Goal: Task Accomplishment & Management: Manage account settings

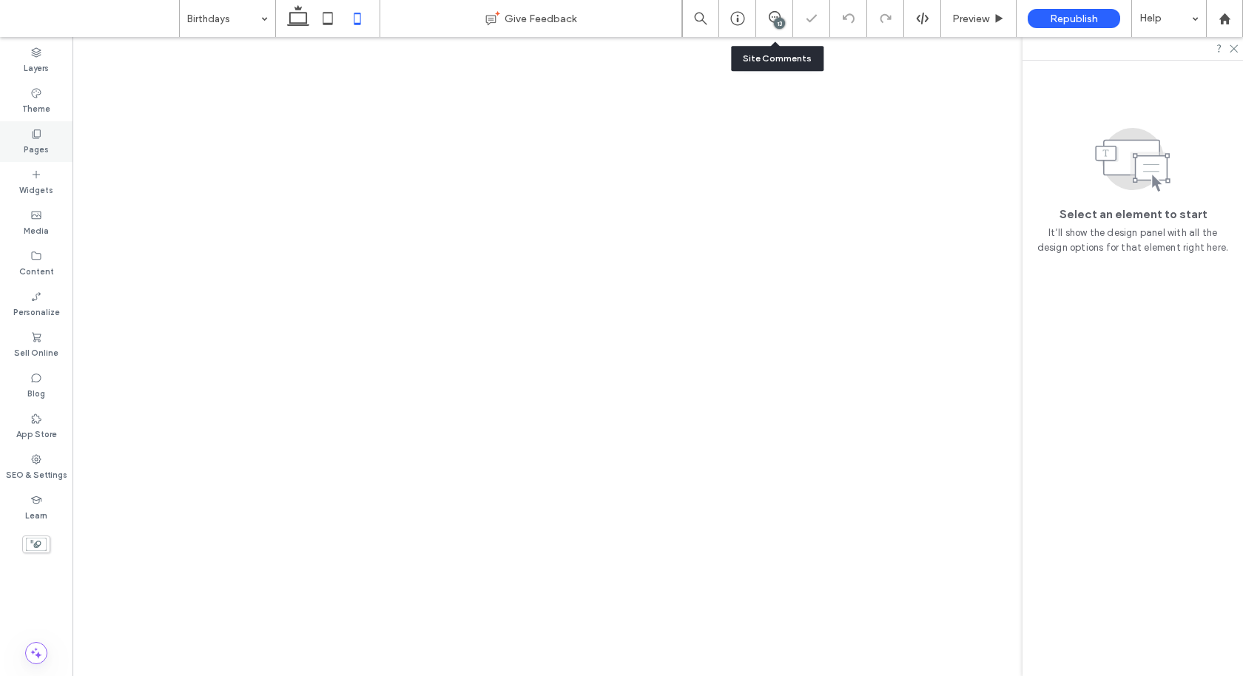
click at [31, 130] on icon at bounding box center [36, 134] width 12 height 12
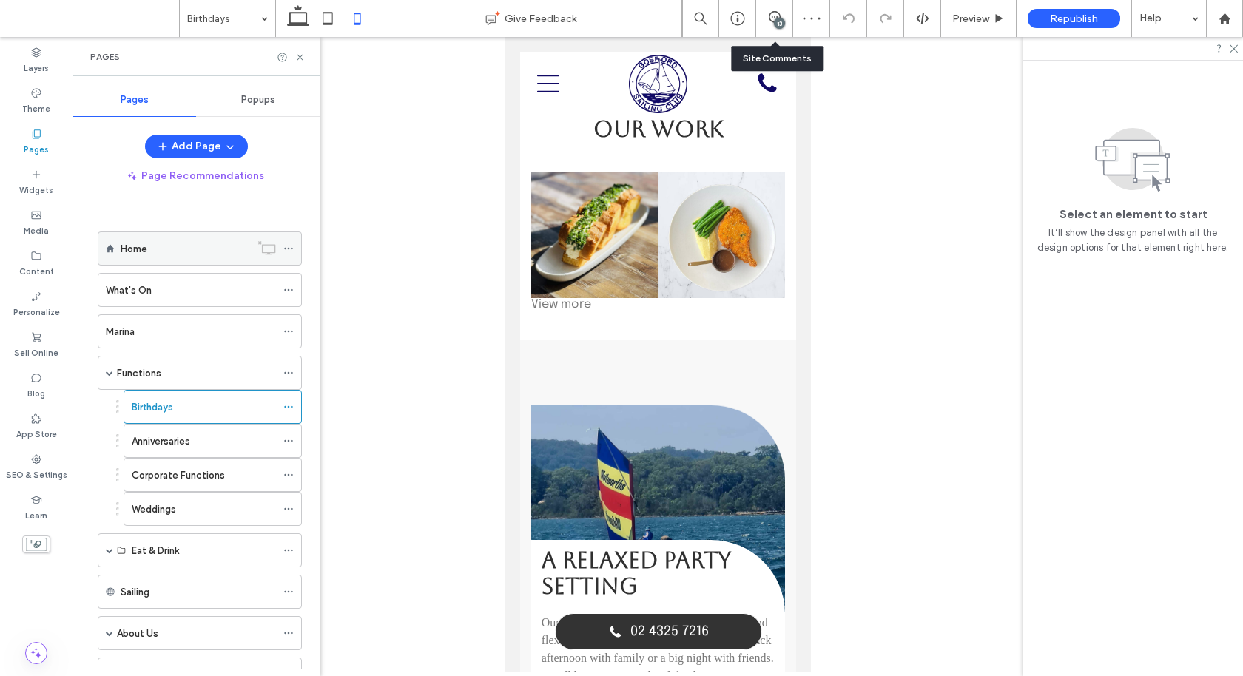
click at [150, 232] on div "Home" at bounding box center [185, 248] width 129 height 33
click at [301, 55] on use at bounding box center [300, 57] width 6 height 6
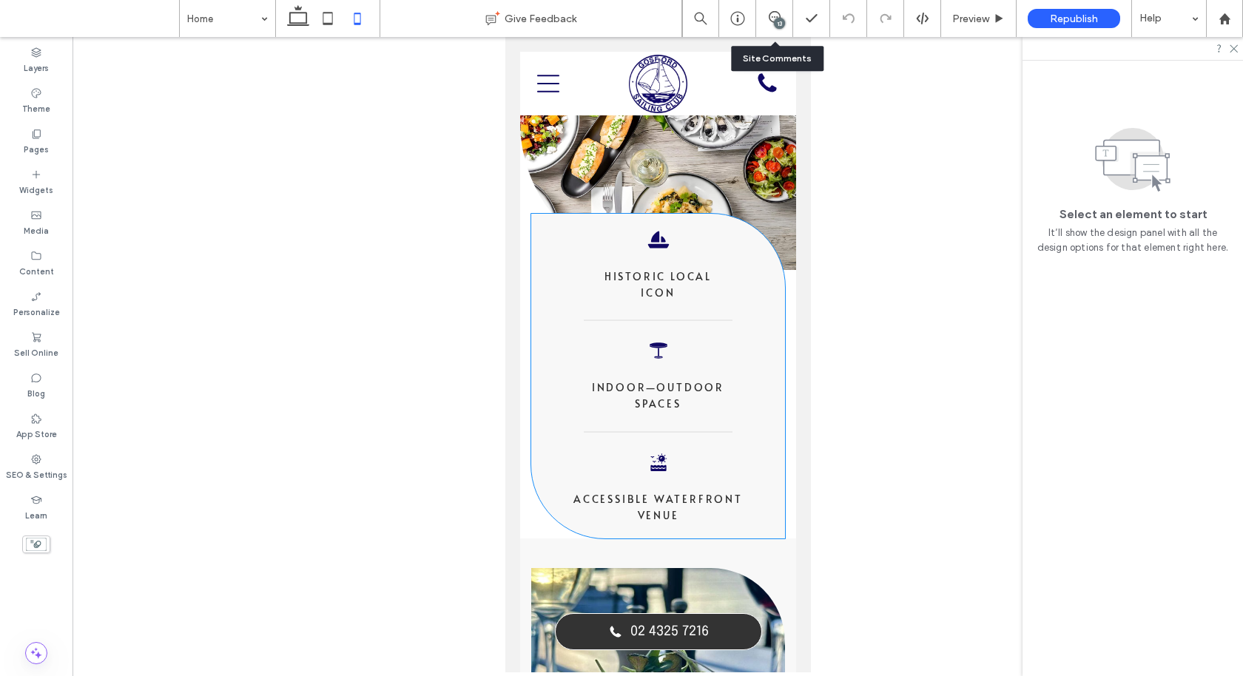
scroll to position [362, 0]
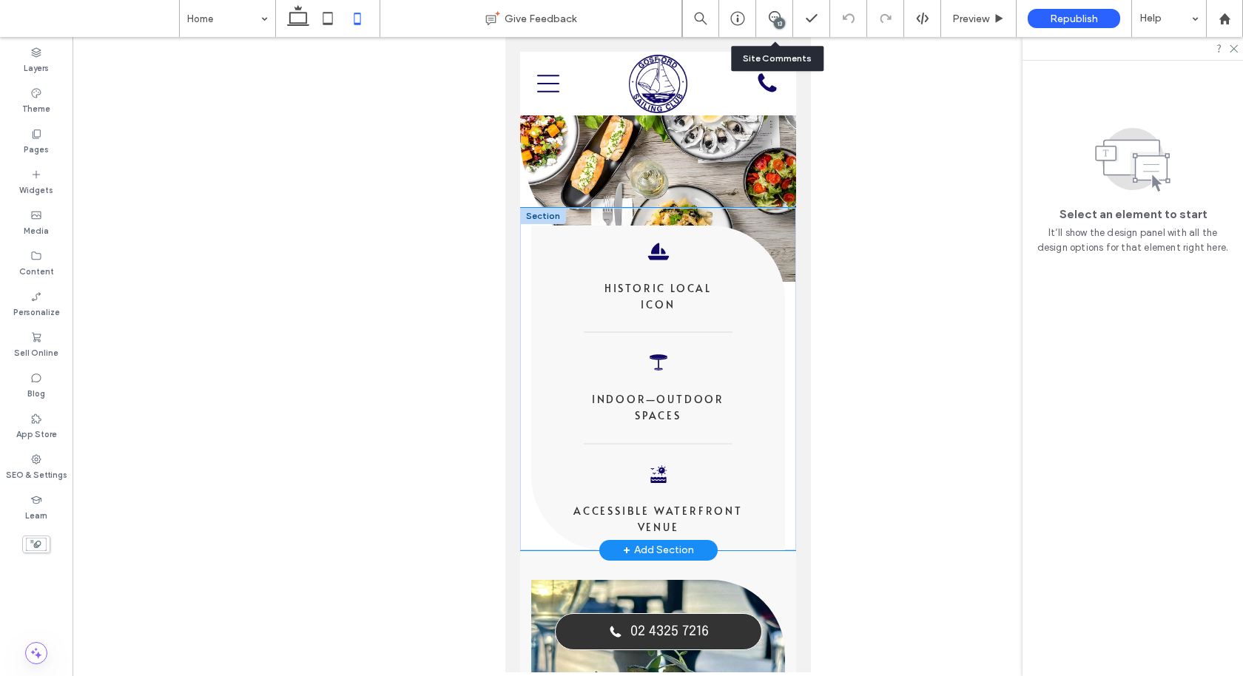
click at [531, 462] on div "Sail Icon Historic Local ﻿ Icon Table Icon Indoor—Outdoor ﻿ Spaces Sea Icon Acc…" at bounding box center [657, 379] width 254 height 342
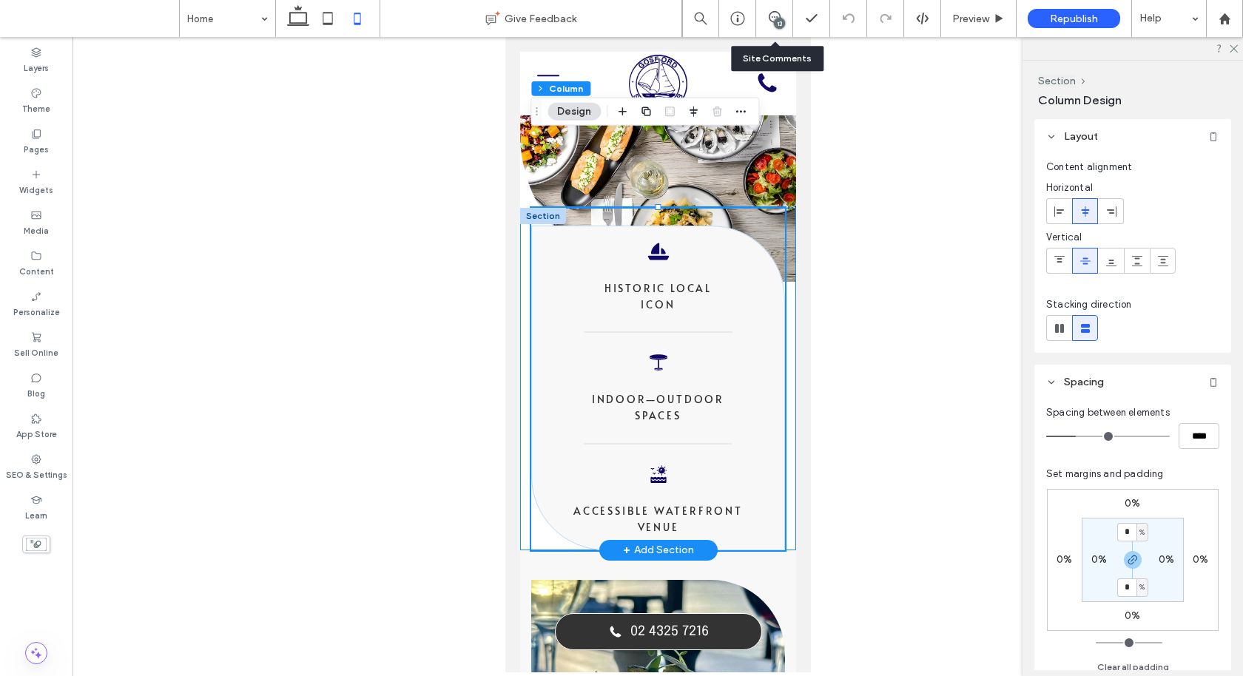
click at [520, 463] on div "Sail Icon Historic Local ﻿ Icon Table Icon Indoor—Outdoor ﻿ Spaces Sea Icon Acc…" at bounding box center [657, 379] width 276 height 342
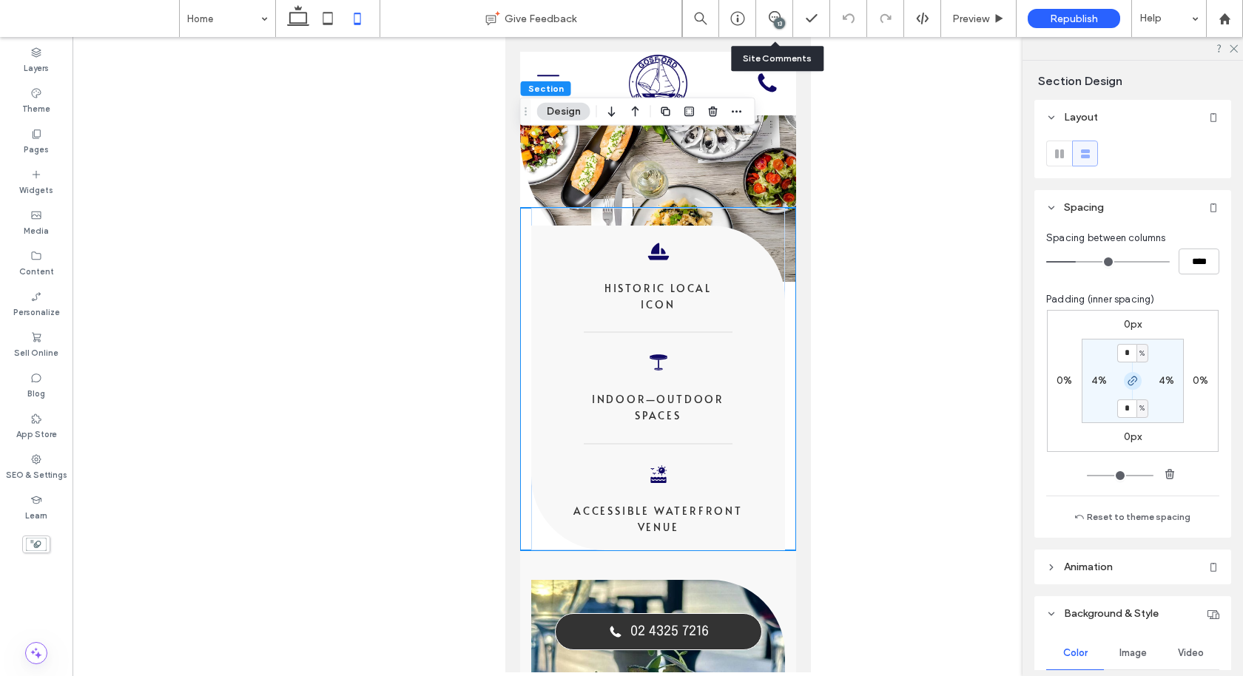
click at [1131, 372] on span "button" at bounding box center [1132, 381] width 18 height 18
click at [1131, 406] on label "0%" at bounding box center [1132, 408] width 16 height 13
click at [1138, 407] on div "%" at bounding box center [1142, 408] width 9 height 15
click at [1138, 425] on span "px" at bounding box center [1137, 430] width 10 height 15
click at [1123, 404] on input "*" at bounding box center [1126, 408] width 19 height 18
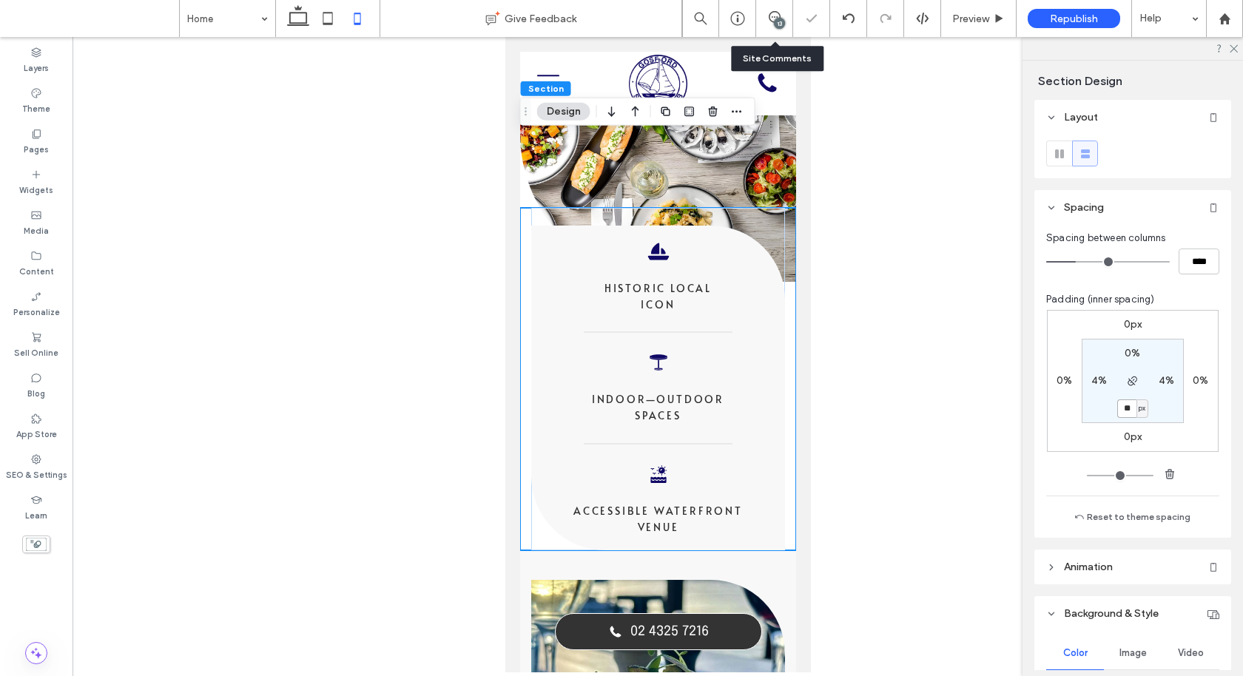
type input "**"
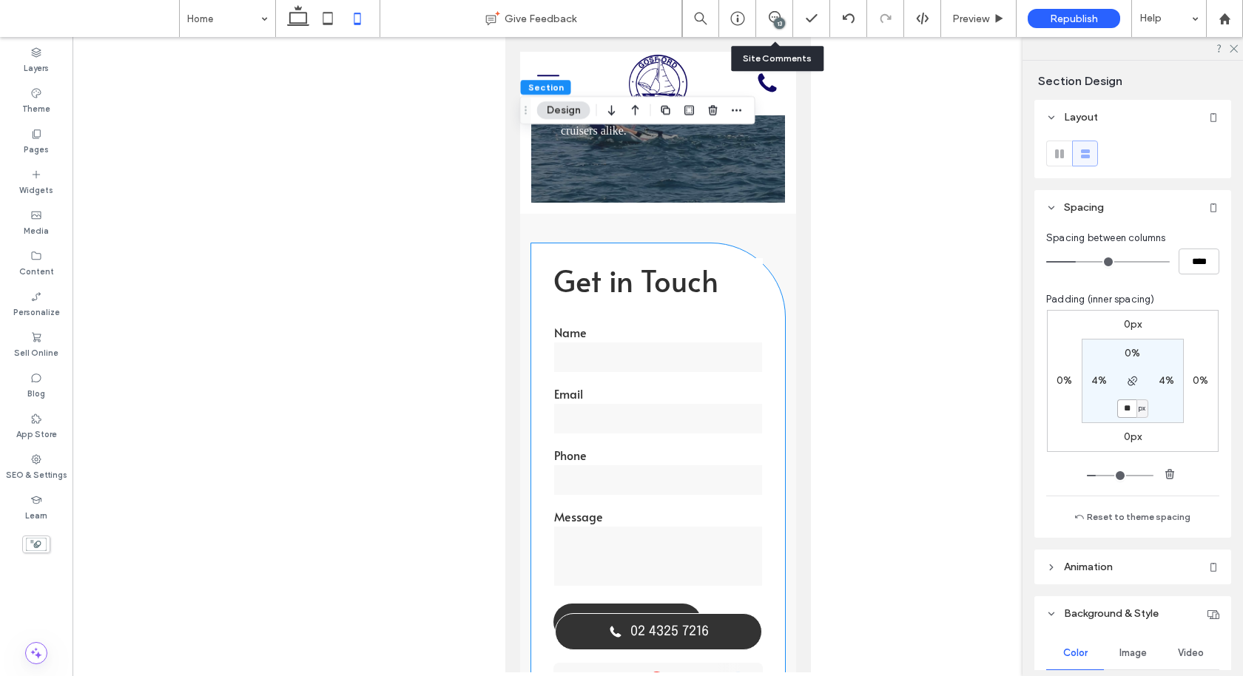
scroll to position [2121, 0]
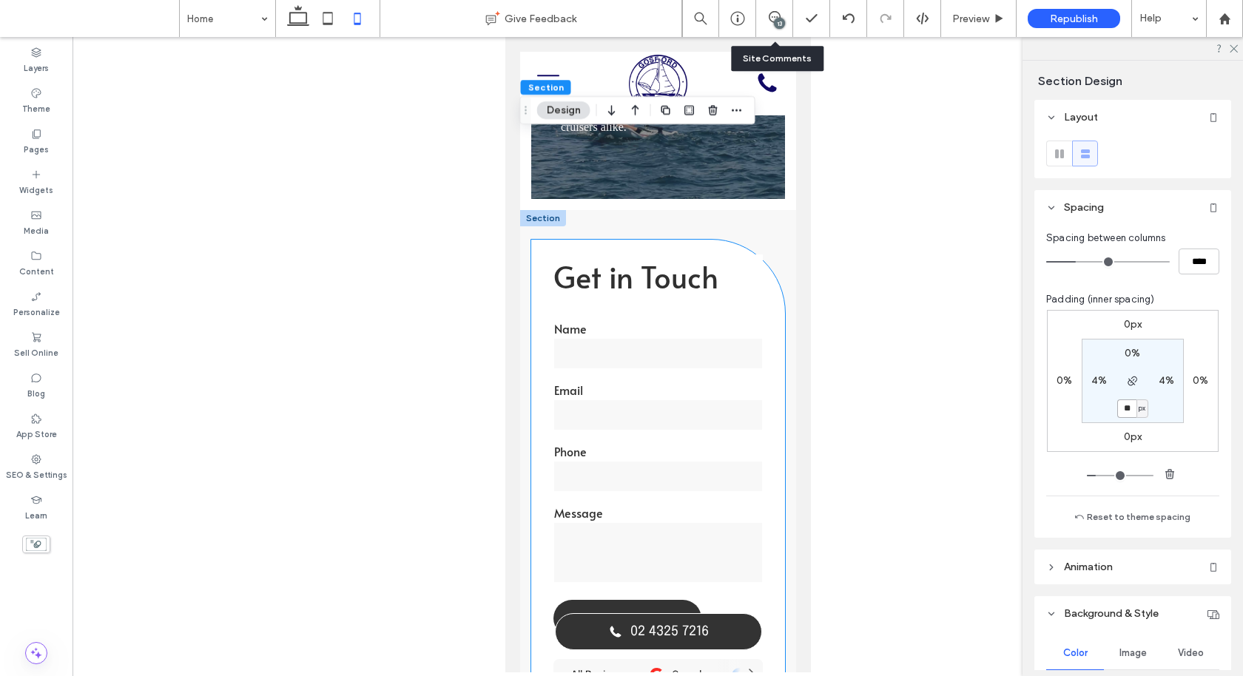
click at [735, 254] on p "Get in Touch" at bounding box center [656, 277] width 209 height 47
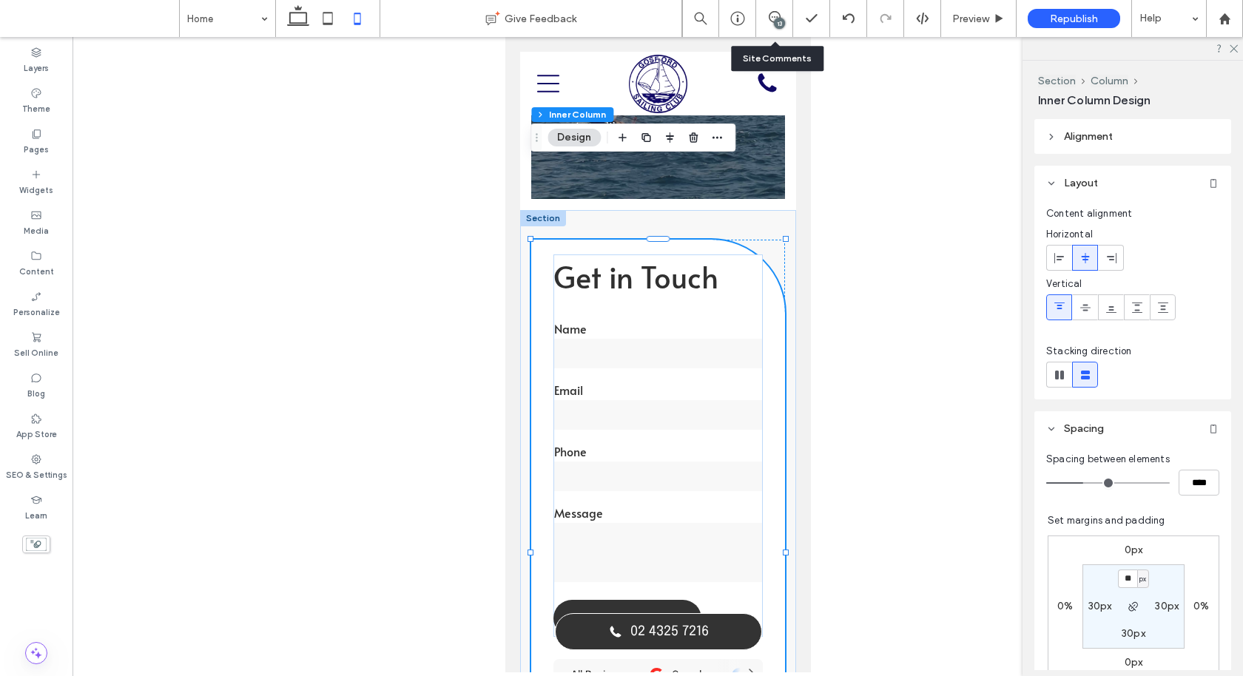
click at [735, 254] on p "Get in Touch" at bounding box center [656, 277] width 209 height 47
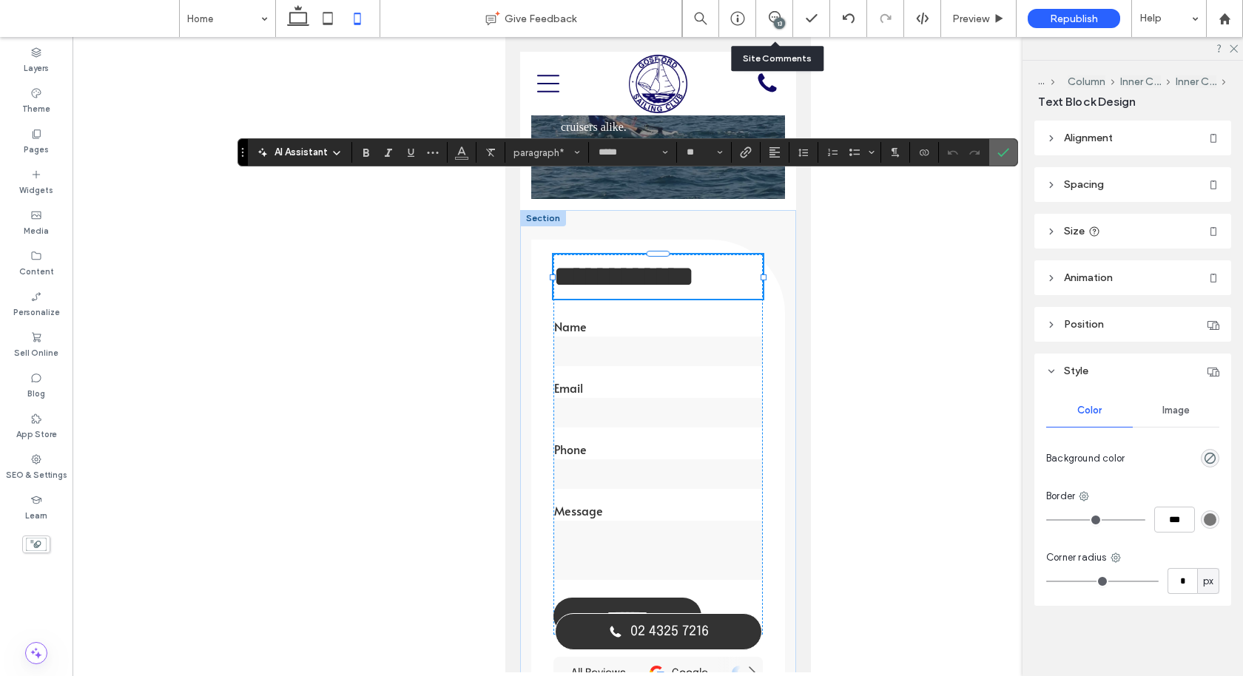
click at [998, 155] on use "Confirm" at bounding box center [1004, 152] width 12 height 9
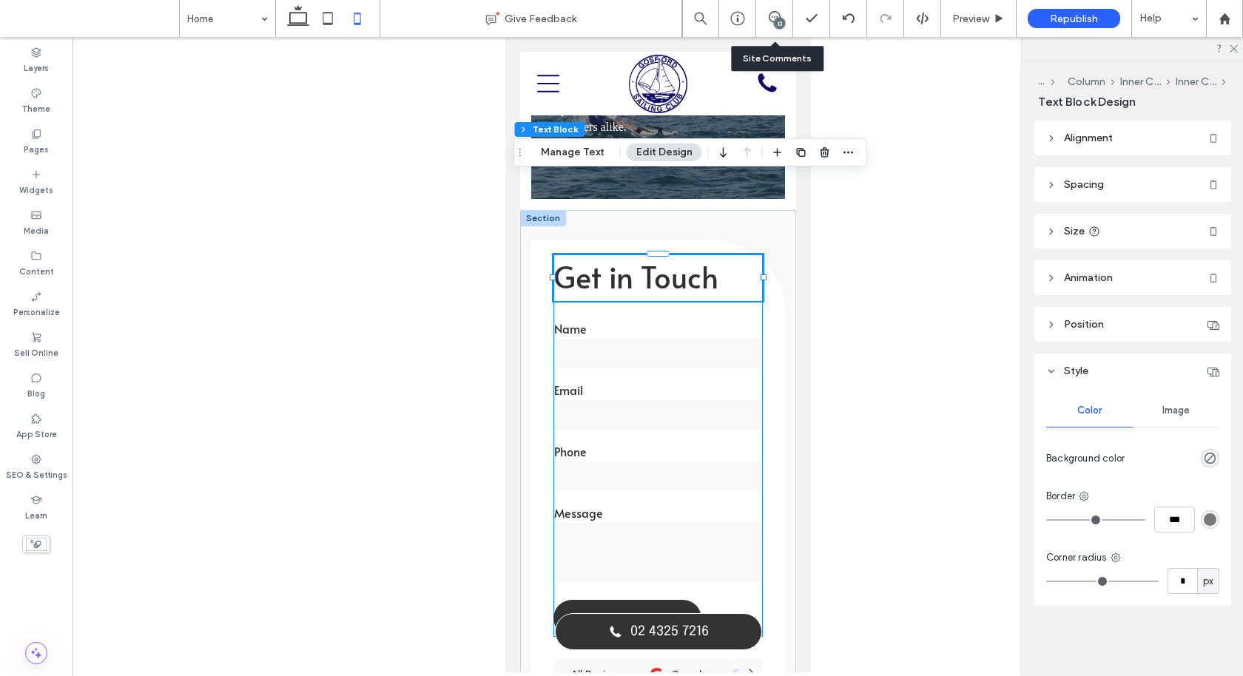
click at [706, 254] on div "Get in Touch Name Email Phone Message ******** Thank you for contacting Gosford…" at bounding box center [656, 445] width 209 height 382
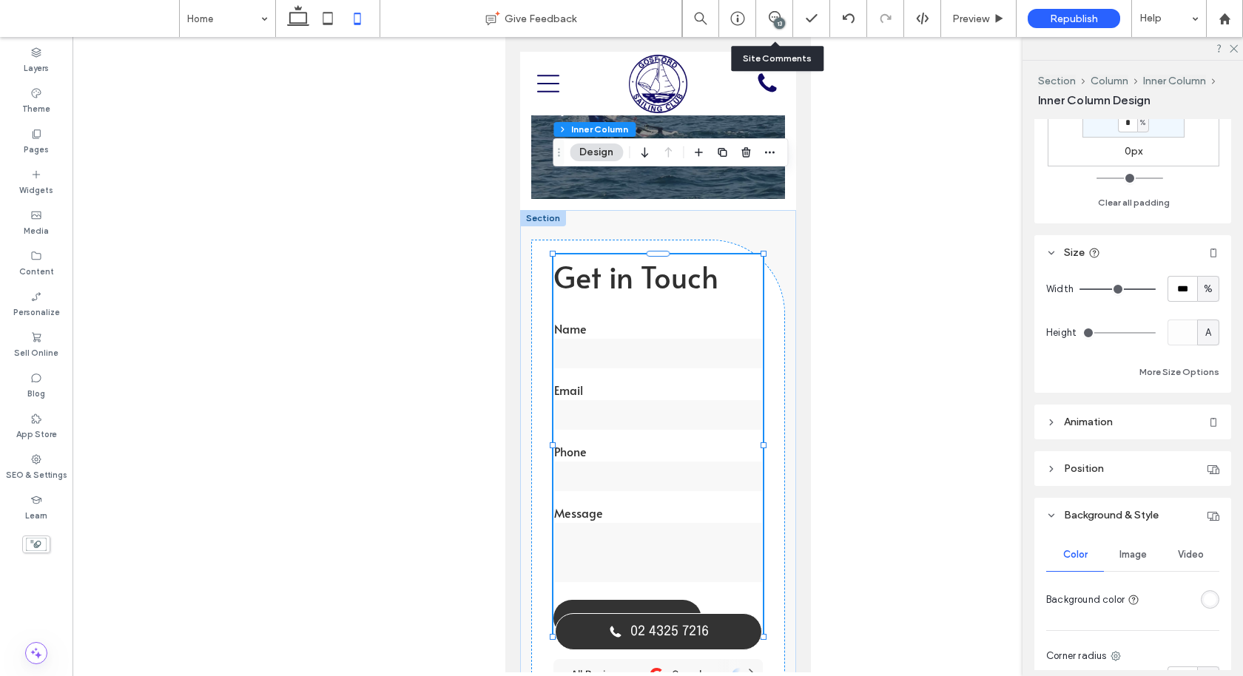
scroll to position [742, 0]
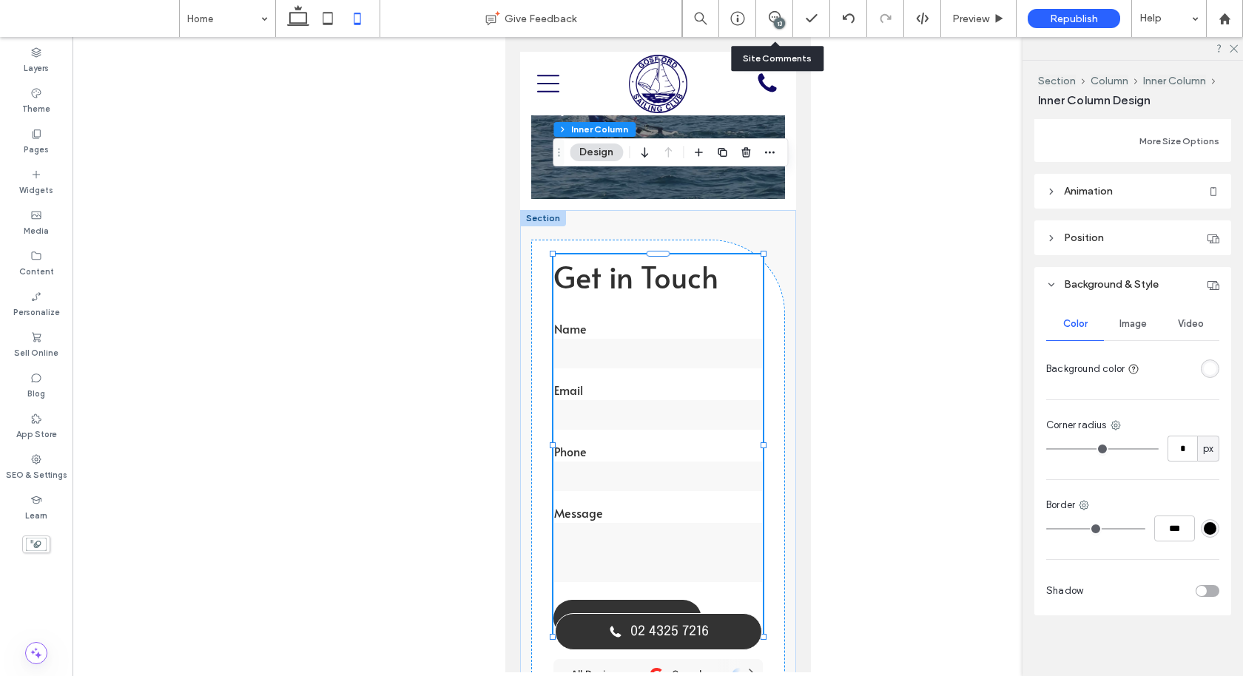
click at [1206, 368] on div "rgba(255, 255, 255, 1)" at bounding box center [1209, 368] width 13 height 13
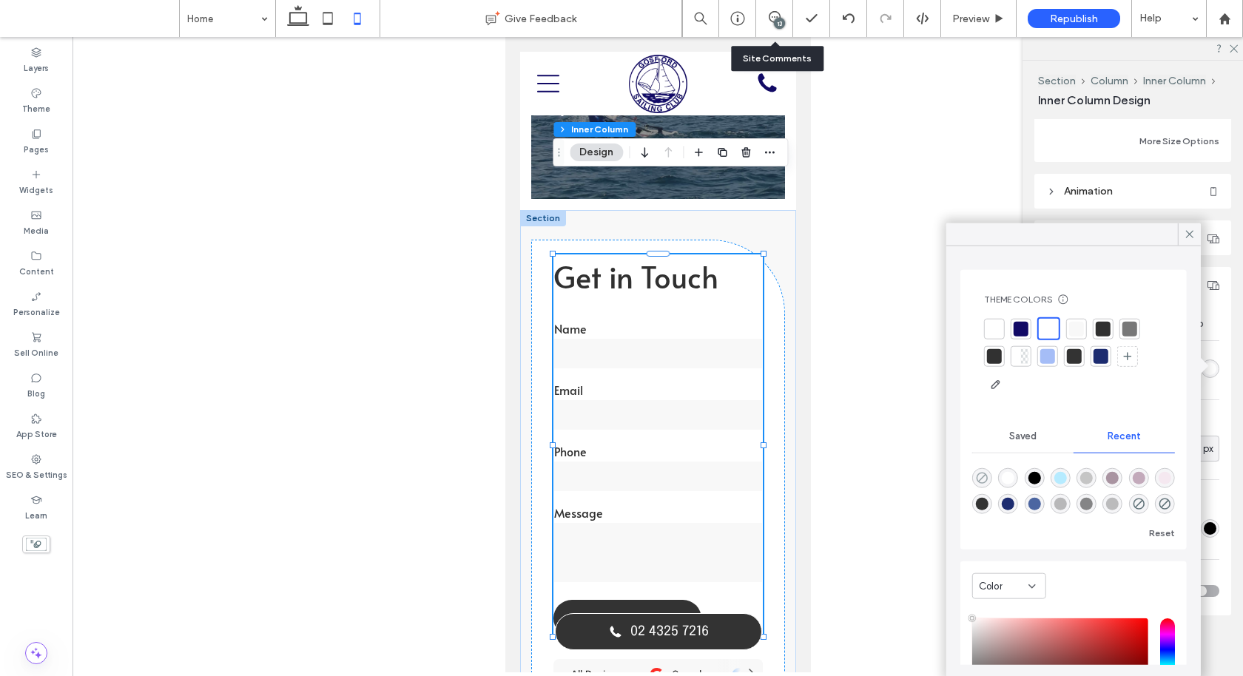
click at [977, 478] on icon "rgba(0, 0, 0, 0)" at bounding box center [982, 478] width 13 height 13
type input "*******"
type input "*"
type input "**"
click at [1192, 234] on icon at bounding box center [1189, 234] width 13 height 13
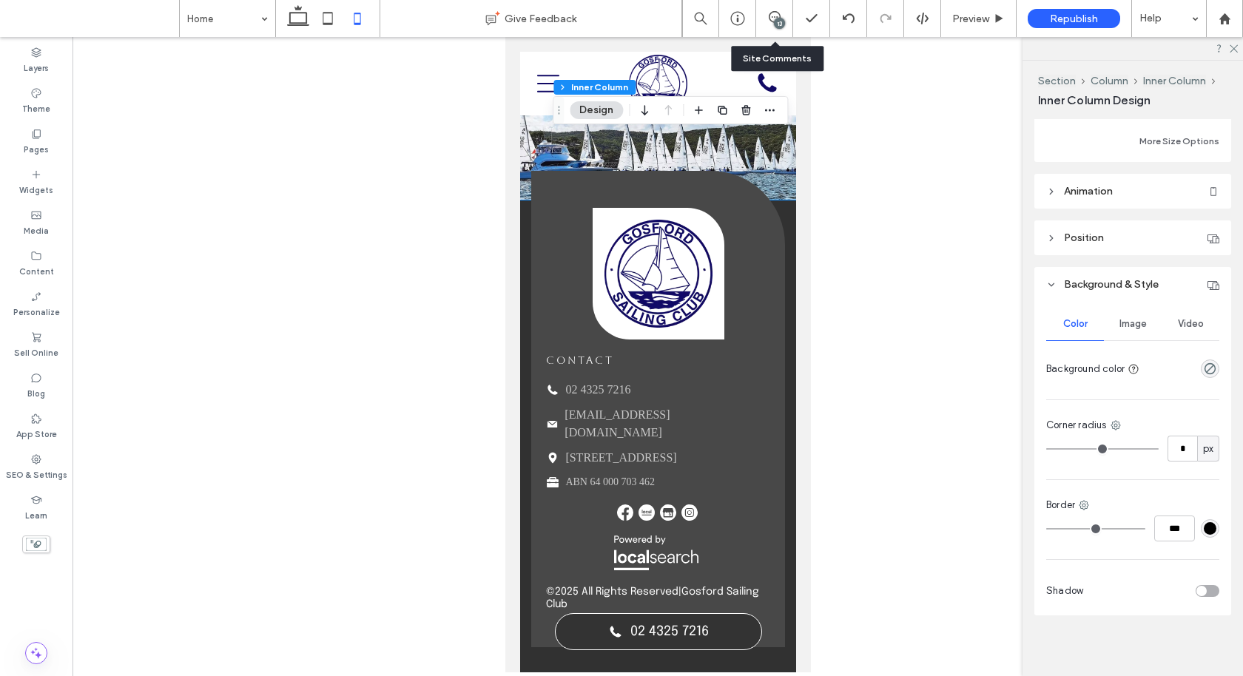
scroll to position [3642, 0]
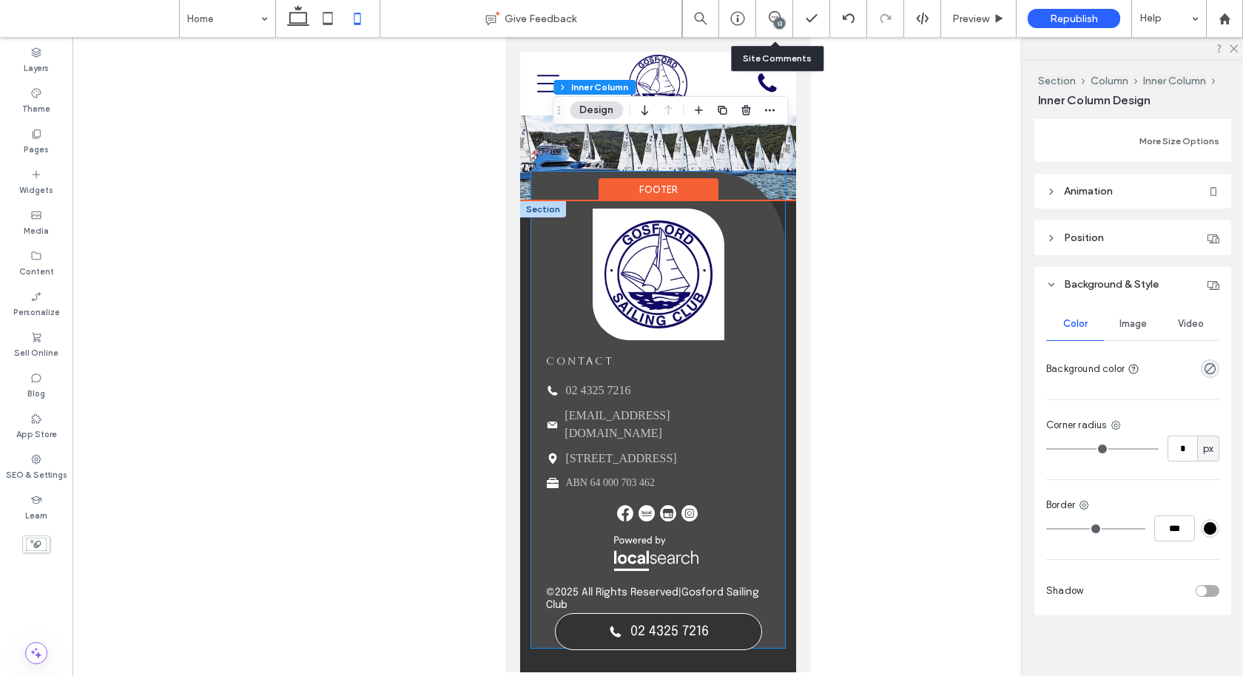
click at [694, 536] on img at bounding box center [655, 553] width 84 height 35
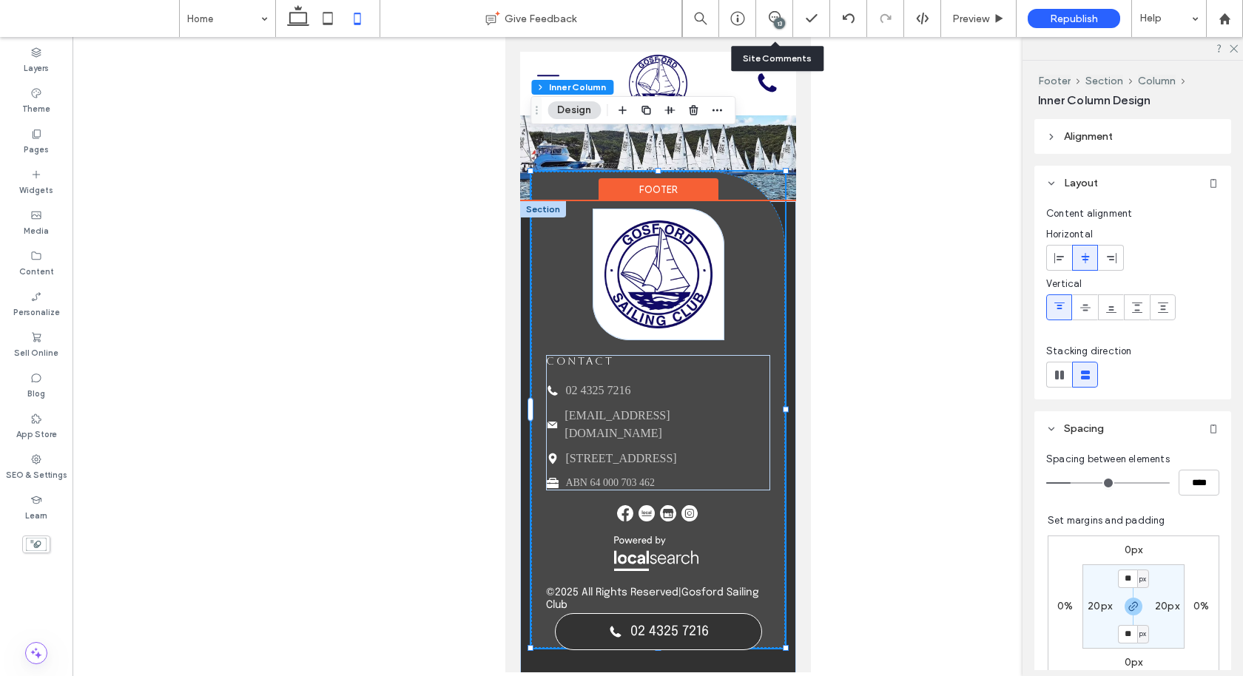
click at [734, 487] on div "contact Phone Icon 02 4325 7216 Mail Icon info@gossail.com.au Pin Icon 28 Mason…" at bounding box center [657, 410] width 254 height 476
click at [1061, 266] on span at bounding box center [1059, 258] width 12 height 24
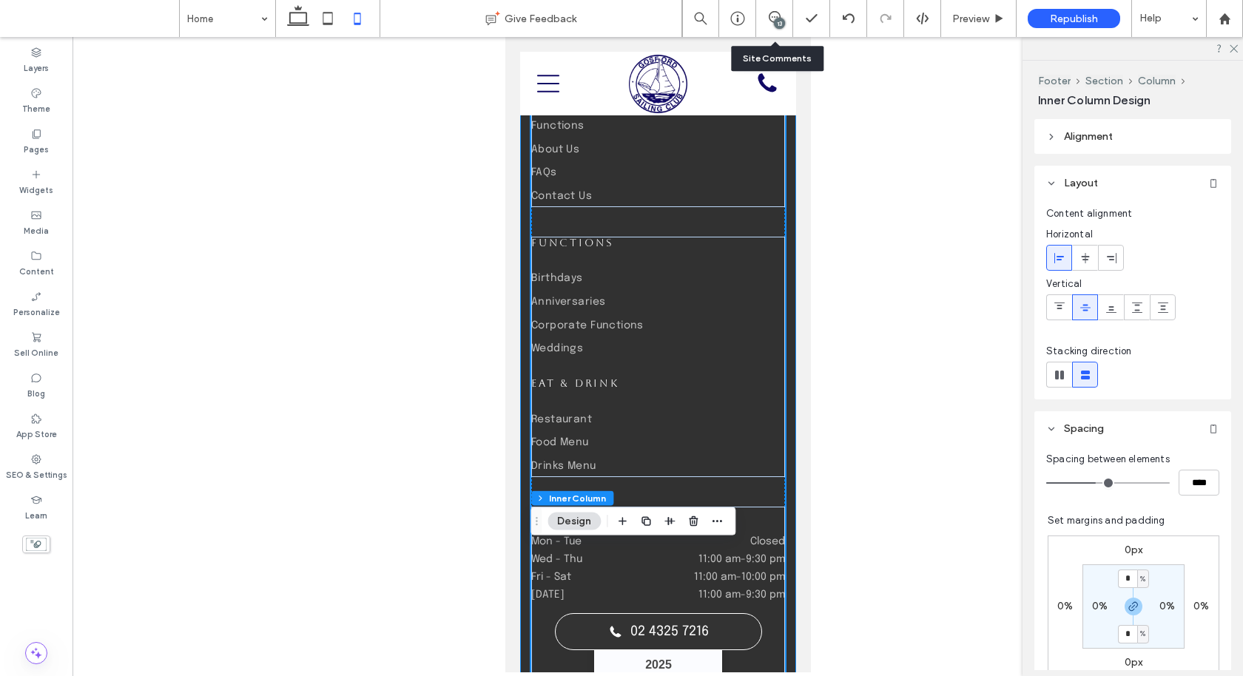
scroll to position [4429, 0]
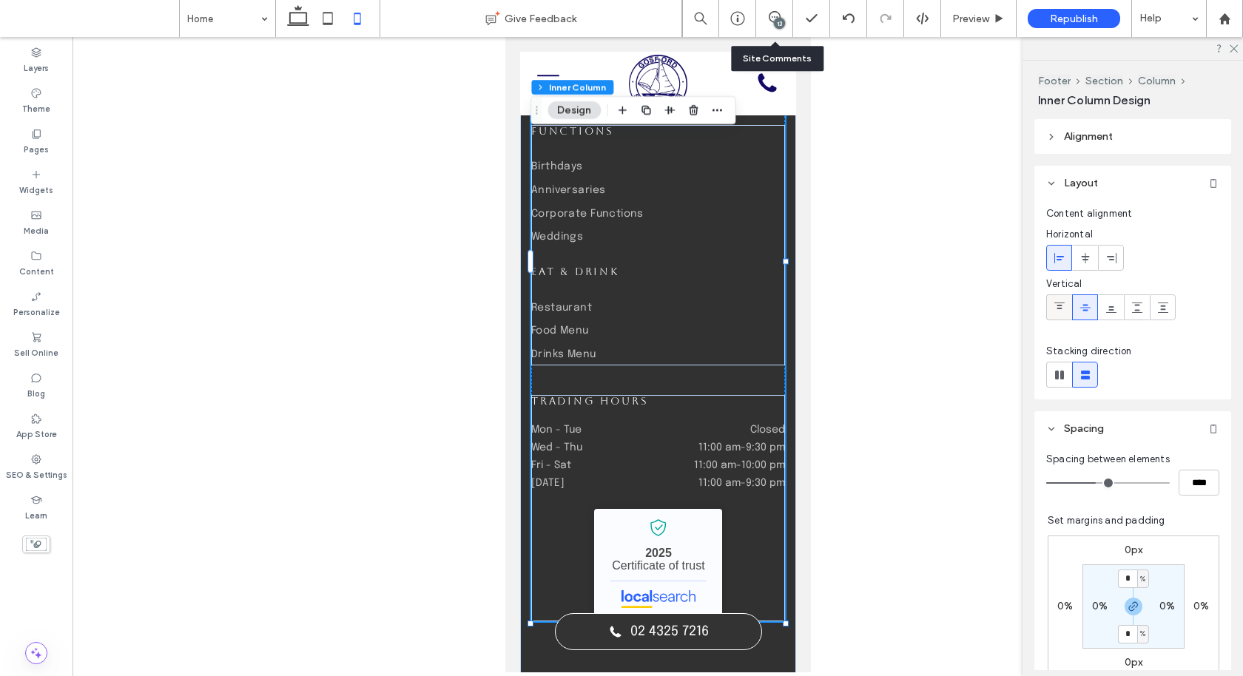
click at [1057, 308] on use at bounding box center [1059, 306] width 10 height 7
click at [1084, 308] on icon at bounding box center [1085, 308] width 12 height 12
click at [1089, 255] on icon at bounding box center [1085, 258] width 12 height 12
click at [1059, 256] on use at bounding box center [1059, 257] width 10 height 10
click at [689, 509] on link "Gosford Sailing Club - Localsearch verified business" at bounding box center [657, 563] width 128 height 109
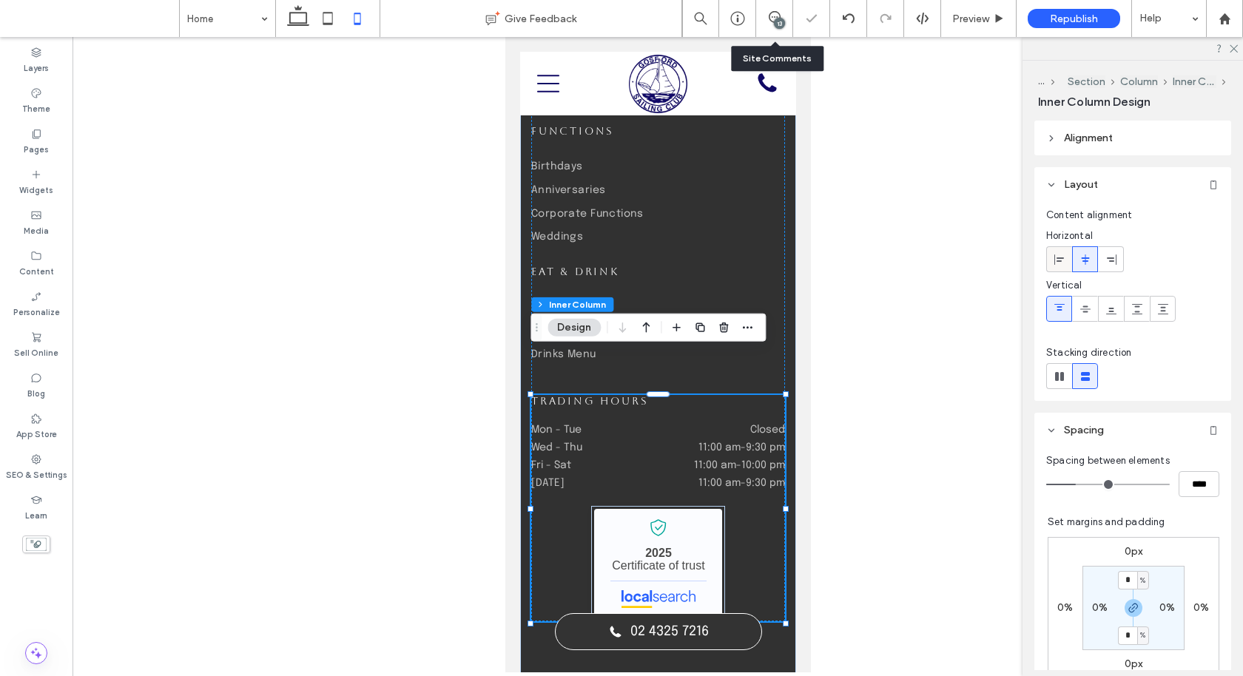
click at [1057, 254] on icon at bounding box center [1059, 260] width 12 height 12
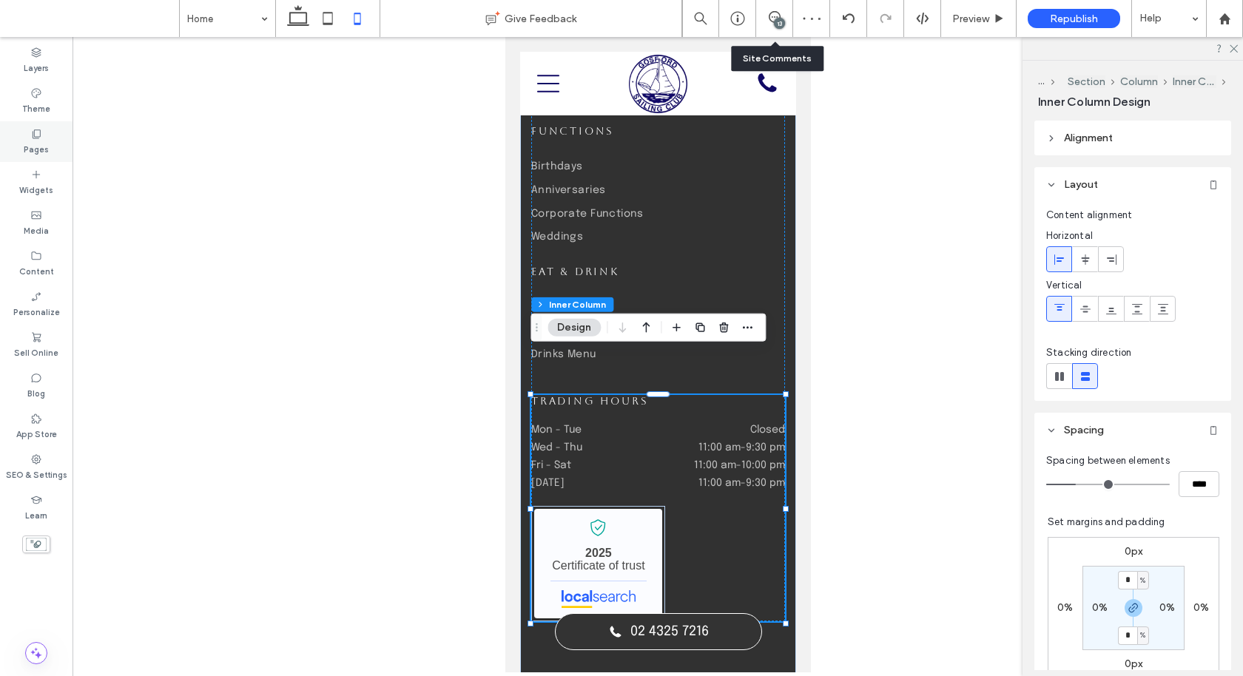
click at [36, 144] on label "Pages" at bounding box center [36, 148] width 25 height 16
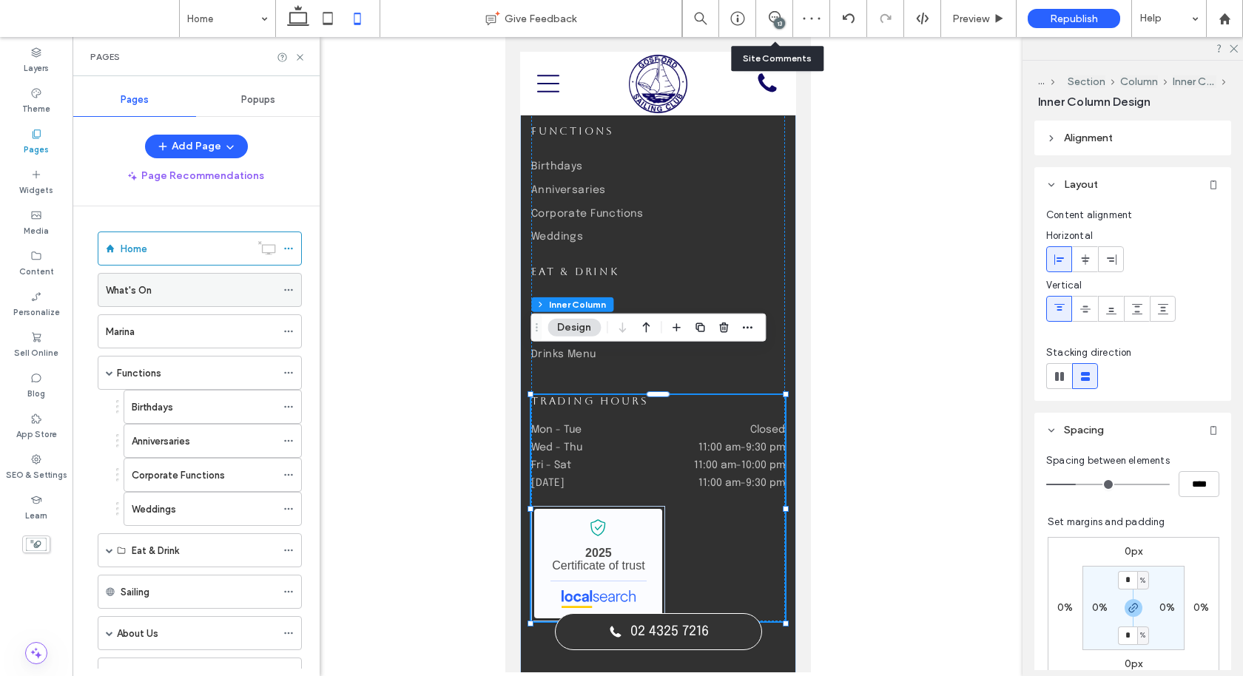
click at [170, 283] on div "What's On" at bounding box center [191, 291] width 170 height 16
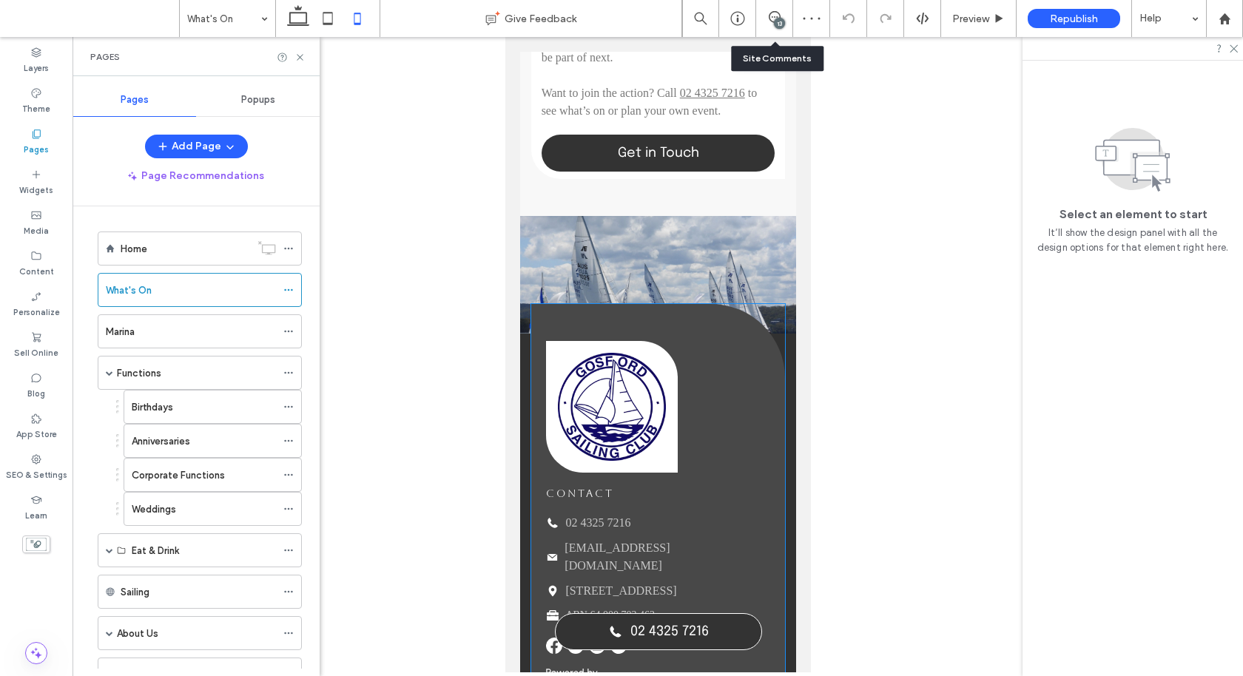
scroll to position [1259, 0]
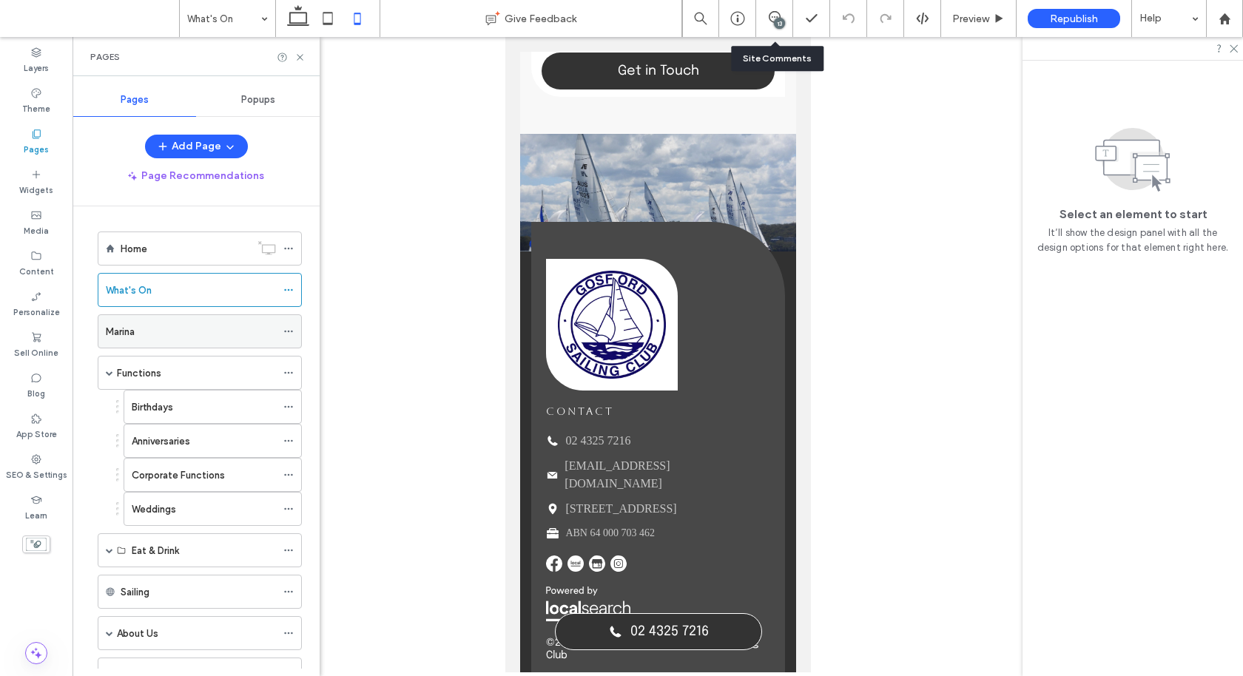
click at [152, 339] on div "Marina" at bounding box center [191, 331] width 170 height 33
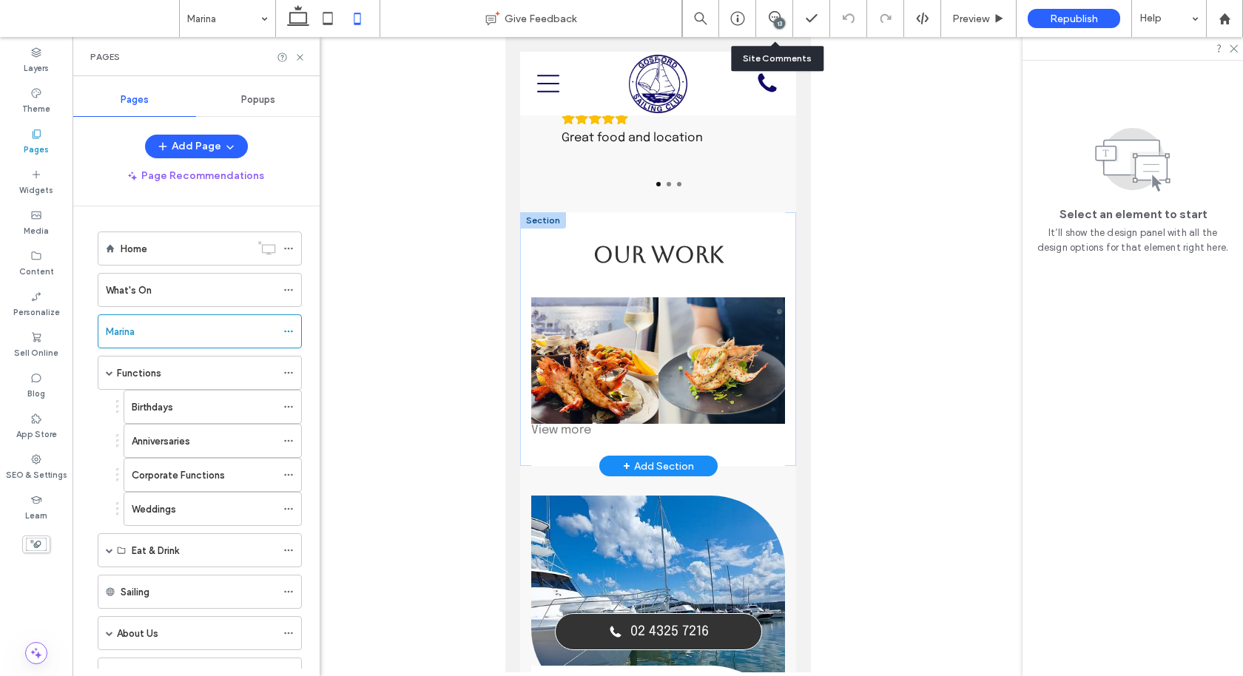
scroll to position [1939, 0]
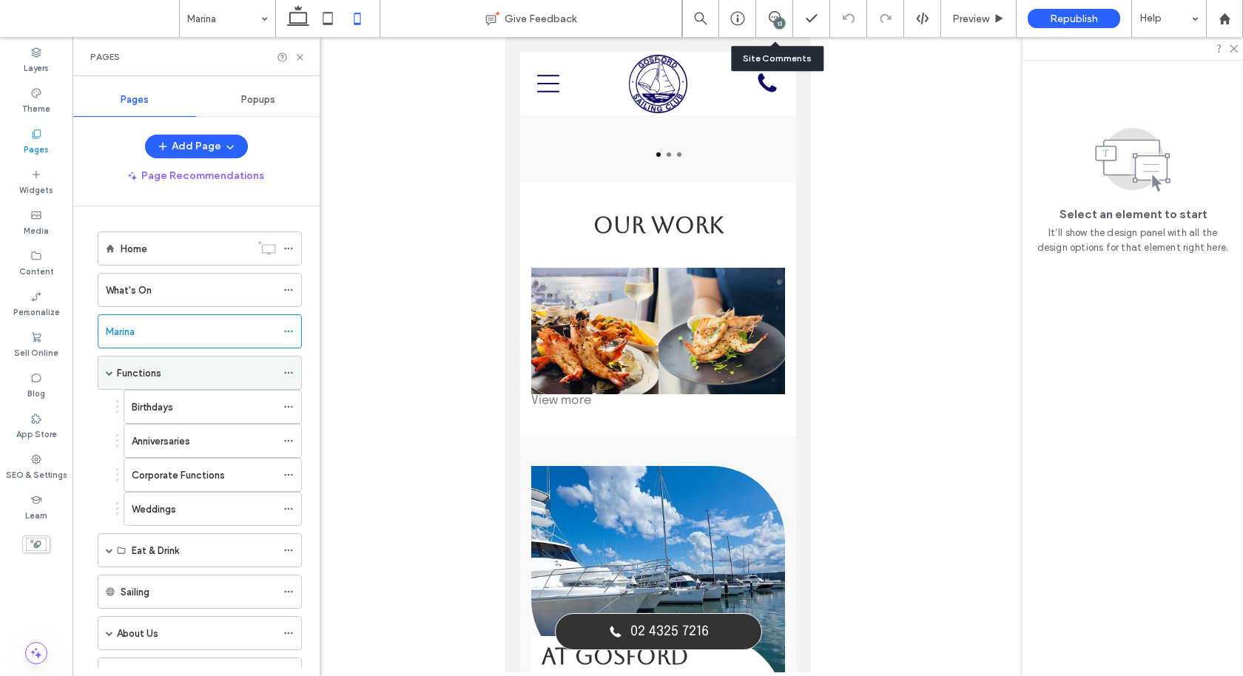
click at [166, 374] on div "Functions" at bounding box center [196, 373] width 159 height 16
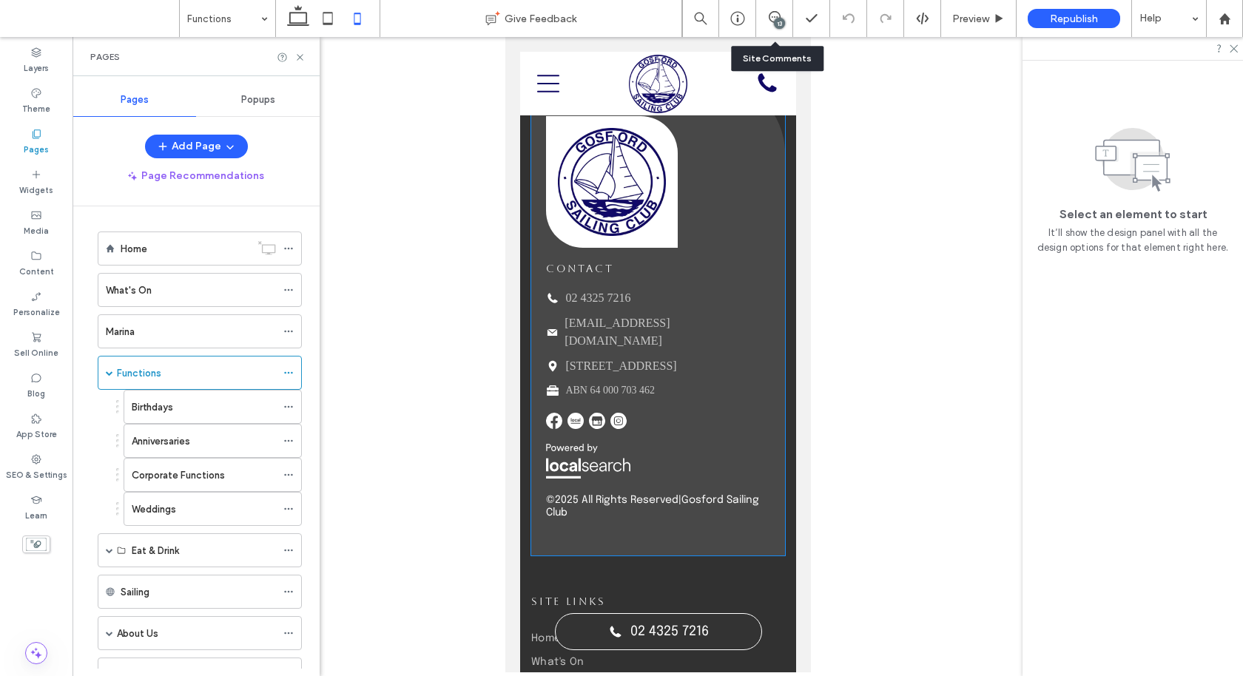
scroll to position [4253, 0]
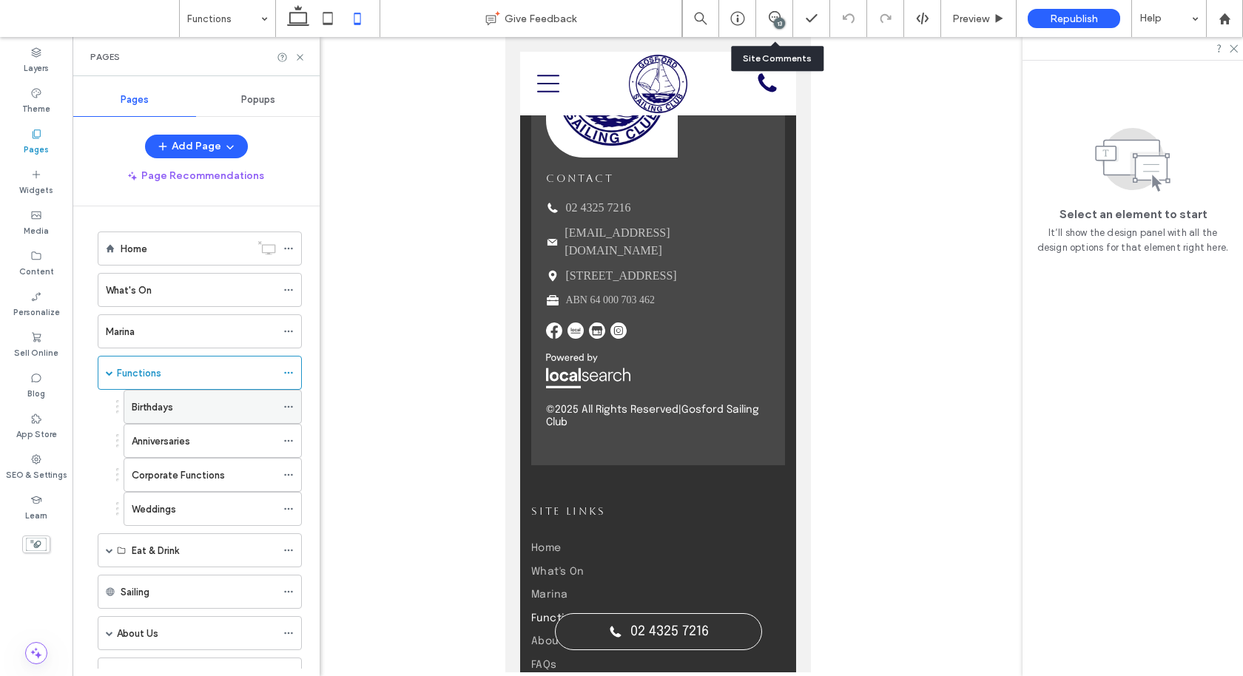
click at [166, 410] on div "Birthdays" at bounding box center [204, 407] width 144 height 33
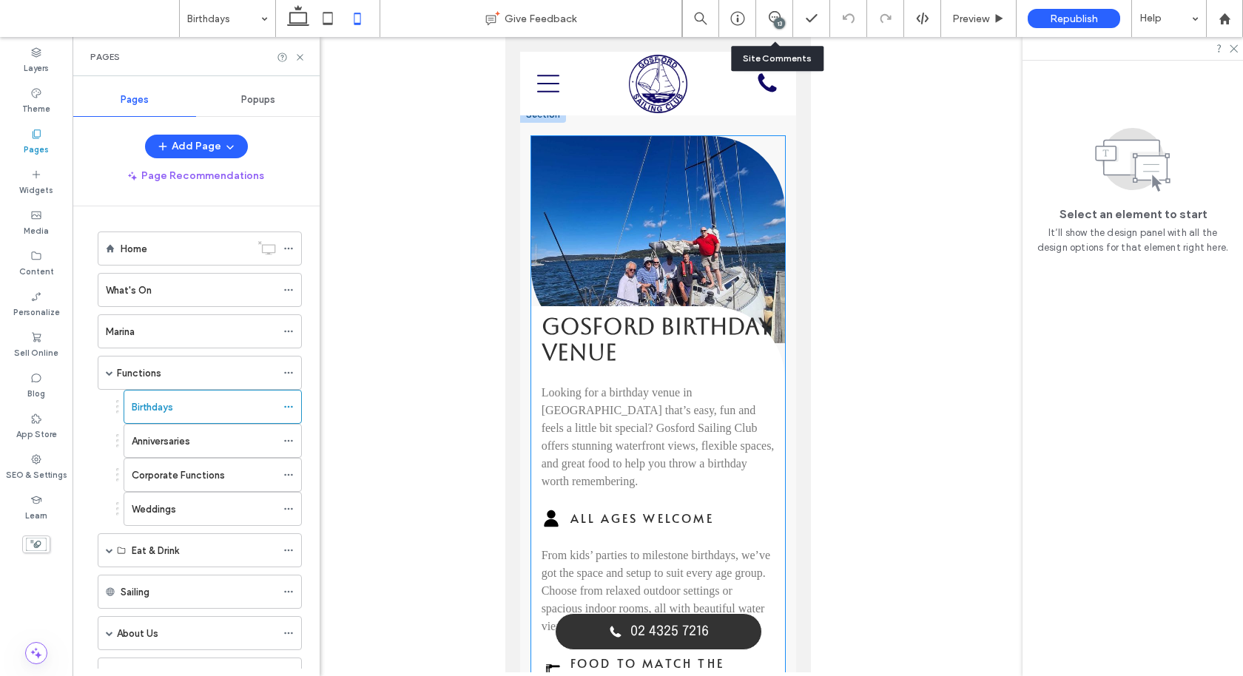
scroll to position [779, 0]
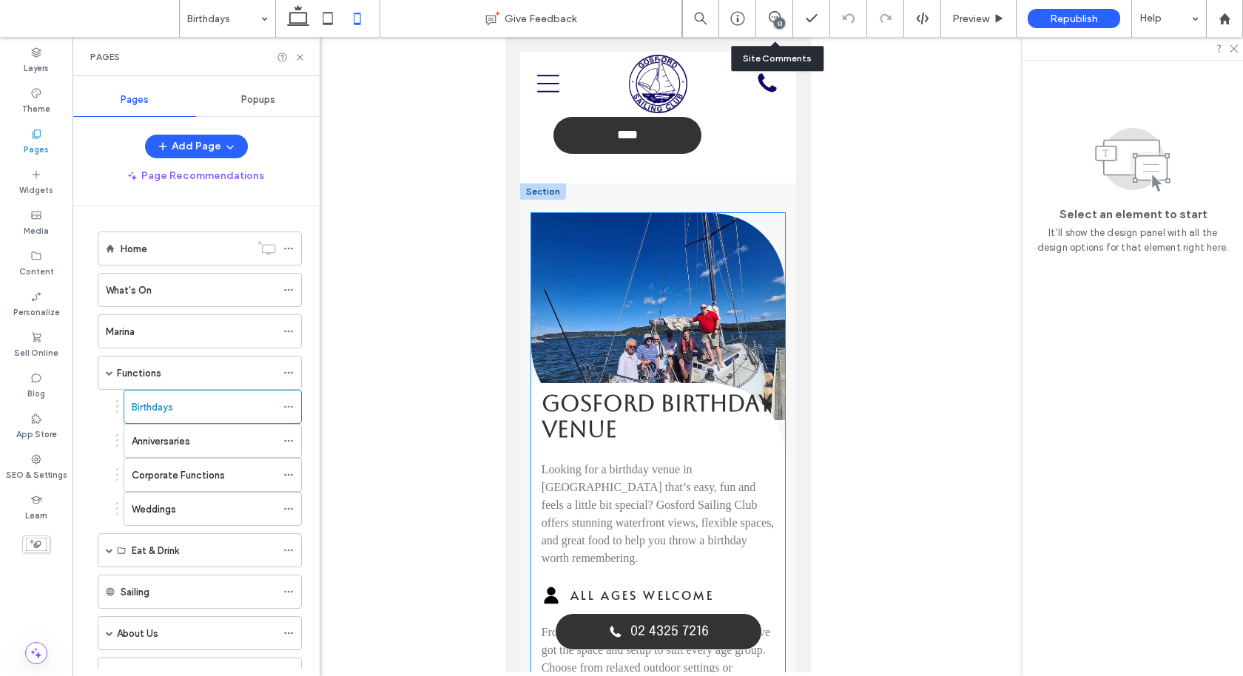
click at [718, 392] on h2 "Gosford Birthday Venue" at bounding box center [658, 417] width 234 height 52
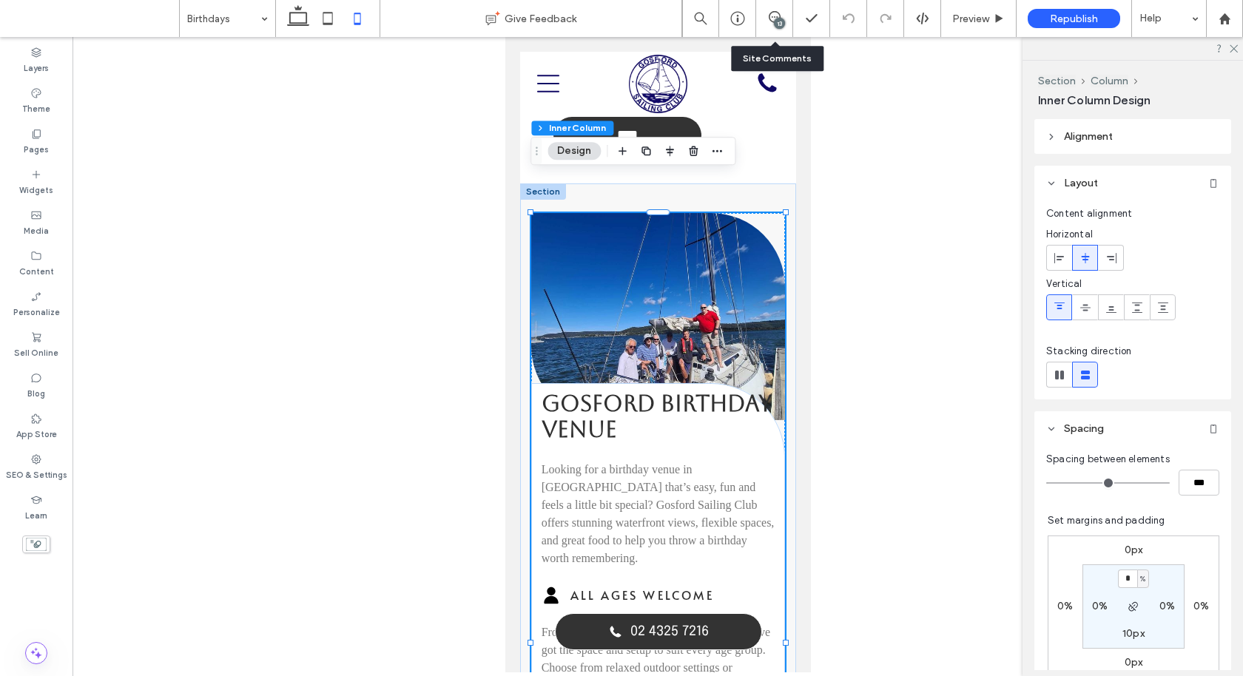
click at [718, 392] on h2 "Gosford Birthday Venue" at bounding box center [658, 417] width 234 height 52
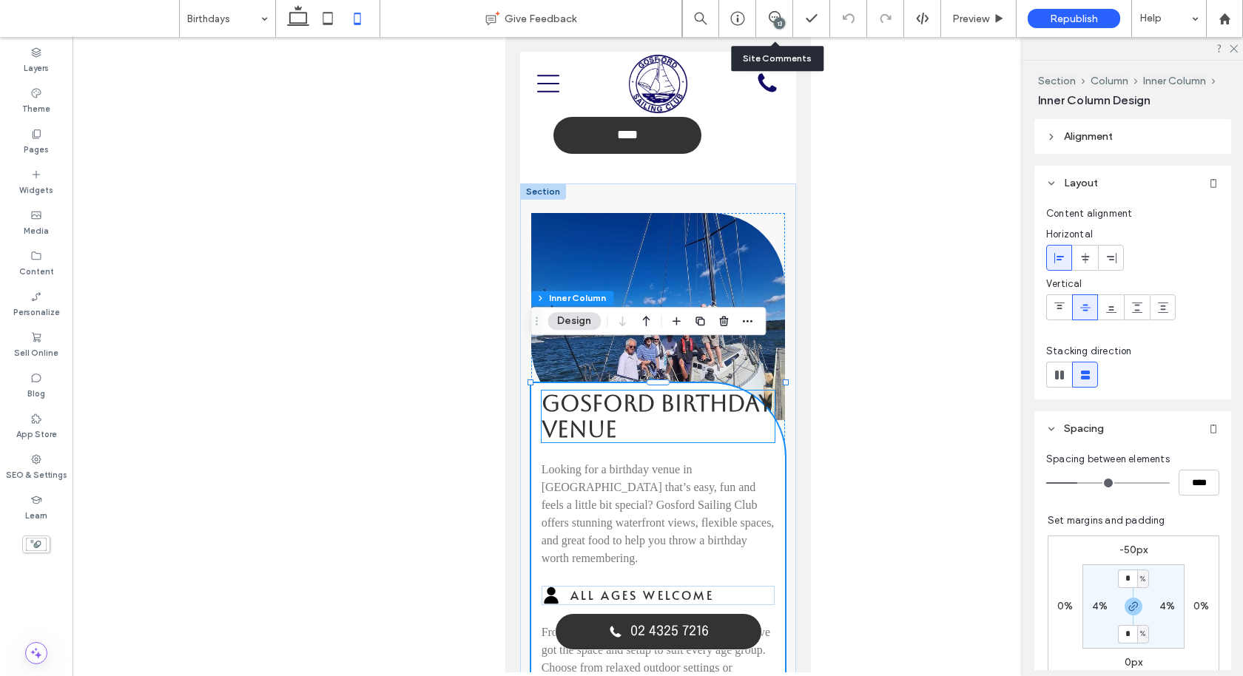
click at [712, 391] on strong "Gosford Birthday Venue" at bounding box center [656, 417] width 231 height 52
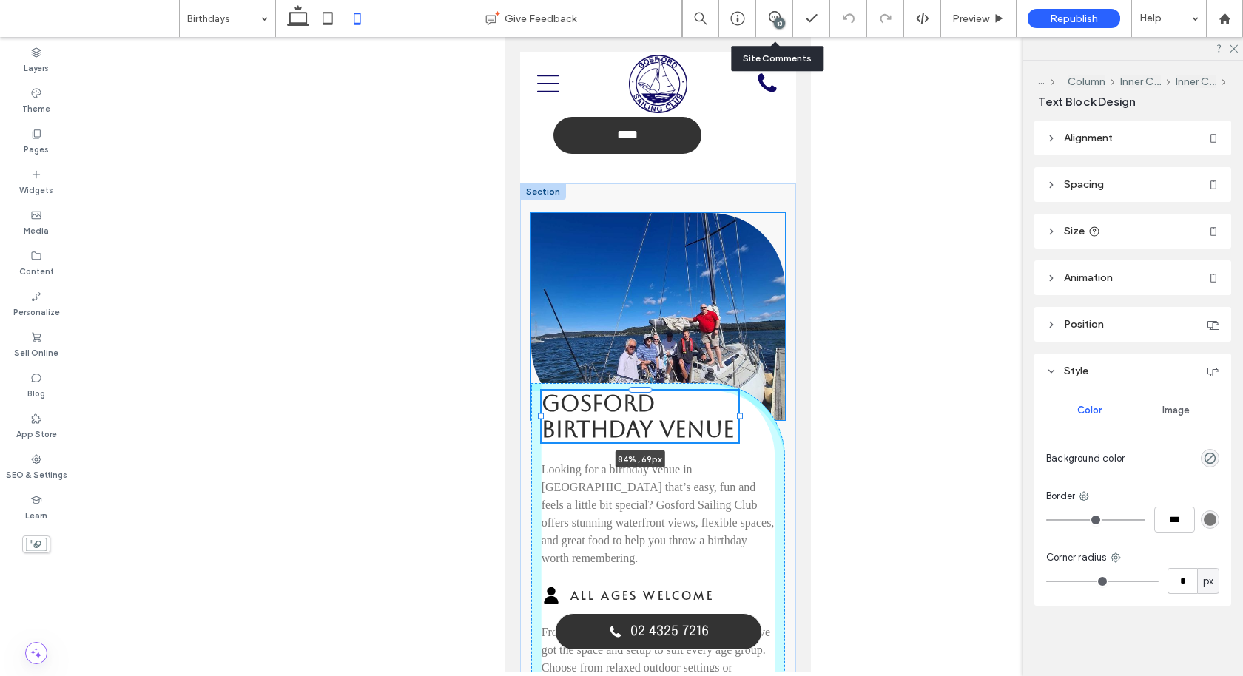
drag, startPoint x: 775, startPoint y: 379, endPoint x: 739, endPoint y: 371, distance: 37.1
click at [739, 371] on div "Button Gosford Birthday Venue 84% , 69px Looking for a birthday venue in Gosfor…" at bounding box center [657, 634] width 276 height 903
type input "**"
type input "****"
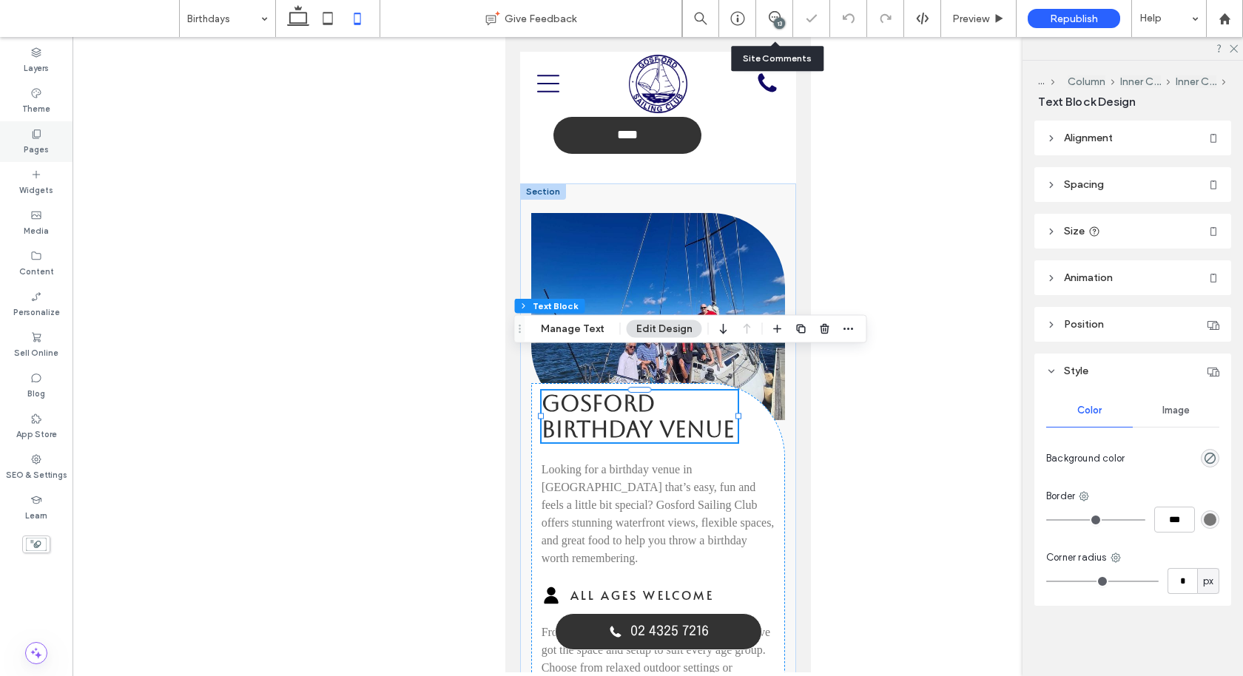
click at [42, 138] on div "Pages" at bounding box center [36, 141] width 72 height 41
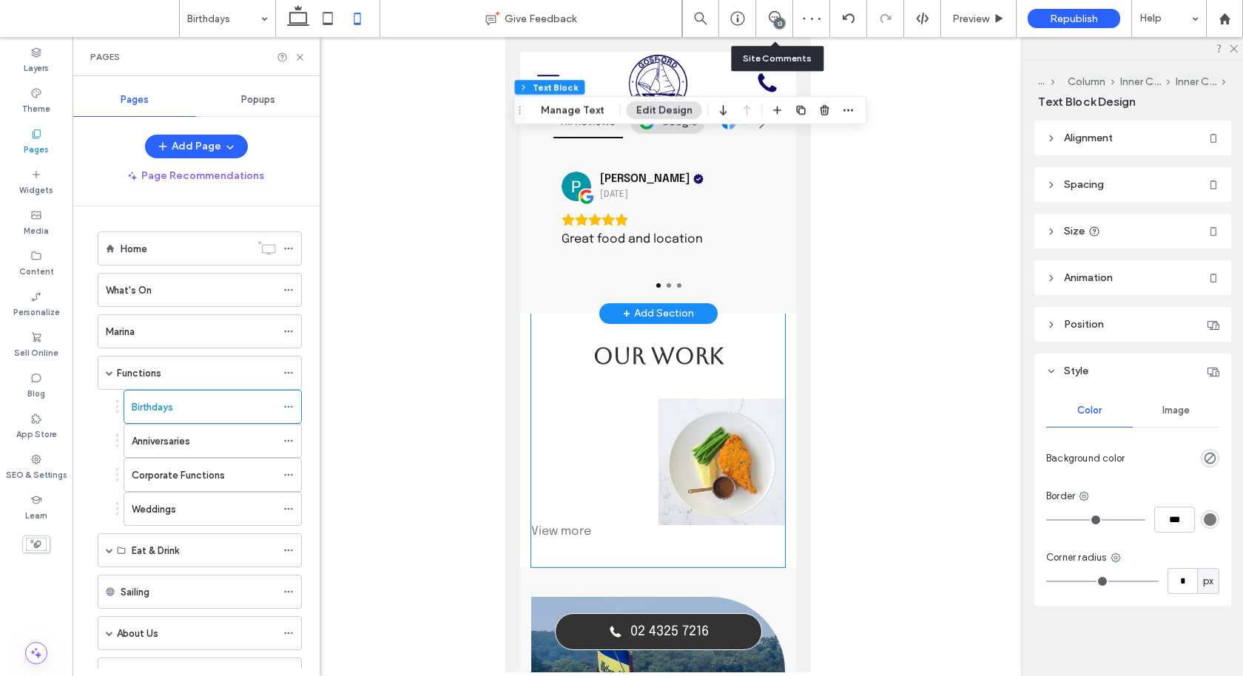
scroll to position [1866, 0]
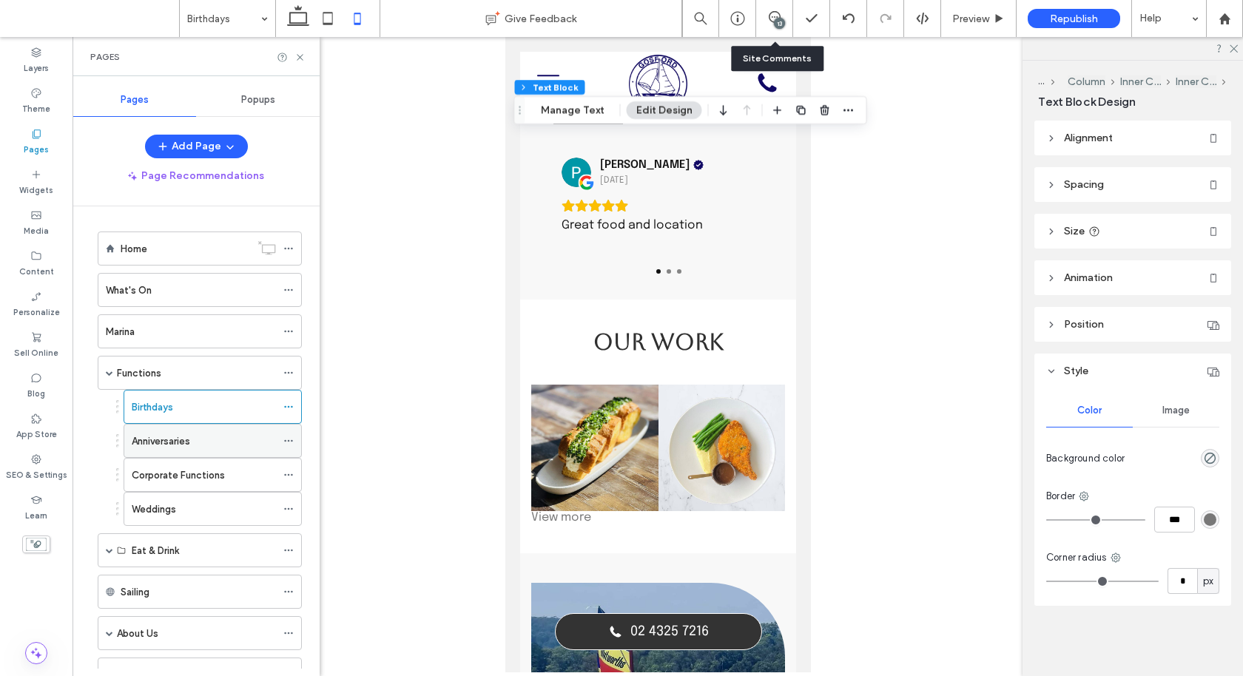
click at [155, 449] on div "Anniversaries" at bounding box center [204, 441] width 144 height 33
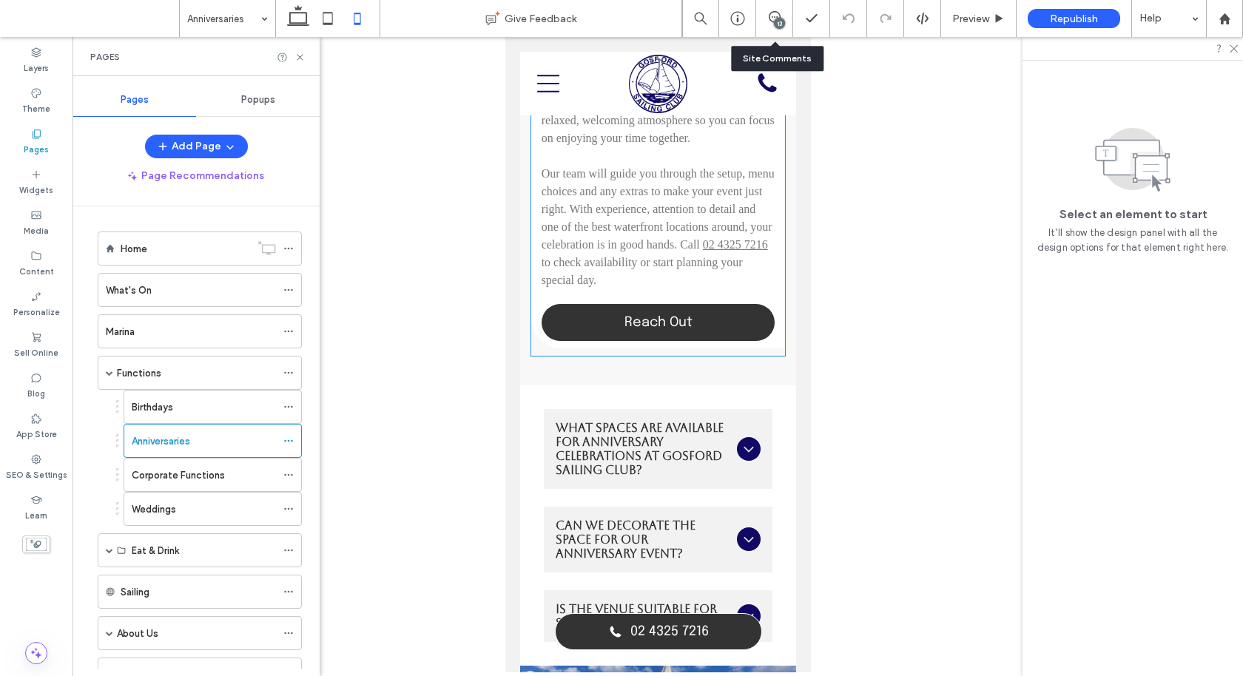
scroll to position [2851, 0]
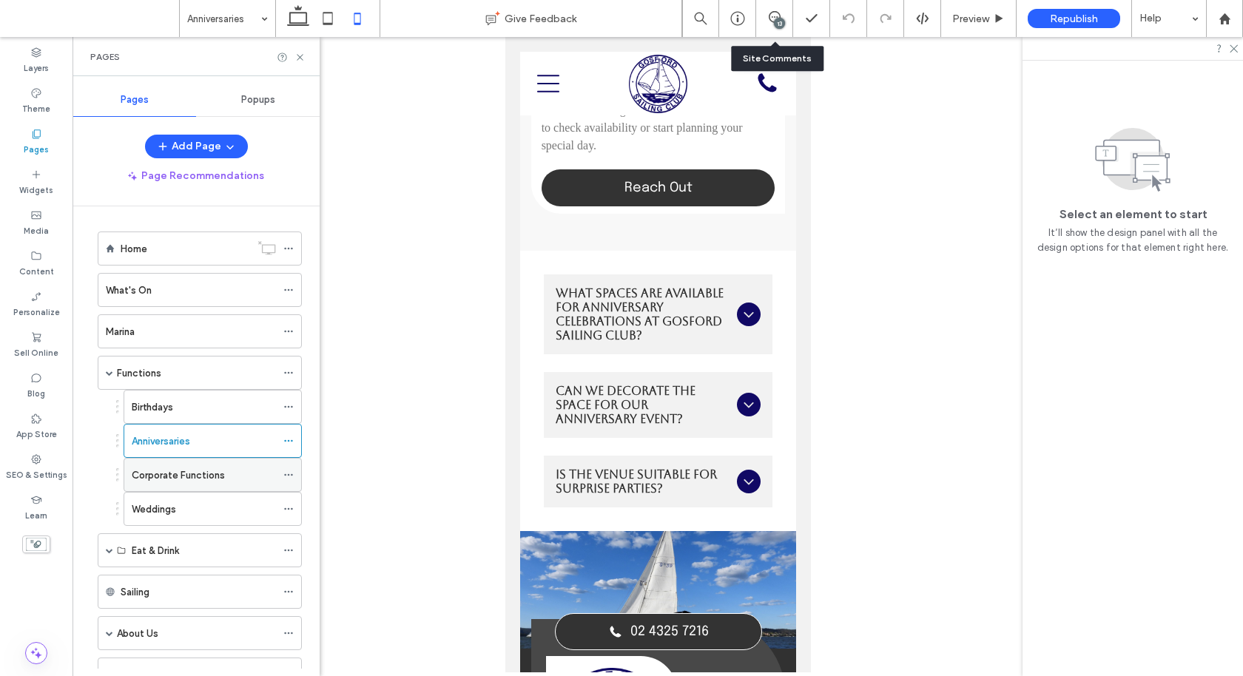
click at [171, 470] on label "Corporate Functions" at bounding box center [178, 475] width 93 height 26
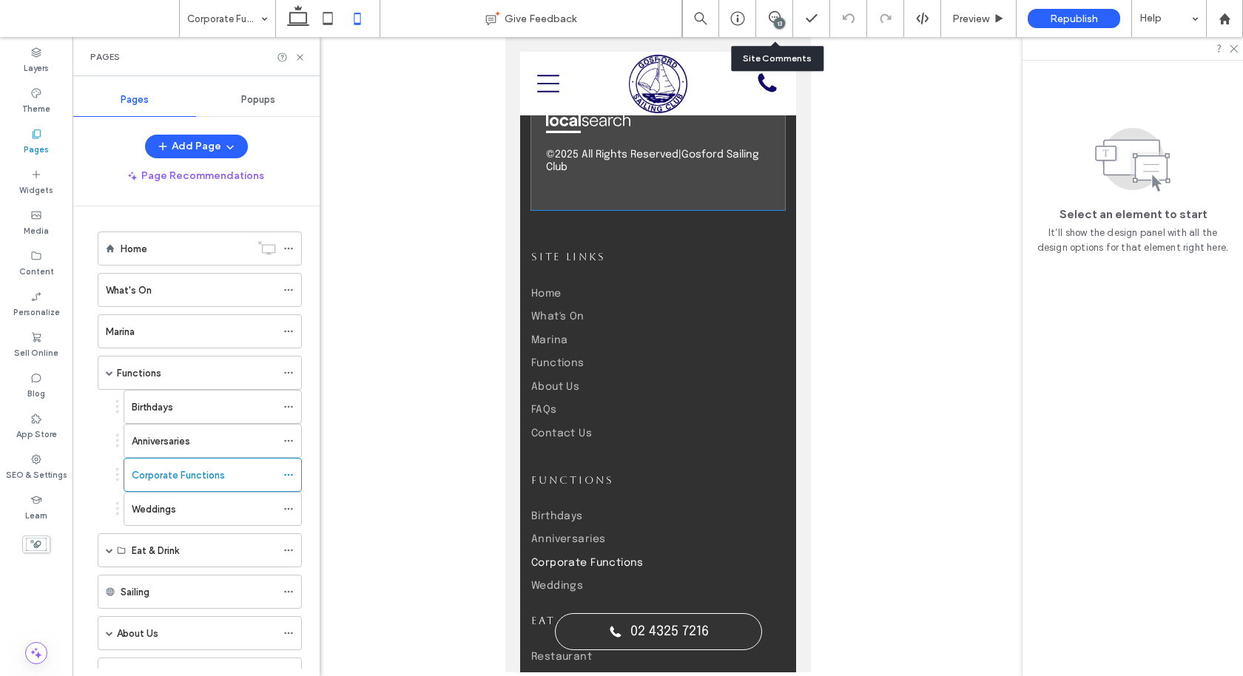
scroll to position [3735, 0]
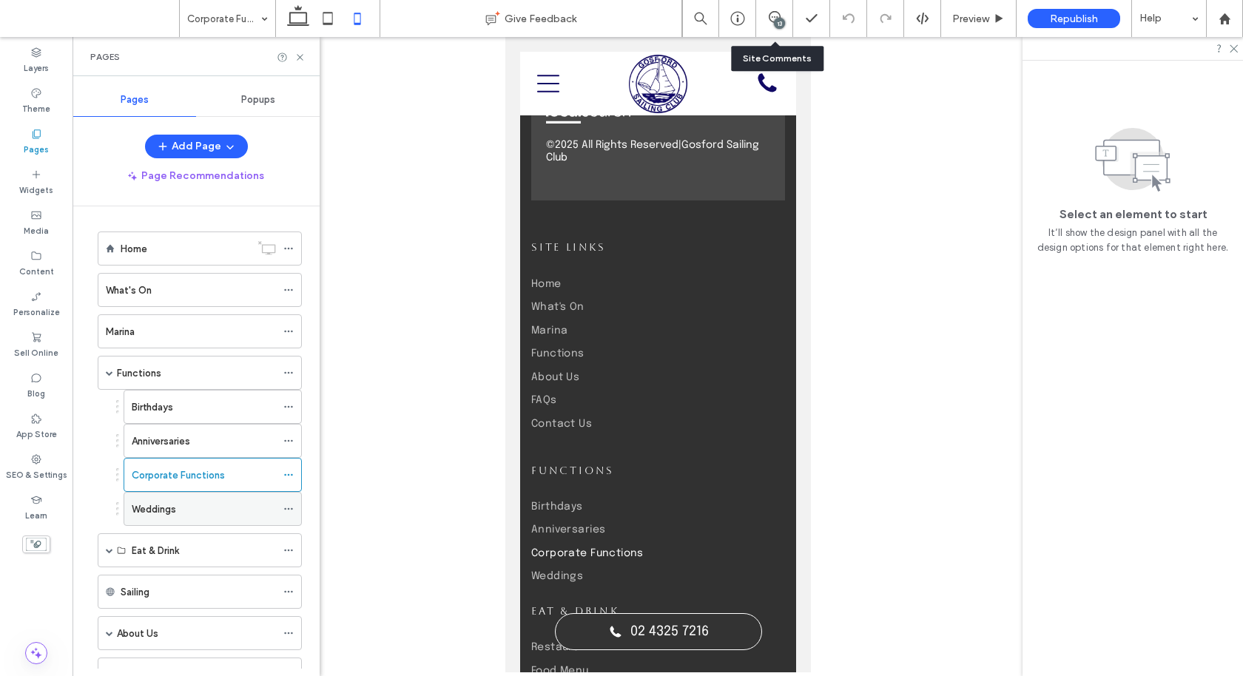
click at [171, 510] on label "Weddings" at bounding box center [154, 509] width 44 height 26
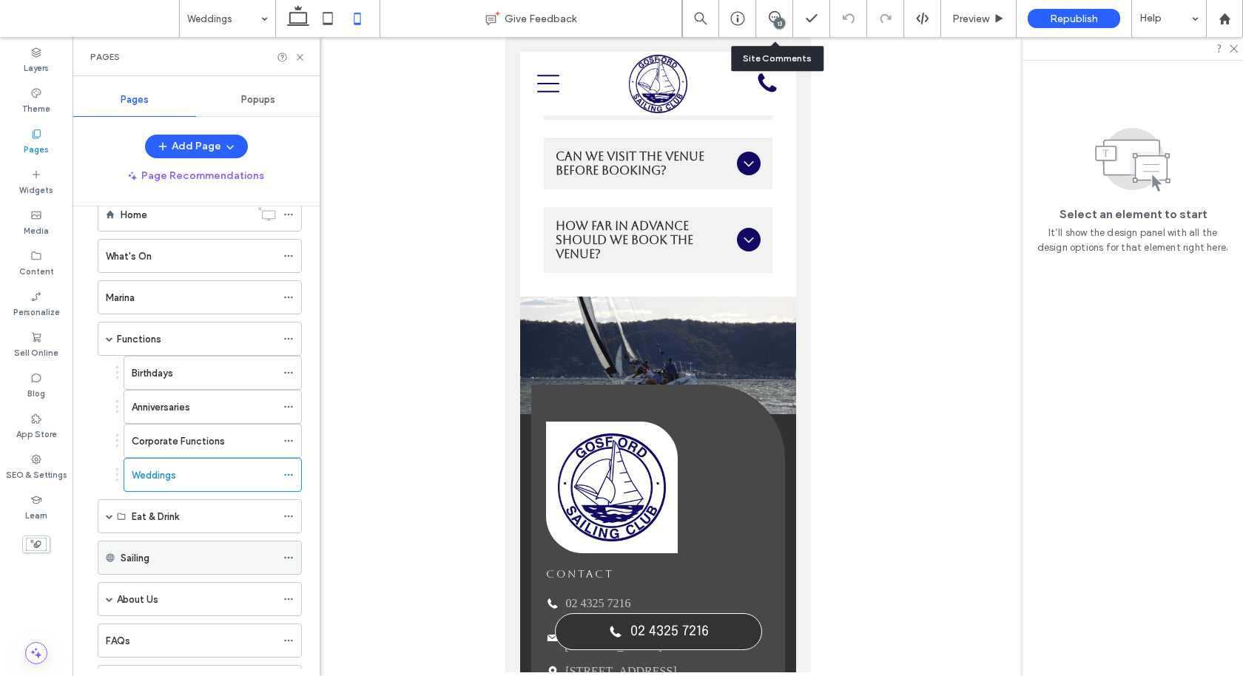
scroll to position [91, 0]
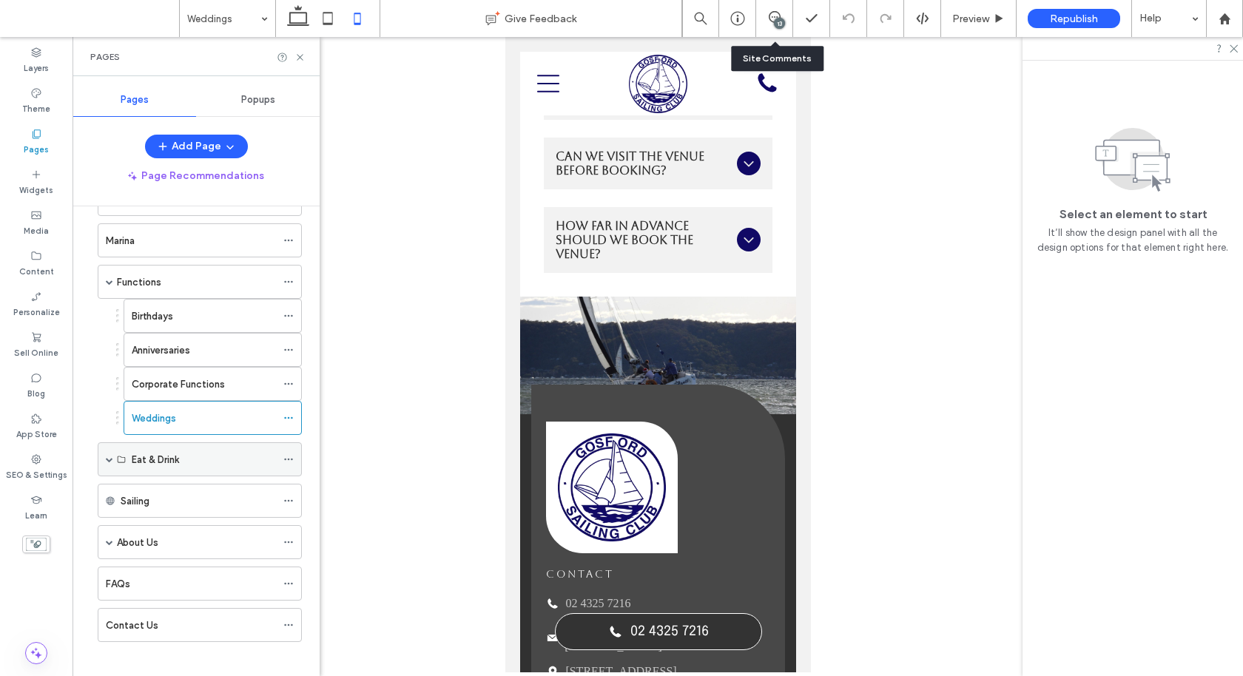
click at [183, 453] on div "Eat & Drink" at bounding box center [204, 460] width 144 height 16
click at [109, 456] on span at bounding box center [109, 459] width 7 height 7
click at [171, 484] on label "Restaurant" at bounding box center [157, 494] width 50 height 26
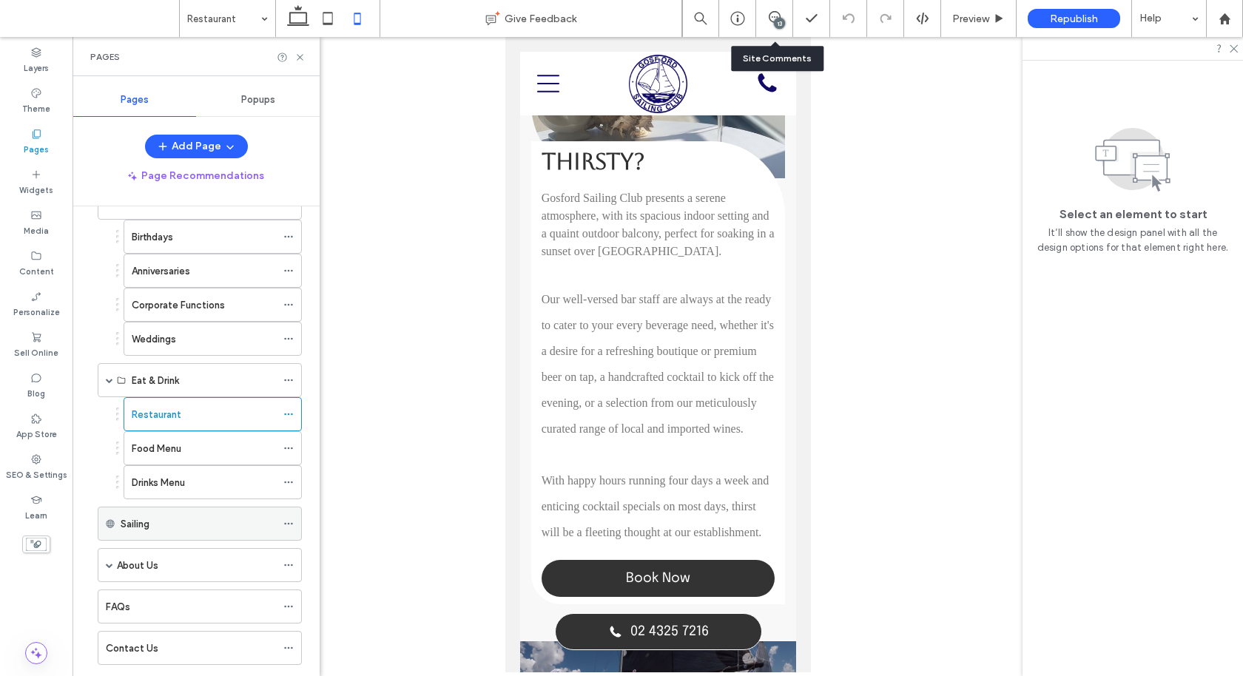
scroll to position [191, 0]
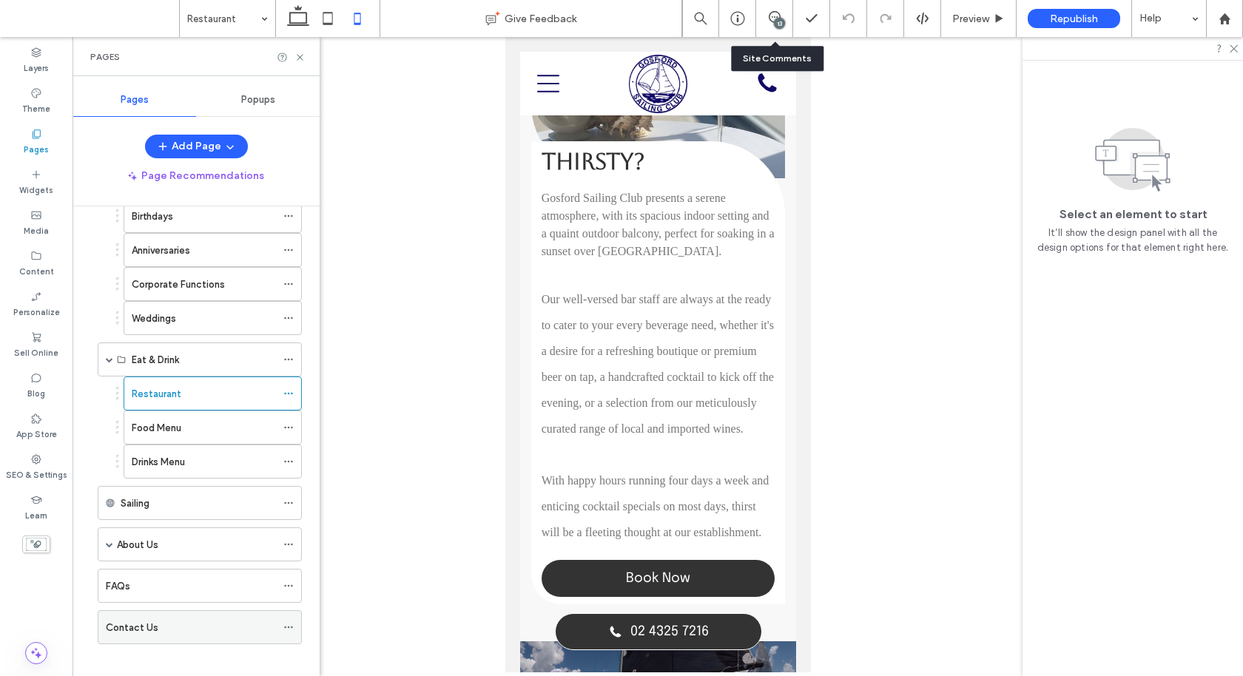
click at [136, 615] on label "Contact Us" at bounding box center [132, 628] width 53 height 26
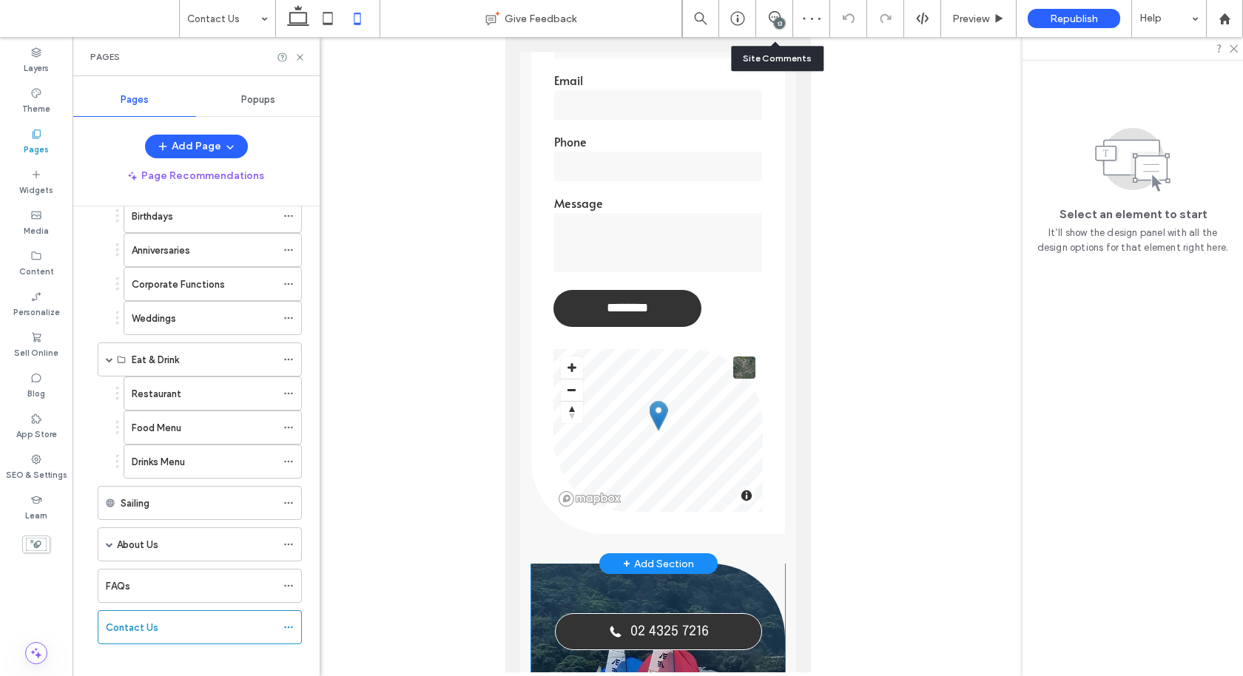
scroll to position [179, 0]
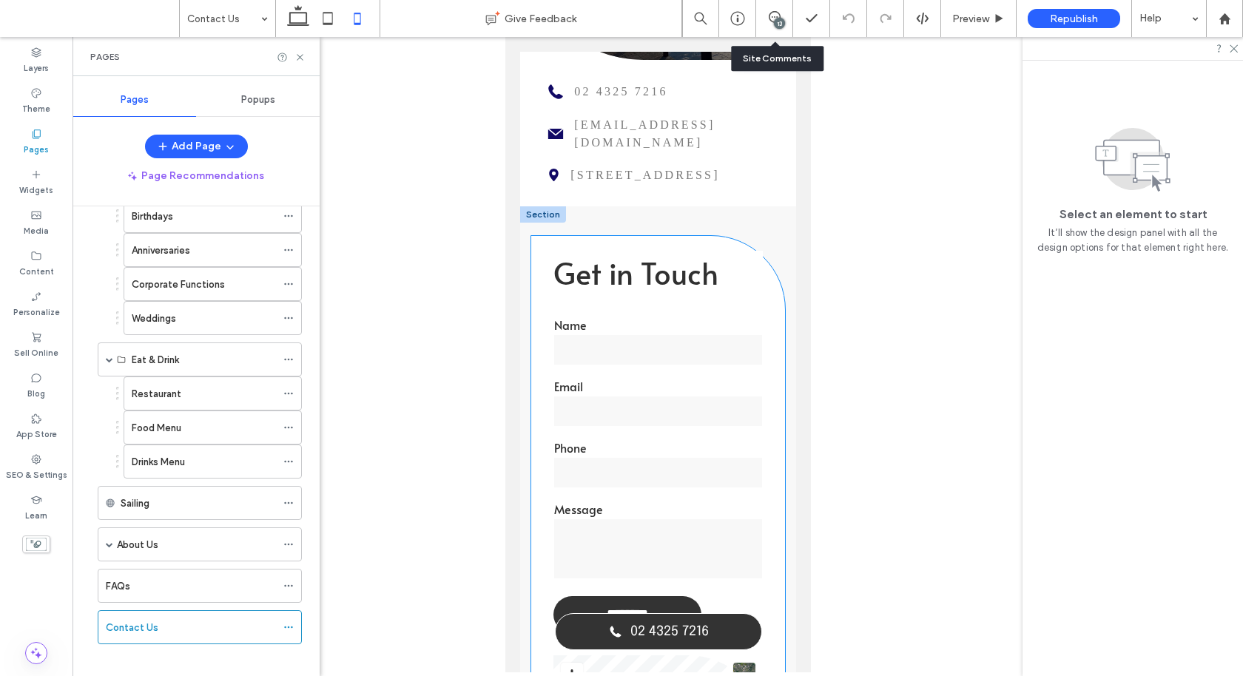
click at [734, 304] on div "Get in Touch Name Email Phone Message ******** Thank you for contacting Gosford…" at bounding box center [656, 442] width 209 height 382
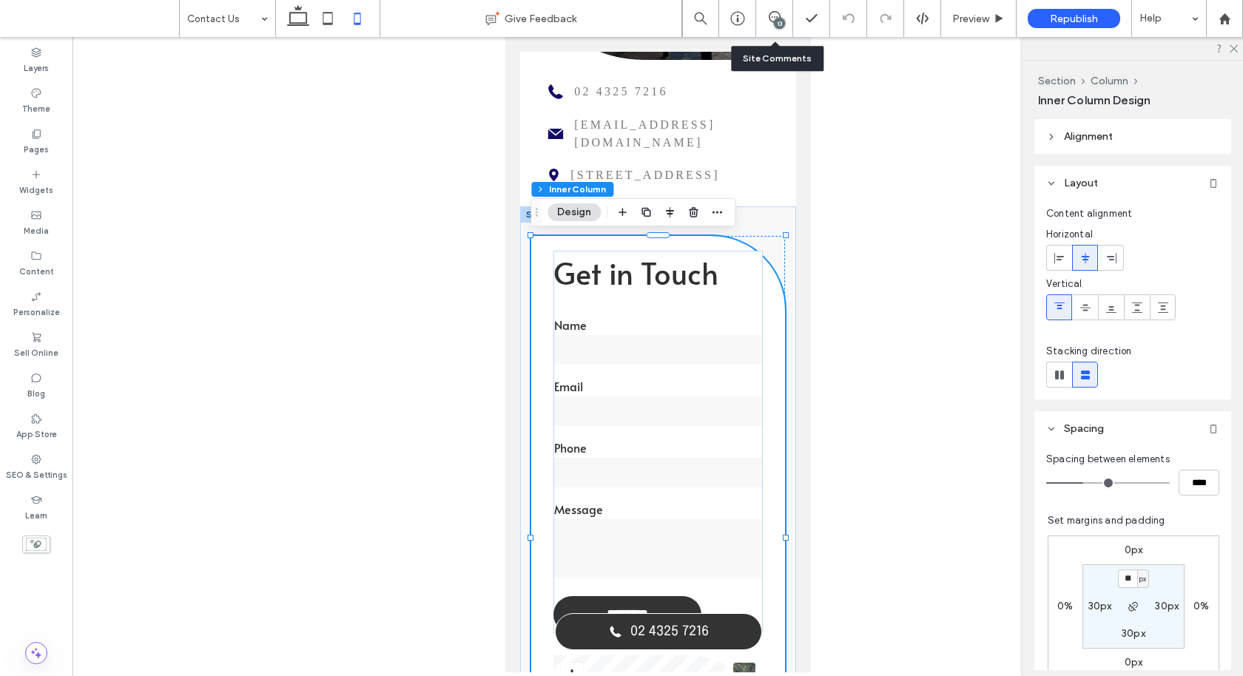
click at [734, 304] on div "Get in Touch Name Email Phone Message ******** Thank you for contacting Gosford…" at bounding box center [656, 442] width 209 height 382
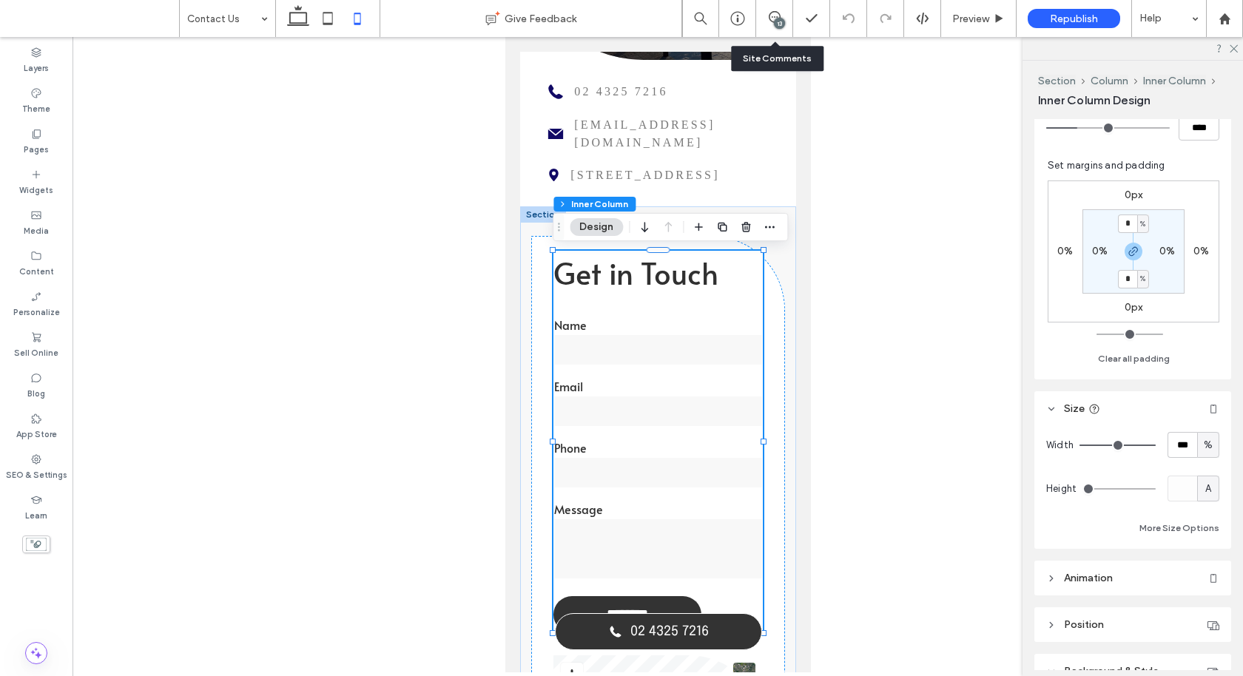
scroll to position [742, 0]
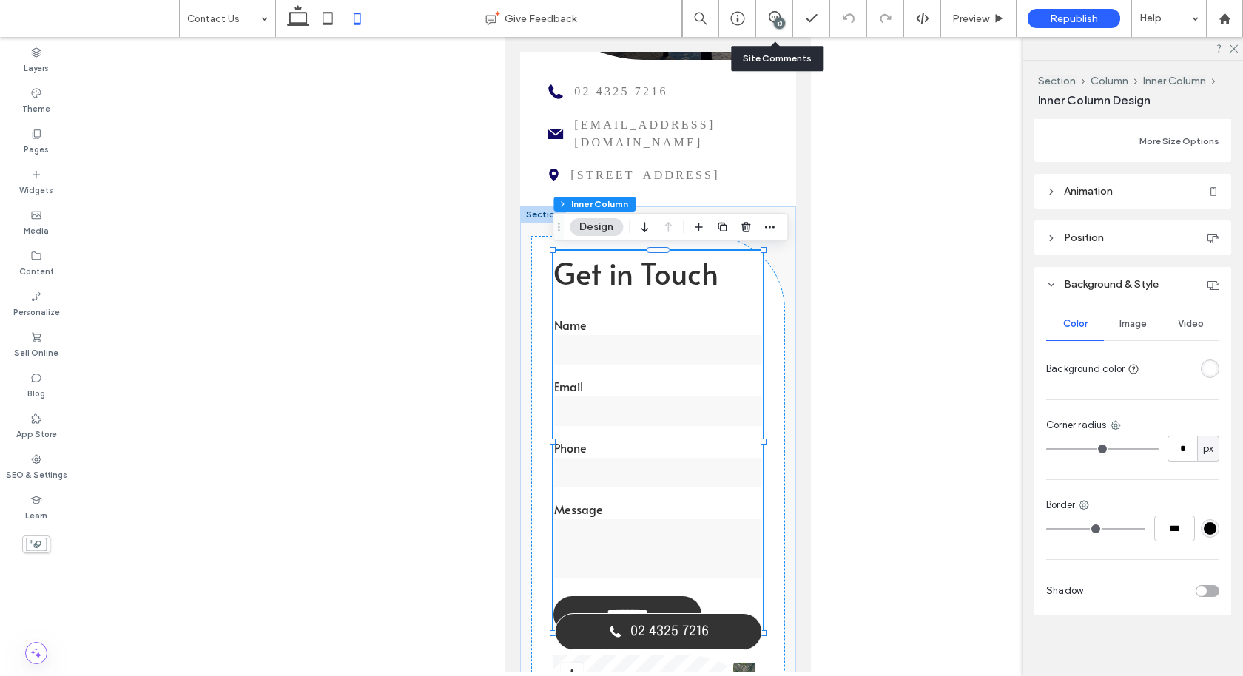
click at [1207, 368] on div "rgba(255, 255, 255, 1)" at bounding box center [1209, 368] width 13 height 13
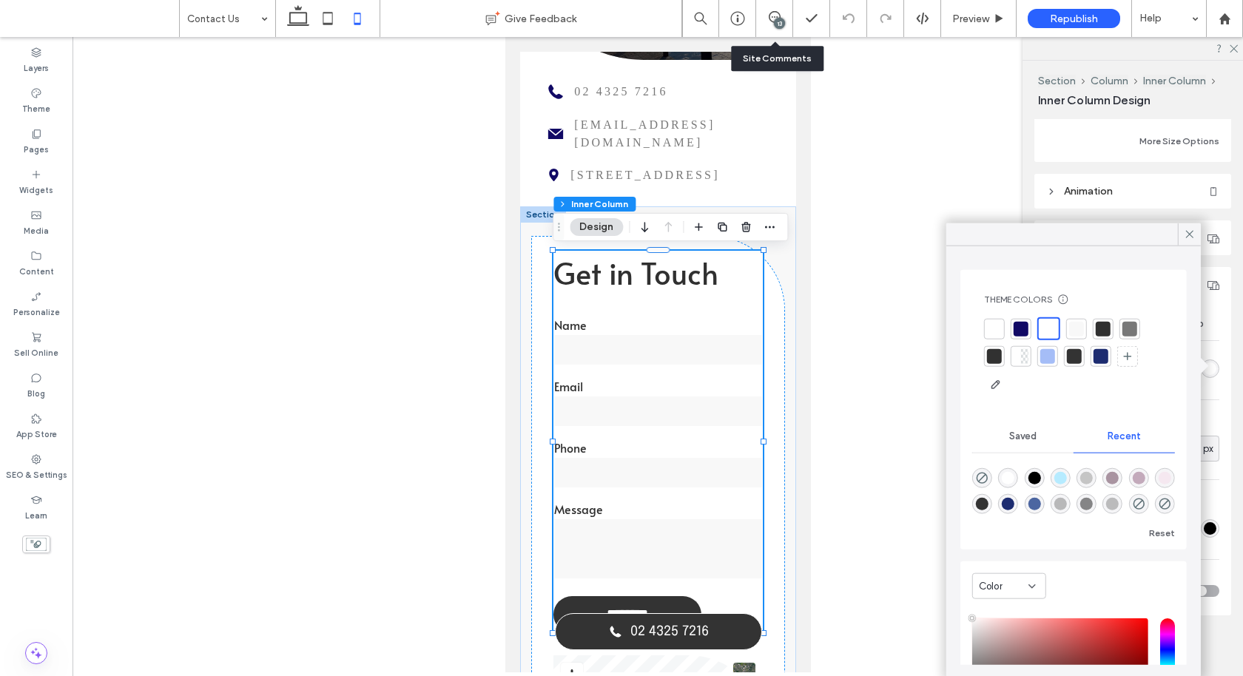
click at [990, 325] on div at bounding box center [994, 328] width 15 height 15
click at [985, 477] on icon "rgba(0, 0, 0, 0)" at bounding box center [982, 478] width 13 height 13
type input "*******"
type input "*"
type input "**"
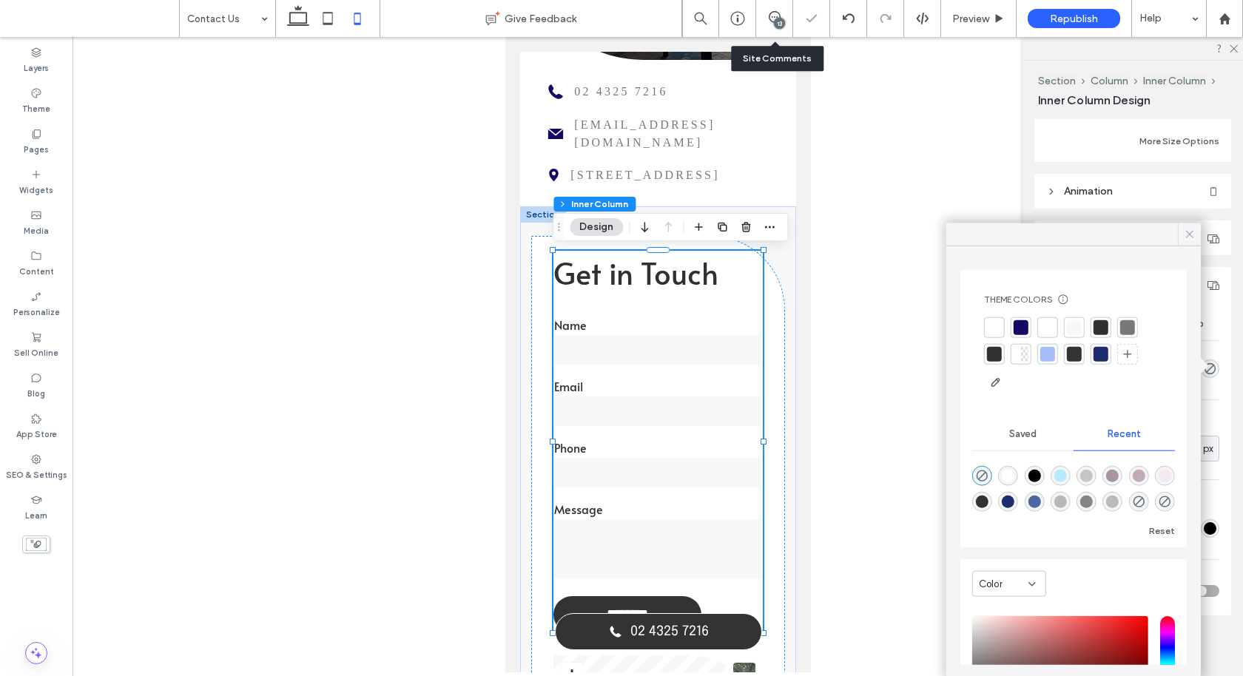
click at [1192, 232] on icon at bounding box center [1189, 234] width 13 height 13
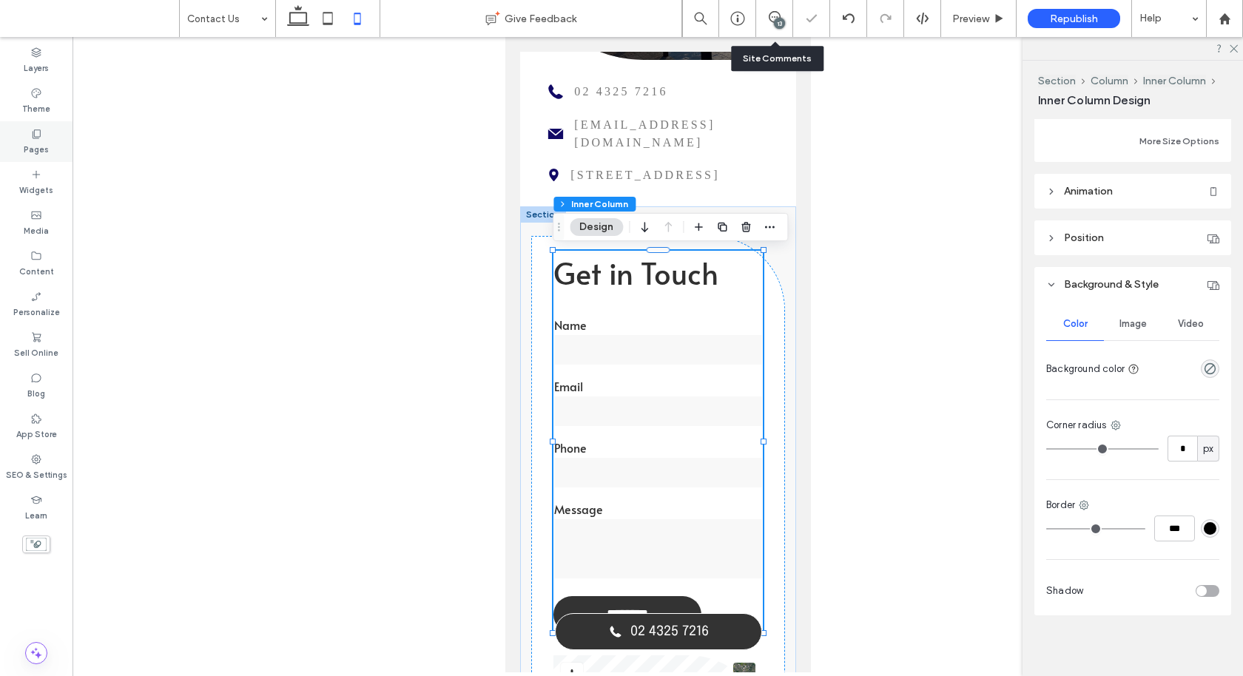
click at [38, 150] on label "Pages" at bounding box center [36, 148] width 25 height 16
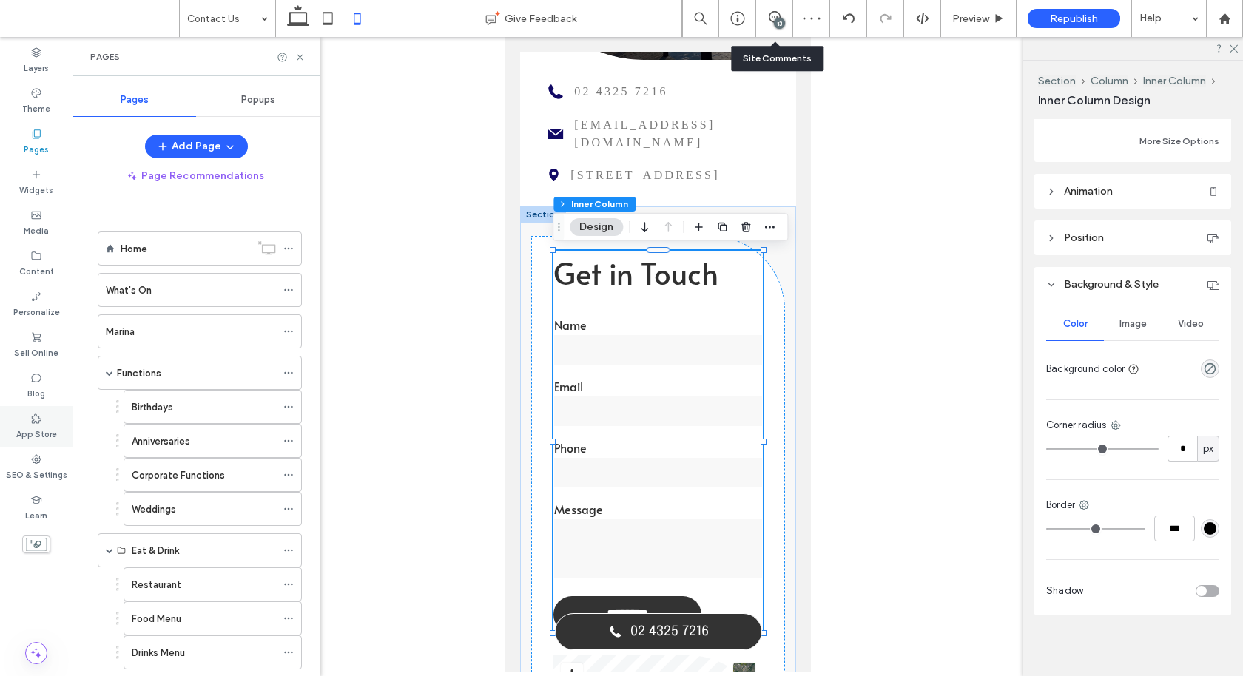
click at [39, 430] on label "App Store" at bounding box center [36, 433] width 41 height 16
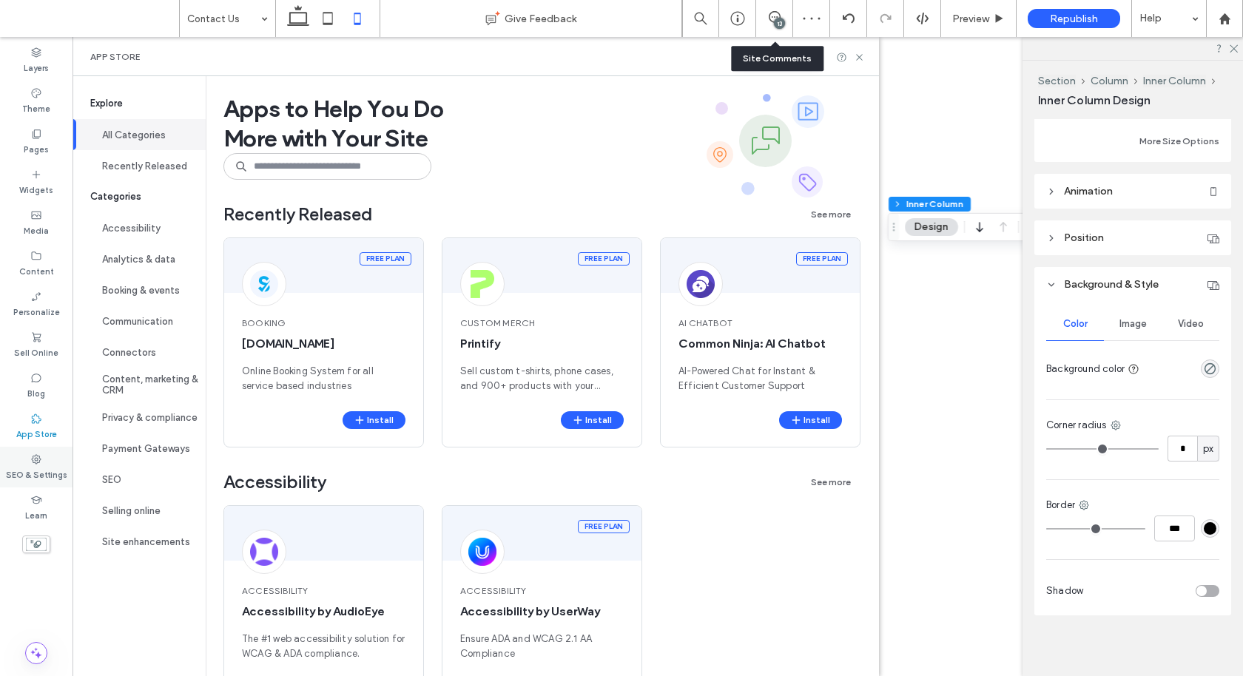
click at [33, 467] on label "SEO & Settings" at bounding box center [36, 473] width 61 height 16
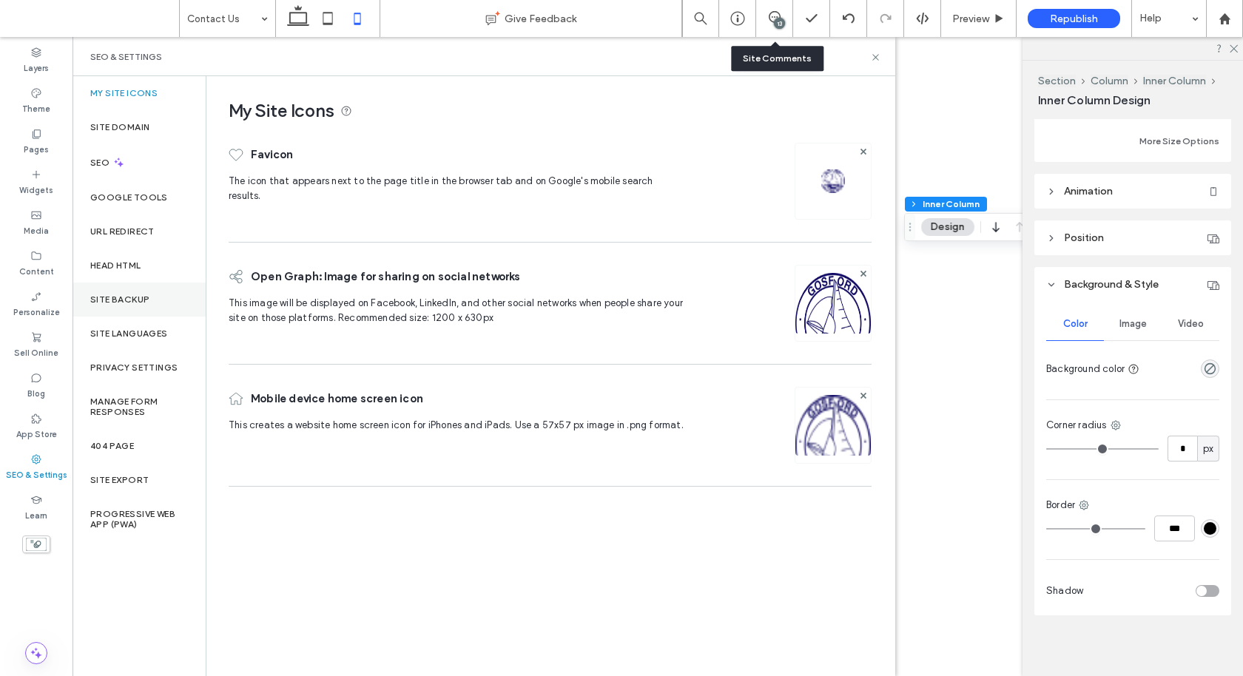
click at [135, 297] on label "Site Backup" at bounding box center [119, 299] width 59 height 10
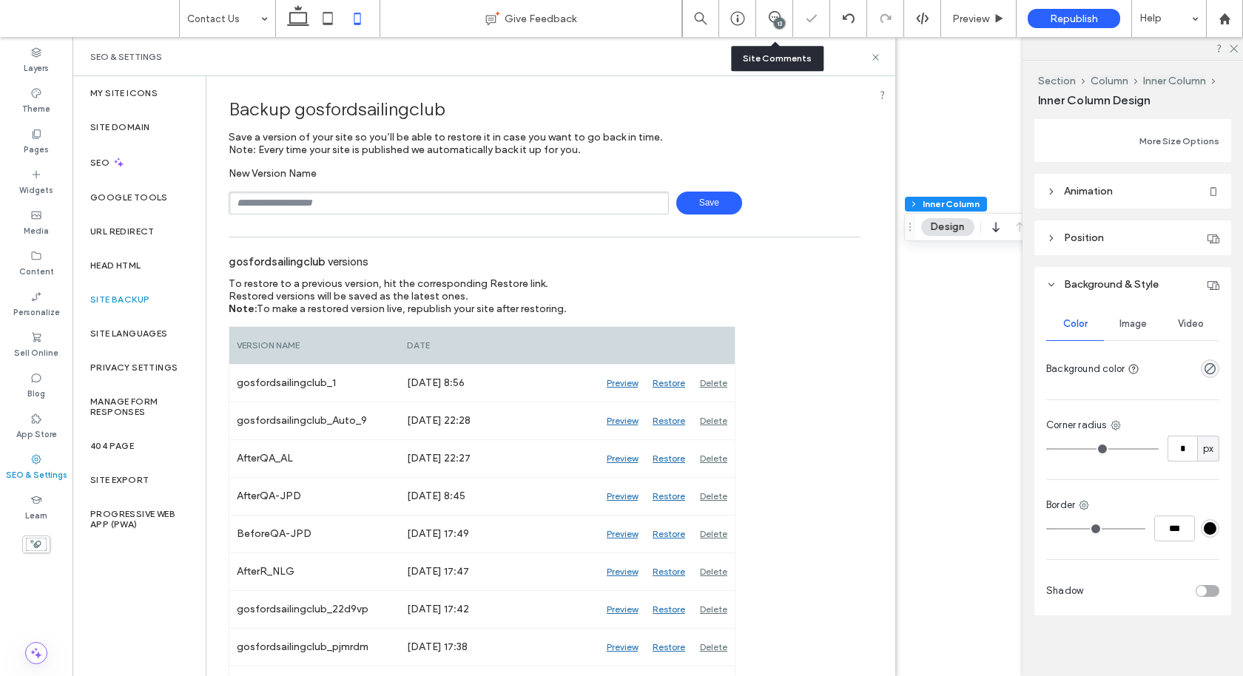
click at [354, 195] on input "text" at bounding box center [449, 203] width 440 height 23
type input "**********"
click at [682, 200] on span "Save" at bounding box center [709, 203] width 66 height 23
click at [876, 55] on icon at bounding box center [875, 57] width 11 height 11
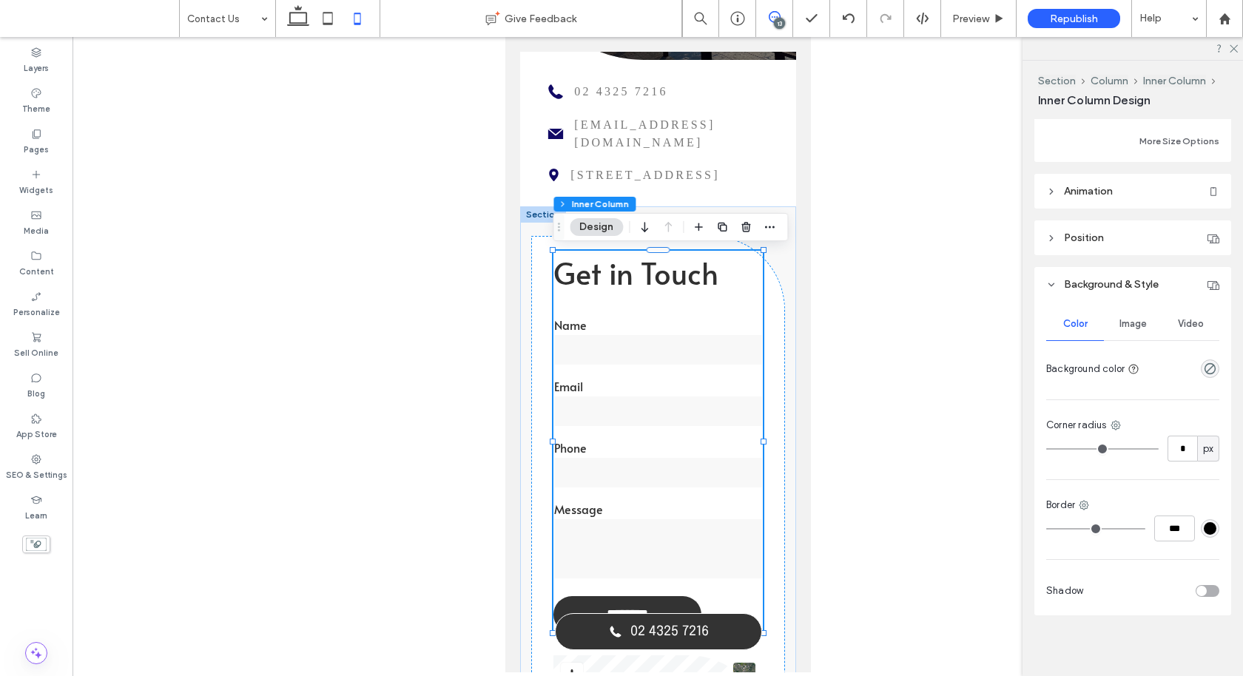
click at [774, 18] on icon at bounding box center [774, 17] width 12 height 12
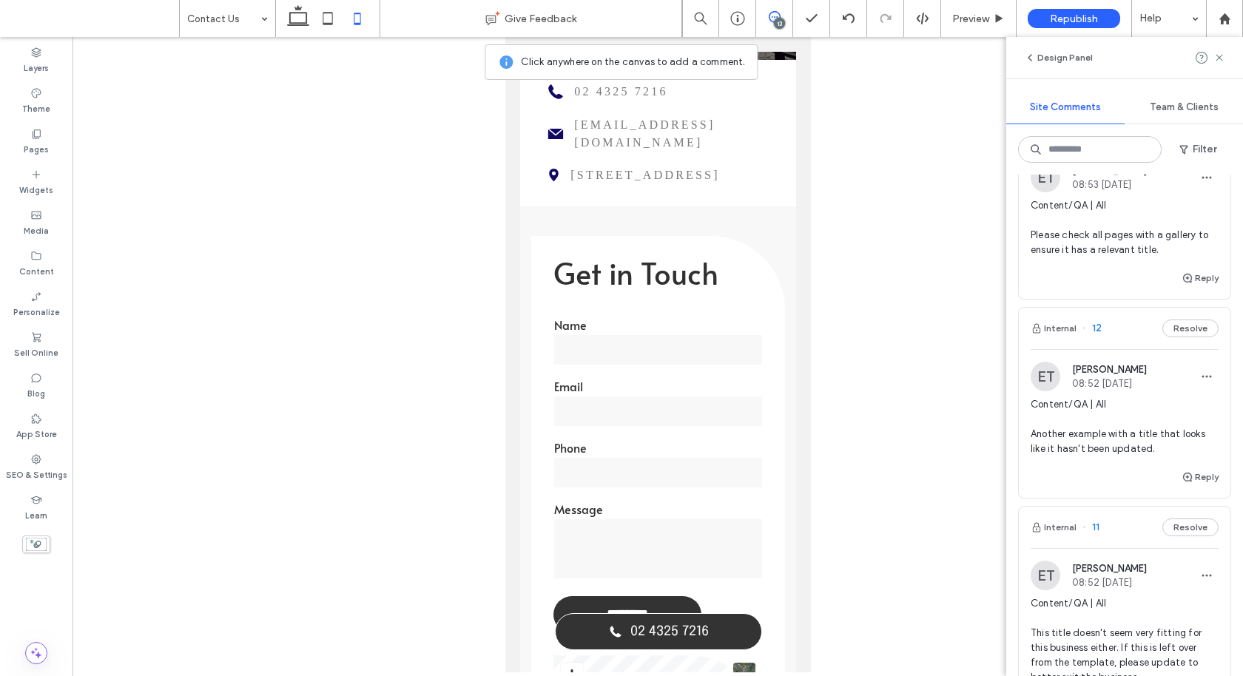
scroll to position [0, 0]
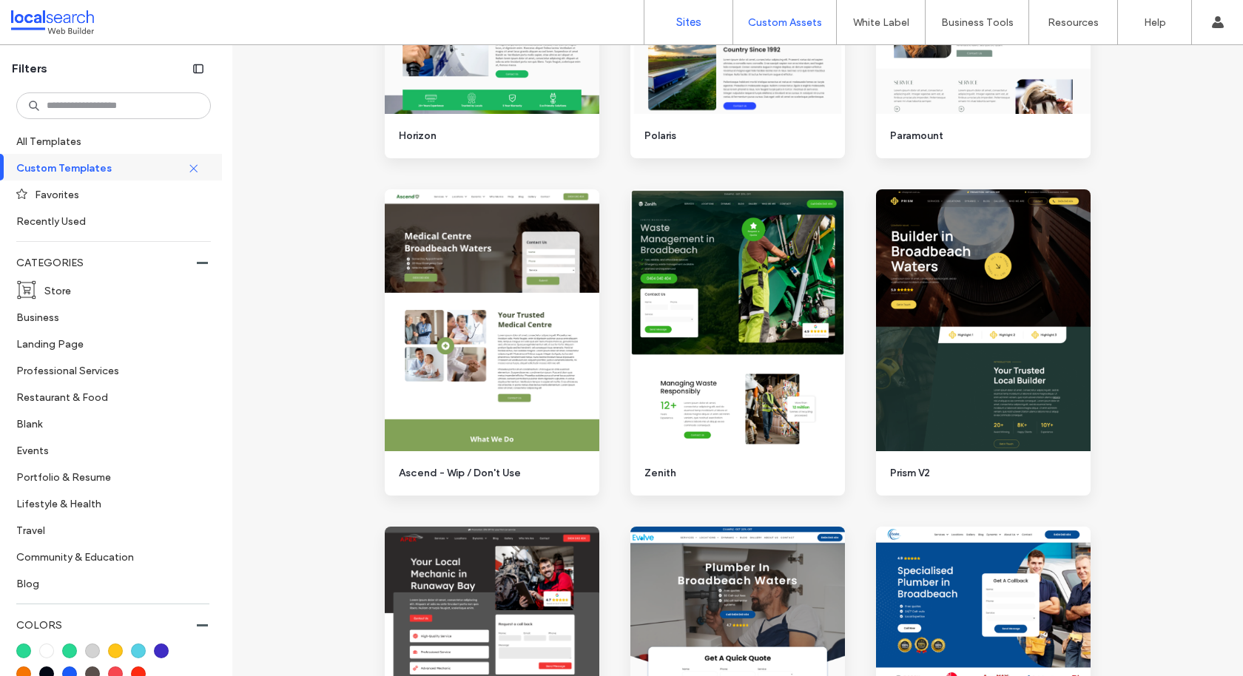
click at [672, 27] on link "Sites" at bounding box center [688, 22] width 88 height 44
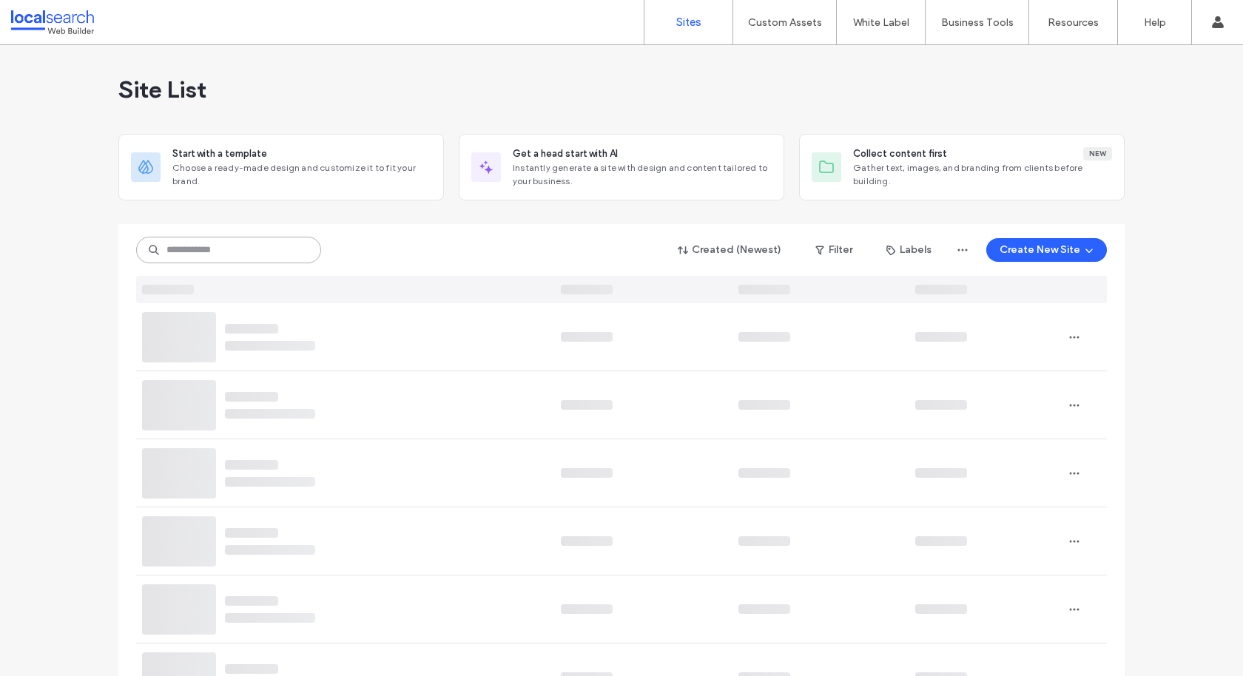
click at [251, 239] on input at bounding box center [228, 250] width 185 height 27
paste input "********"
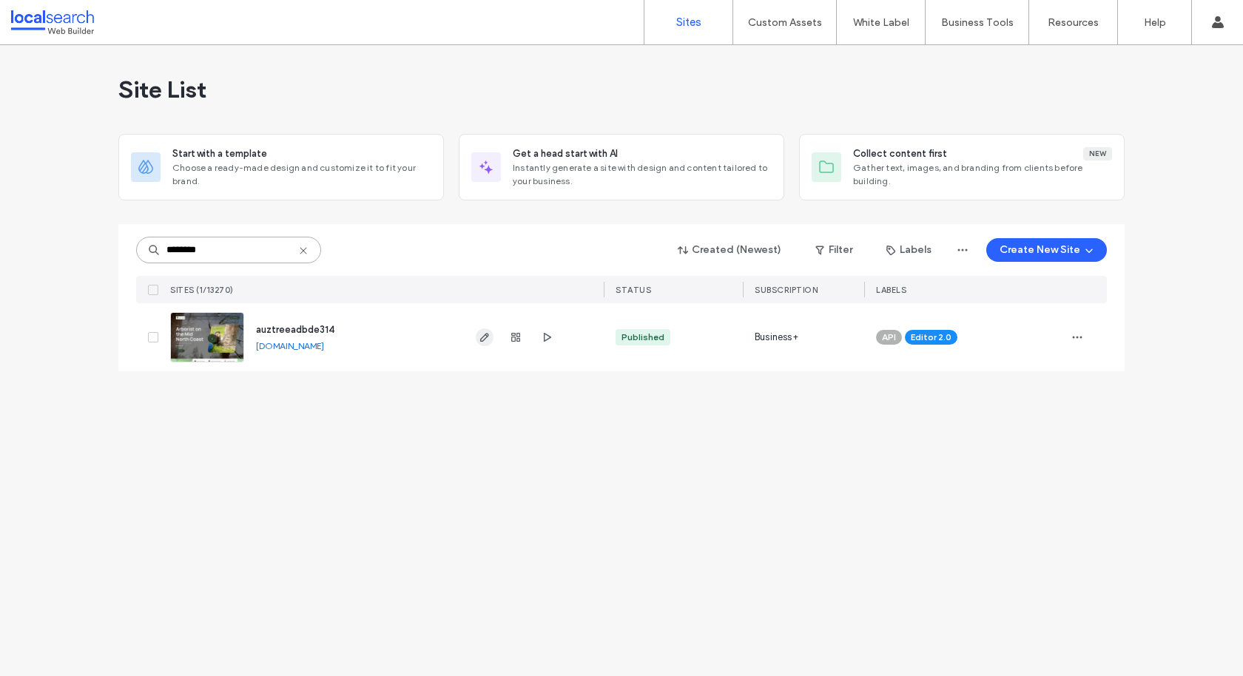
type input "********"
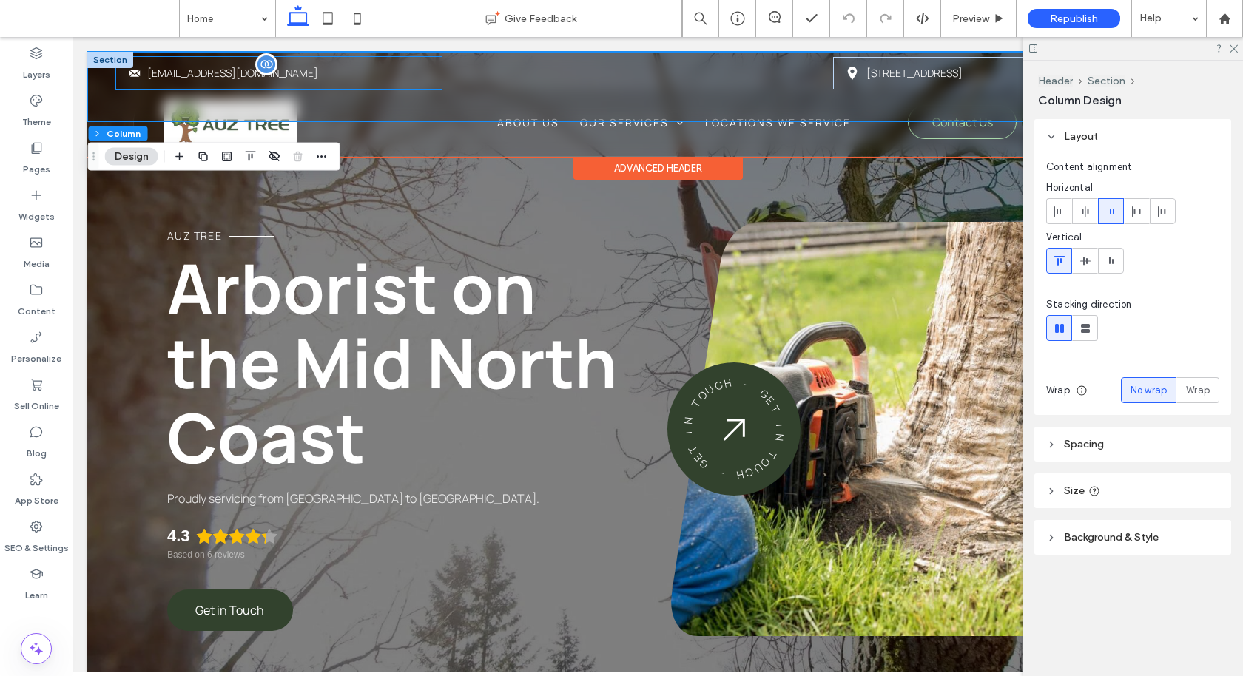
click at [337, 72] on p "[EMAIL_ADDRESS][DOMAIN_NAME]" at bounding box center [288, 73] width 283 height 18
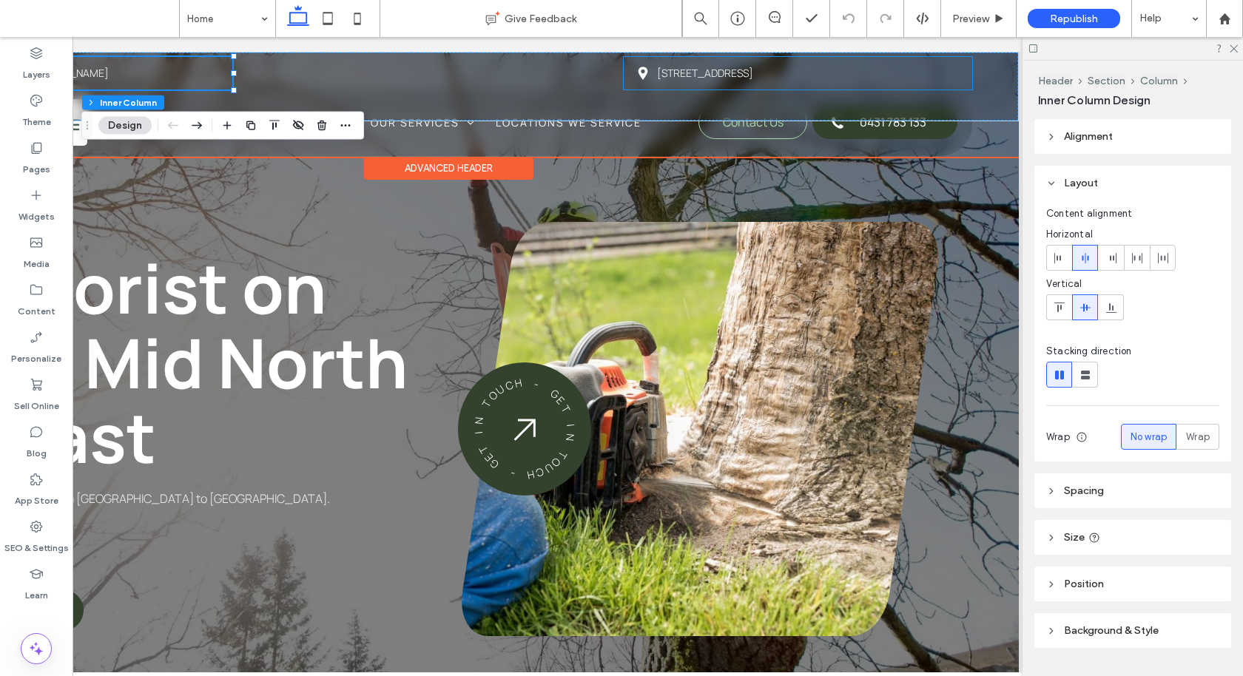
scroll to position [0, 220]
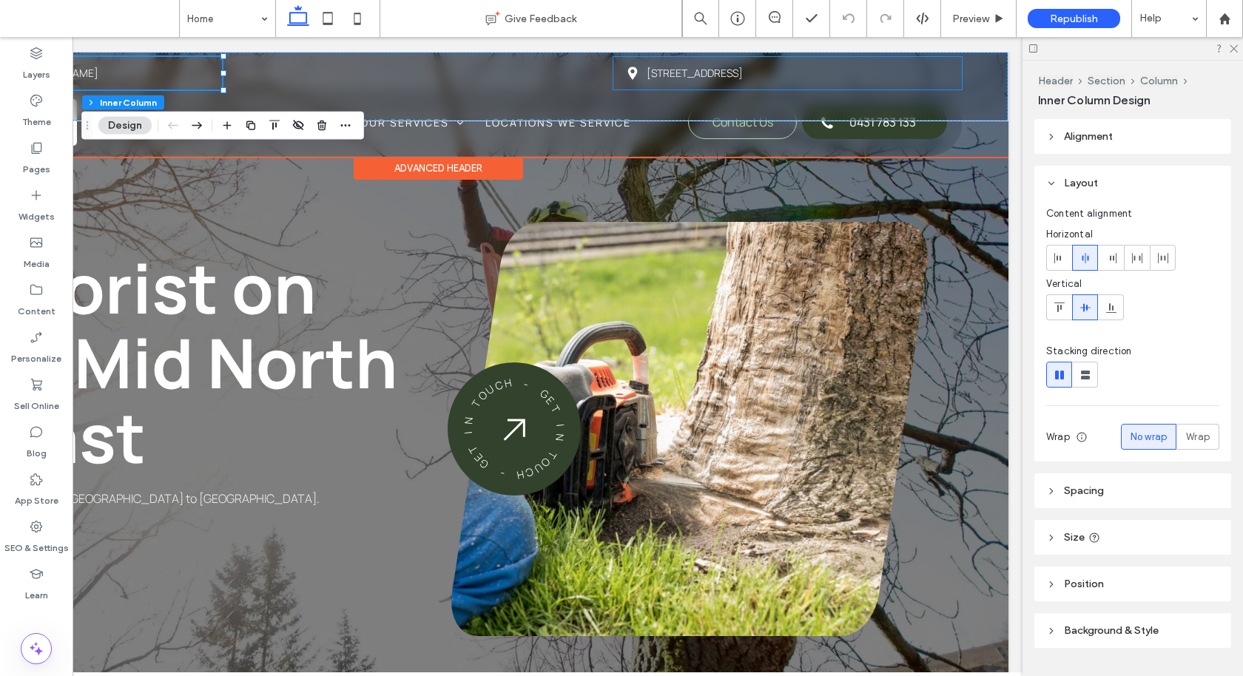
click at [936, 73] on p "[STREET_ADDRESS]" at bounding box center [797, 73] width 302 height 18
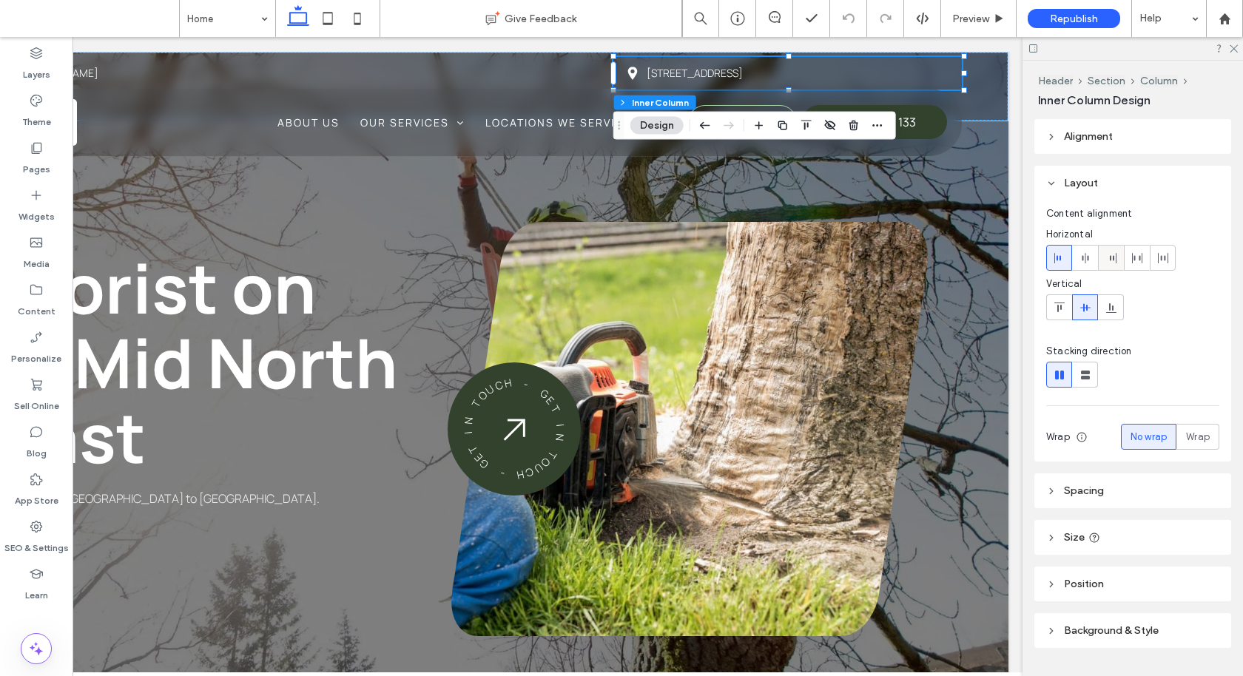
click at [1109, 256] on use at bounding box center [1112, 258] width 7 height 10
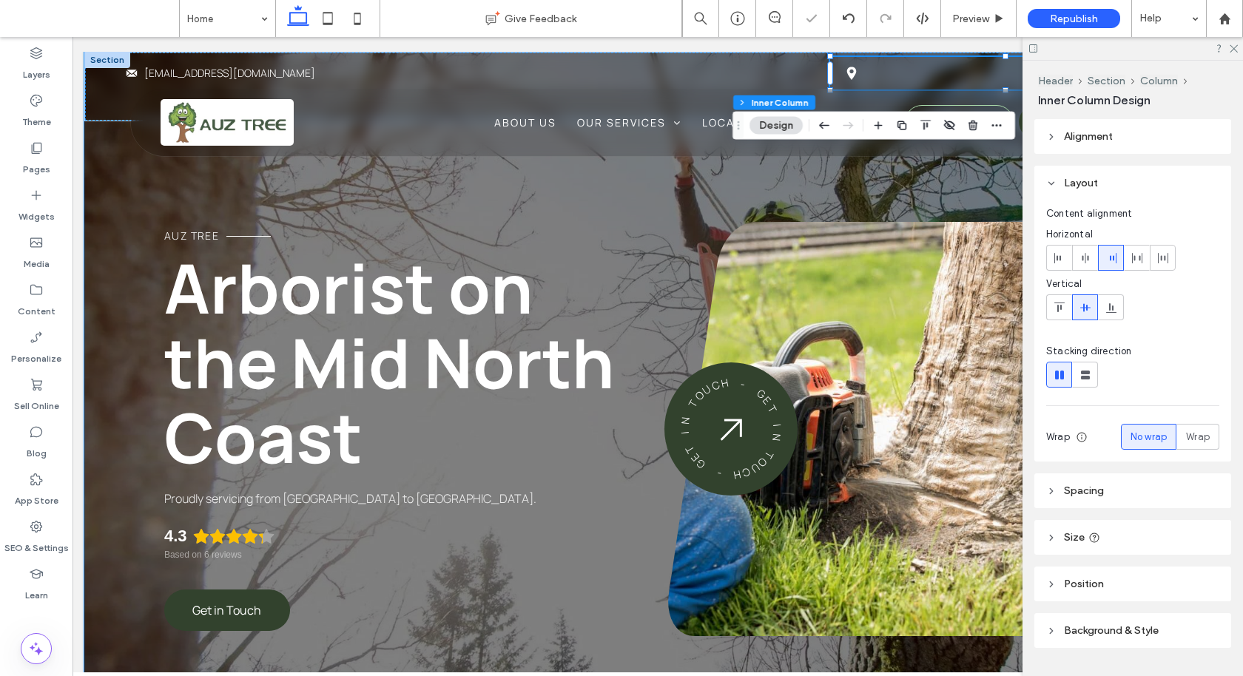
scroll to position [0, 2]
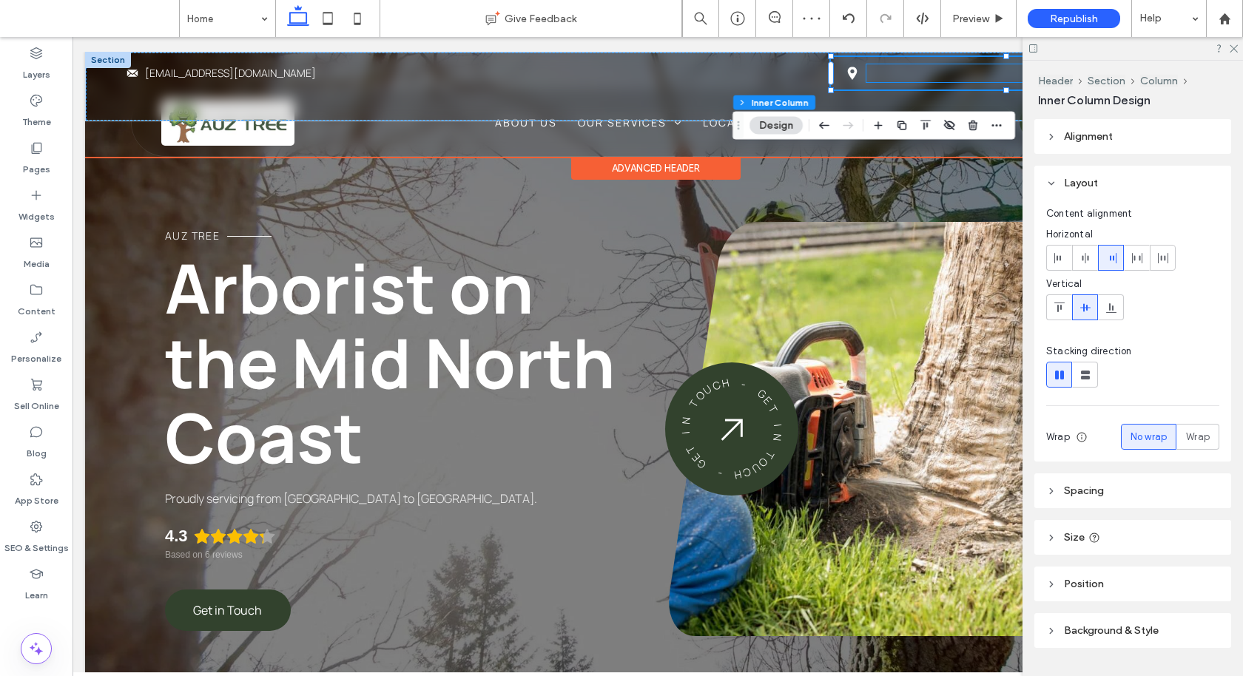
click at [871, 80] on p "[STREET_ADDRESS]" at bounding box center [1017, 73] width 302 height 18
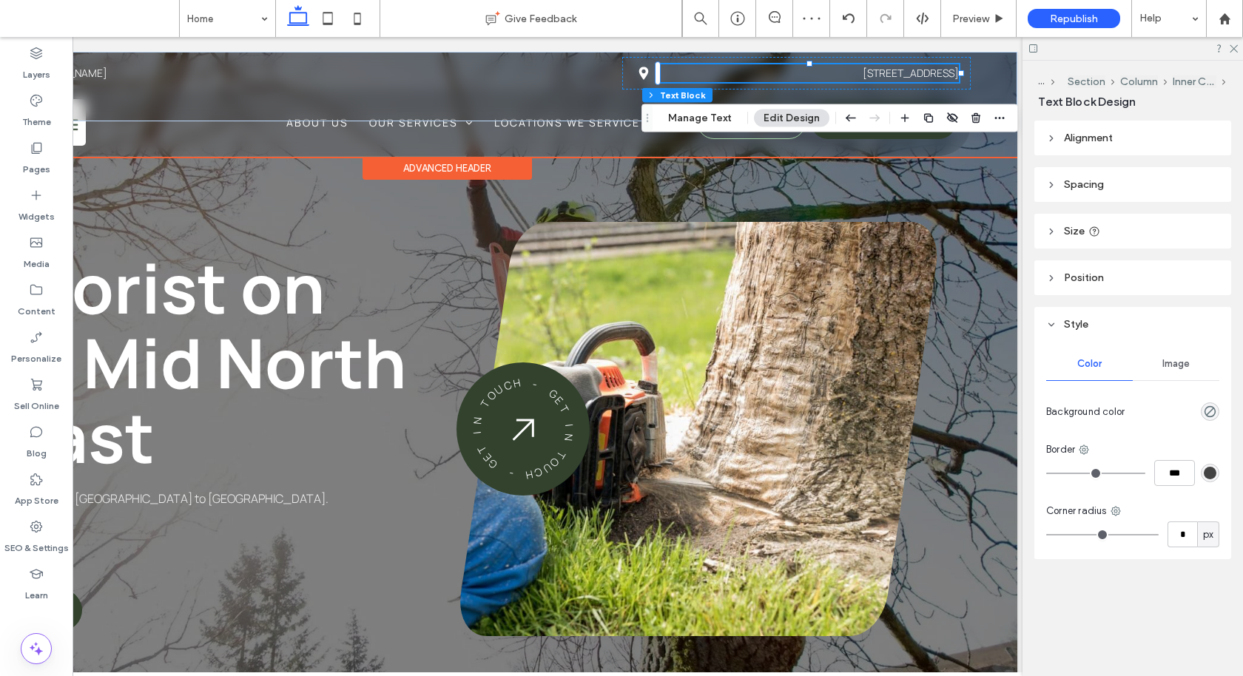
scroll to position [0, 220]
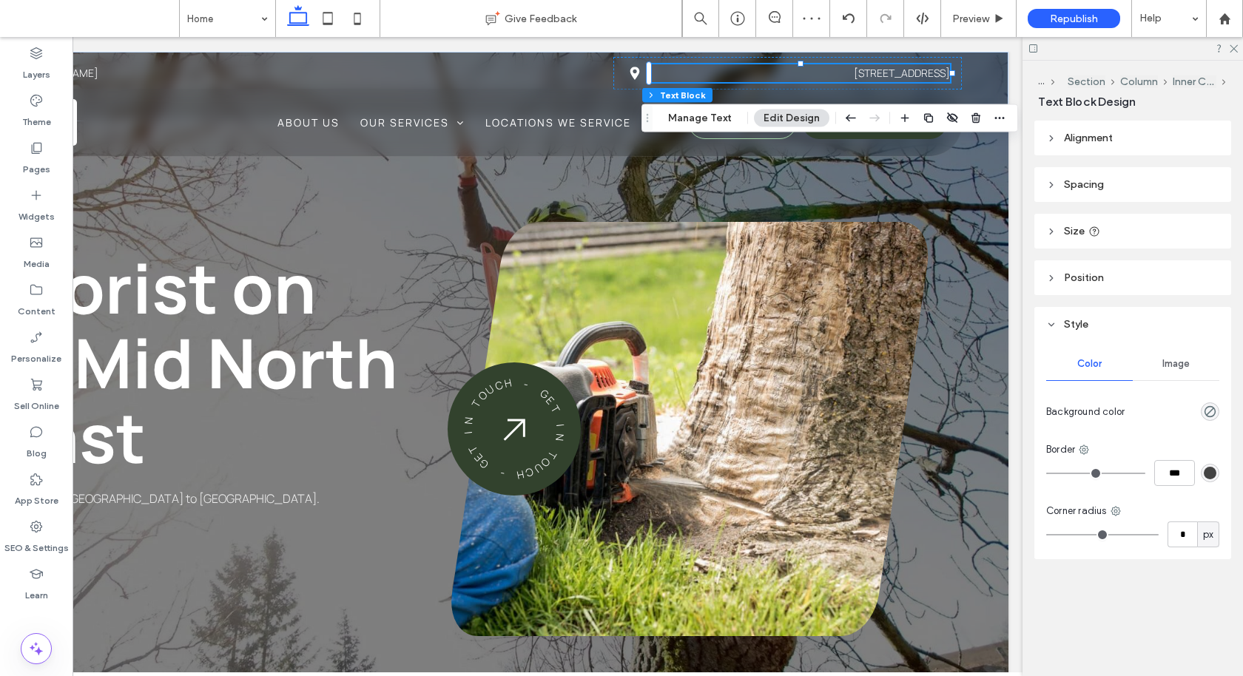
click at [1130, 174] on header "Spacing" at bounding box center [1132, 184] width 197 height 35
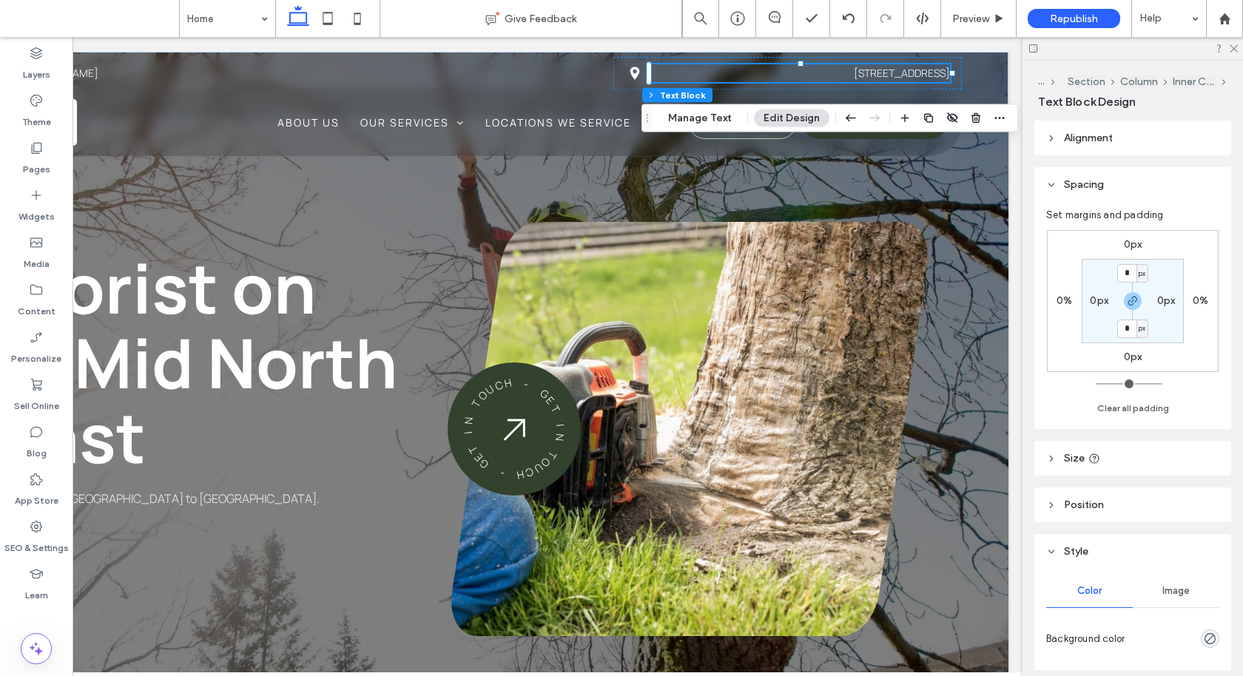
click at [1108, 457] on header "Size" at bounding box center [1132, 458] width 197 height 35
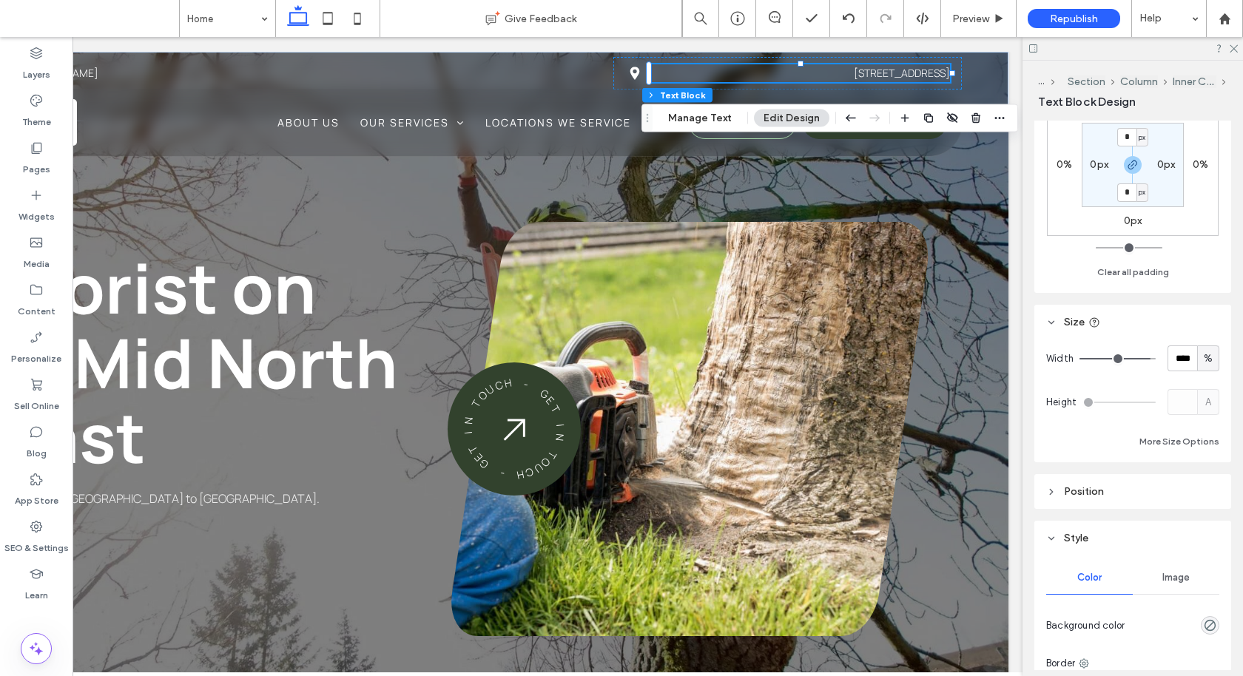
scroll to position [207, 0]
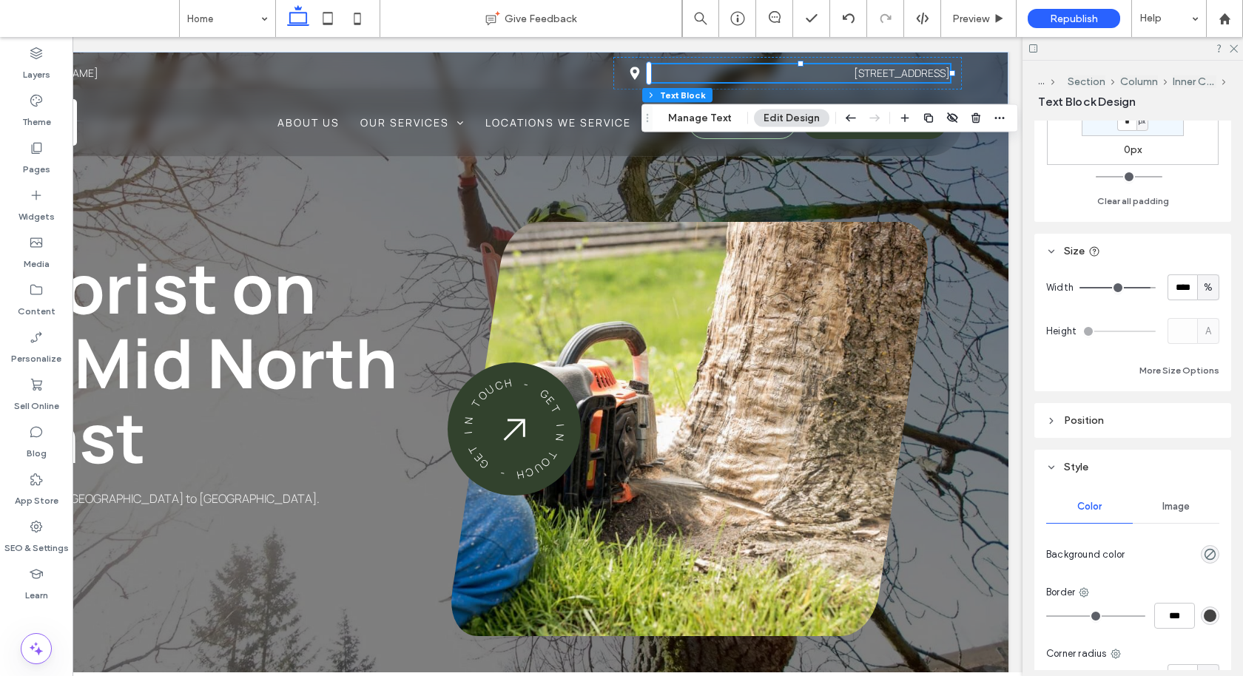
click at [1205, 294] on div "%" at bounding box center [1208, 287] width 22 height 26
click at [1203, 410] on div "A" at bounding box center [1207, 416] width 21 height 26
type input "*"
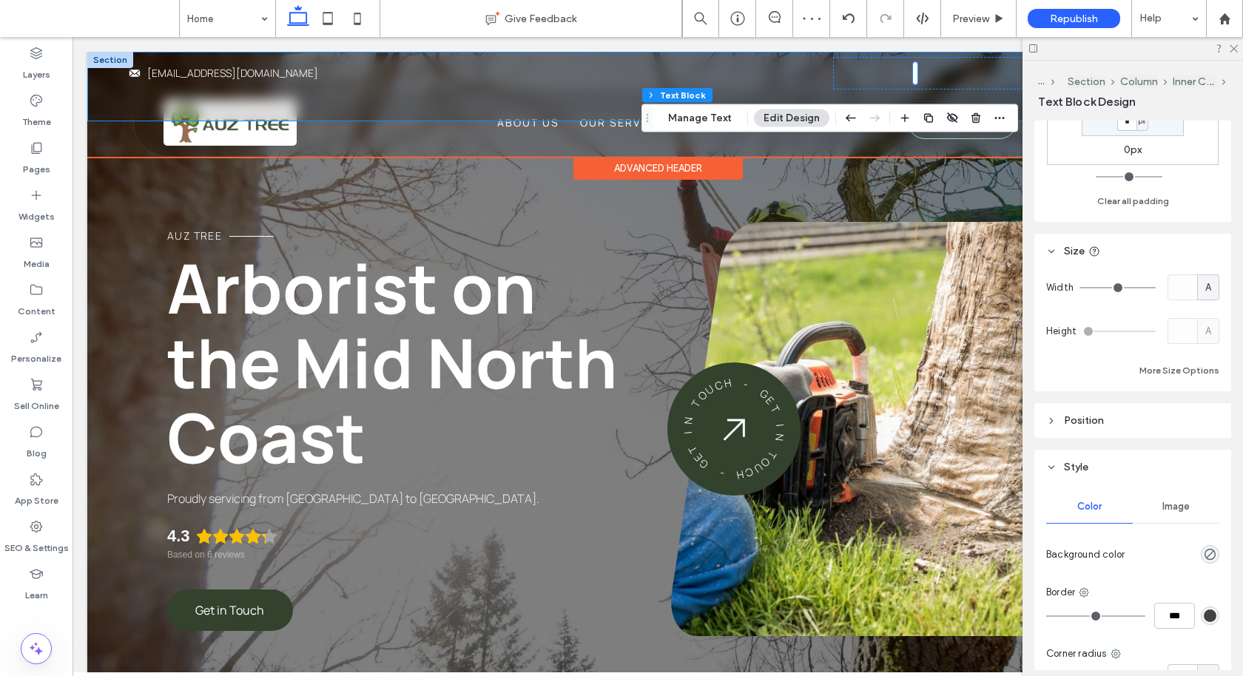
scroll to position [0, 220]
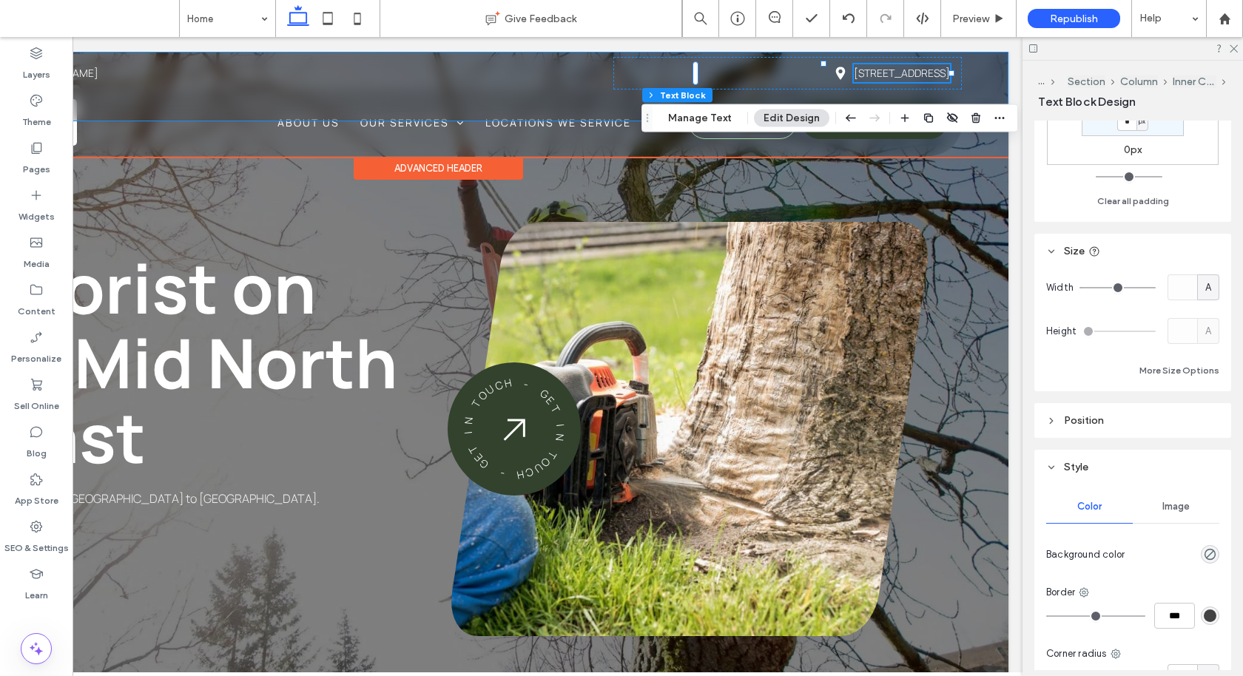
click at [987, 73] on div "Envelope Icon auztree@gmail.com Map Pin Icon Unit 3/27 Diamond Beach Rd, Hallid…" at bounding box center [437, 87] width 1139 height 68
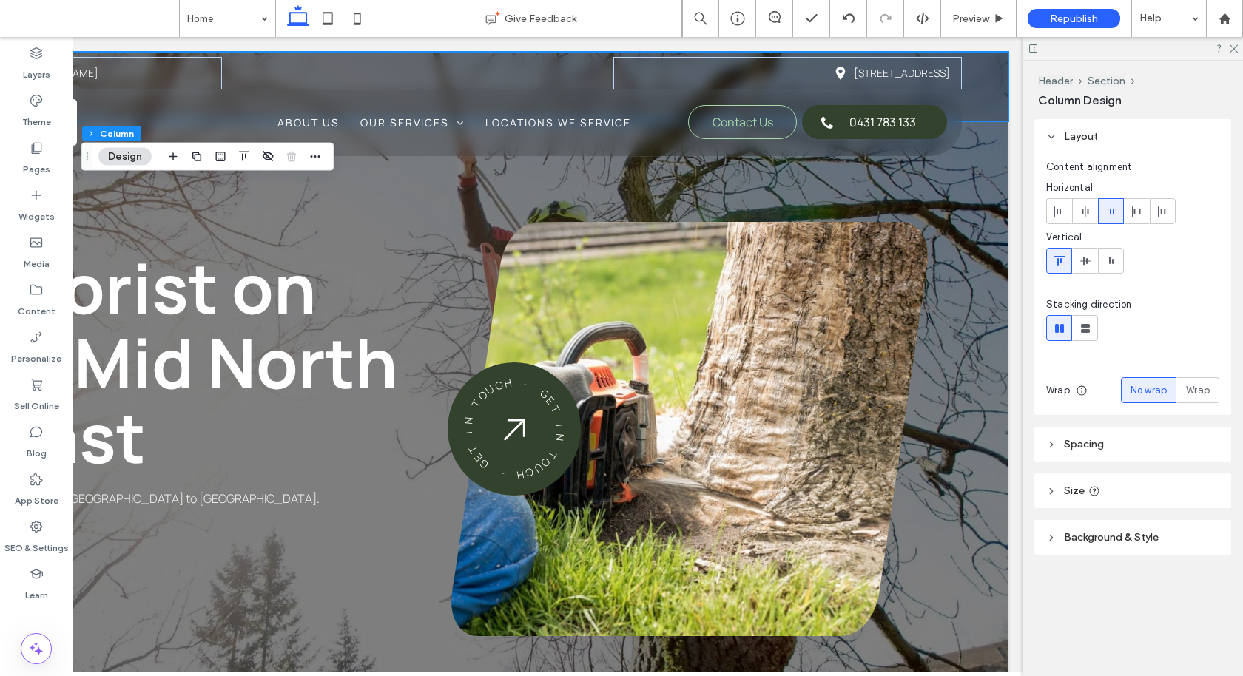
click at [1102, 450] on header "Spacing" at bounding box center [1132, 444] width 197 height 35
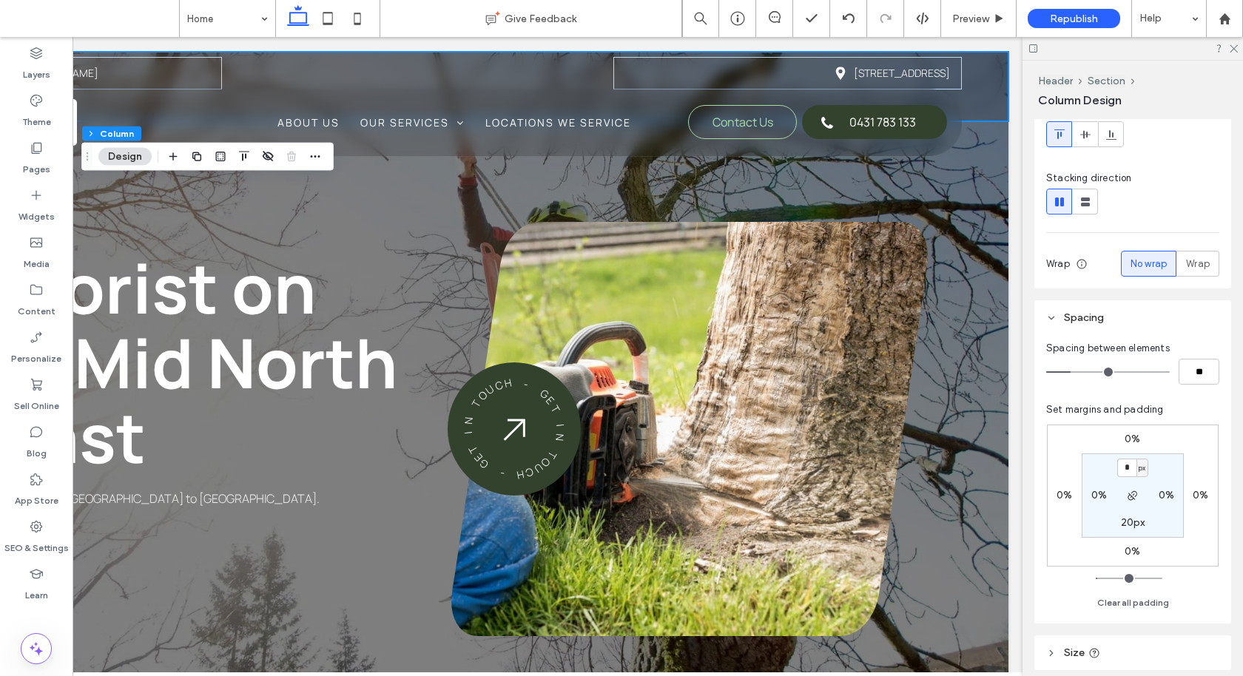
scroll to position [159, 0]
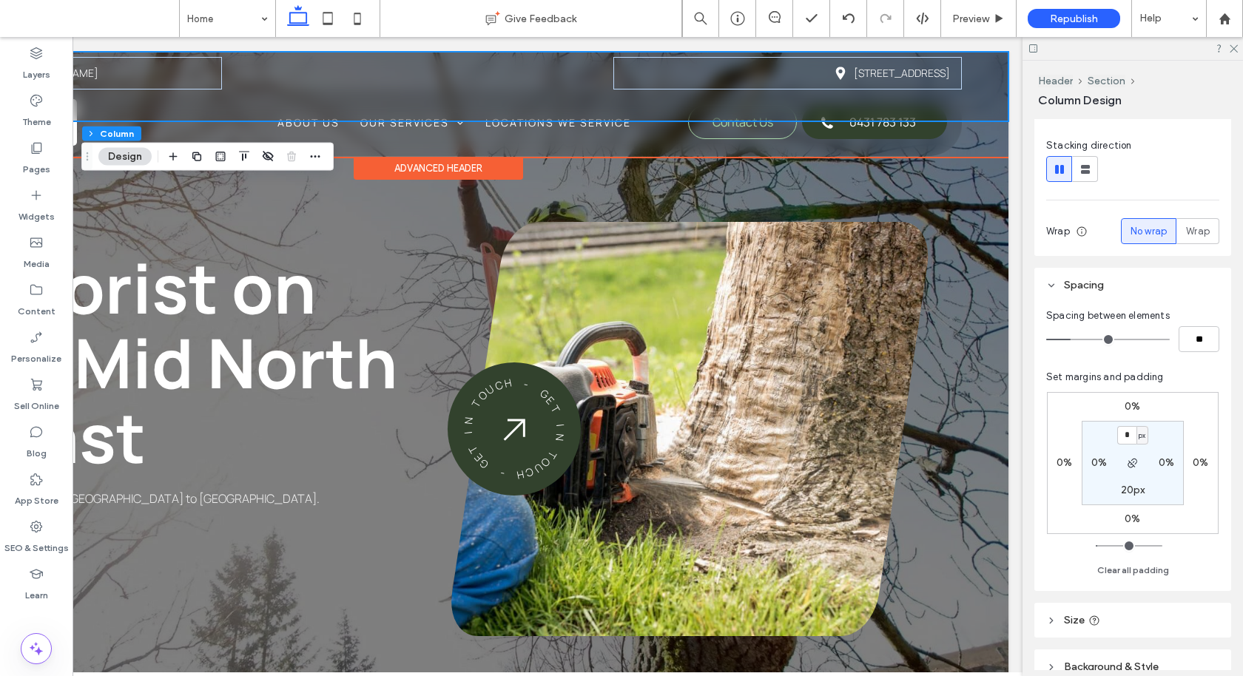
click at [519, 63] on div "Envelope Icon auztree@gmail.com Map Pin Icon Unit 3/27 Diamond Beach Rd, Hallid…" at bounding box center [437, 87] width 1139 height 68
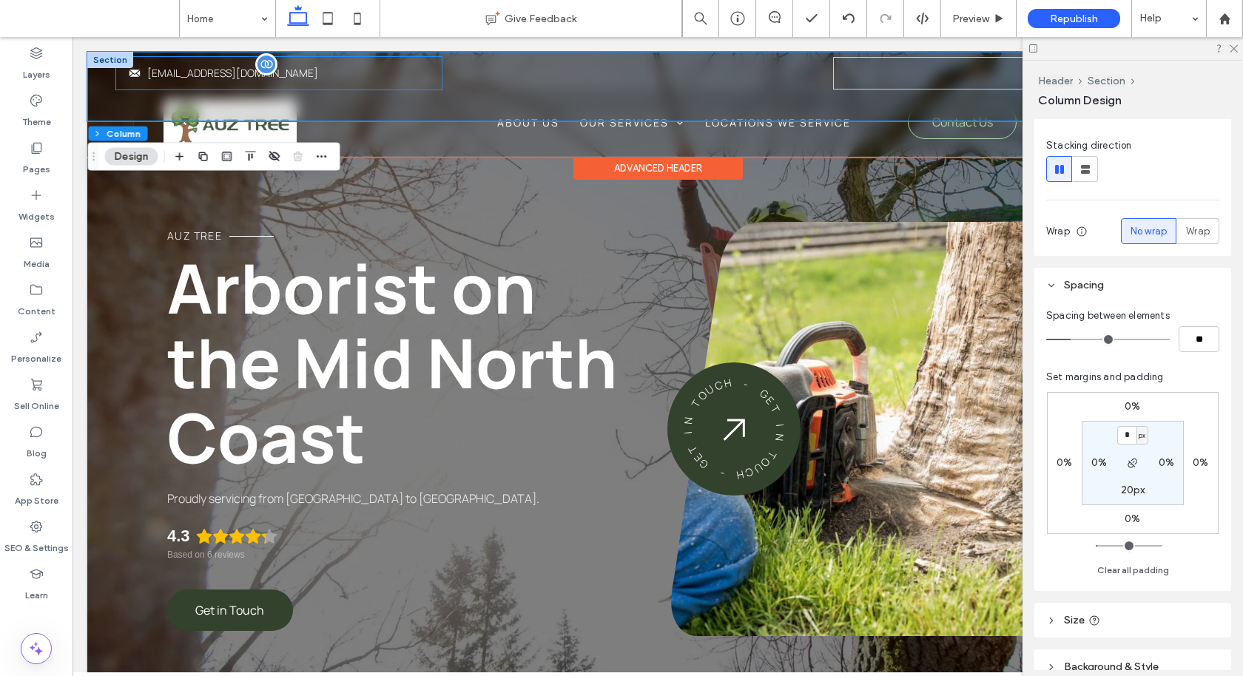
click at [351, 81] on p "[EMAIL_ADDRESS][DOMAIN_NAME]" at bounding box center [288, 73] width 283 height 18
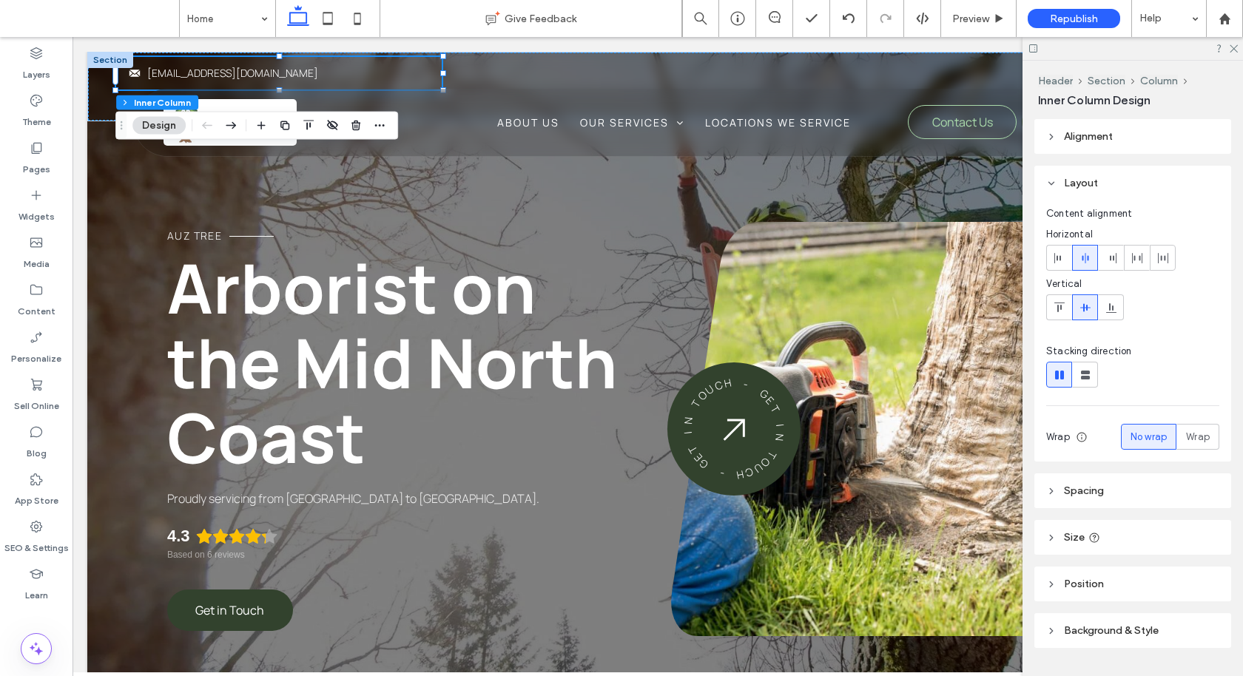
click at [1067, 481] on header "Spacing" at bounding box center [1132, 490] width 197 height 35
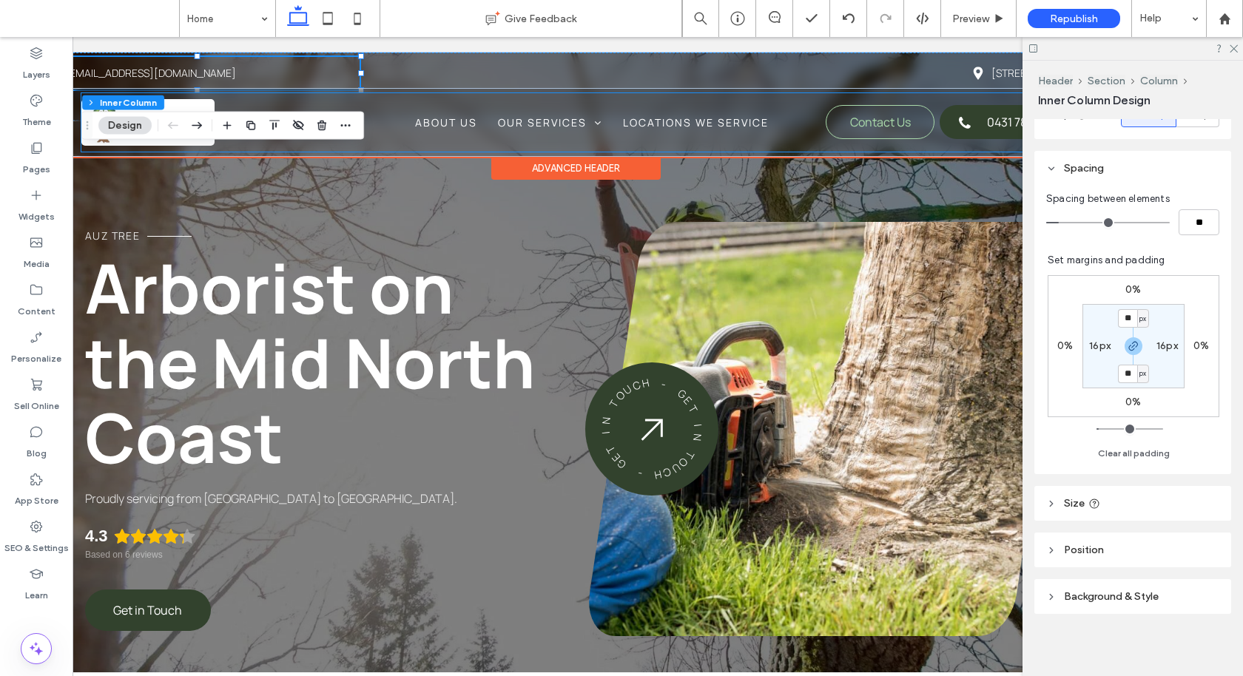
scroll to position [0, 220]
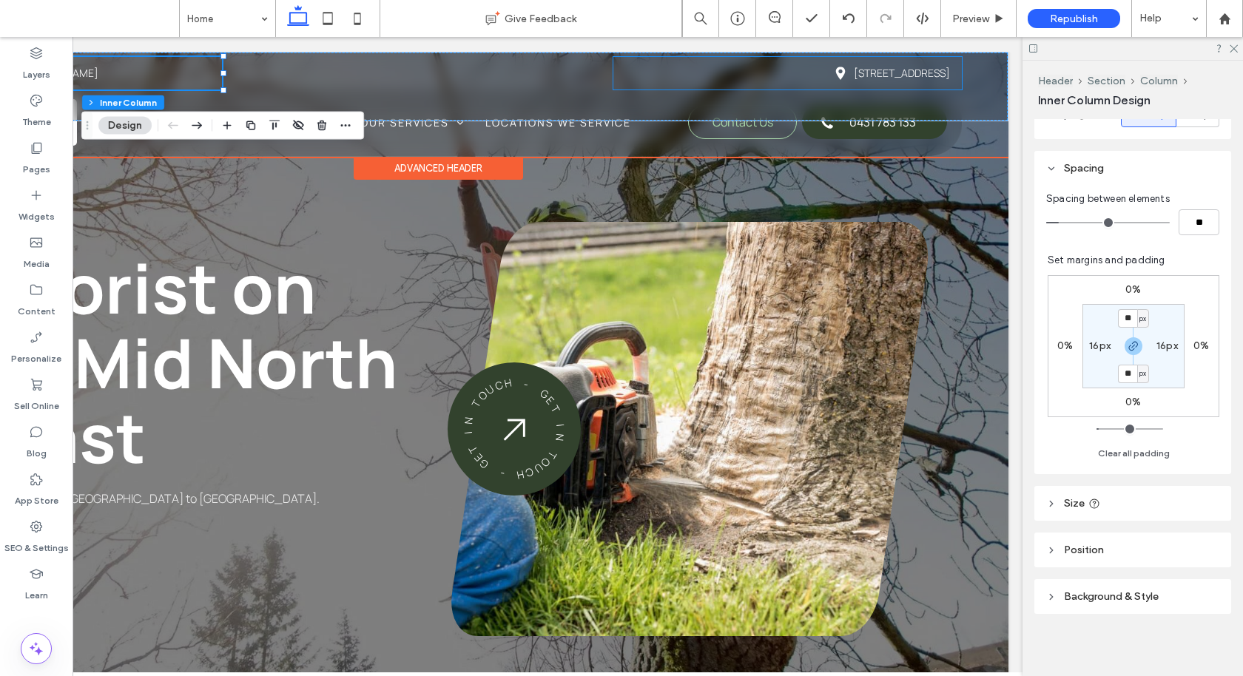
click at [933, 67] on link "[STREET_ADDRESS]" at bounding box center [902, 73] width 96 height 14
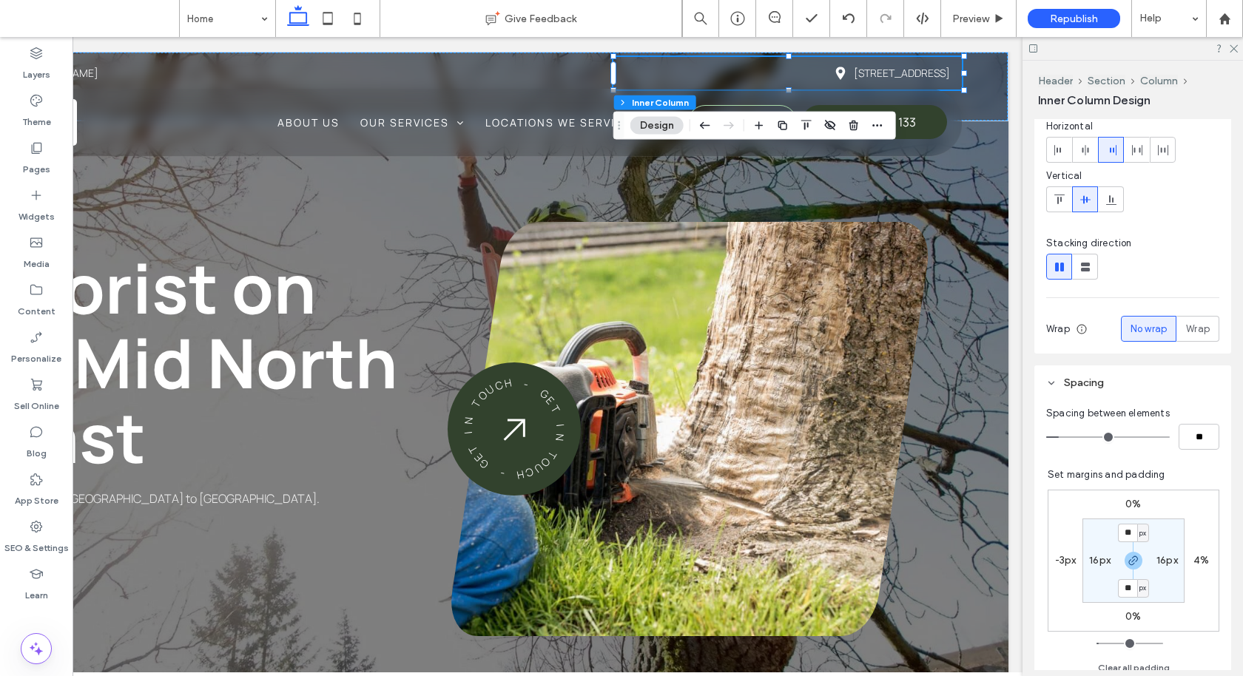
scroll to position [139, 0]
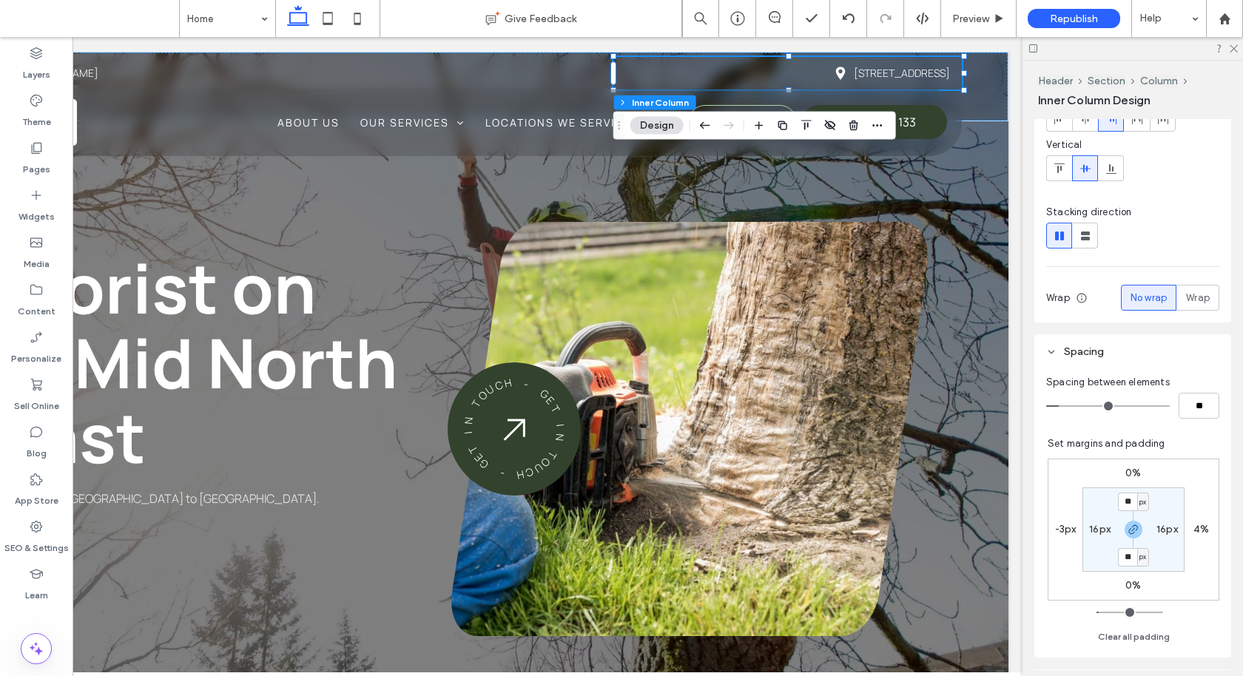
click at [1200, 529] on label "4%" at bounding box center [1201, 529] width 16 height 13
type input "*"
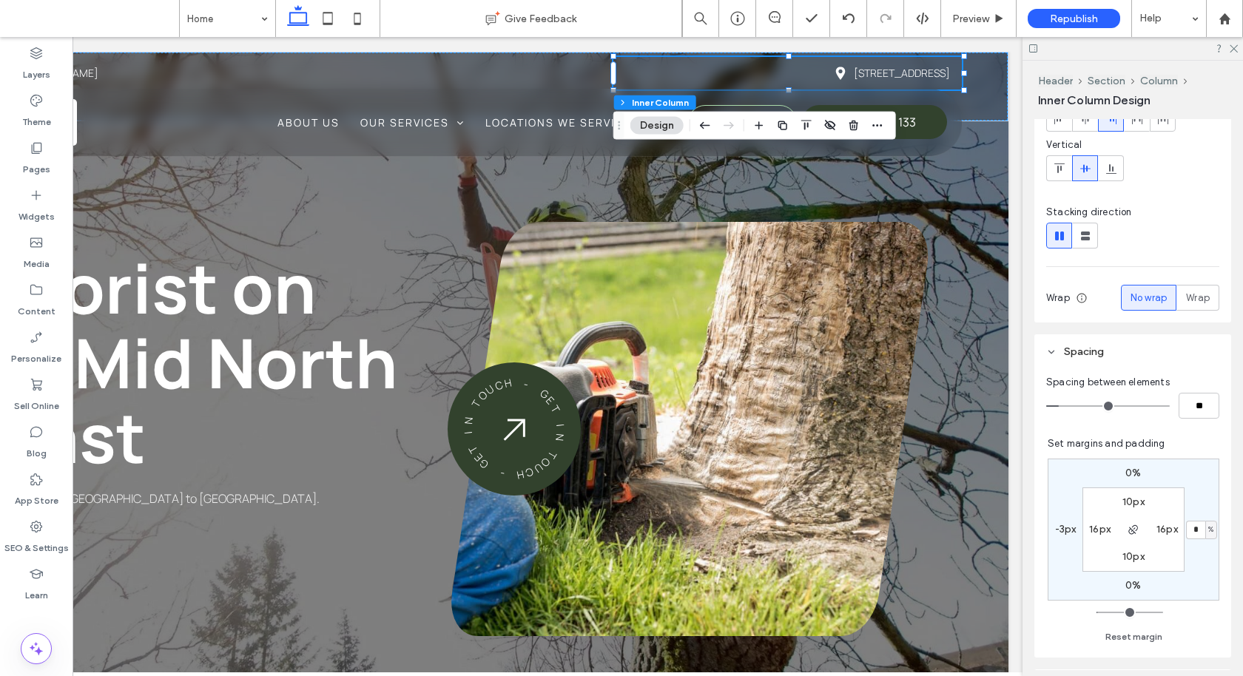
type input "*"
click at [1067, 529] on label "-3px" at bounding box center [1065, 529] width 21 height 13
type input "*"
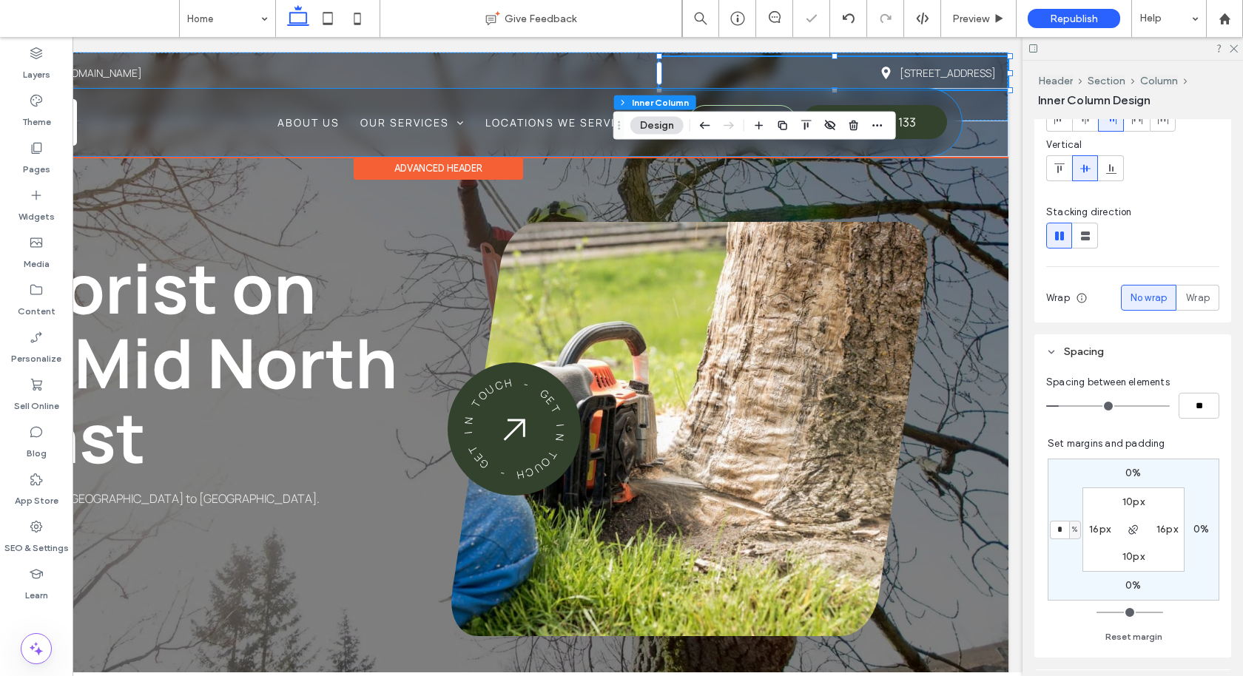
scroll to position [0, 0]
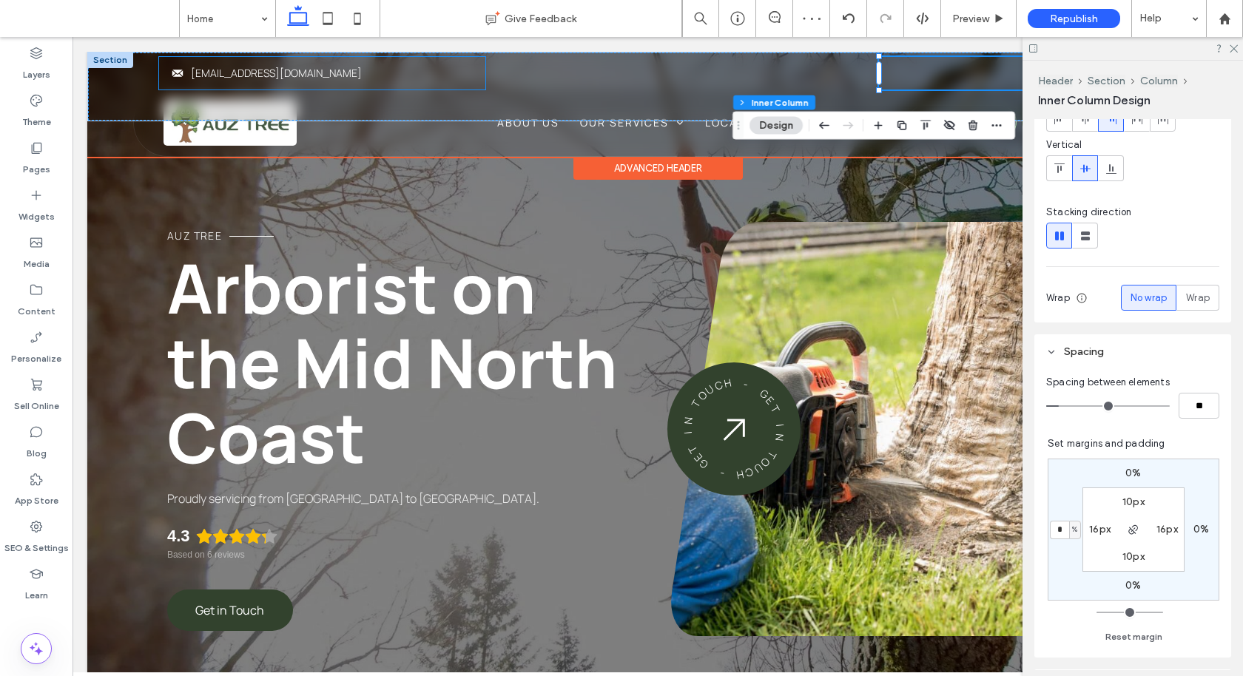
click at [188, 75] on div "Envelope Icon auztree@gmail.com" at bounding box center [322, 73] width 326 height 33
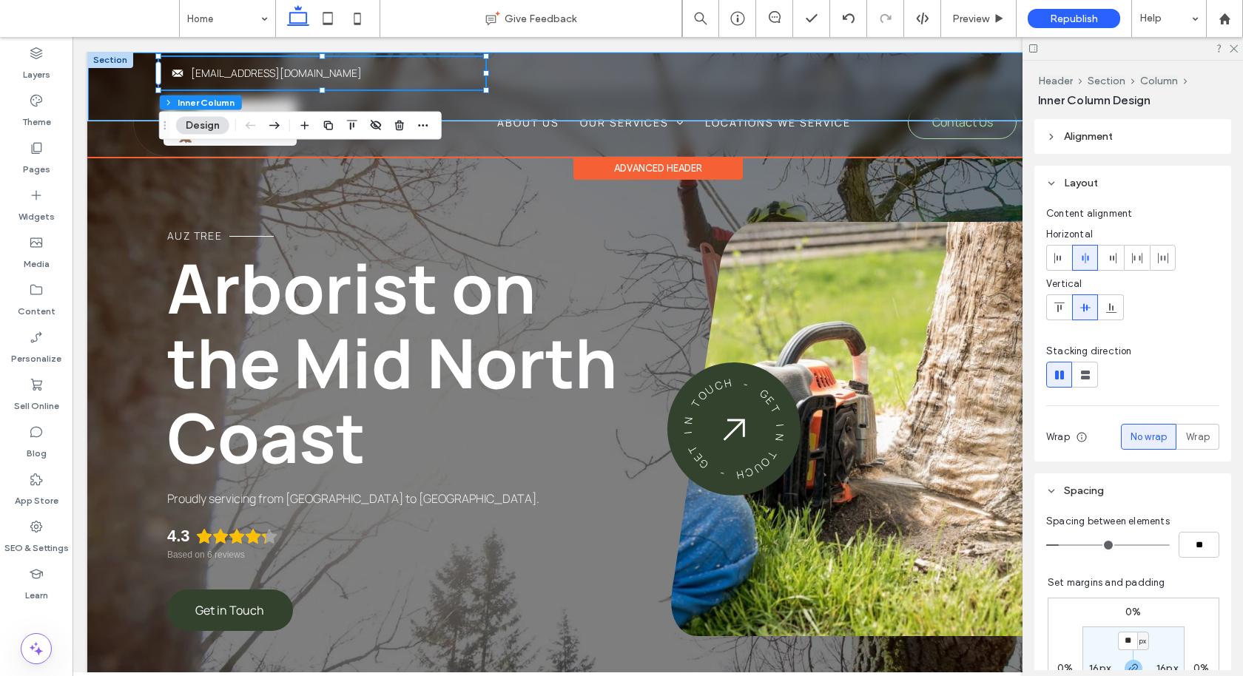
click at [120, 89] on div "Envelope Icon auztree@gmail.com Map Pin Icon Unit 3/27 Diamond Beach Rd, Hallid…" at bounding box center [657, 87] width 1139 height 68
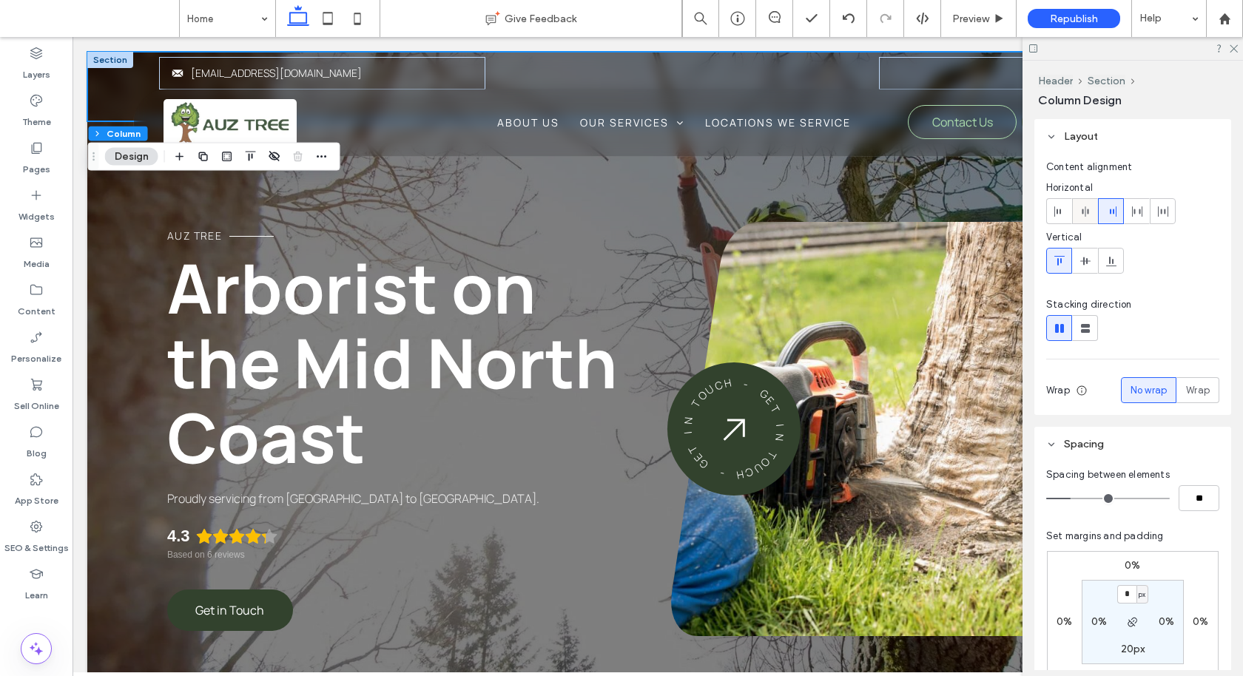
click at [1084, 209] on use at bounding box center [1084, 211] width 7 height 10
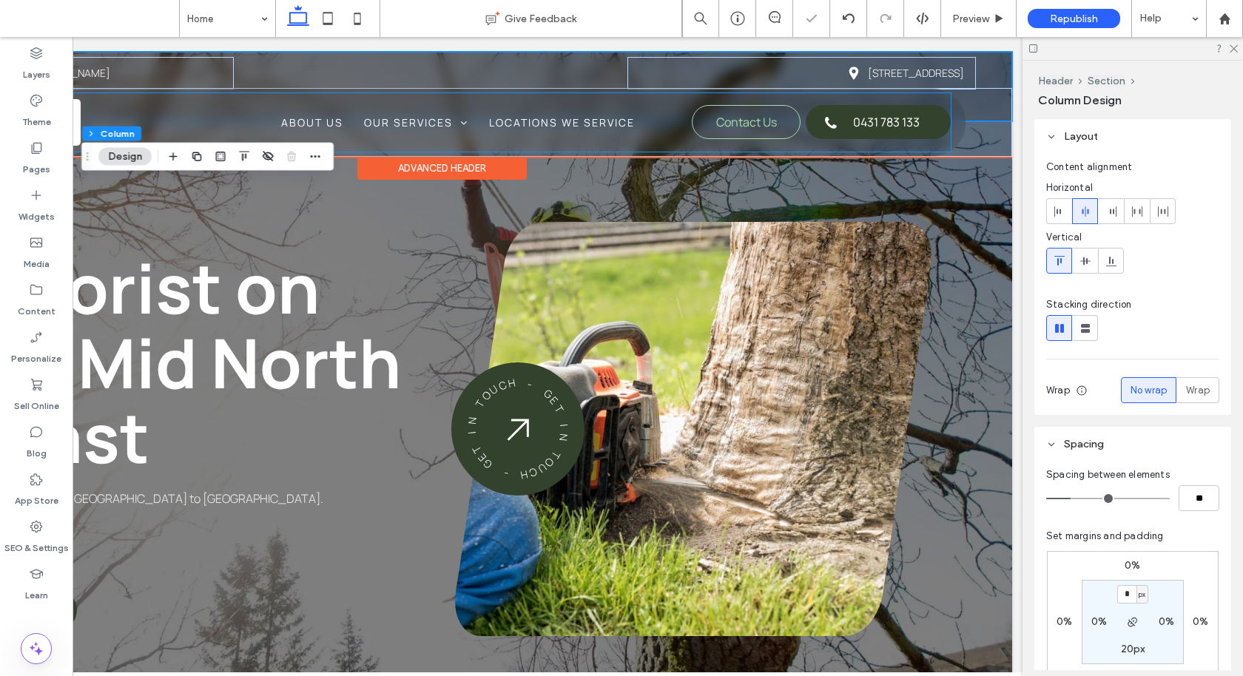
scroll to position [0, 220]
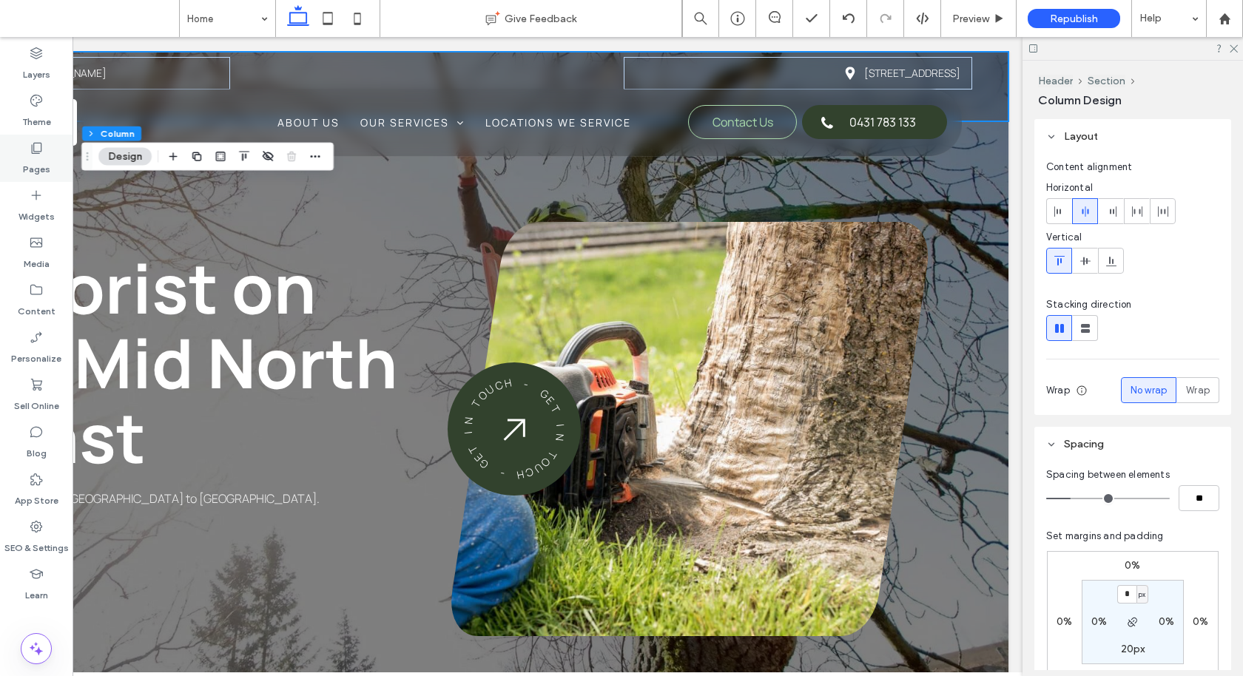
click at [42, 165] on label "Pages" at bounding box center [36, 165] width 27 height 21
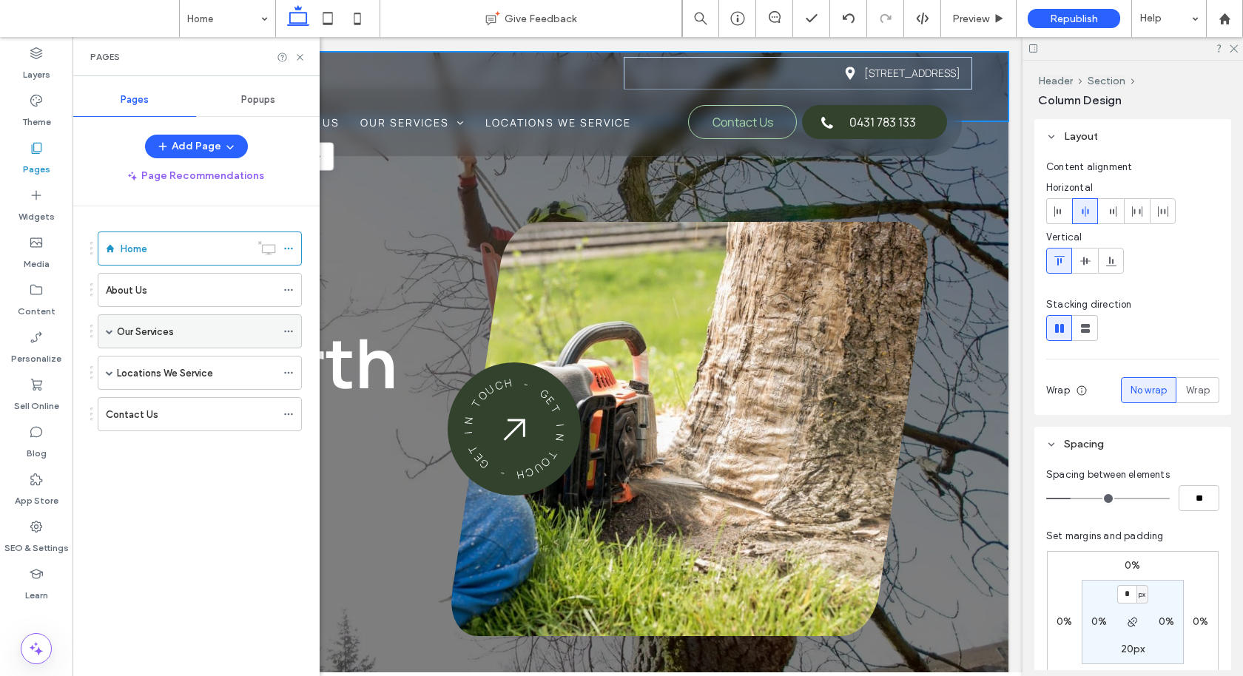
click at [165, 322] on label "Our Services" at bounding box center [145, 332] width 57 height 26
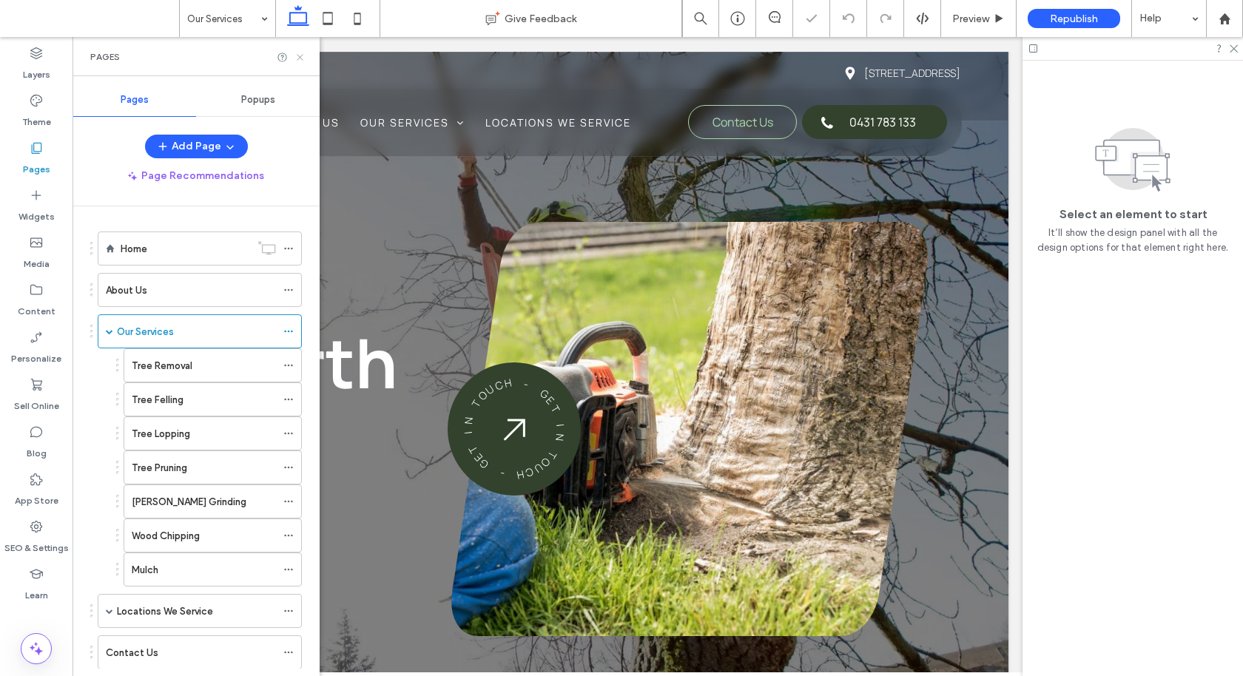
click at [299, 53] on icon at bounding box center [299, 57] width 11 height 11
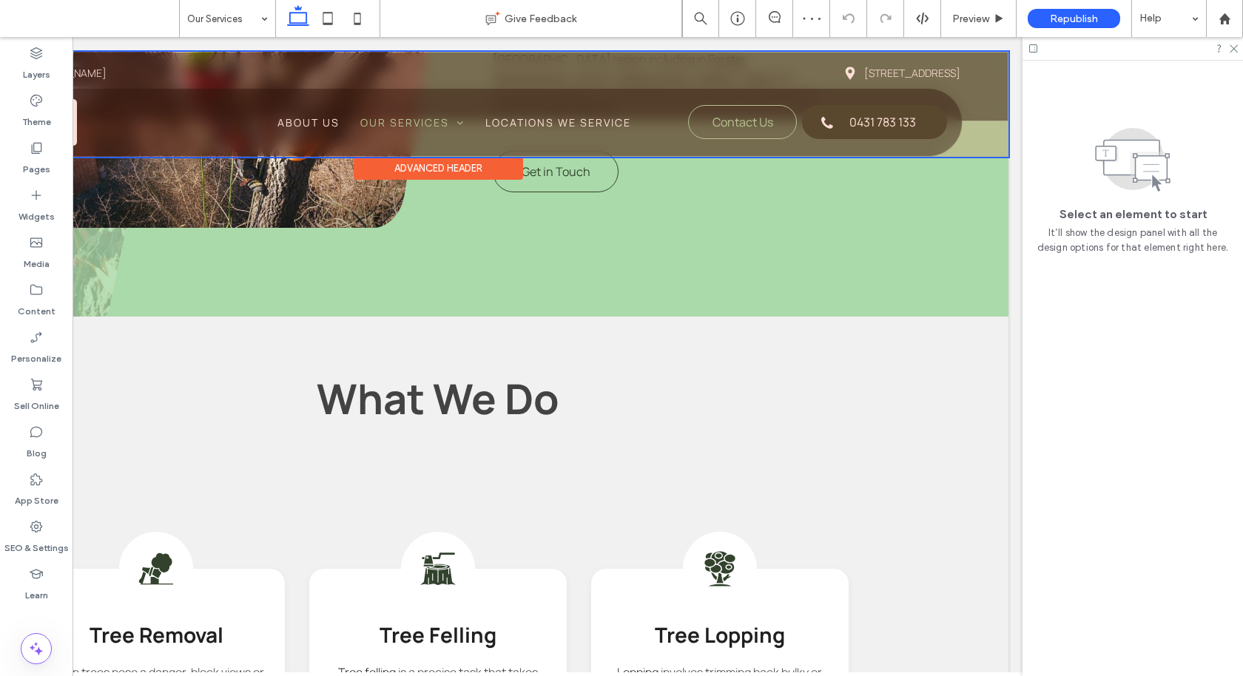
scroll to position [823, 0]
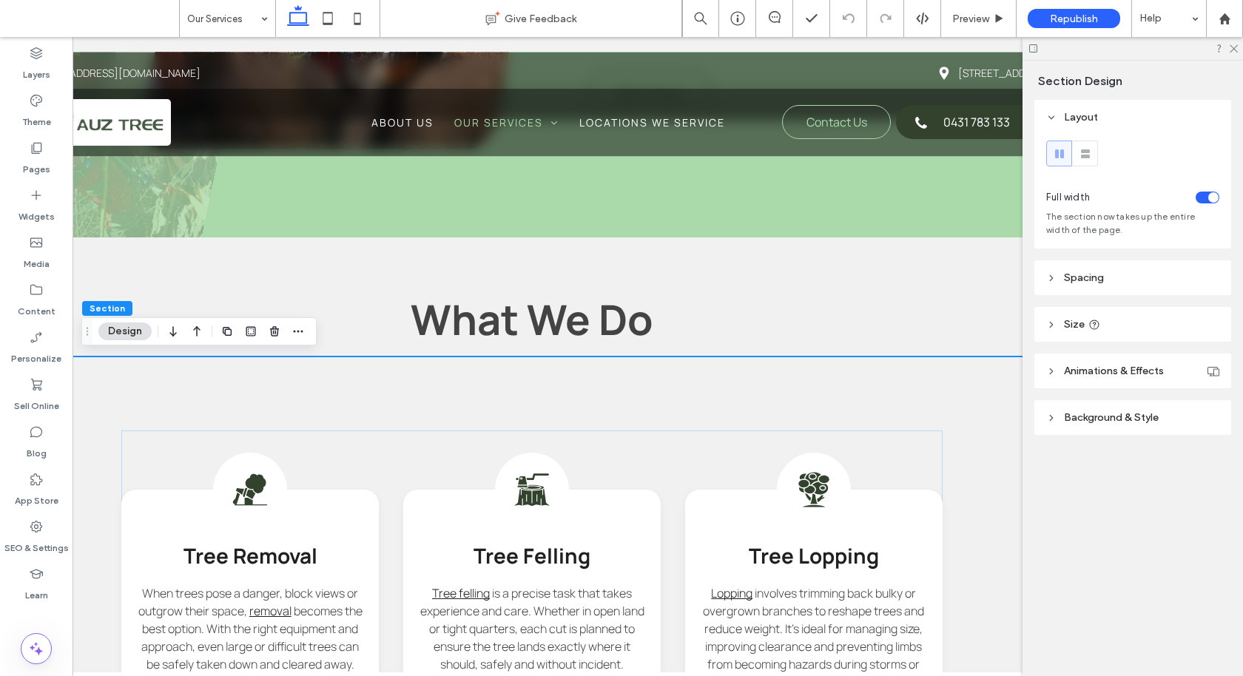
scroll to position [0, 0]
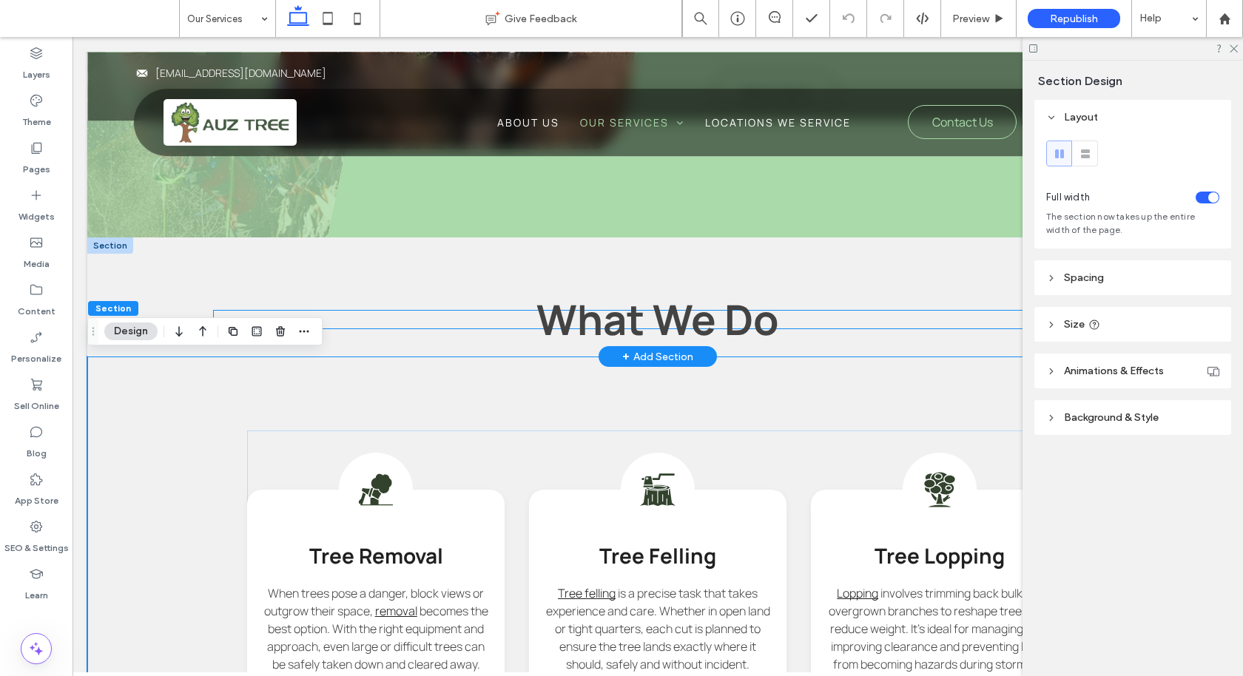
click at [816, 324] on p "What We Do" at bounding box center [658, 320] width 888 height 18
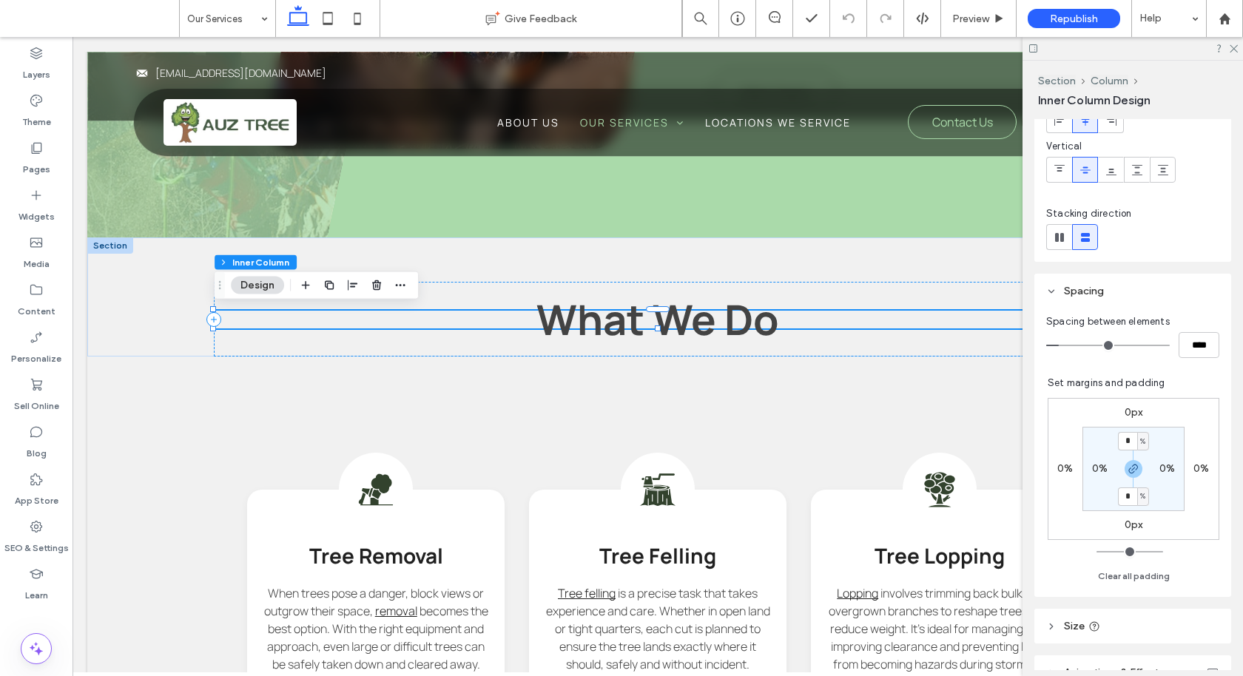
scroll to position [308, 0]
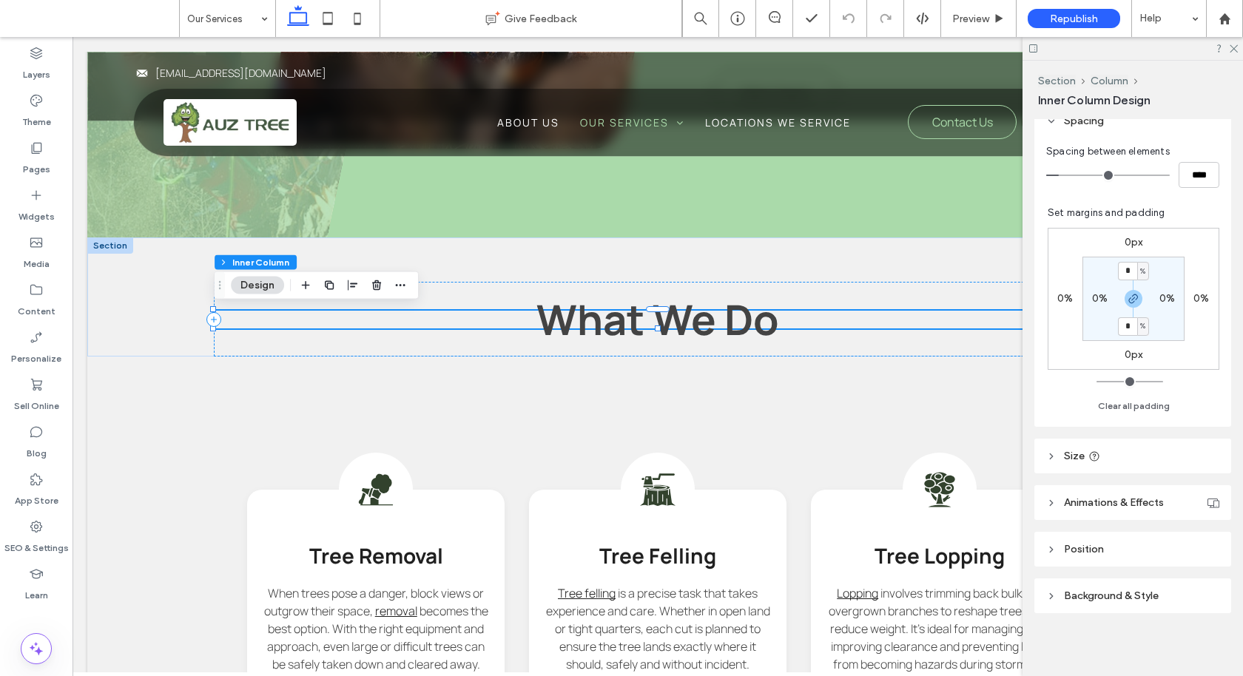
click at [1135, 465] on header "Size" at bounding box center [1132, 456] width 197 height 35
click at [32, 58] on icon at bounding box center [36, 53] width 15 height 15
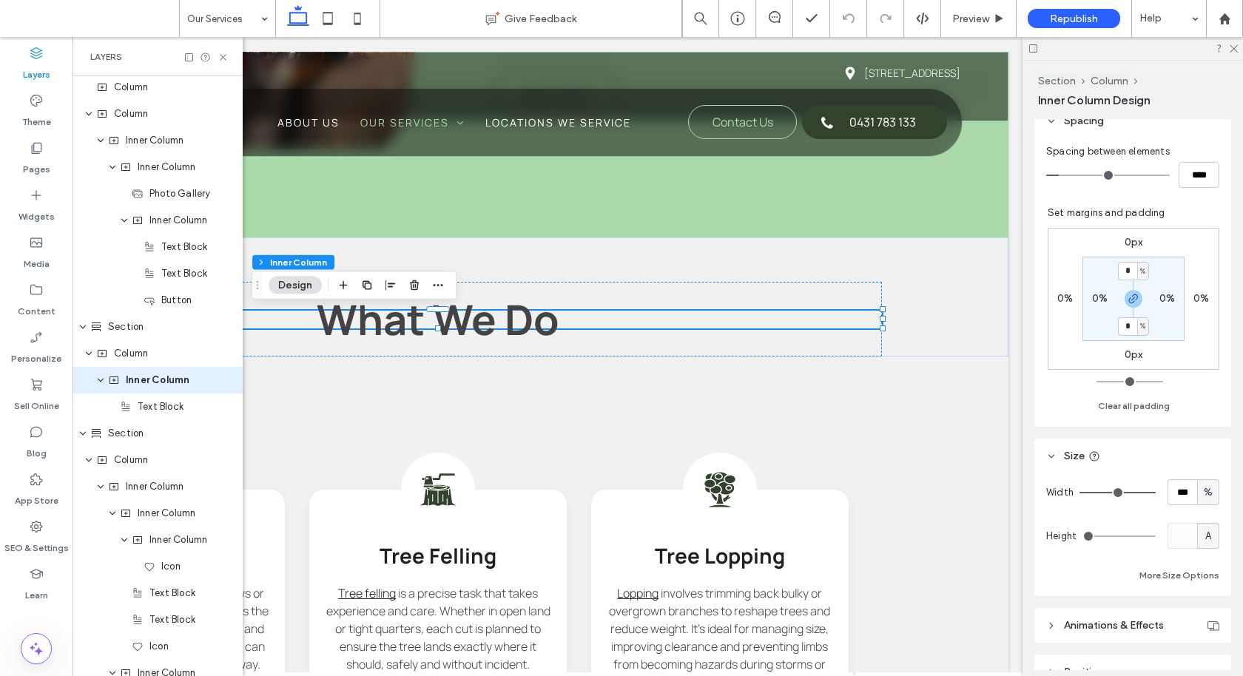
scroll to position [778, 0]
click at [152, 404] on span "Text Block" at bounding box center [161, 403] width 46 height 15
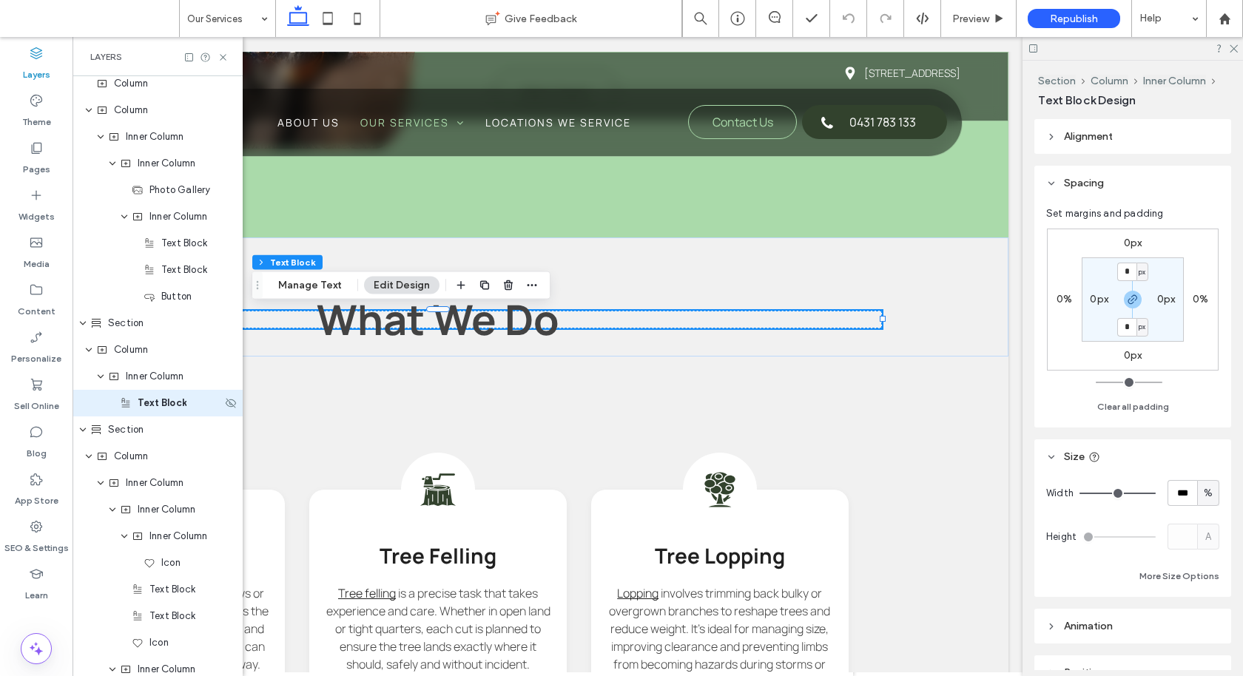
scroll to position [804, 0]
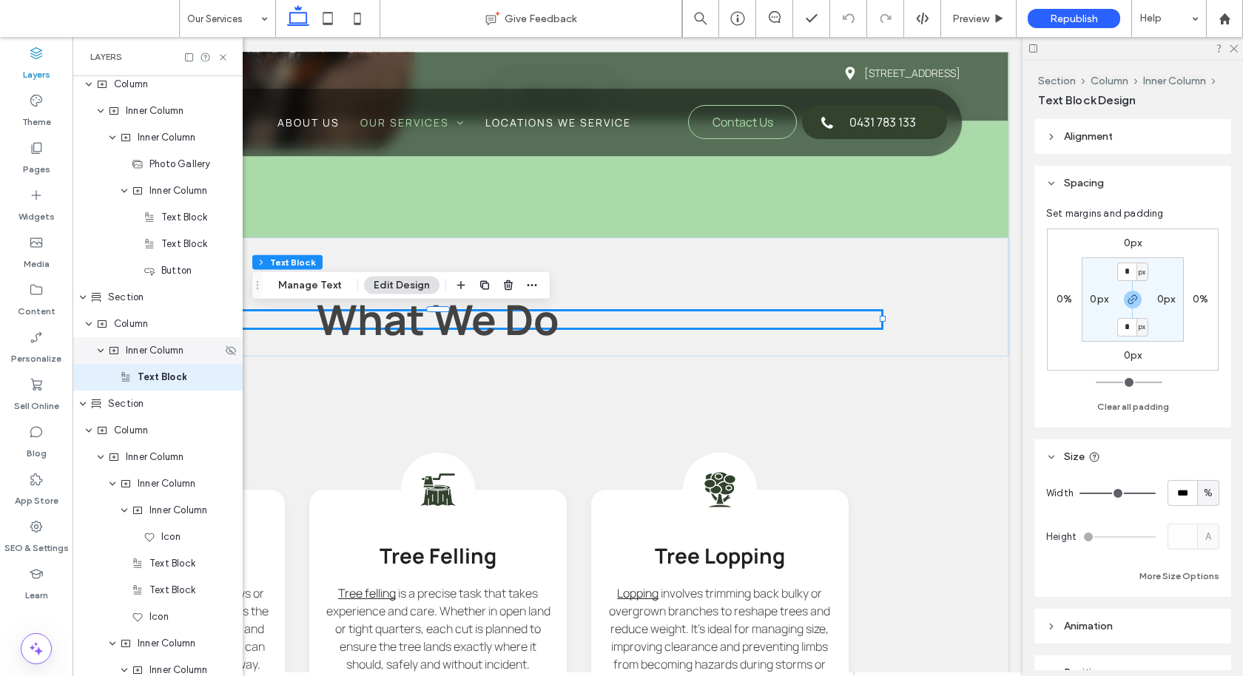
click at [181, 347] on span "Inner Column" at bounding box center [155, 350] width 58 height 15
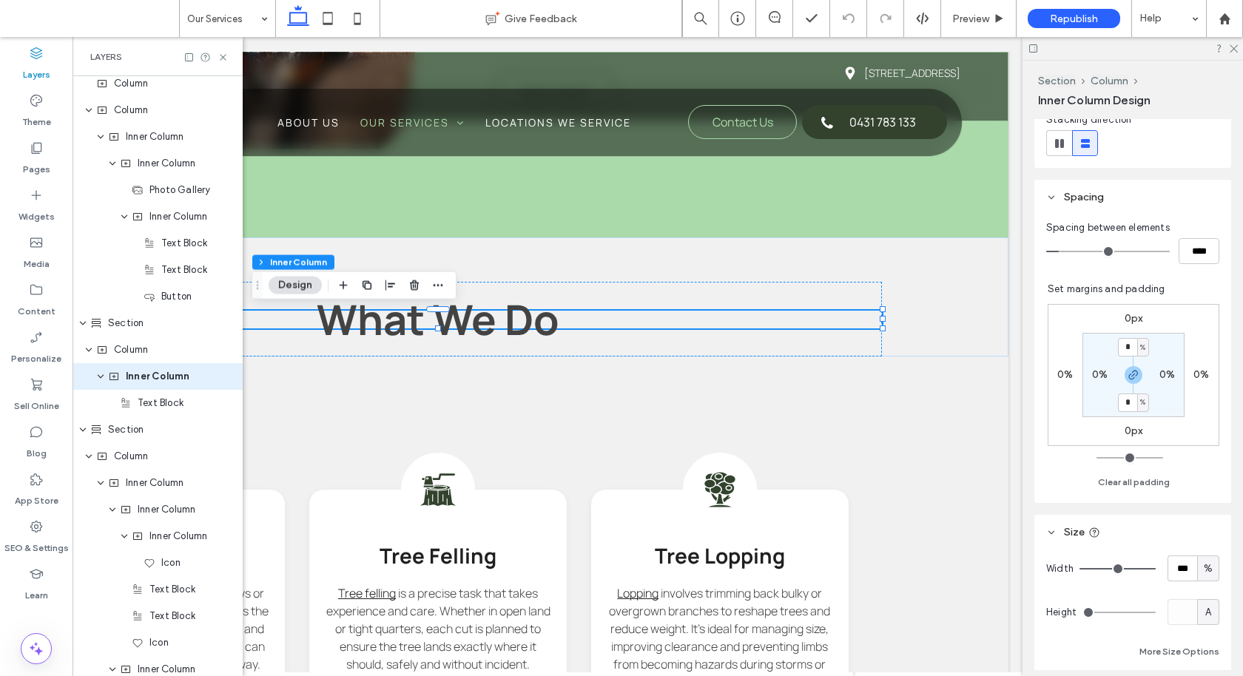
scroll to position [401, 0]
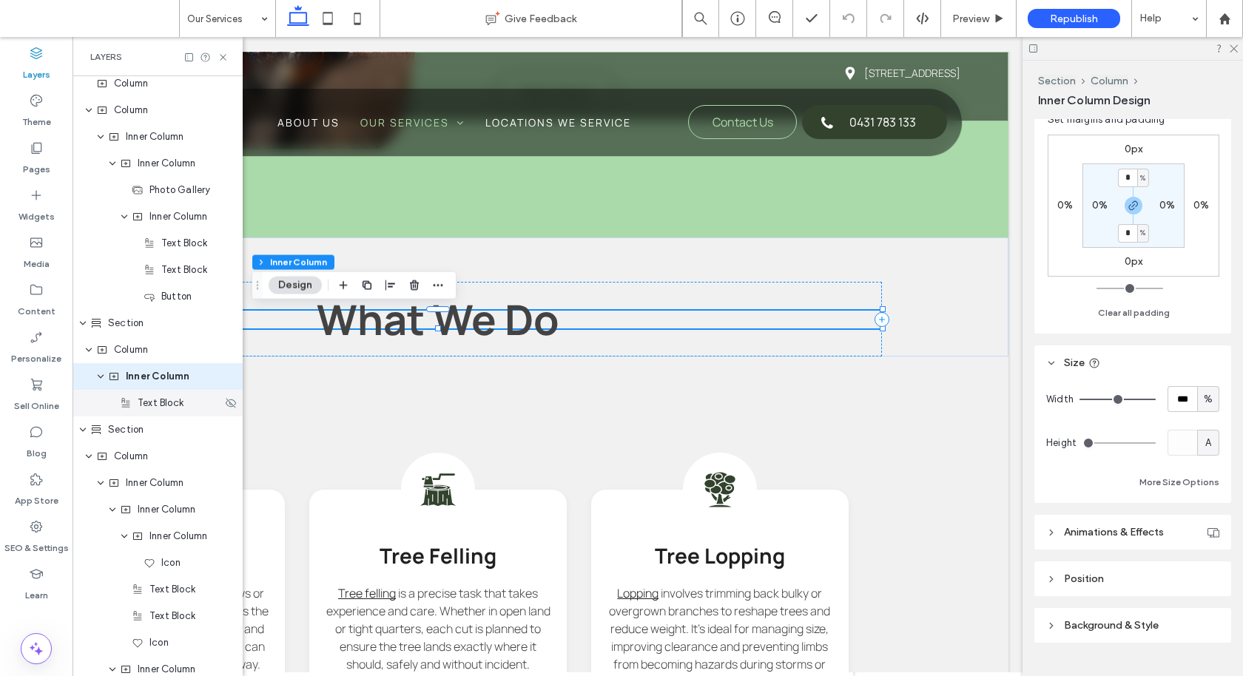
click at [229, 410] on div "Text Block" at bounding box center [157, 403] width 170 height 27
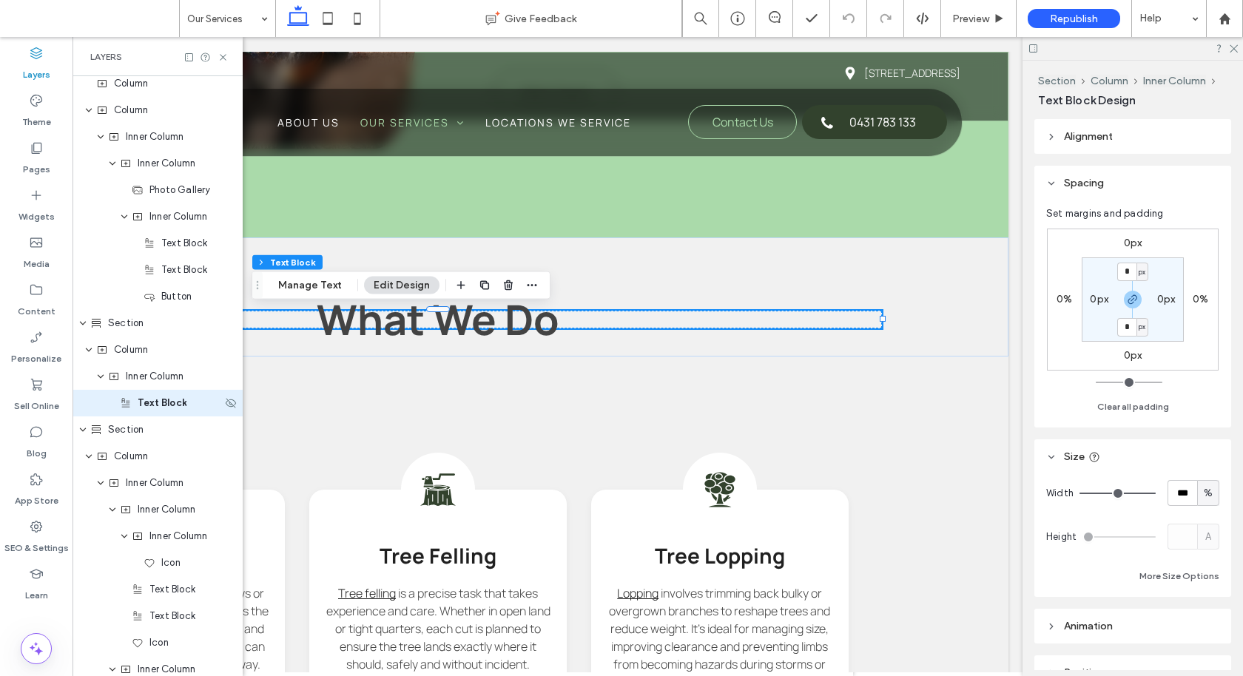
scroll to position [804, 0]
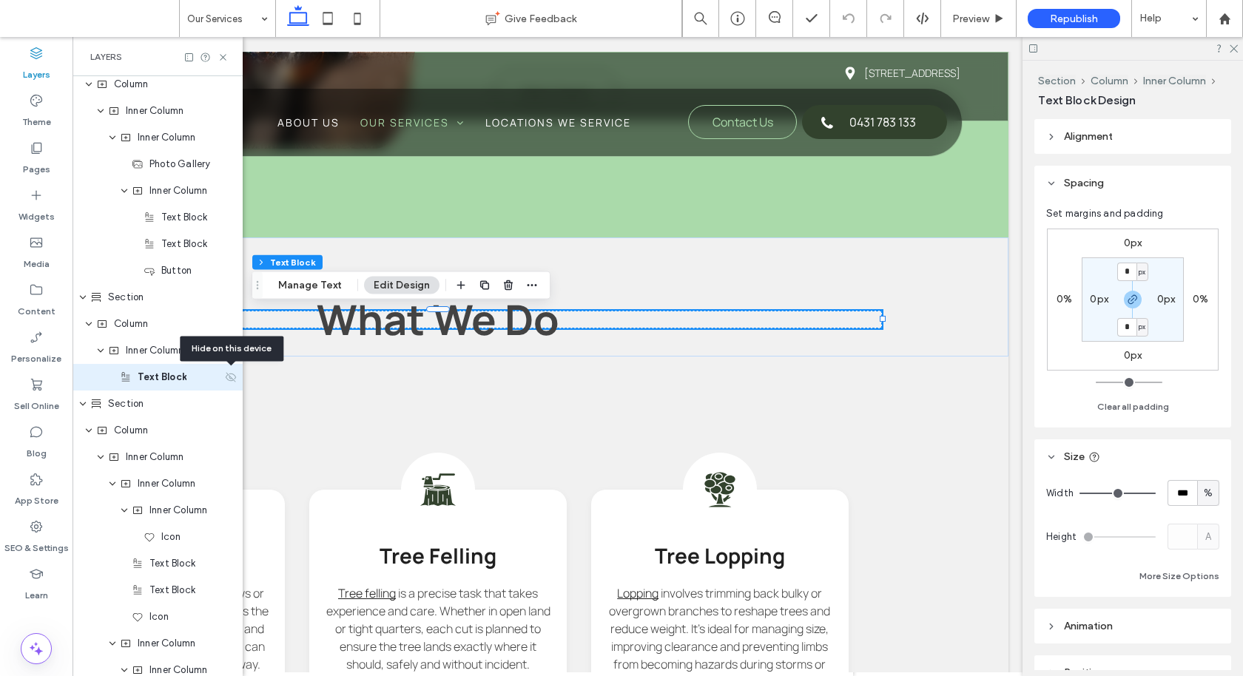
click at [229, 371] on icon at bounding box center [231, 377] width 12 height 12
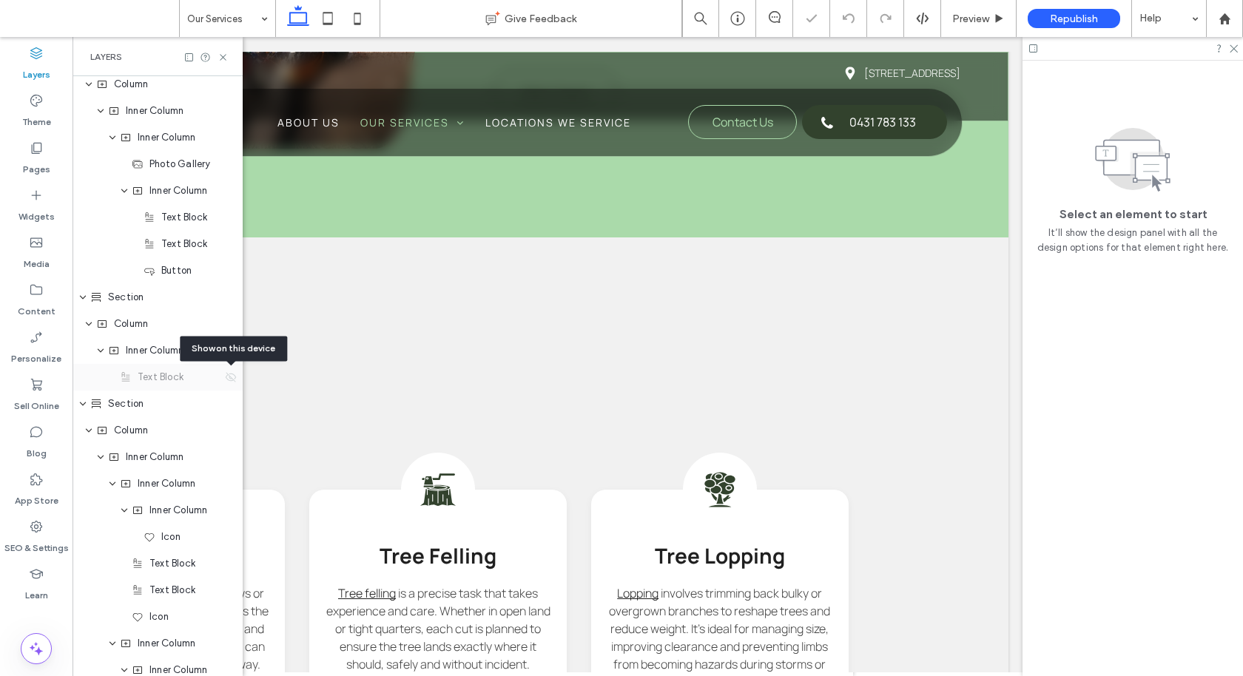
click at [229, 371] on icon at bounding box center [231, 377] width 12 height 12
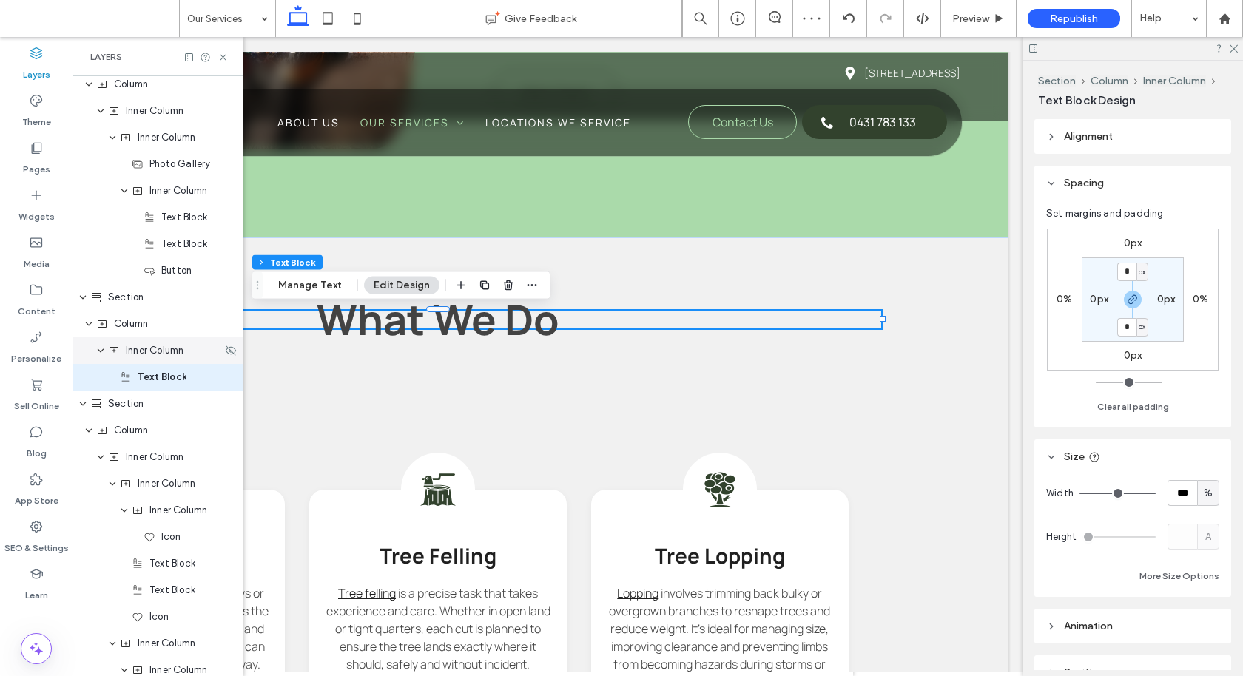
click at [177, 354] on span "Inner Column" at bounding box center [155, 350] width 58 height 15
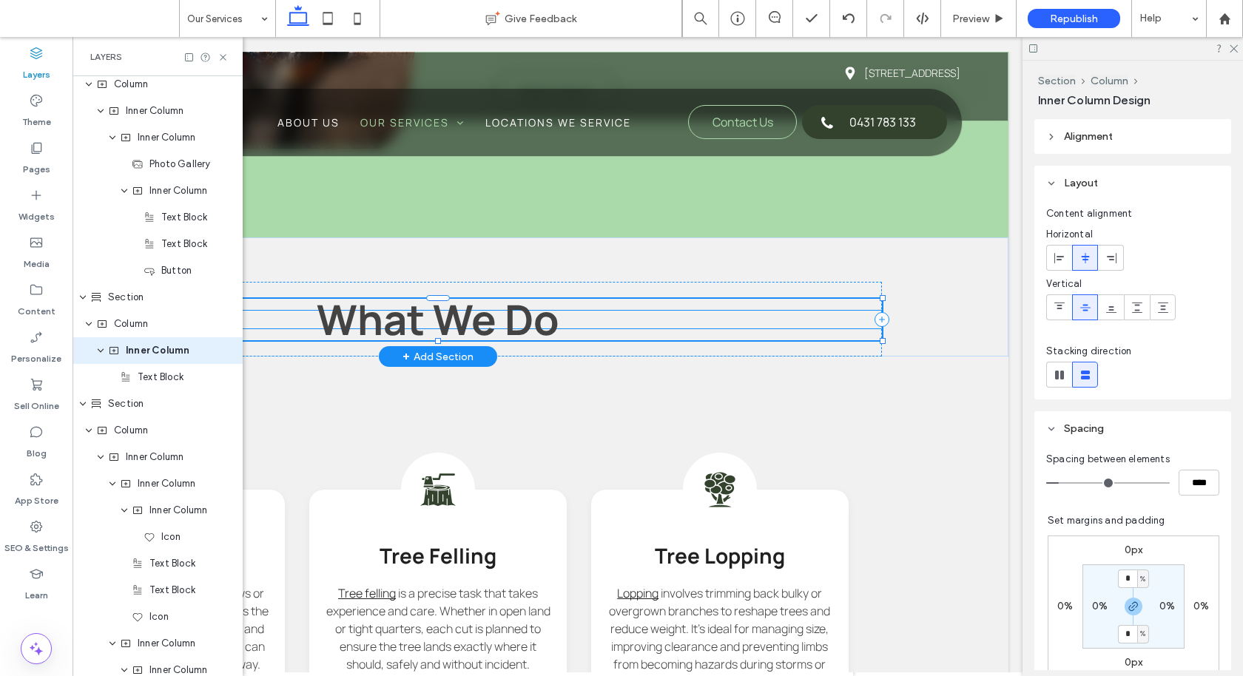
drag, startPoint x: 438, startPoint y: 331, endPoint x: 440, endPoint y: 342, distance: 12.0
click at [440, 342] on div at bounding box center [438, 341] width 6 height 6
type input "**"
click at [579, 327] on p "What We Do" at bounding box center [438, 320] width 888 height 18
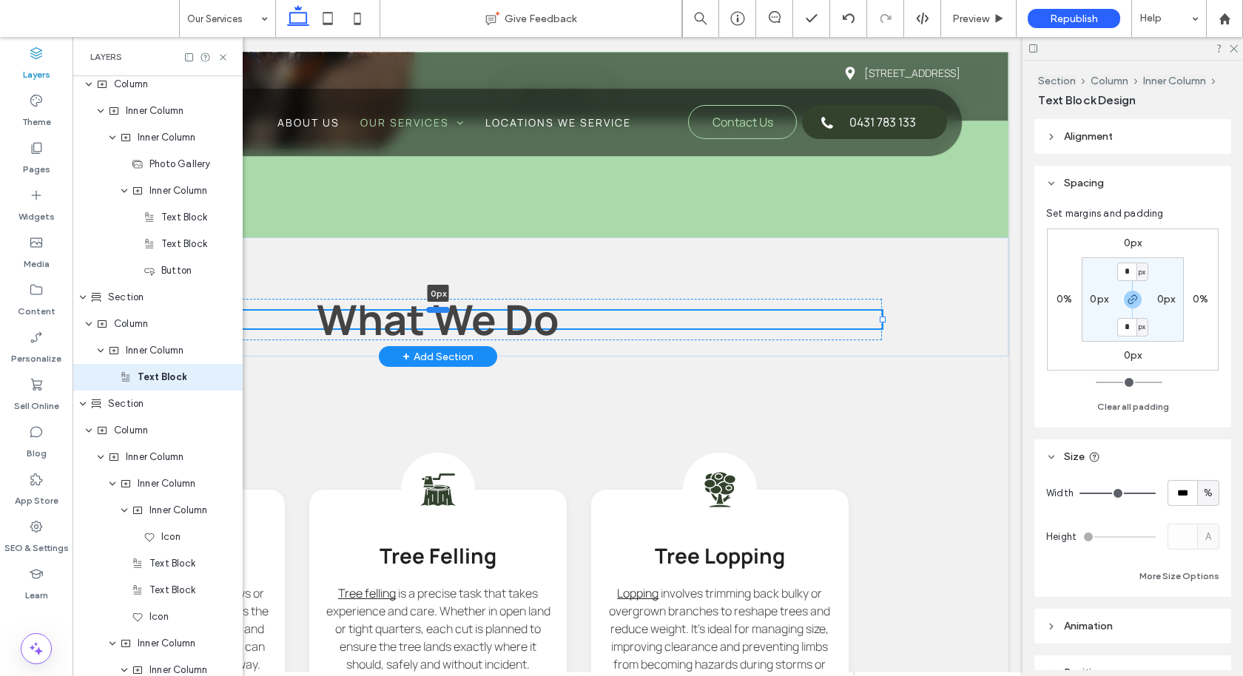
click at [441, 308] on div at bounding box center [438, 310] width 24 height 6
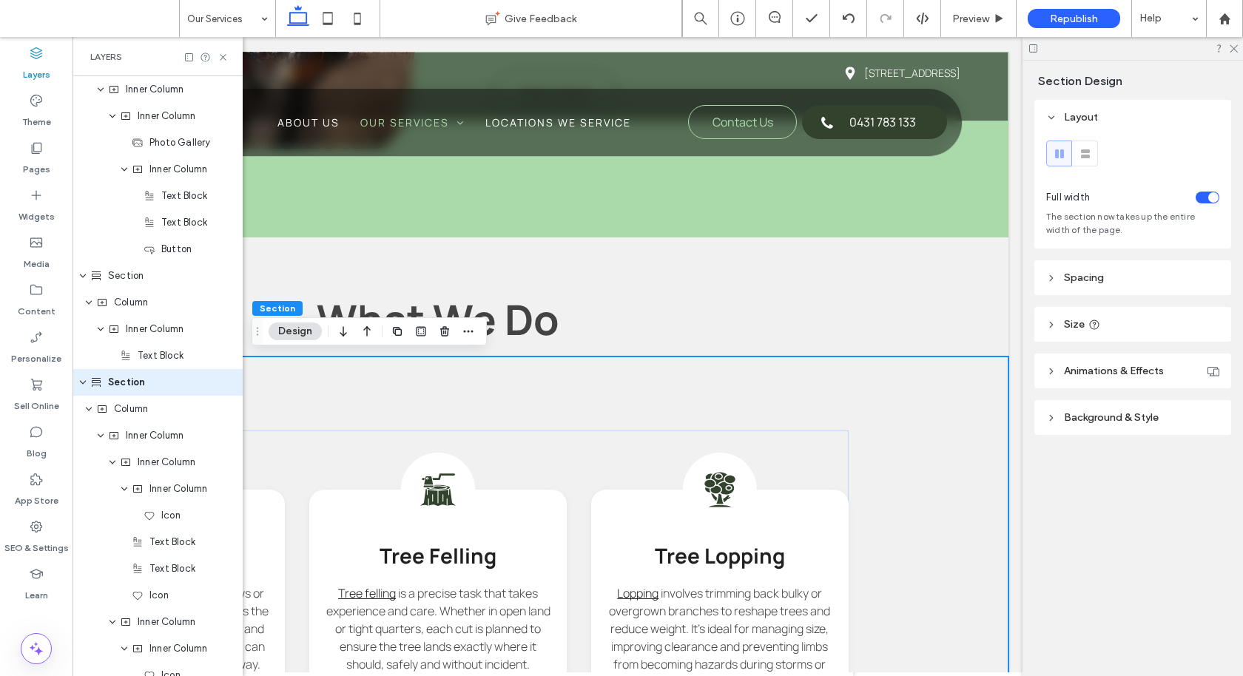
scroll to position [831, 0]
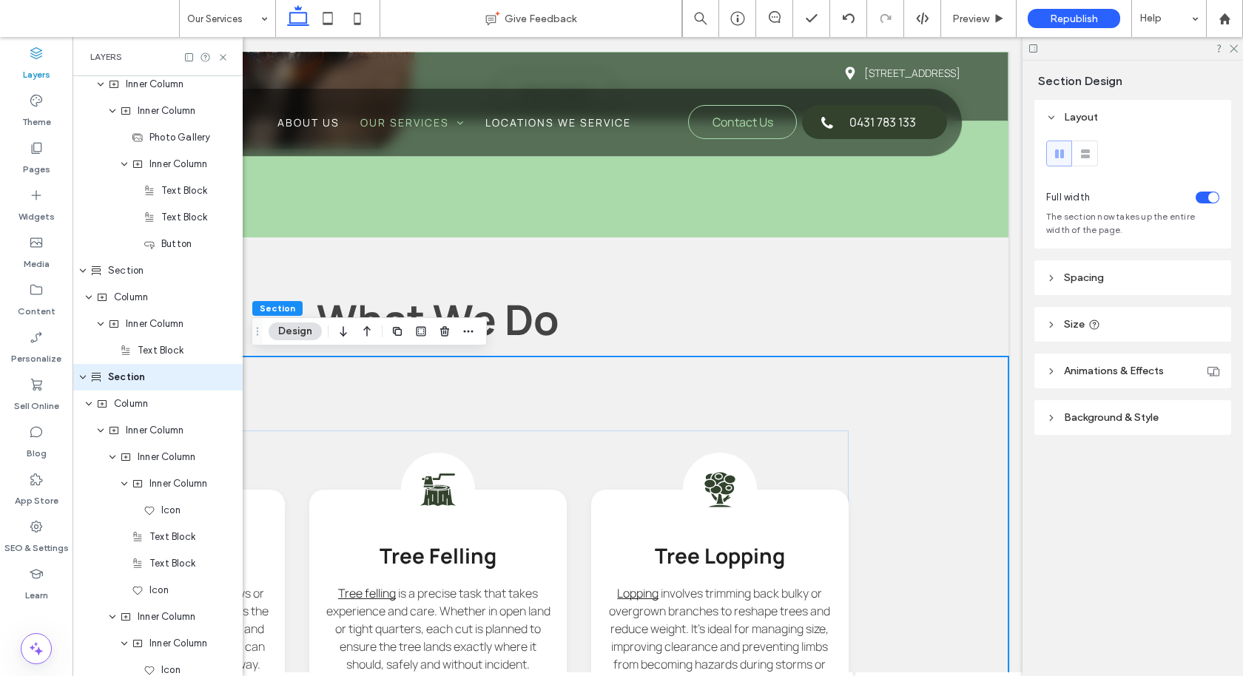
click at [1115, 326] on header "Size" at bounding box center [1132, 324] width 197 height 35
click at [1118, 280] on header "Spacing" at bounding box center [1132, 277] width 197 height 35
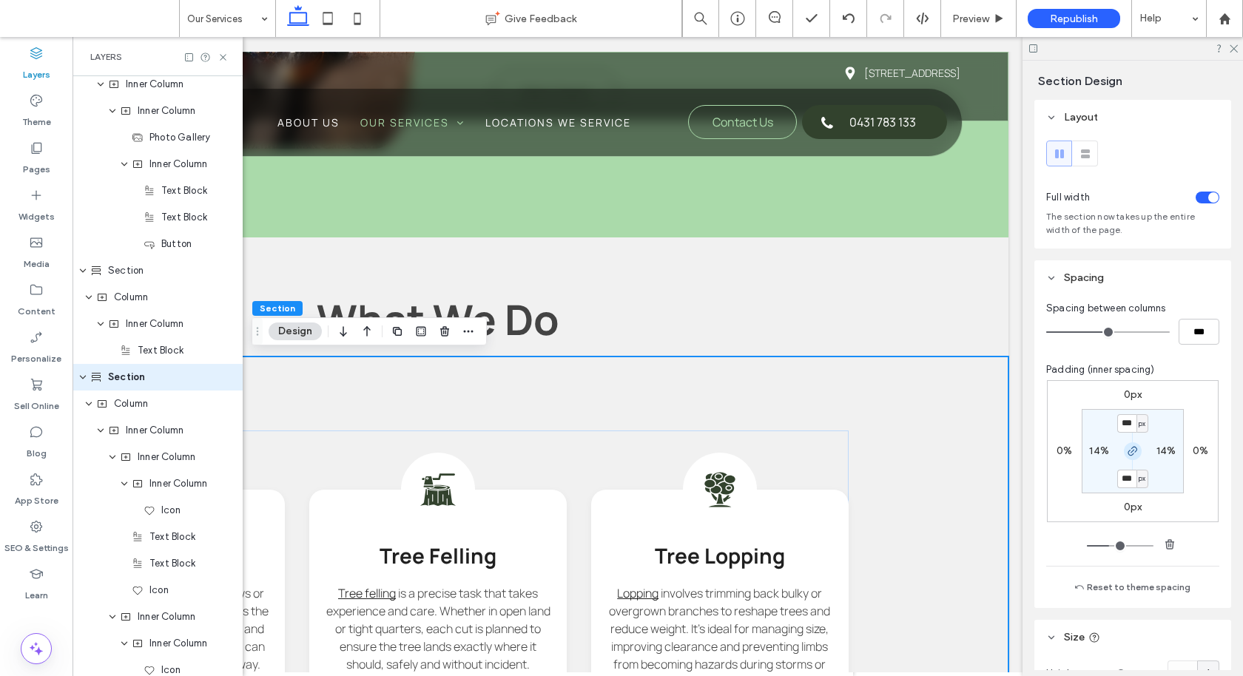
click at [1127, 453] on icon "button" at bounding box center [1132, 451] width 12 height 12
click at [1127, 422] on input "***" at bounding box center [1126, 423] width 19 height 18
type input "*"
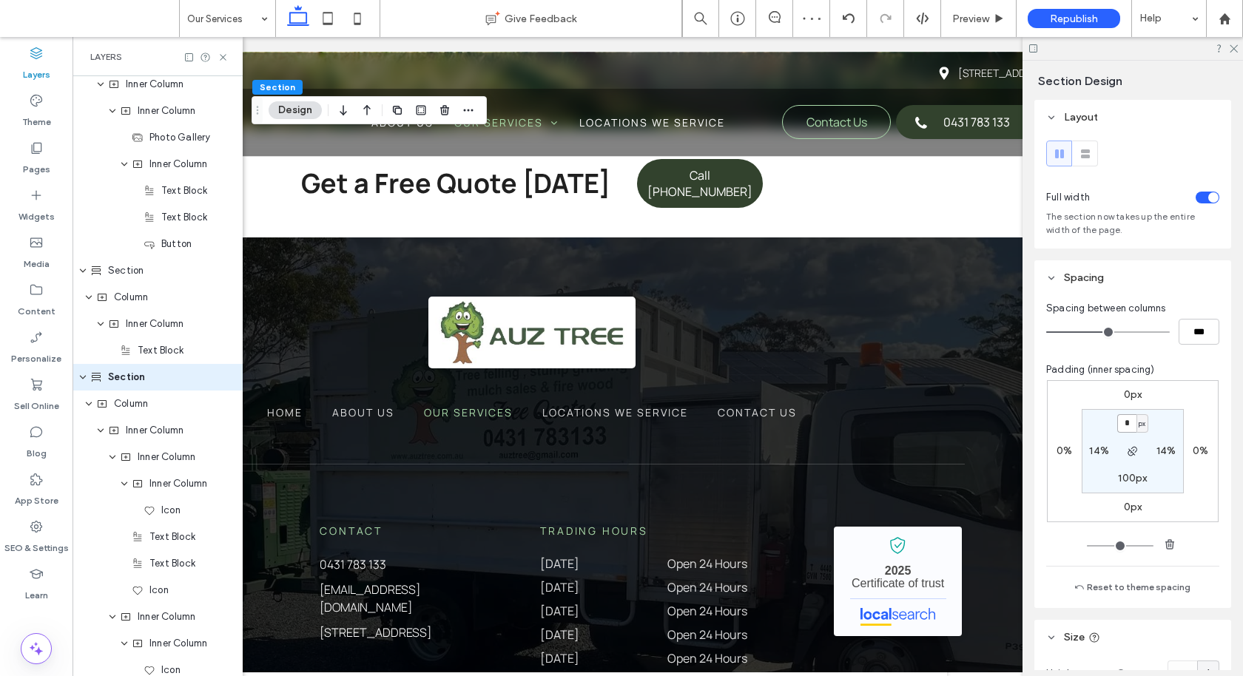
scroll to position [2705, 0]
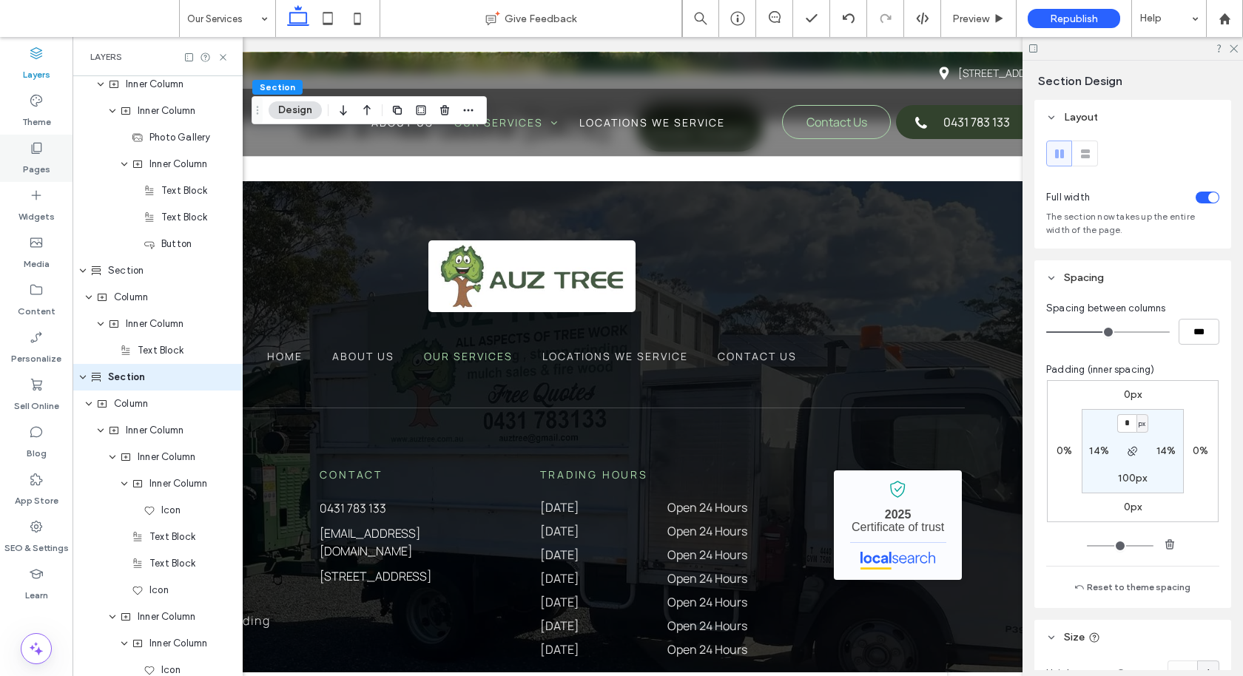
click at [32, 164] on label "Pages" at bounding box center [36, 165] width 27 height 21
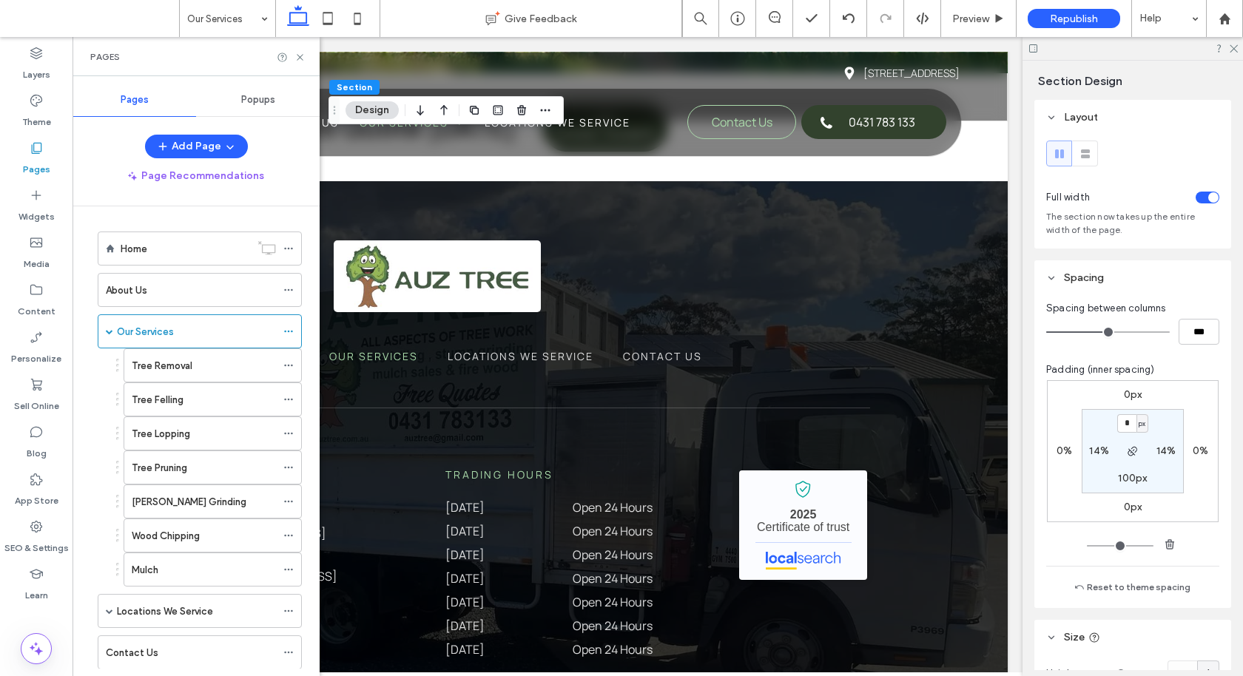
scroll to position [0, 220]
click at [152, 253] on div "Button" at bounding box center [157, 244] width 170 height 27
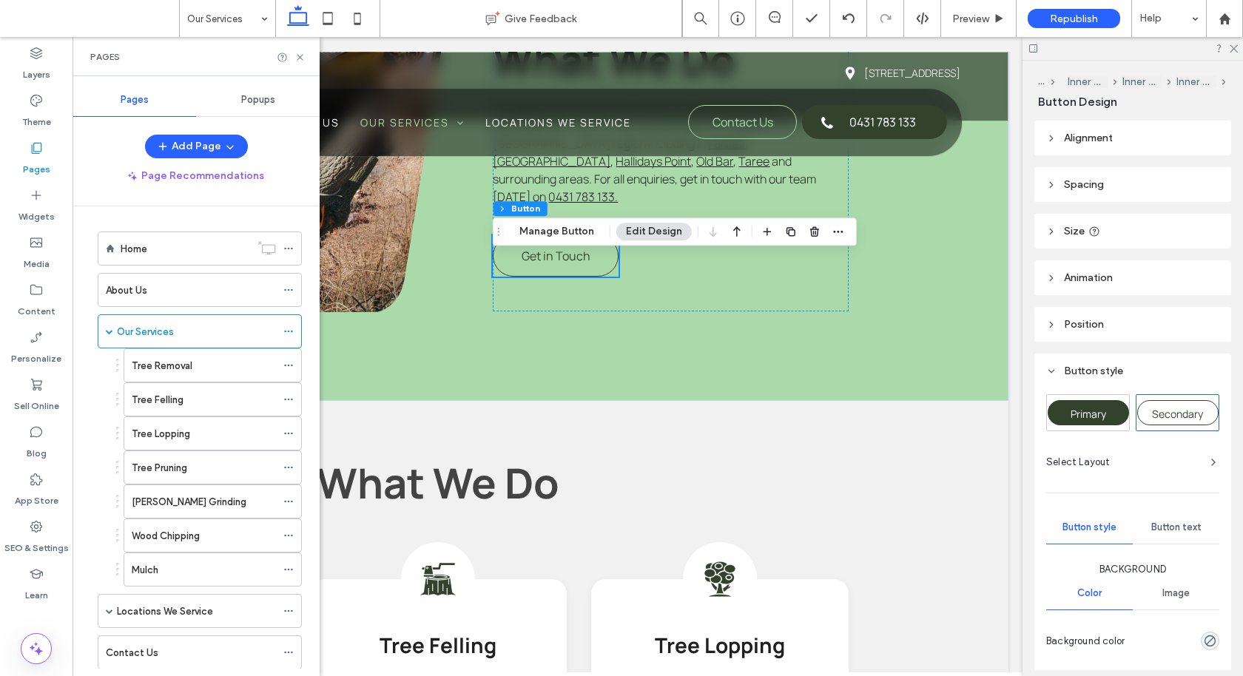
scroll to position [552, 0]
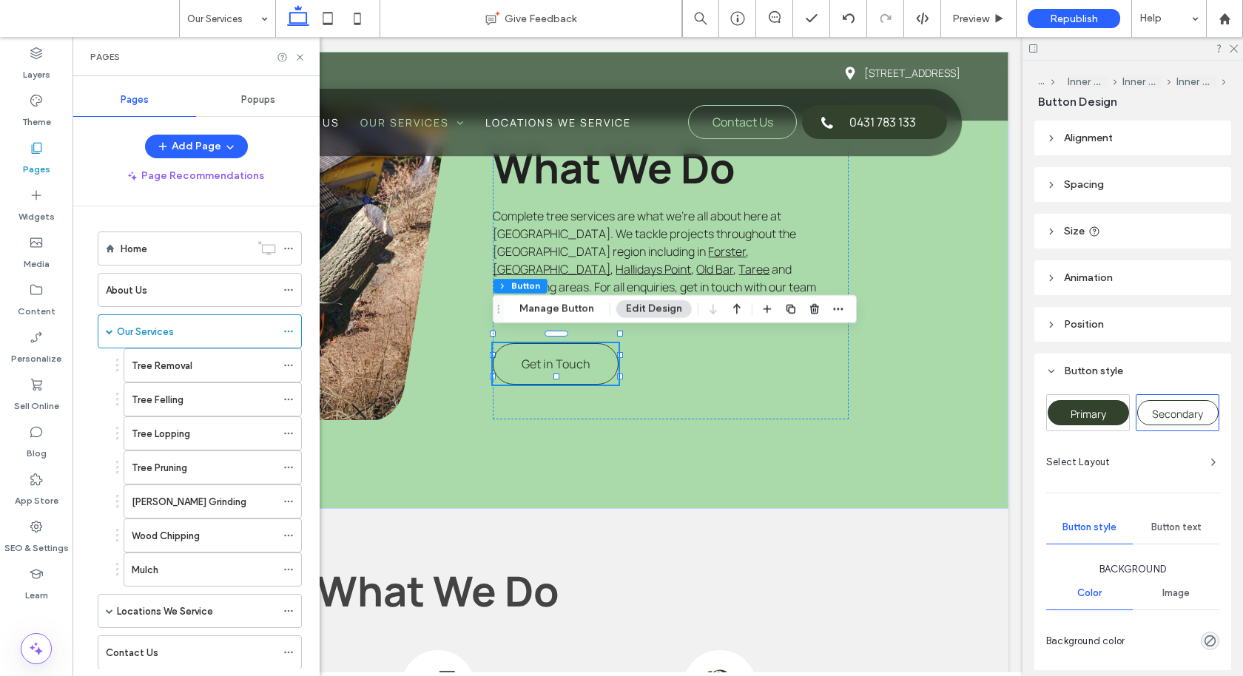
click at [152, 253] on div "Home" at bounding box center [185, 249] width 129 height 16
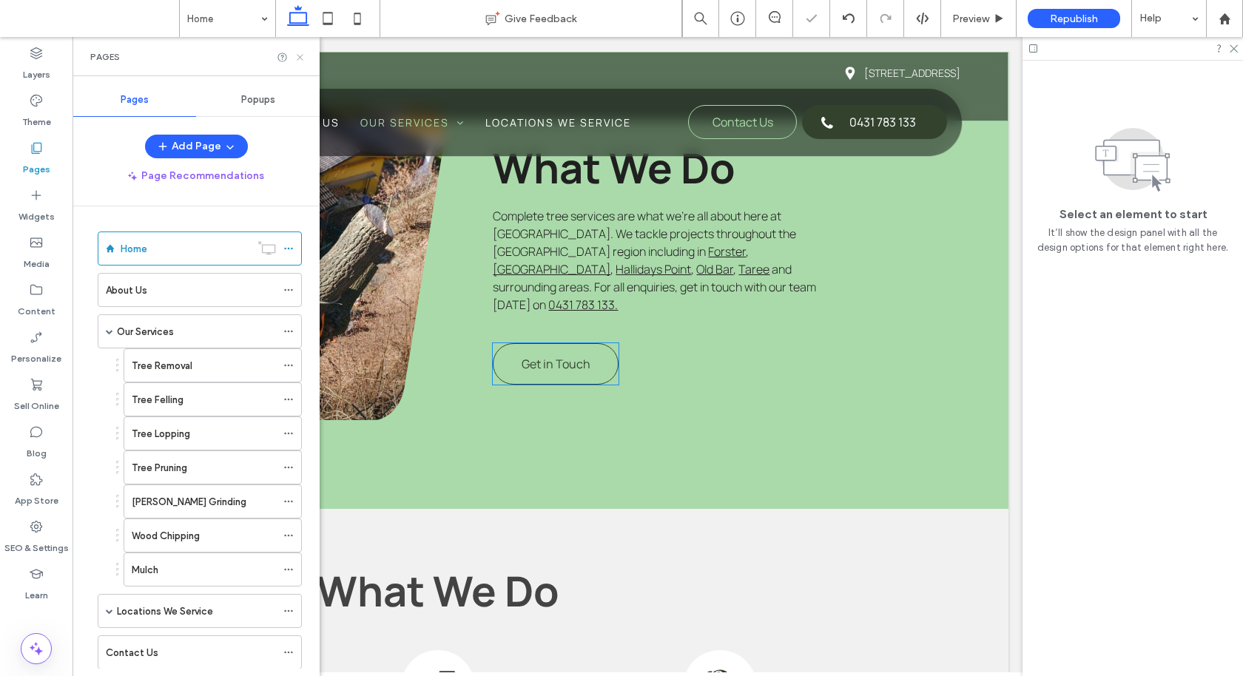
click at [304, 58] on icon at bounding box center [299, 57] width 11 height 11
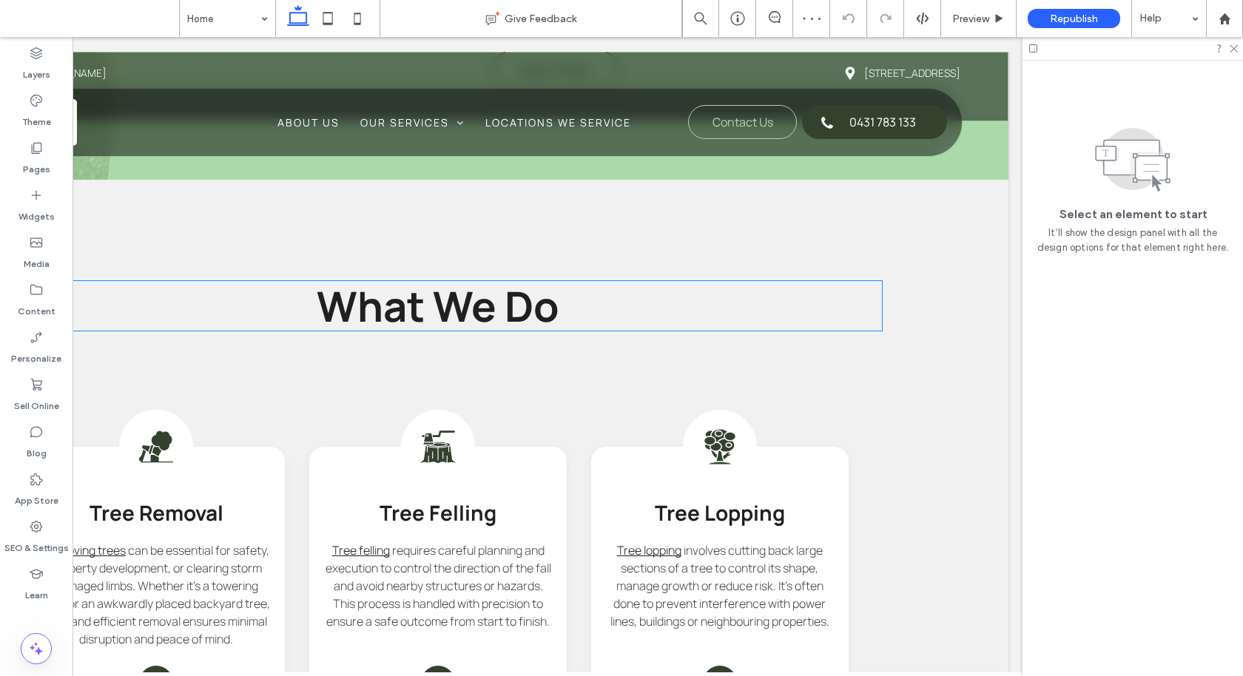
scroll to position [1456, 0]
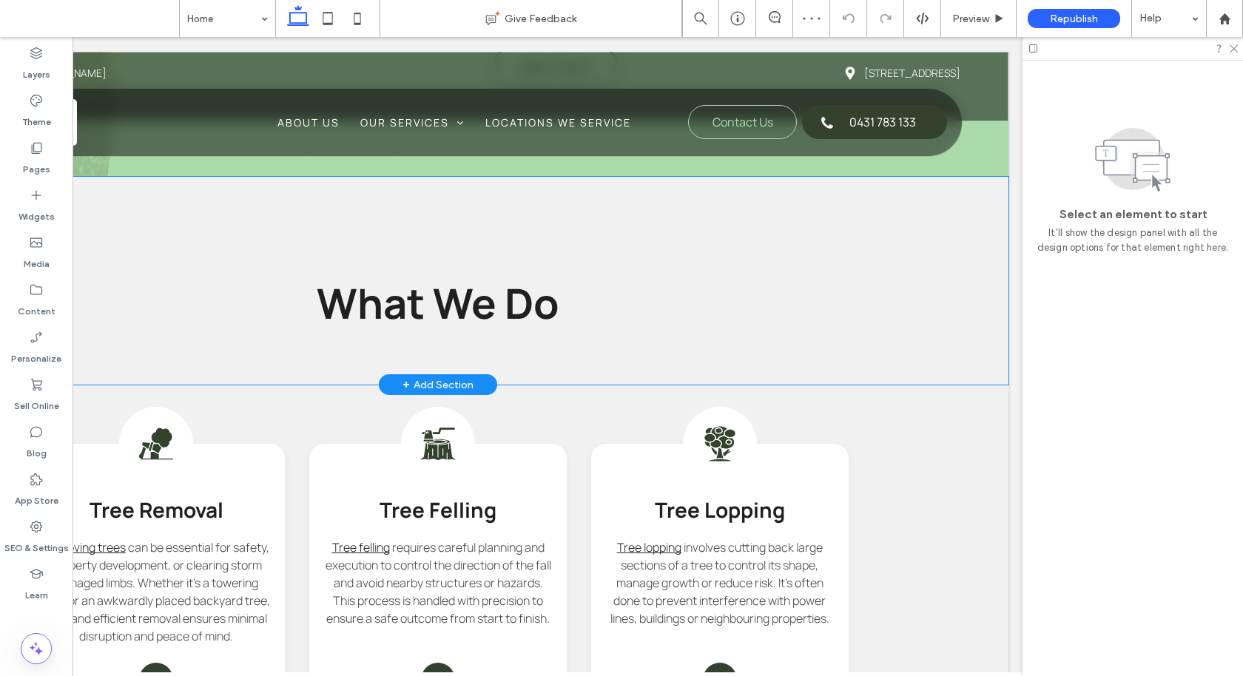
click at [368, 362] on div "What We Do" at bounding box center [438, 281] width 888 height 208
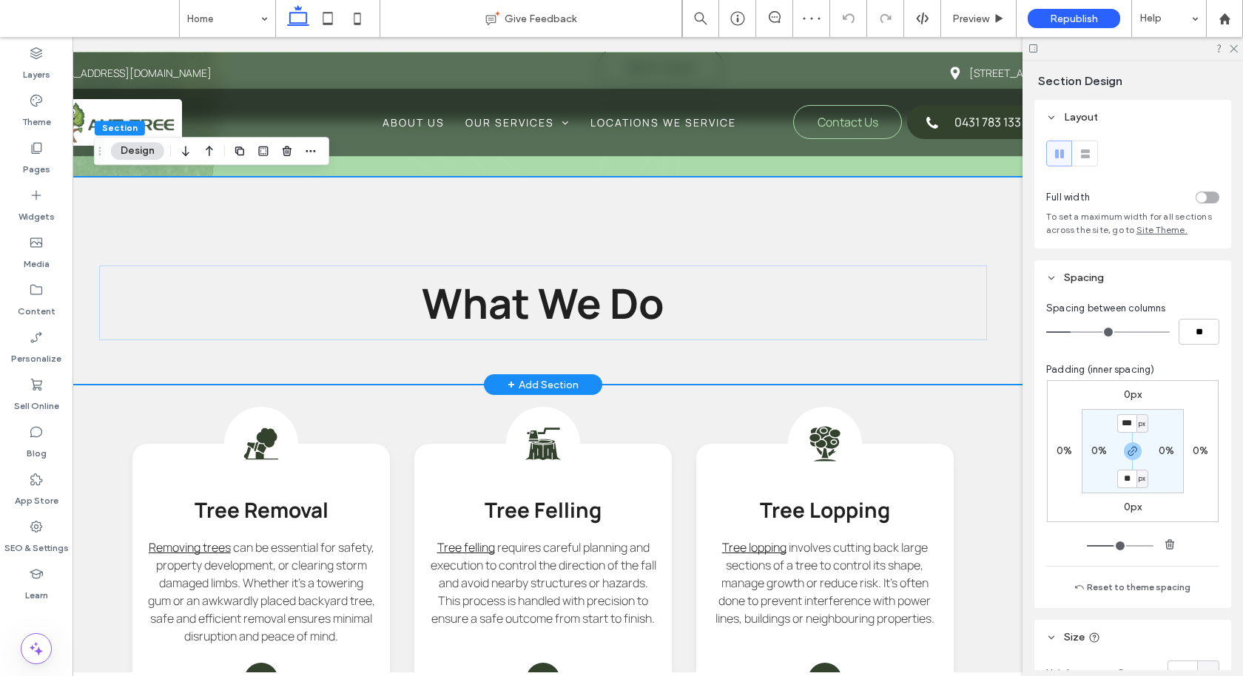
scroll to position [0, 109]
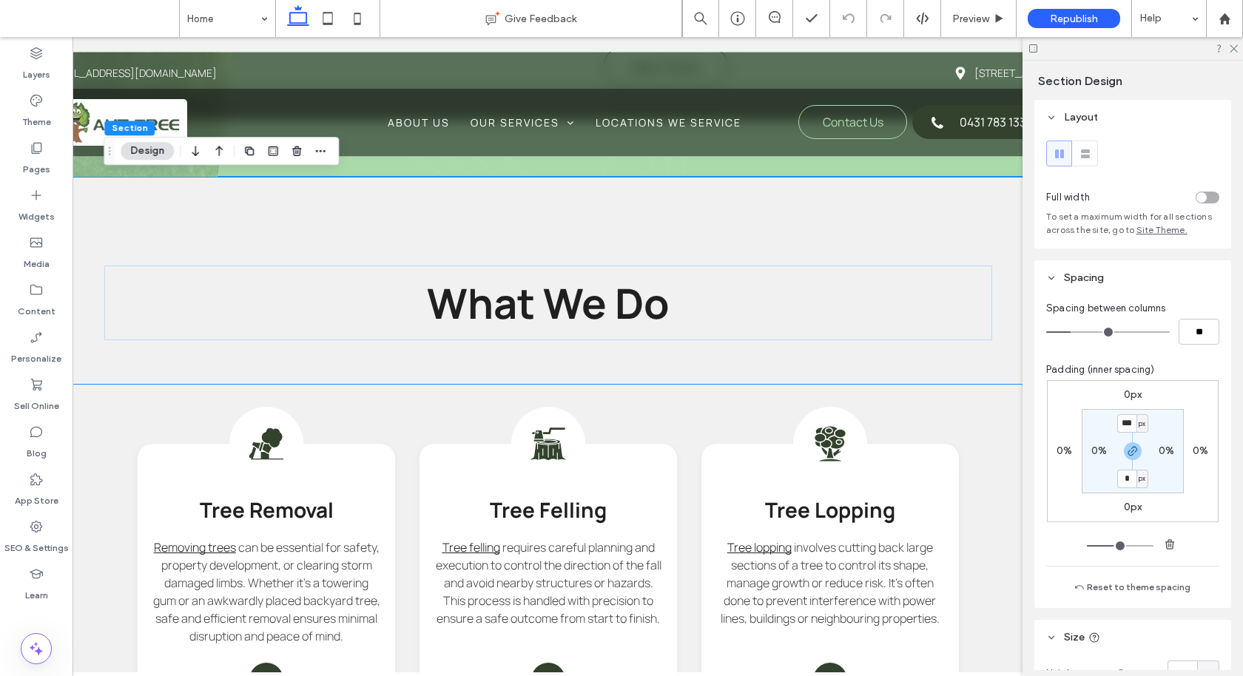
type input "*"
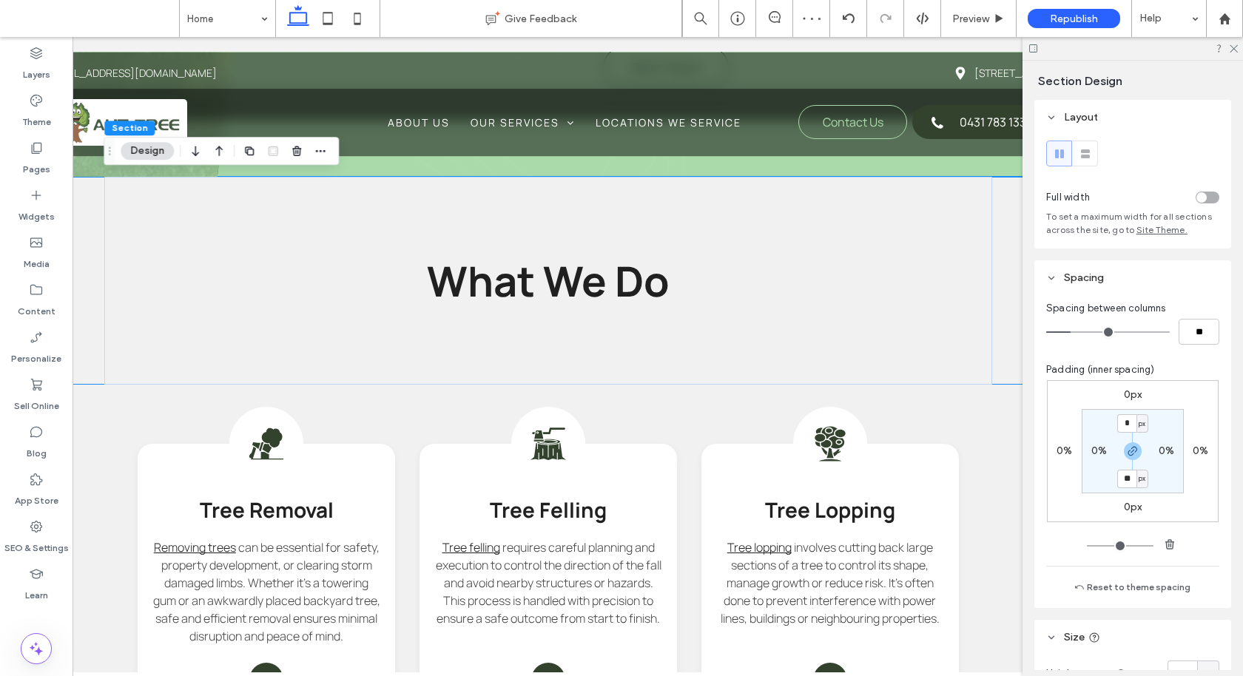
type input "*"
click at [1127, 420] on input "*" at bounding box center [1126, 423] width 19 height 18
click at [1132, 454] on use "button" at bounding box center [1132, 451] width 9 height 9
click at [1129, 425] on input "*" at bounding box center [1126, 423] width 19 height 18
type input "***"
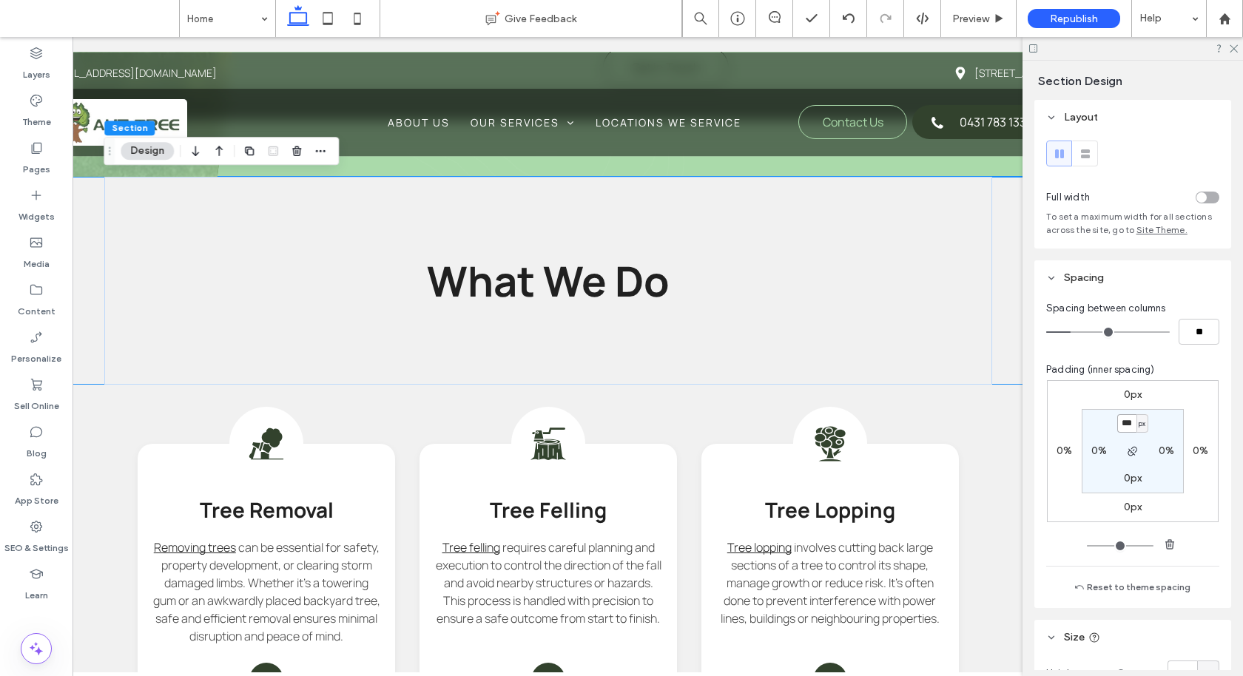
type input "***"
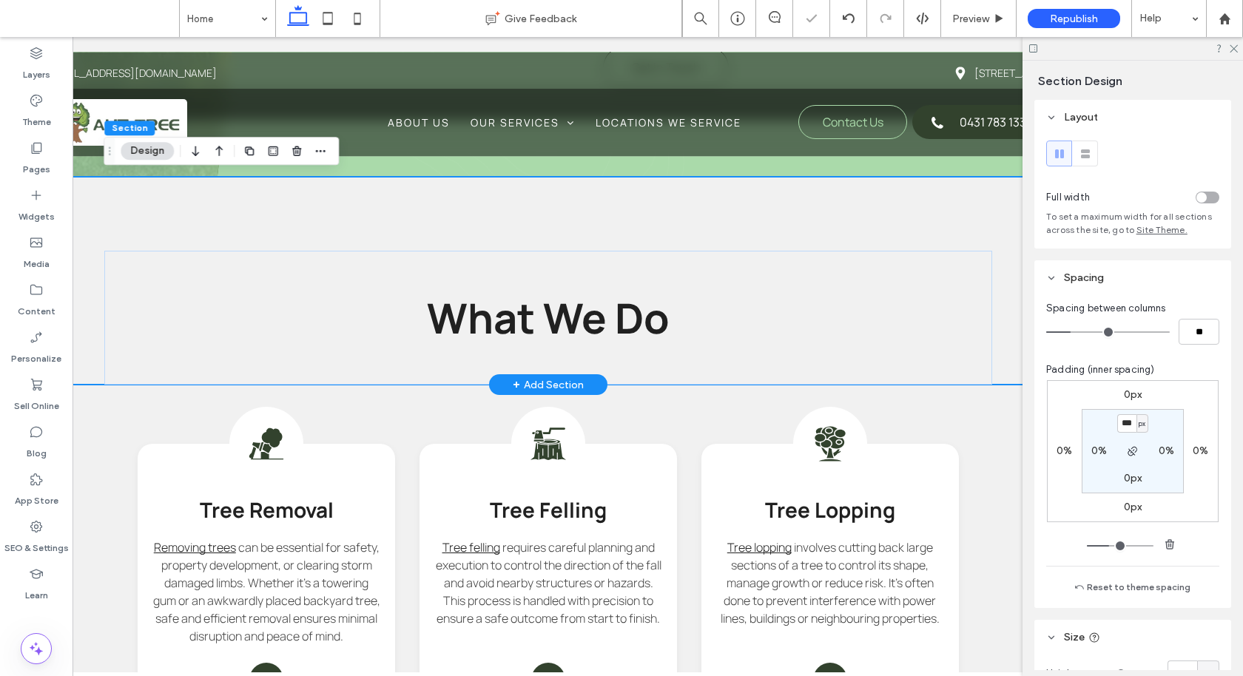
click at [538, 227] on div "What We Do" at bounding box center [548, 281] width 888 height 208
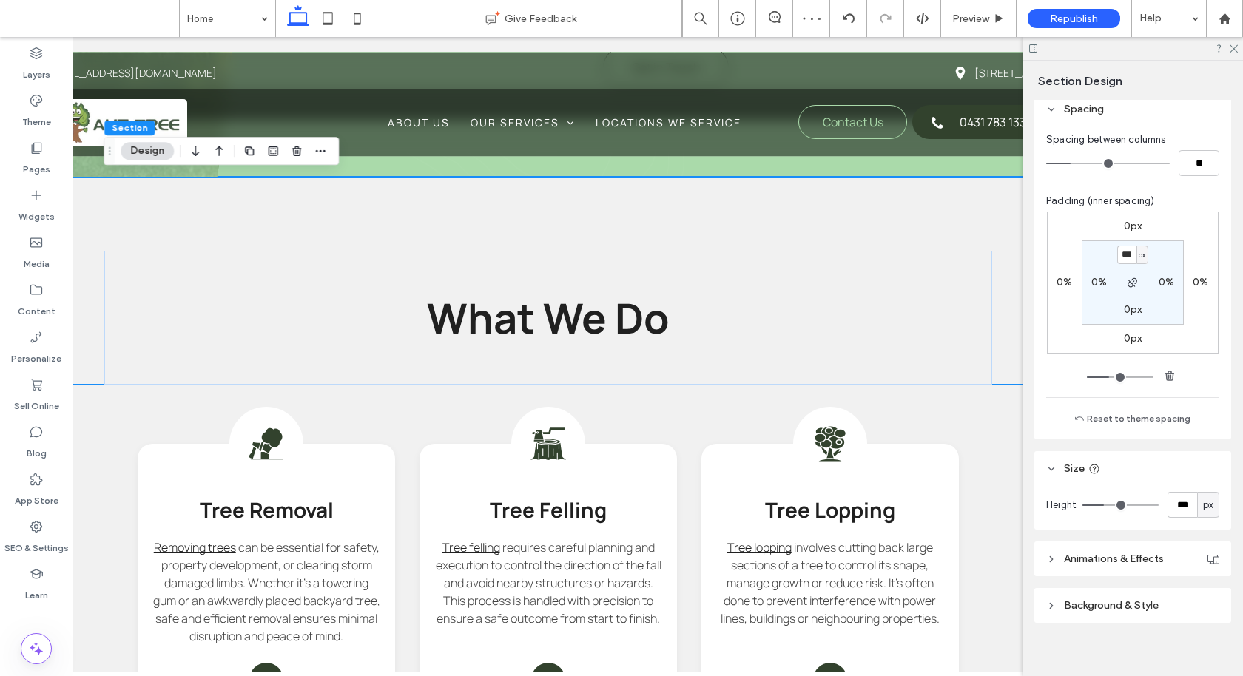
scroll to position [178, 0]
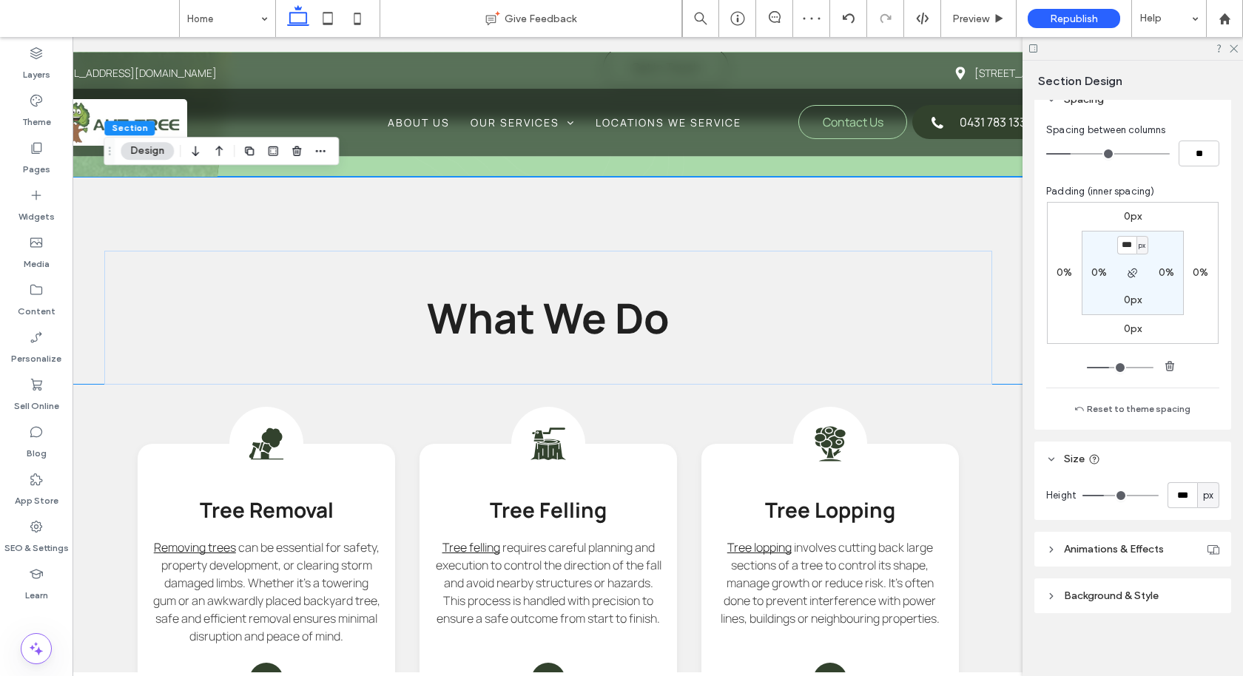
click at [1208, 499] on span "px" at bounding box center [1208, 495] width 10 height 15
click at [1205, 629] on span "A" at bounding box center [1208, 623] width 6 height 15
type input "*"
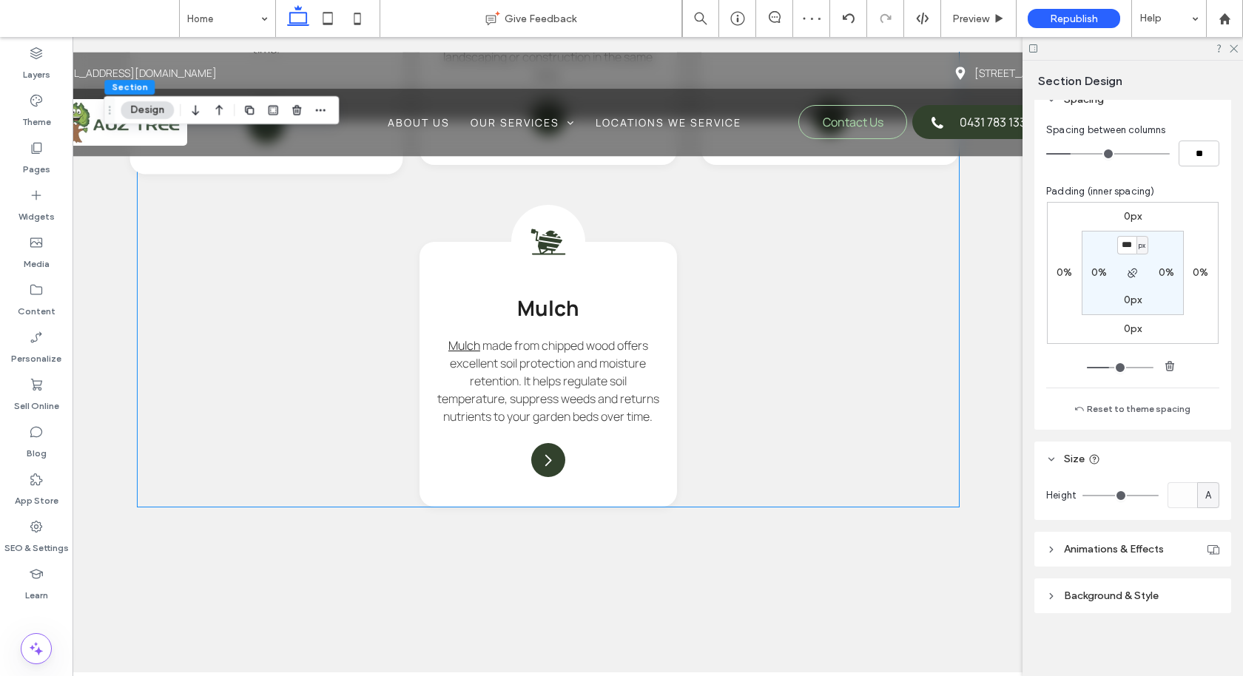
scroll to position [2526, 0]
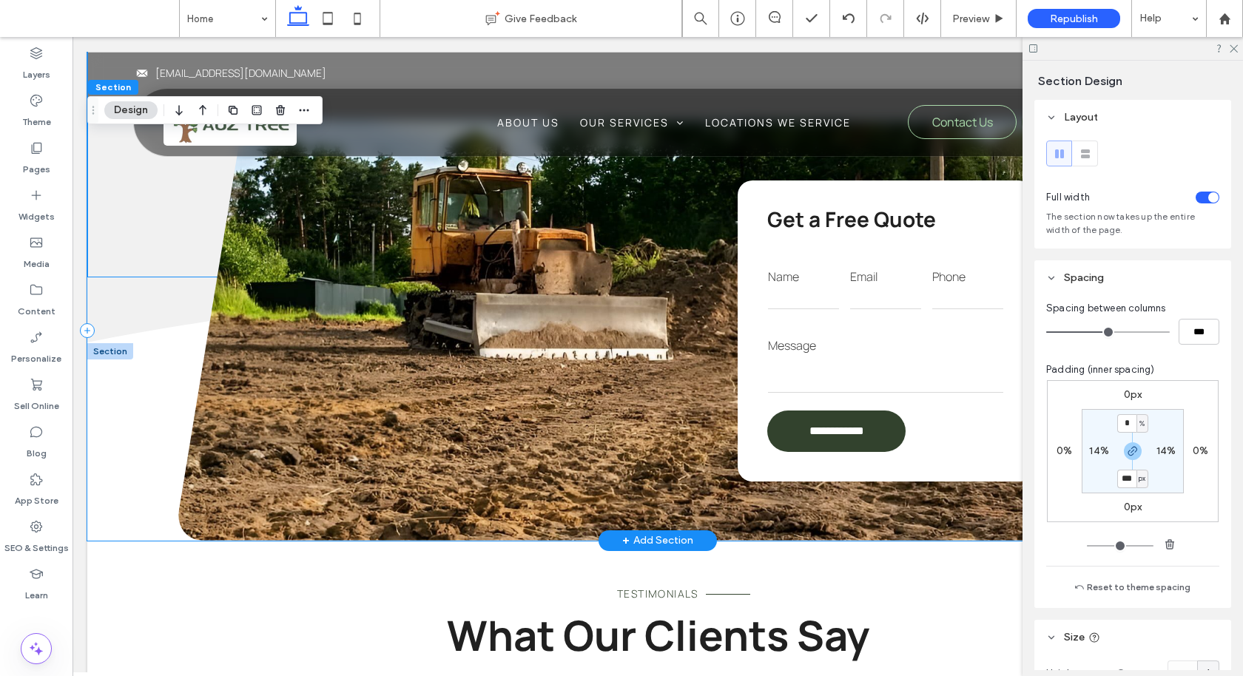
scroll to position [2901, 0]
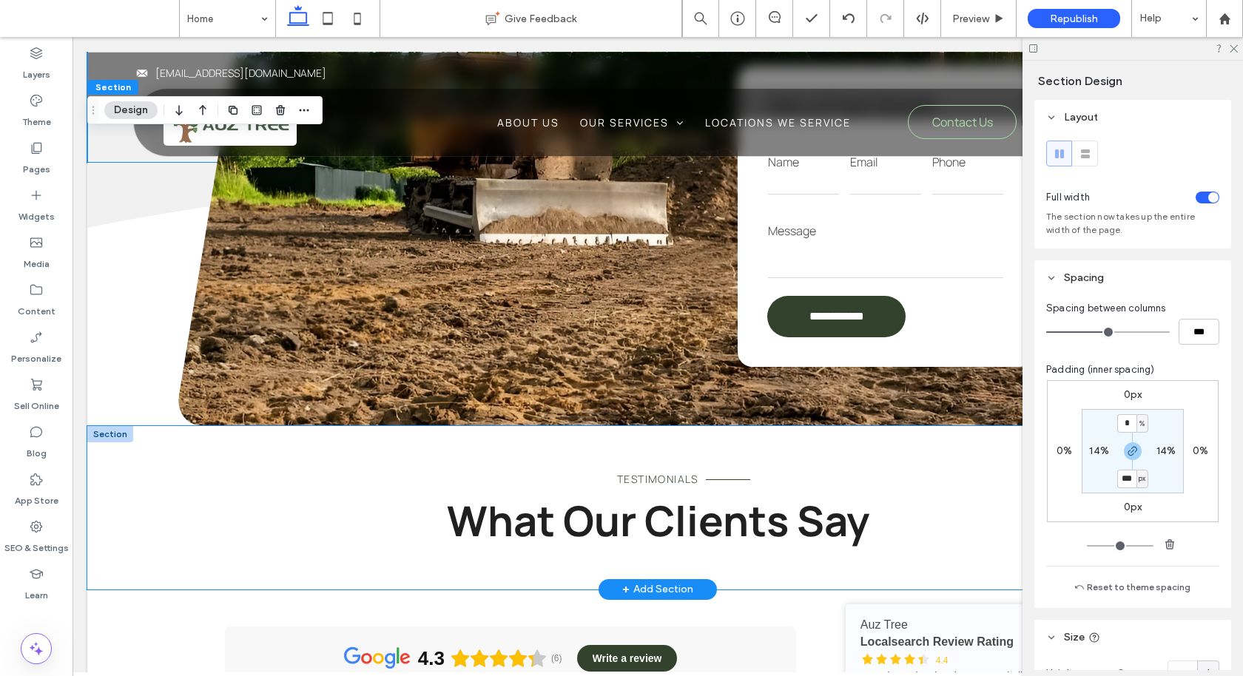
click at [193, 507] on div "Testimonials What Our Clients Say" at bounding box center [657, 507] width 1140 height 163
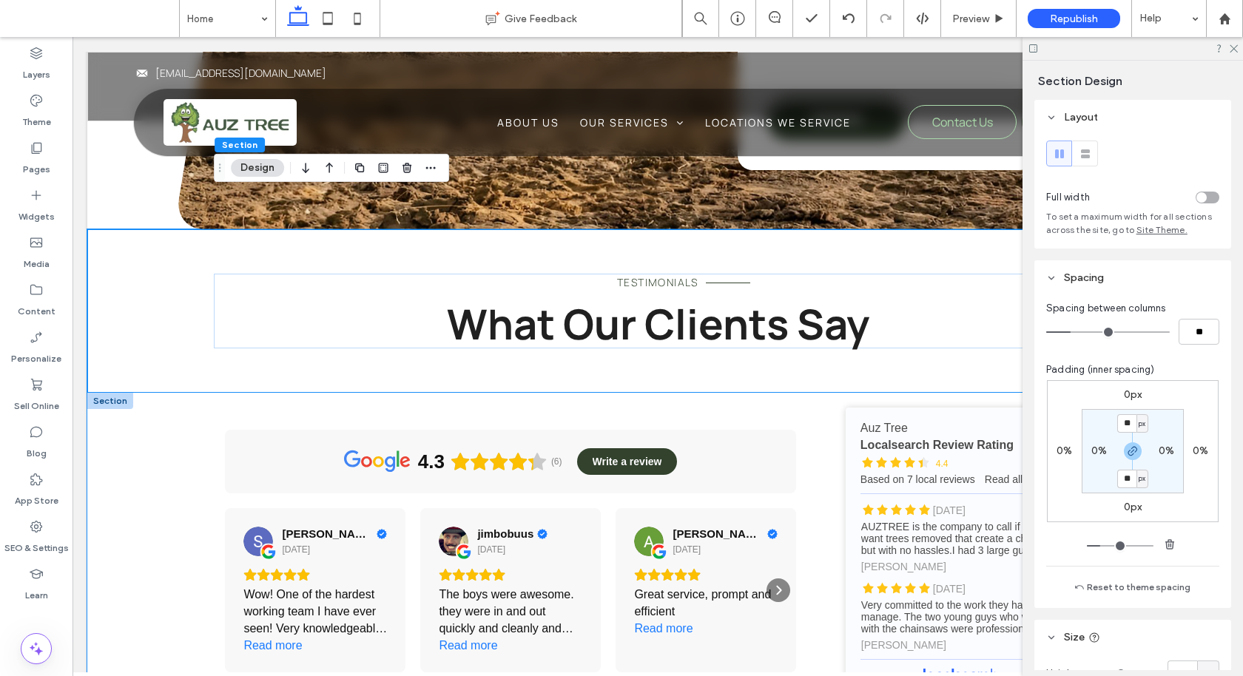
scroll to position [3075, 0]
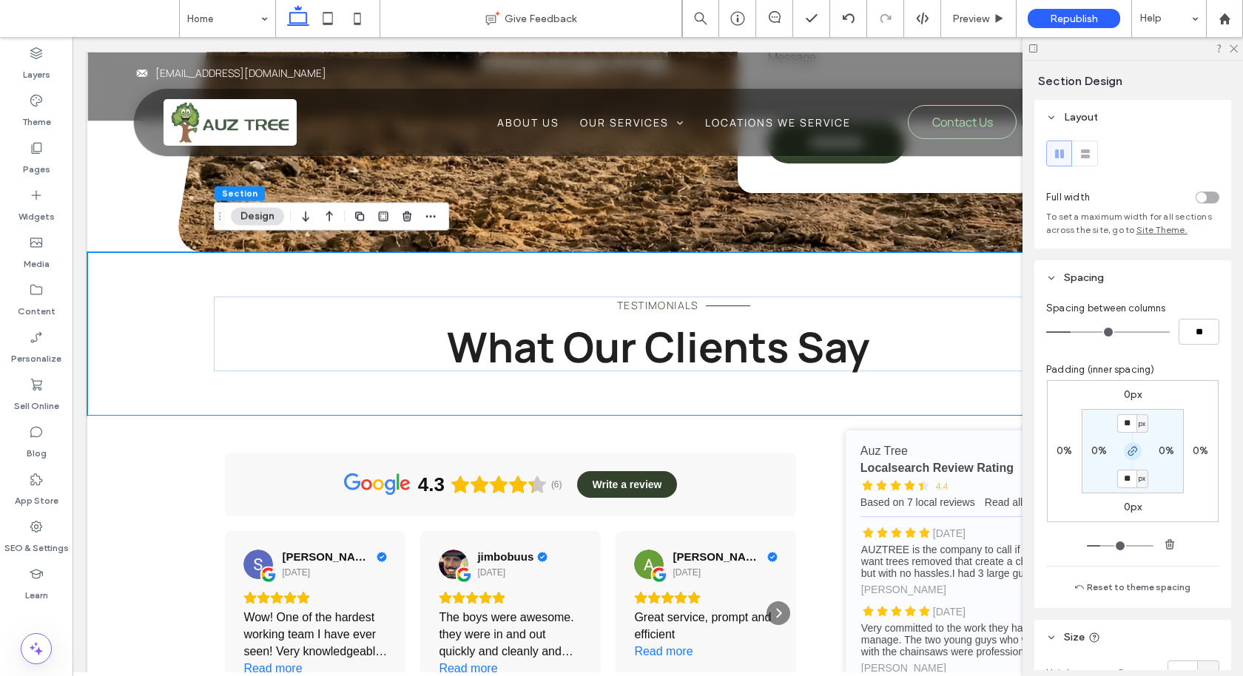
click at [1135, 456] on icon "button" at bounding box center [1132, 451] width 12 height 12
click at [1127, 428] on input "**" at bounding box center [1126, 423] width 19 height 18
type input "***"
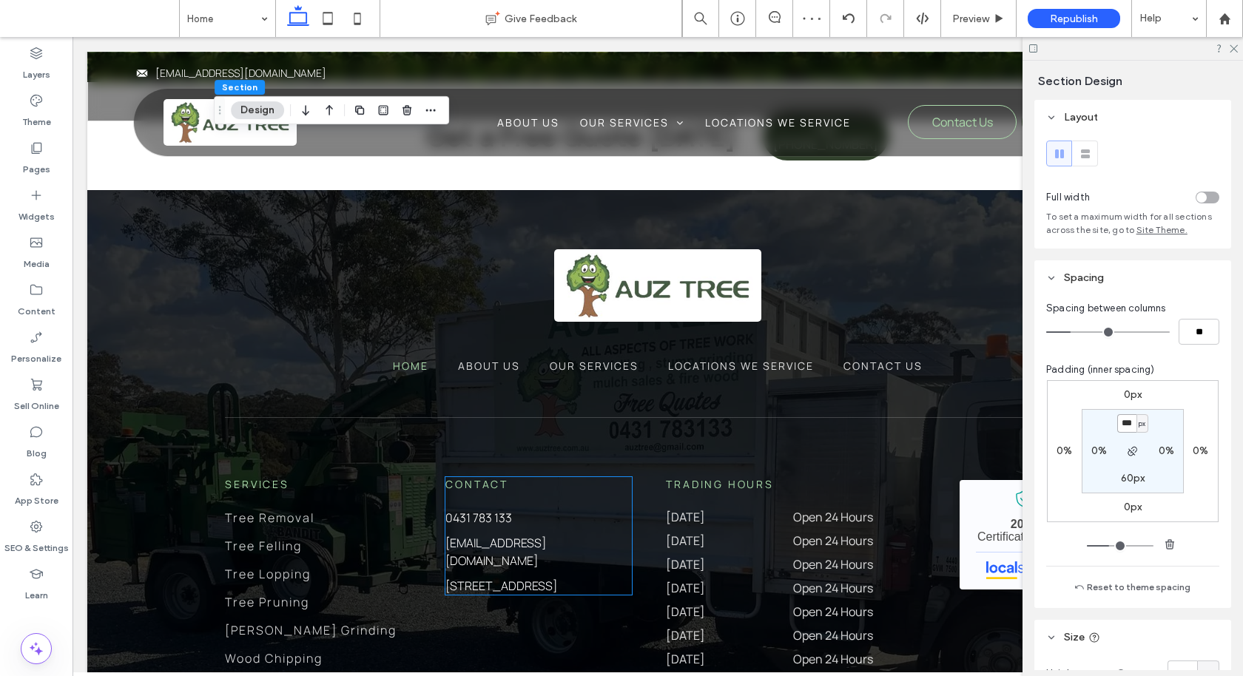
scroll to position [4617, 0]
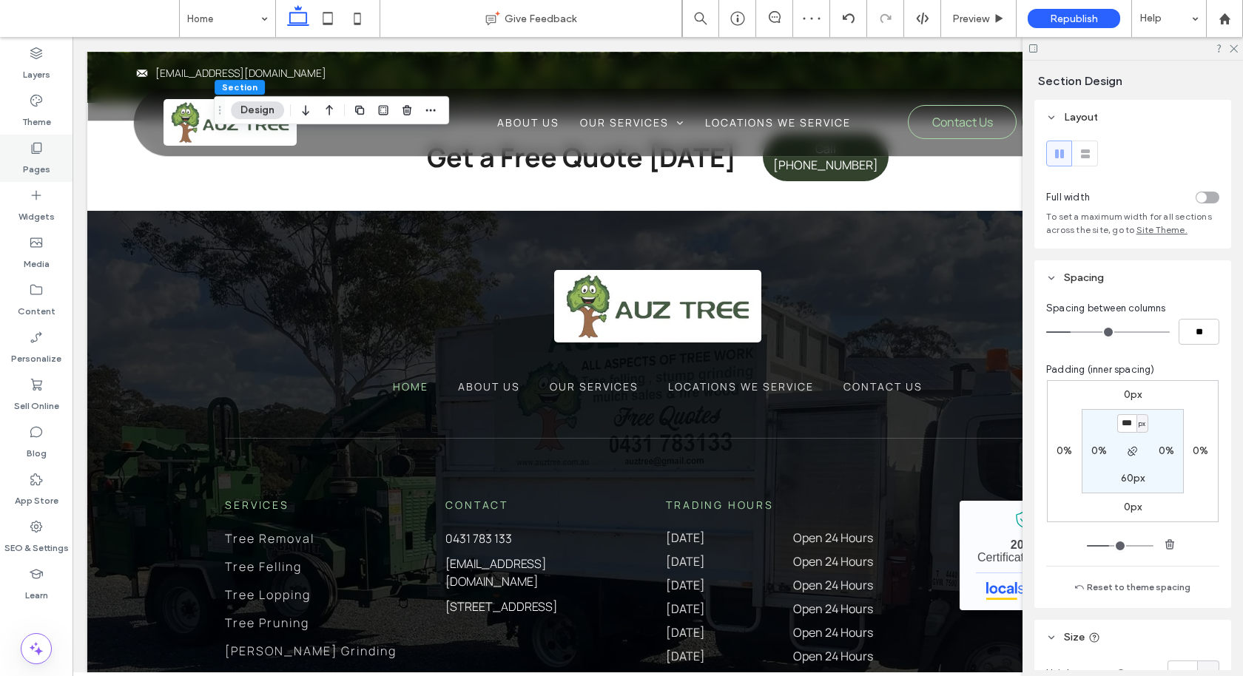
click at [30, 159] on label "Pages" at bounding box center [36, 165] width 27 height 21
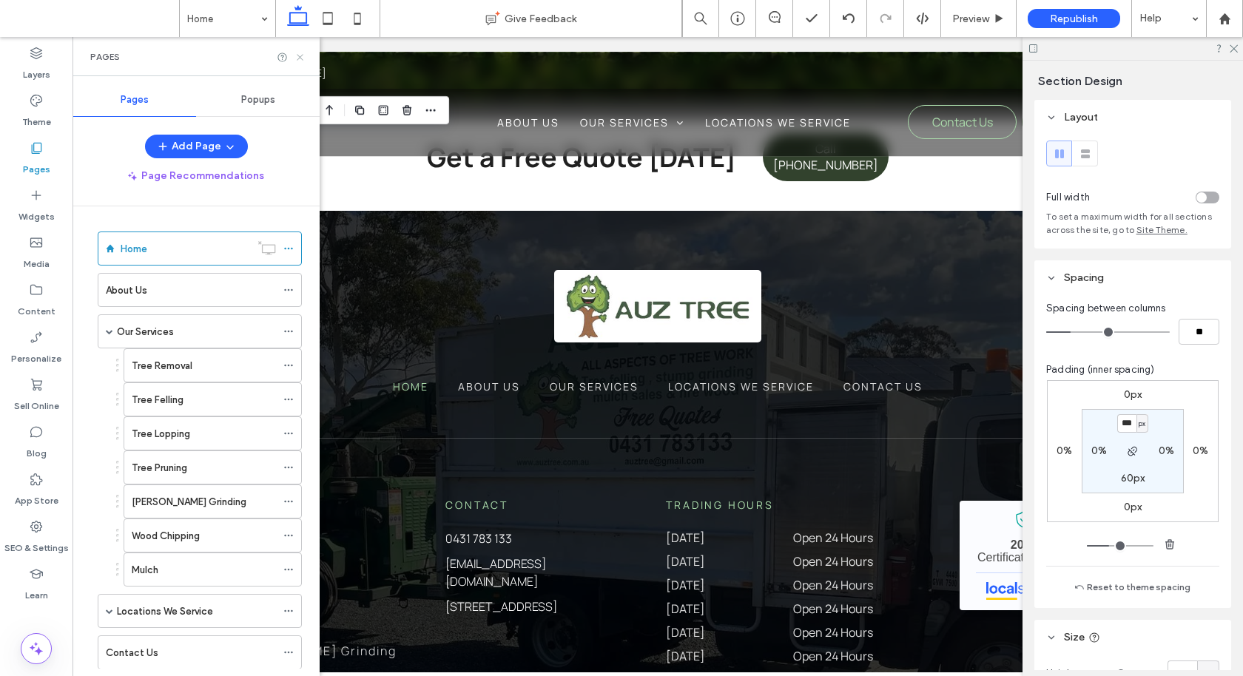
click at [299, 58] on use at bounding box center [300, 57] width 6 height 6
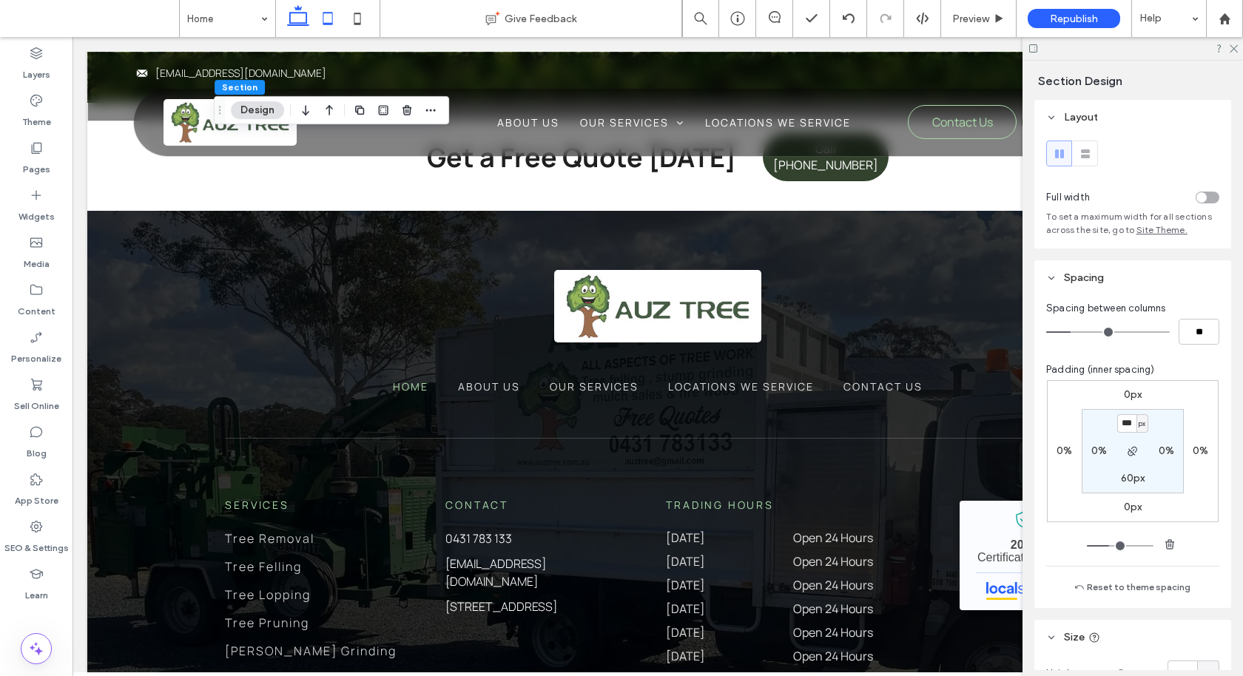
click at [329, 18] on icon at bounding box center [328, 19] width 30 height 30
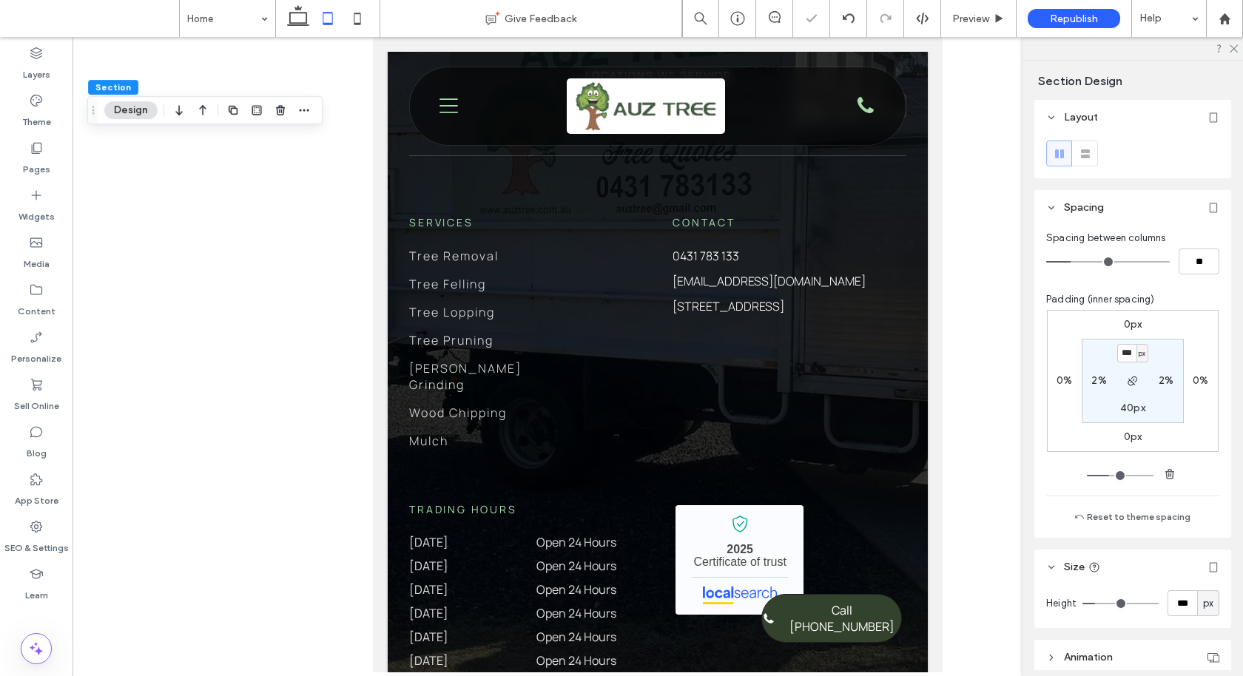
scroll to position [4046, 0]
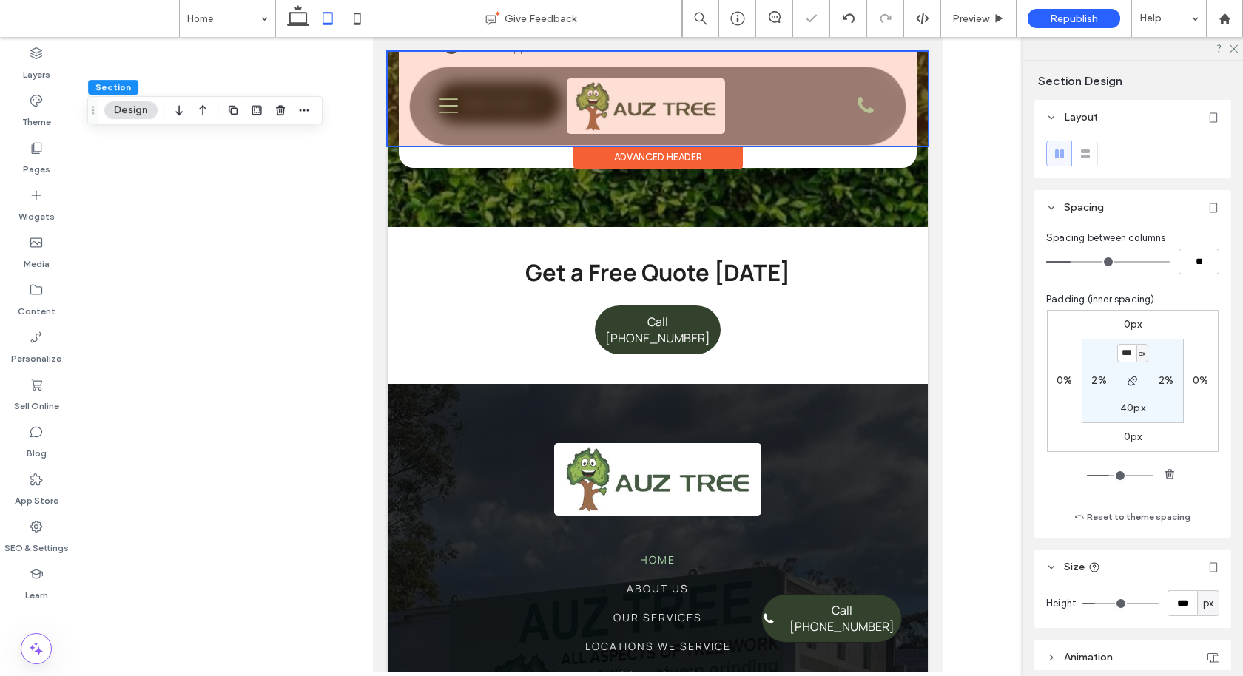
click at [445, 104] on div at bounding box center [658, 99] width 540 height 94
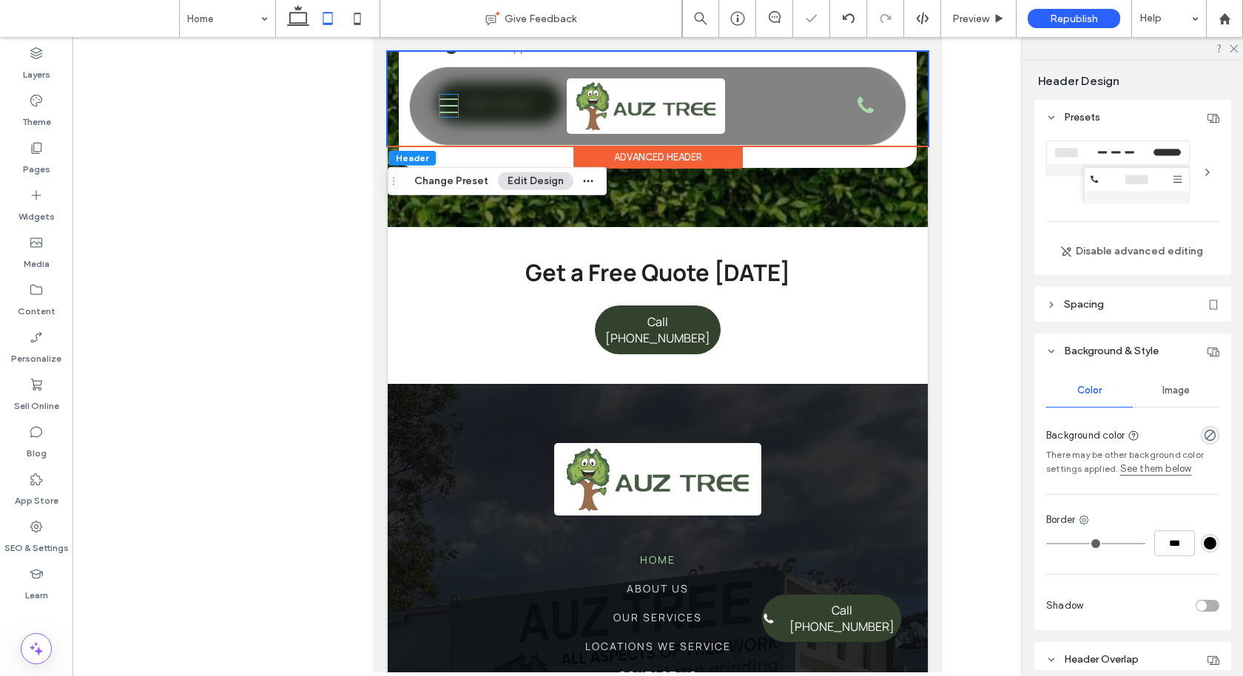
click at [445, 104] on icon "Three Lines Icon" at bounding box center [448, 106] width 18 height 22
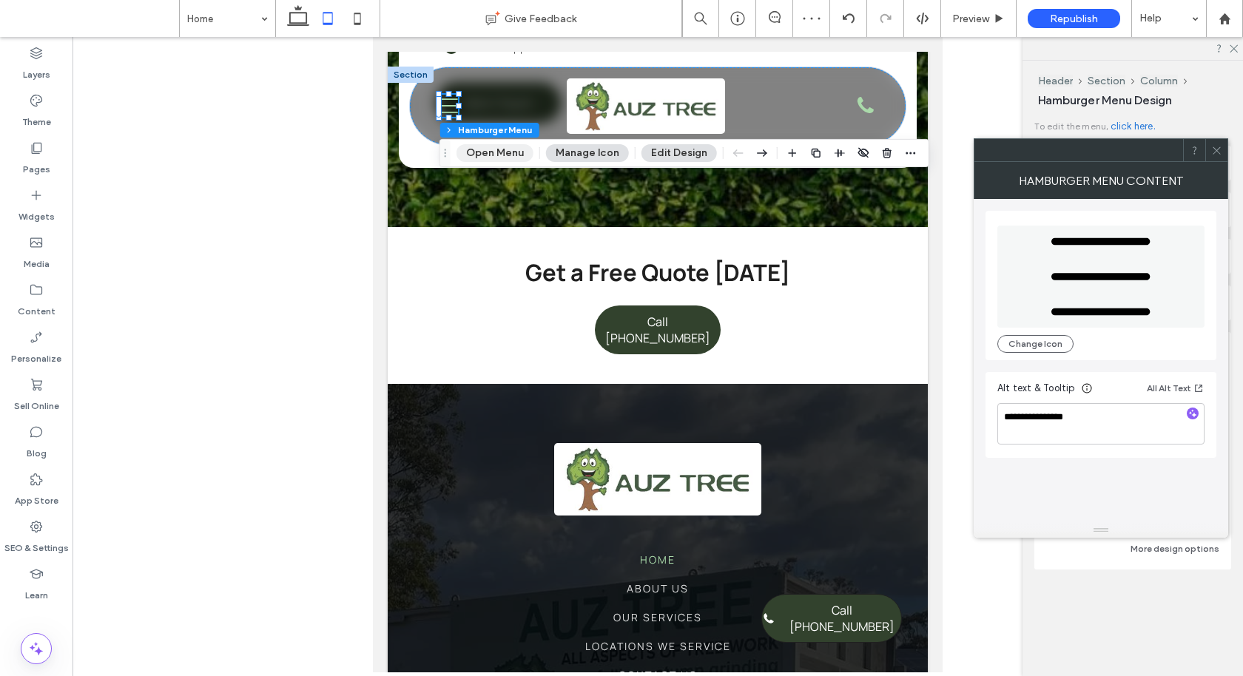
click at [493, 154] on button "Open Menu" at bounding box center [494, 153] width 77 height 18
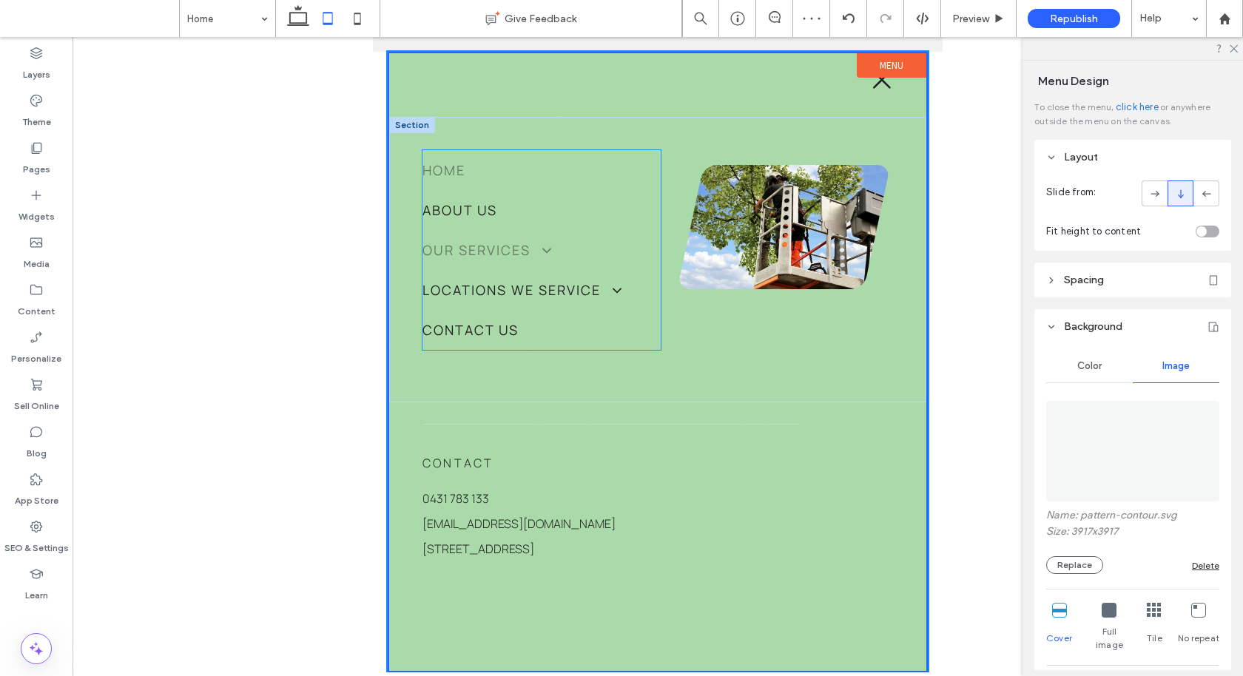
click at [546, 252] on span at bounding box center [541, 251] width 26 height 16
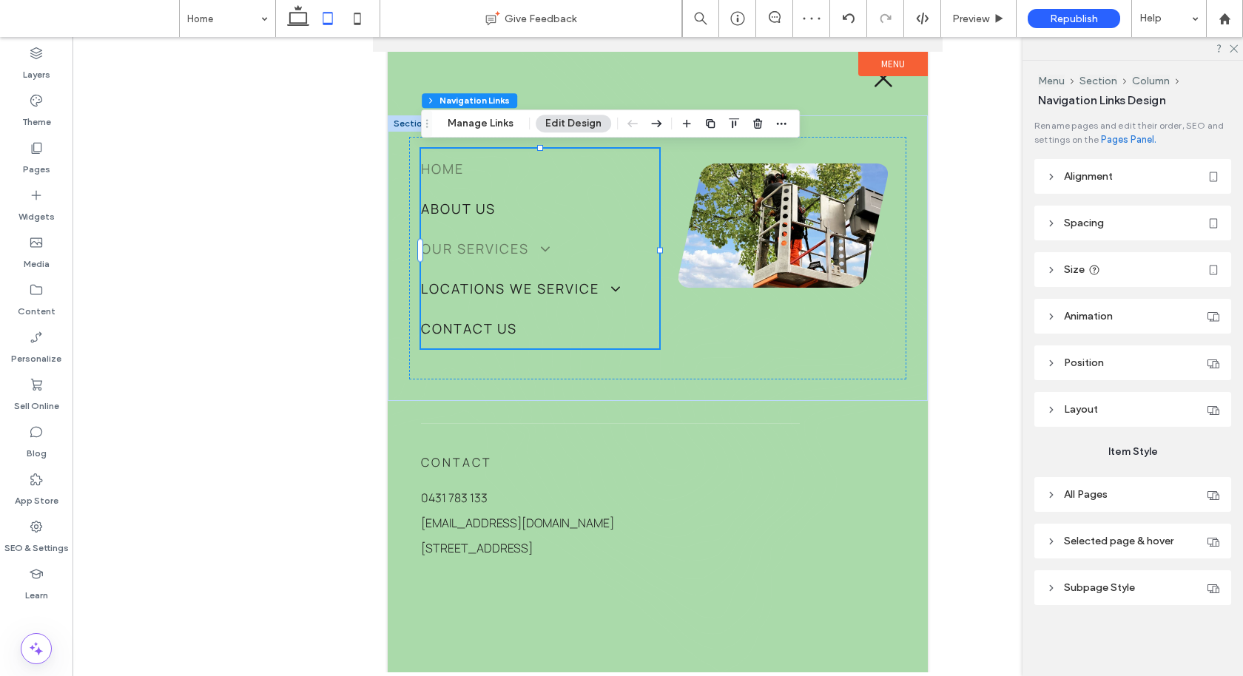
type input "***"
type input "****"
click at [546, 252] on span at bounding box center [540, 249] width 26 height 16
click at [1084, 493] on span "All Pages" at bounding box center [1086, 494] width 44 height 13
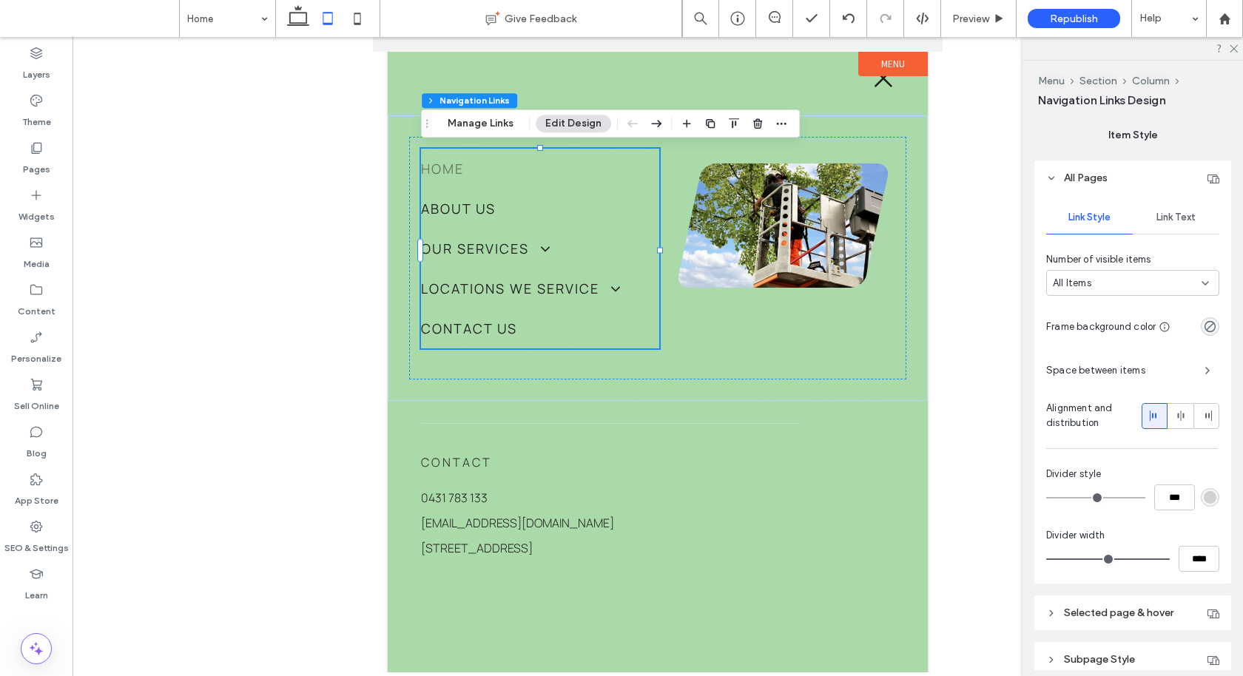
scroll to position [311, 0]
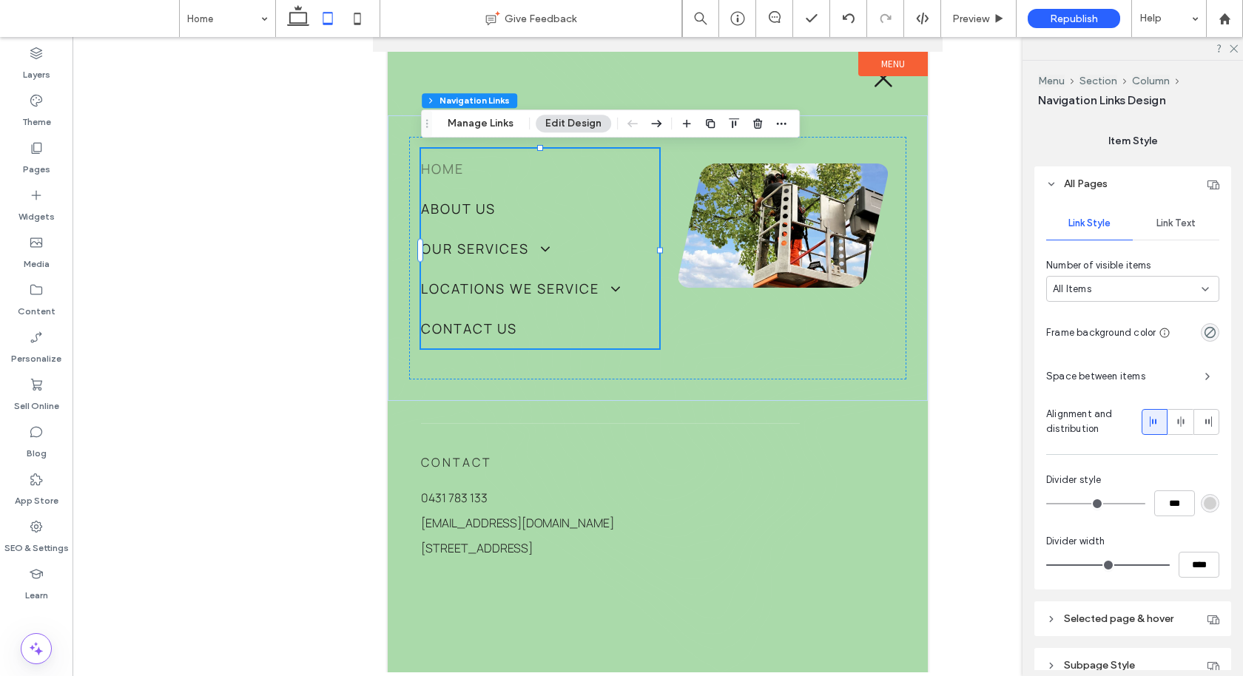
click at [1174, 211] on div "Link Text" at bounding box center [1175, 223] width 87 height 33
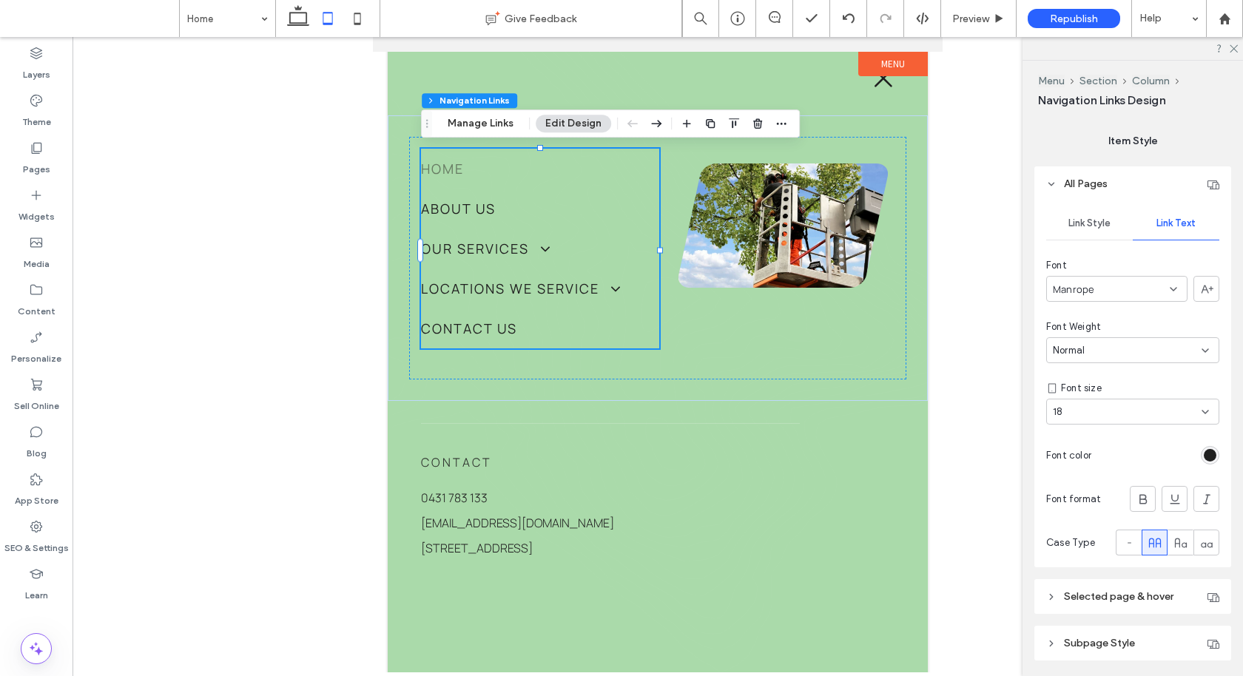
scroll to position [356, 0]
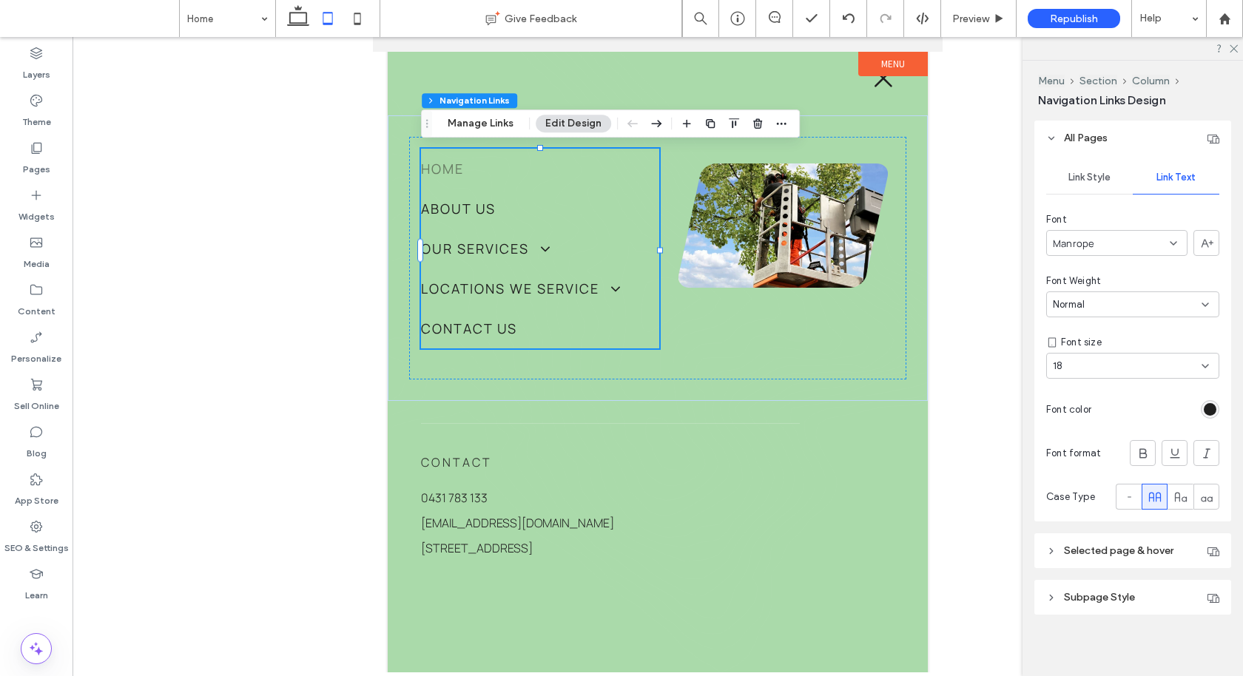
click at [1084, 549] on span "Selected page & hover" at bounding box center [1118, 550] width 109 height 13
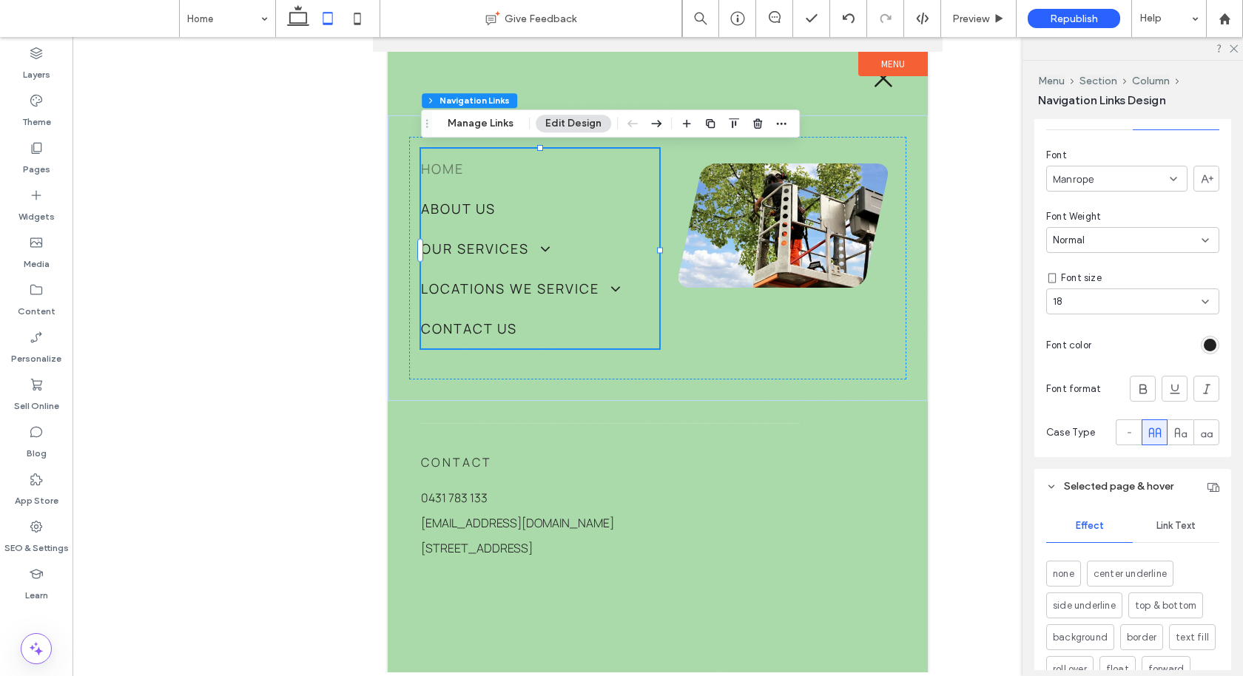
scroll to position [578, 0]
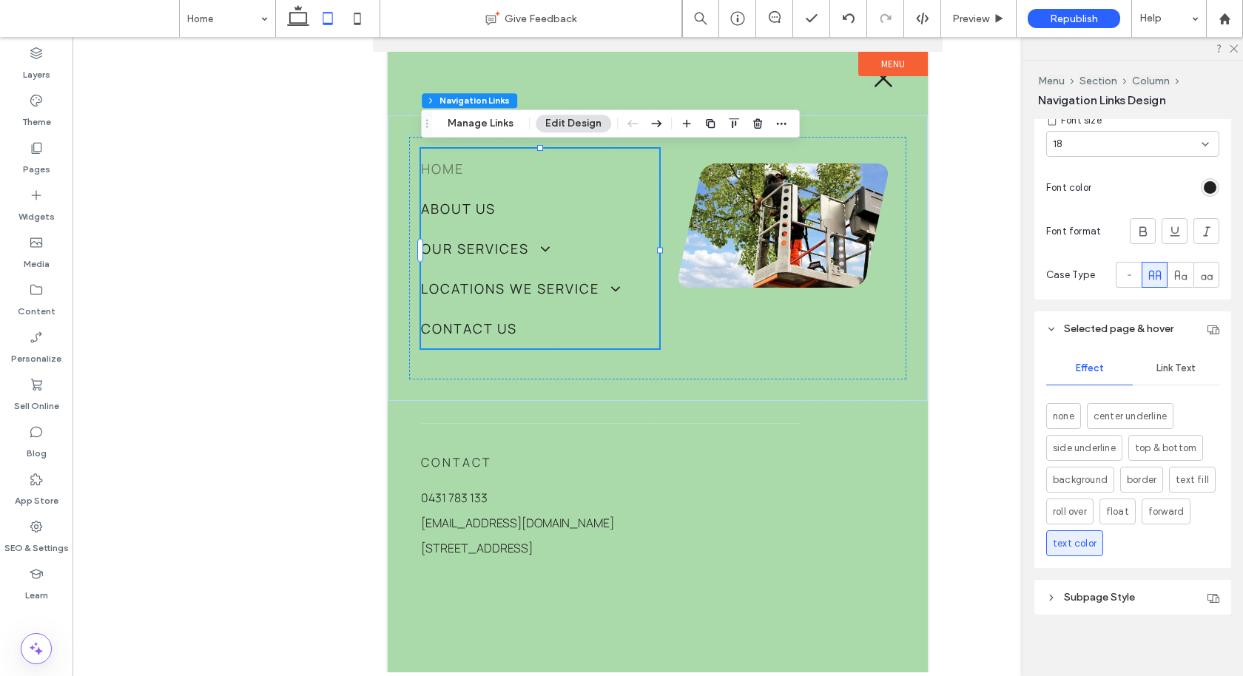
click at [1092, 591] on span "Subpage Style" at bounding box center [1099, 597] width 71 height 13
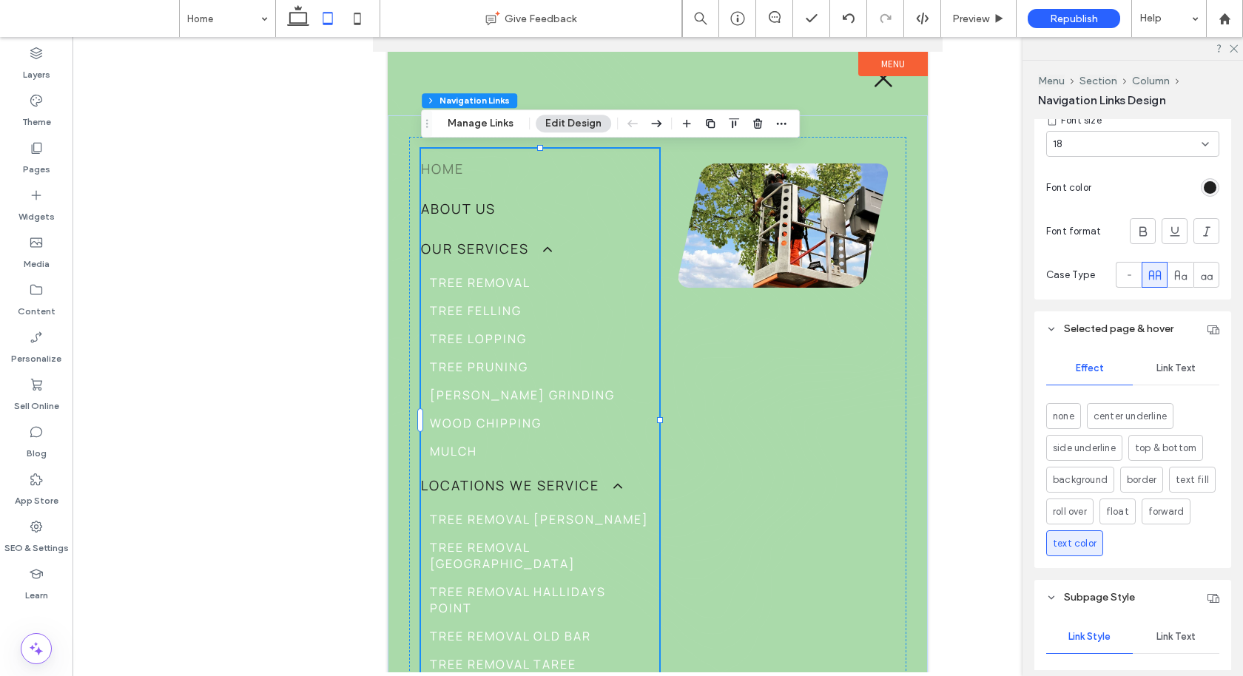
scroll to position [869, 0]
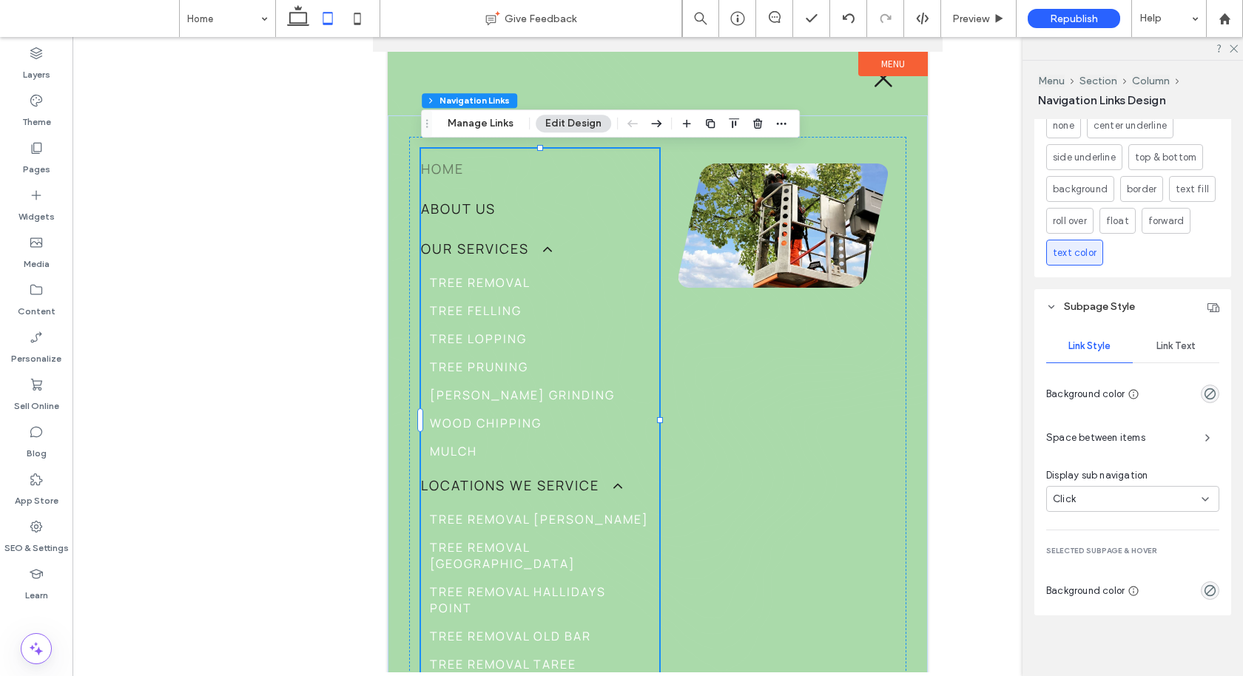
click at [1167, 335] on div "Link Text" at bounding box center [1175, 346] width 87 height 33
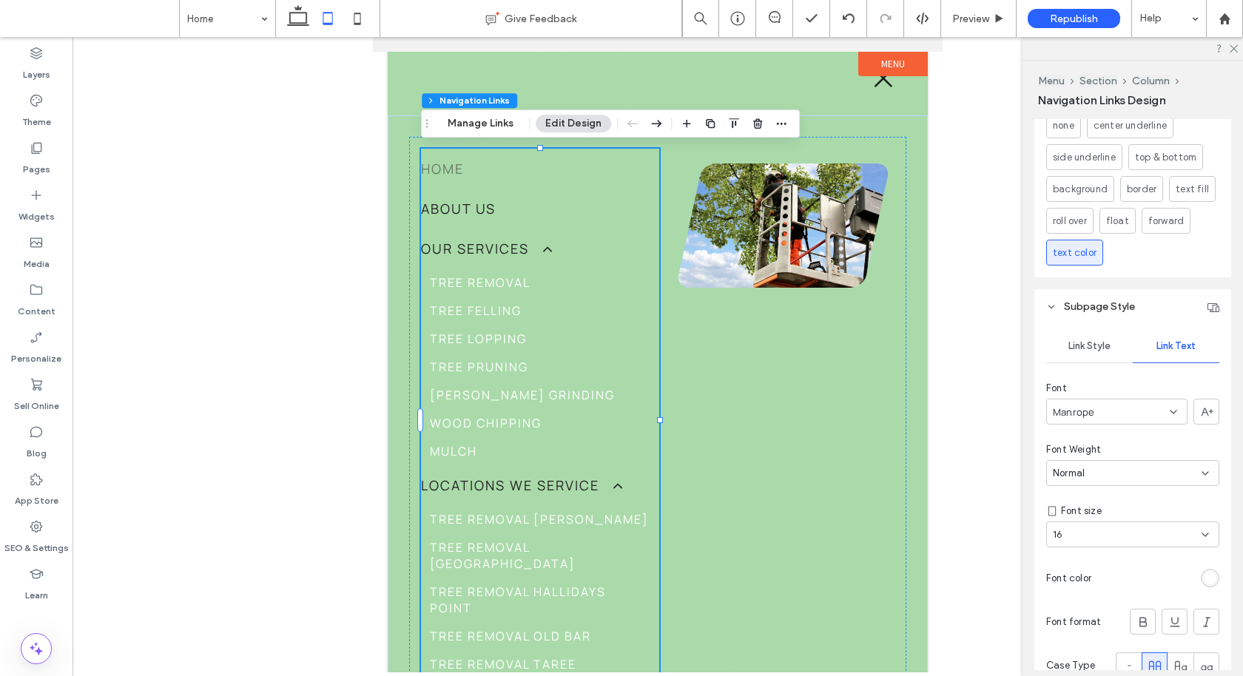
click at [1209, 572] on div "rgb(255, 255, 255)" at bounding box center [1209, 578] width 13 height 13
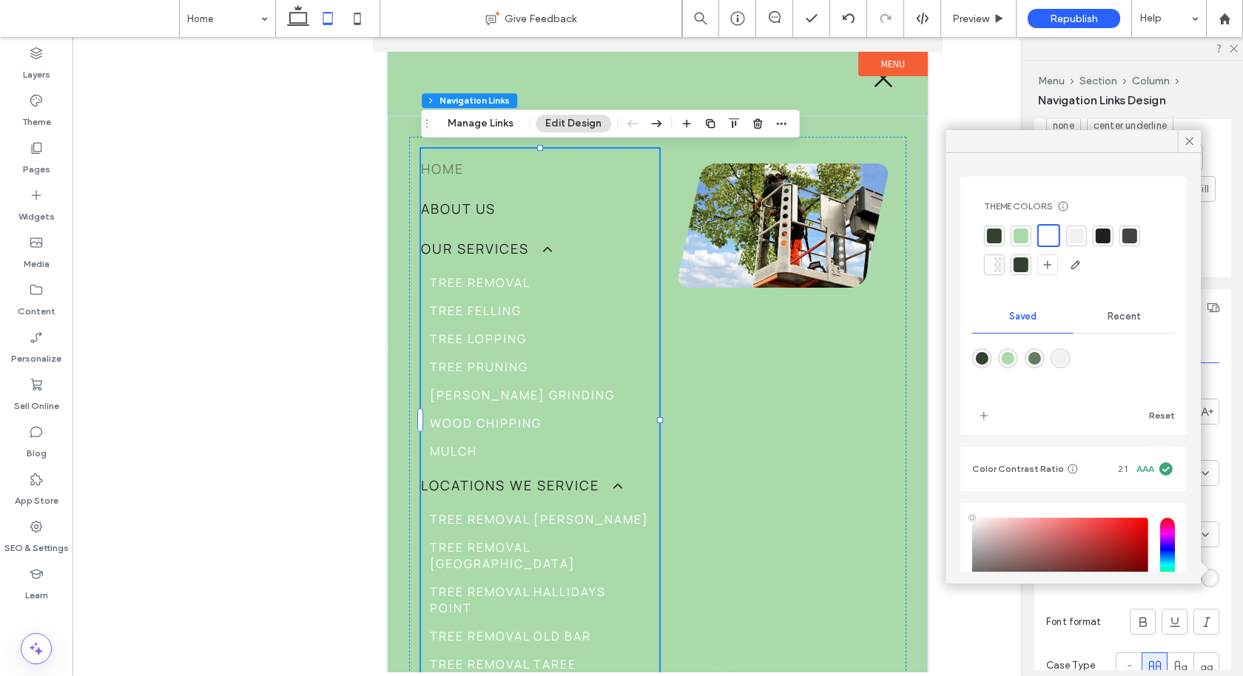
click at [991, 234] on div at bounding box center [994, 236] width 15 height 15
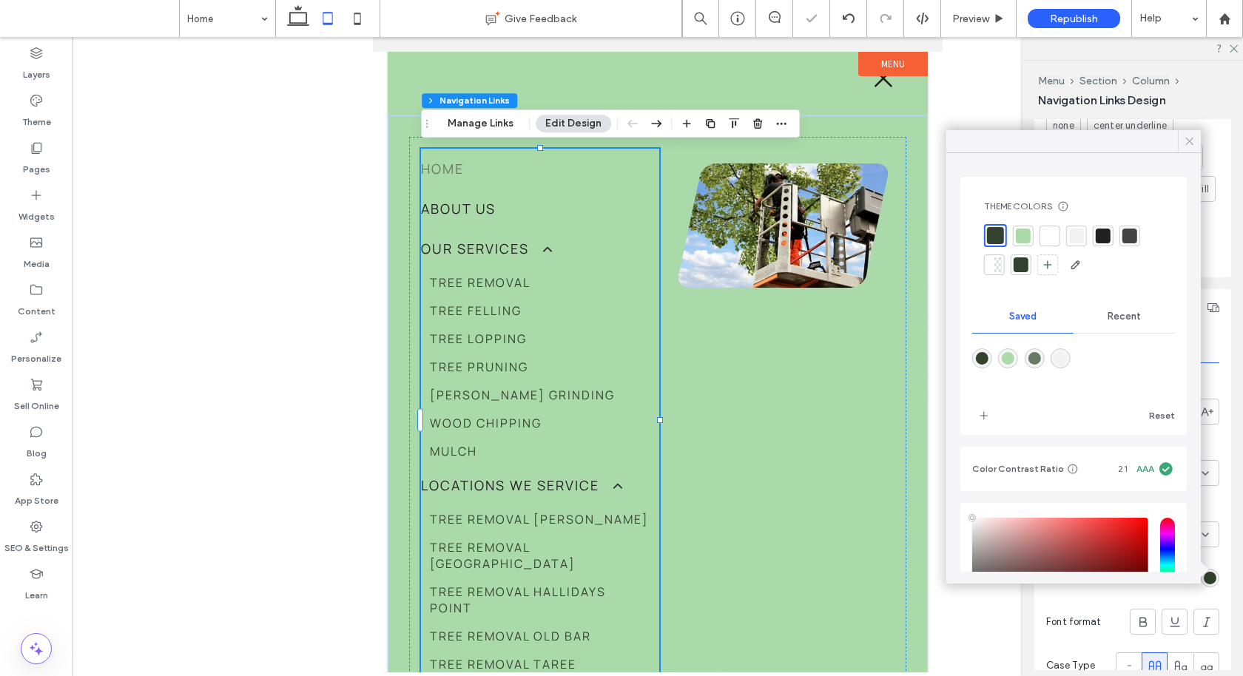
click at [1186, 142] on icon at bounding box center [1189, 141] width 13 height 13
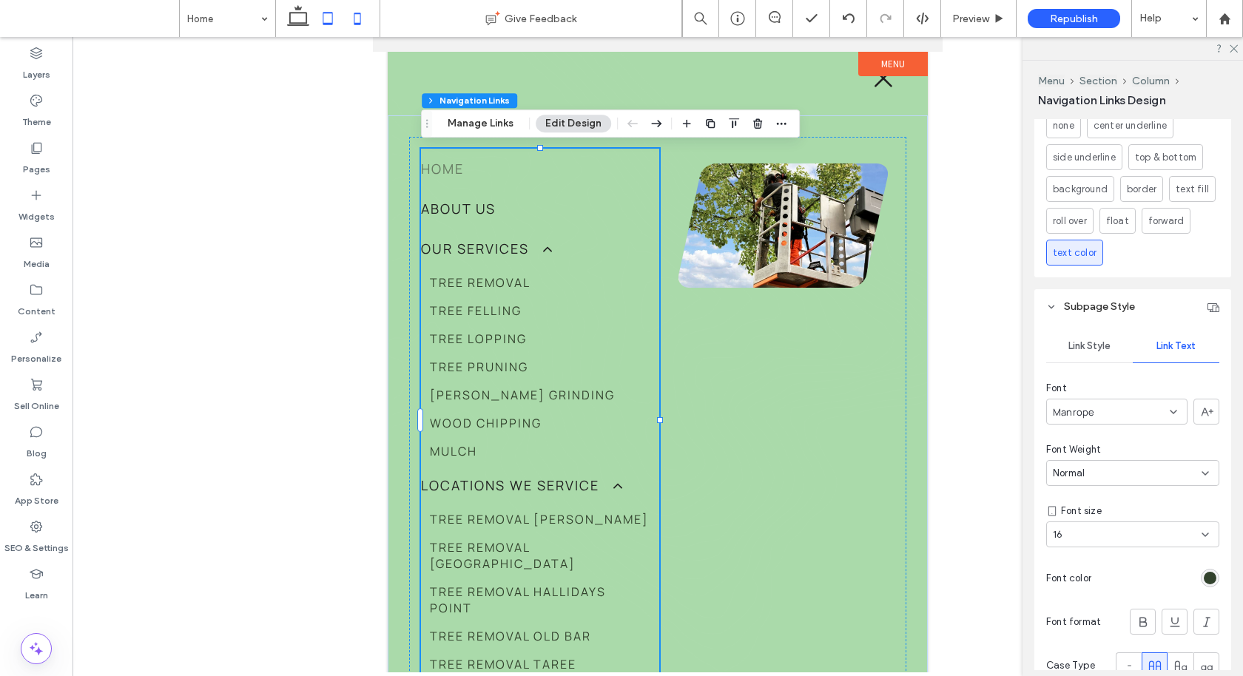
click at [352, 19] on icon at bounding box center [357, 19] width 30 height 30
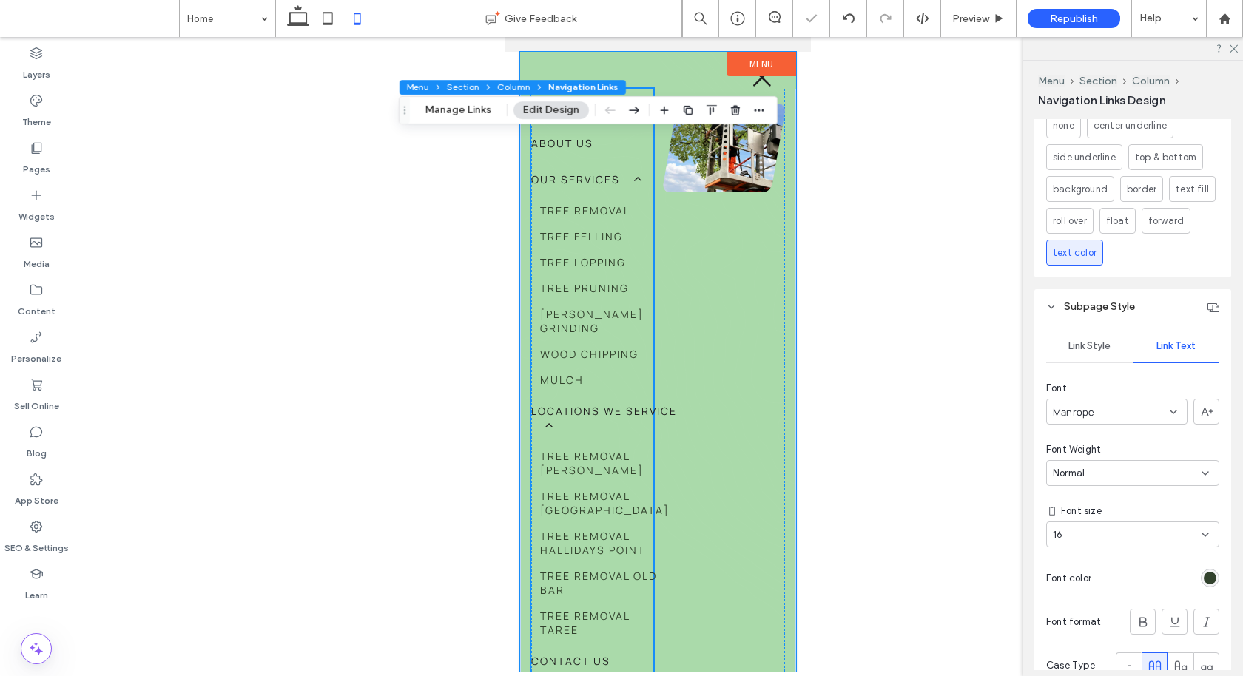
type input "***"
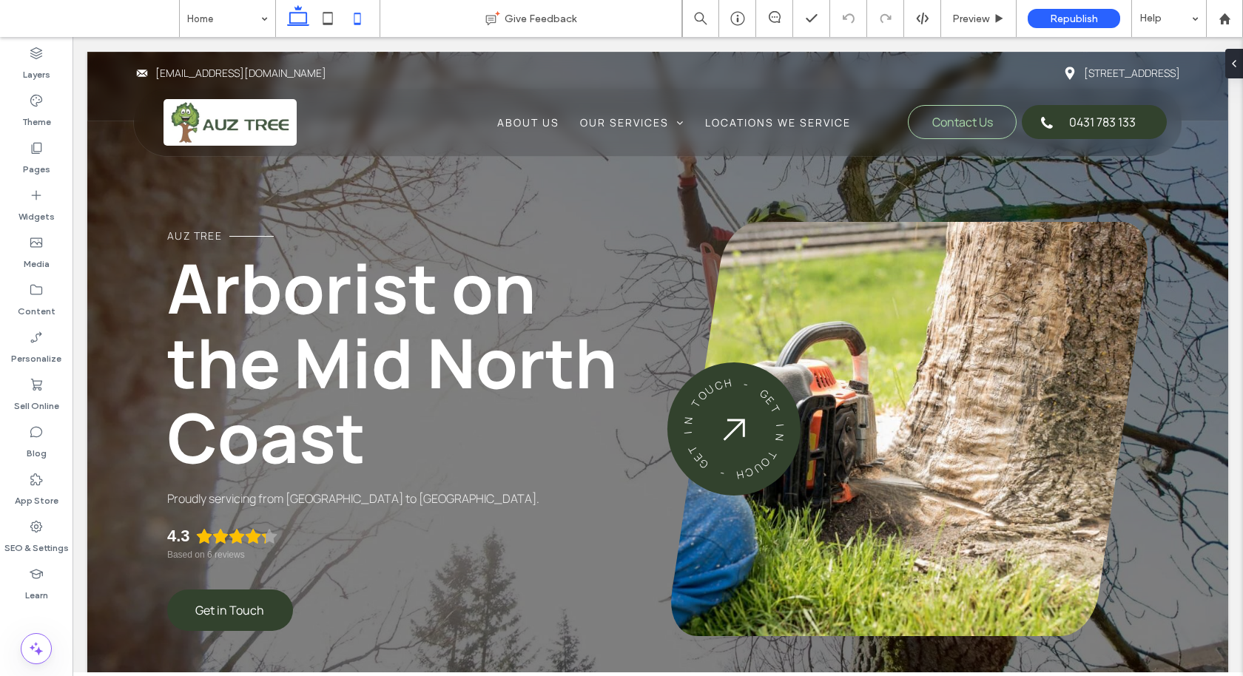
click at [366, 16] on icon at bounding box center [357, 19] width 30 height 30
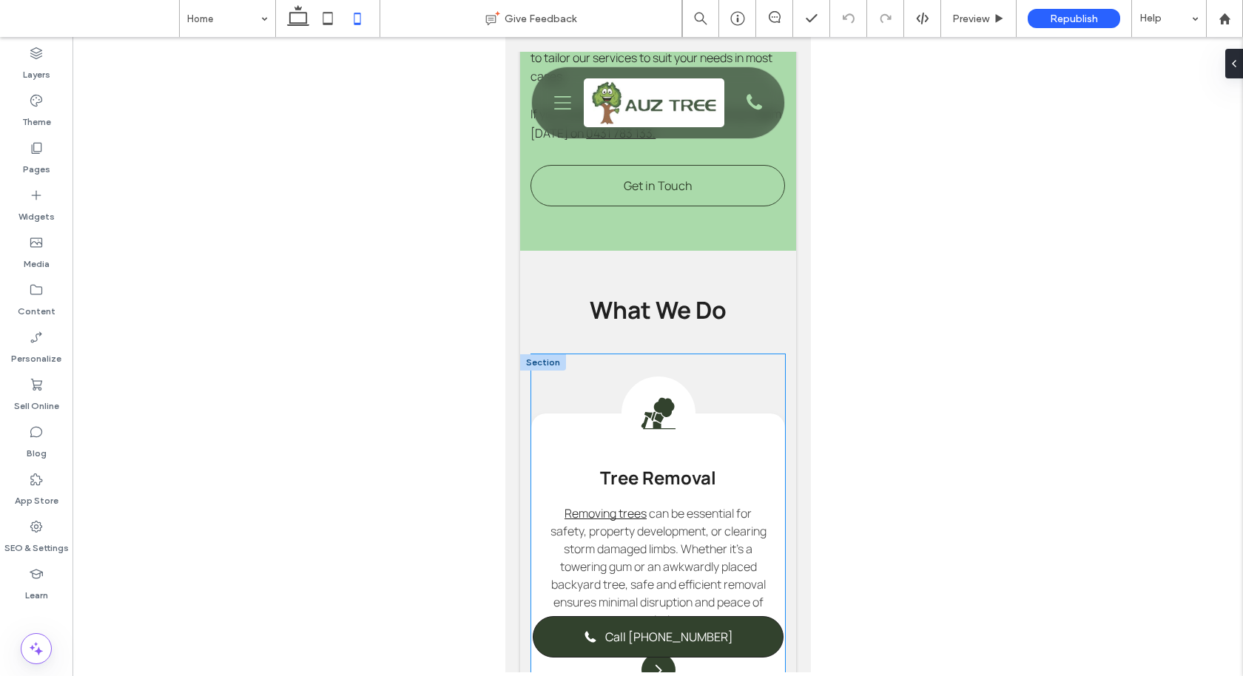
scroll to position [1231, 0]
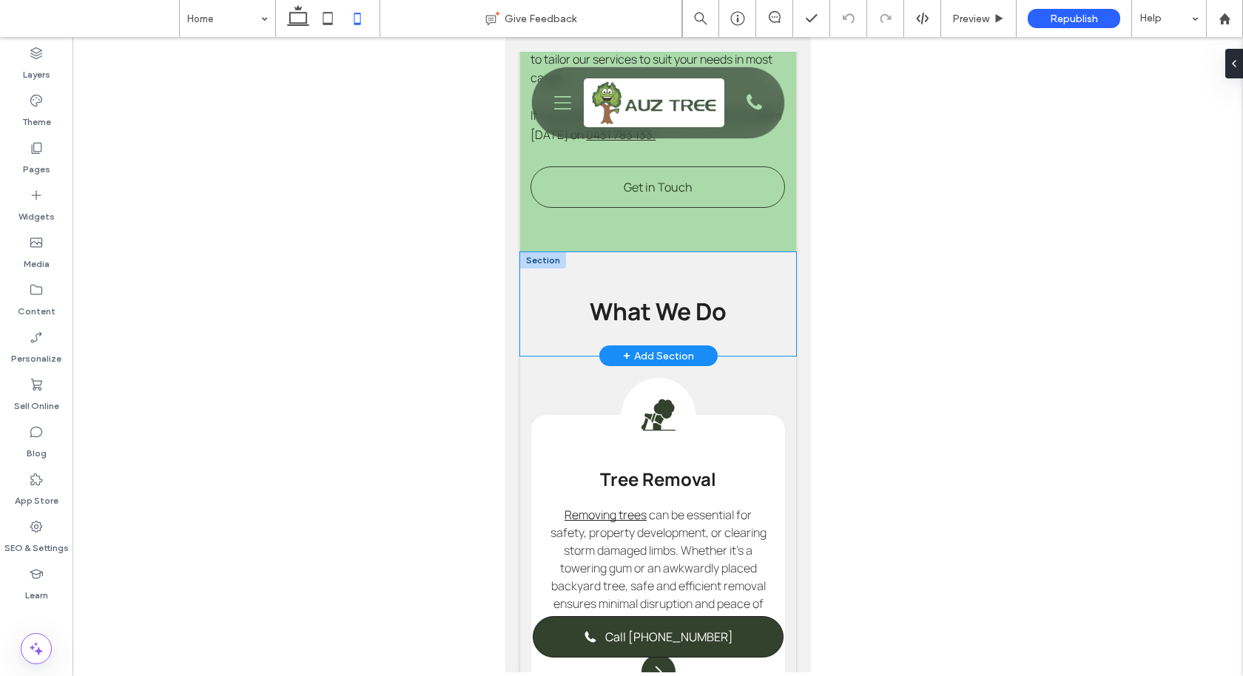
click at [673, 286] on div "What We Do" at bounding box center [657, 304] width 276 height 104
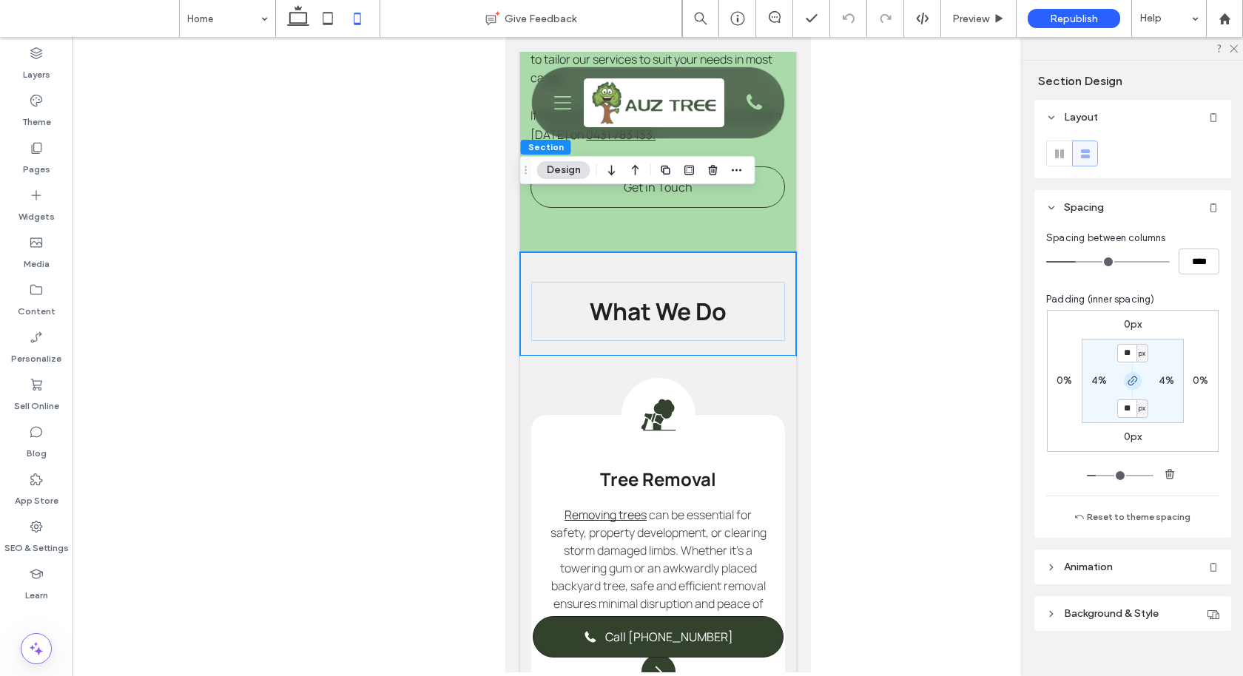
click at [1125, 385] on span "button" at bounding box center [1132, 381] width 18 height 18
click at [1125, 410] on label "20px" at bounding box center [1133, 408] width 24 height 13
type input "**"
type input "*"
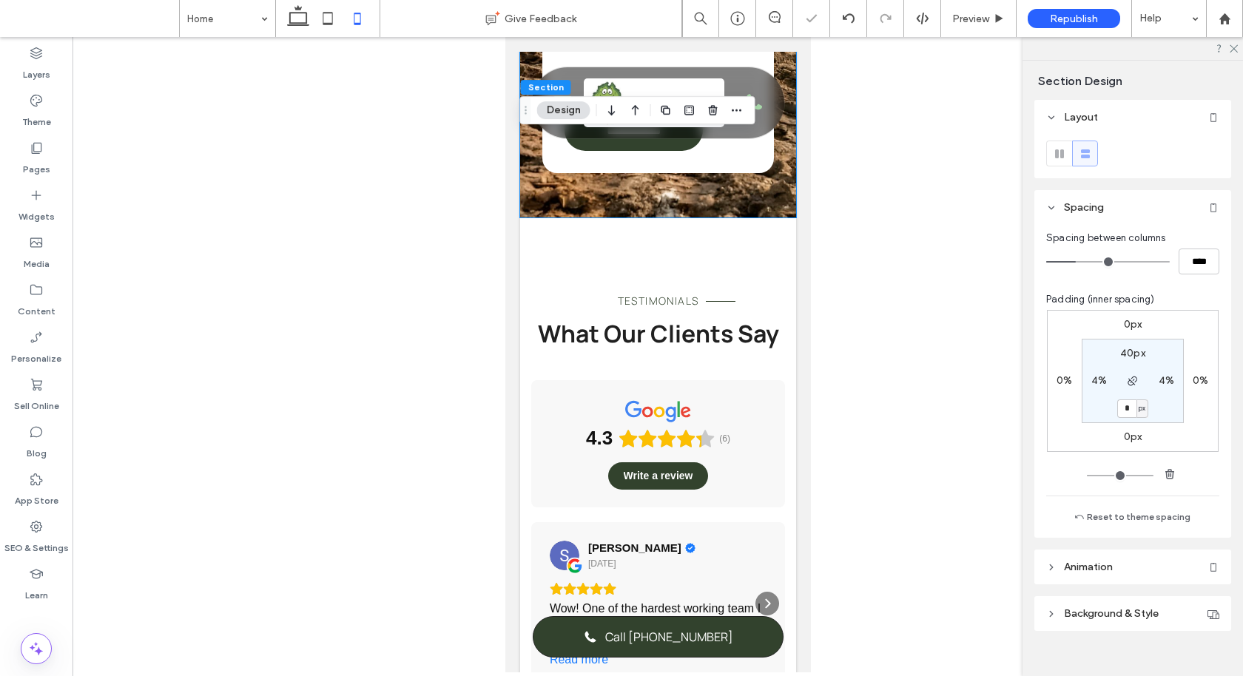
scroll to position [2290, 0]
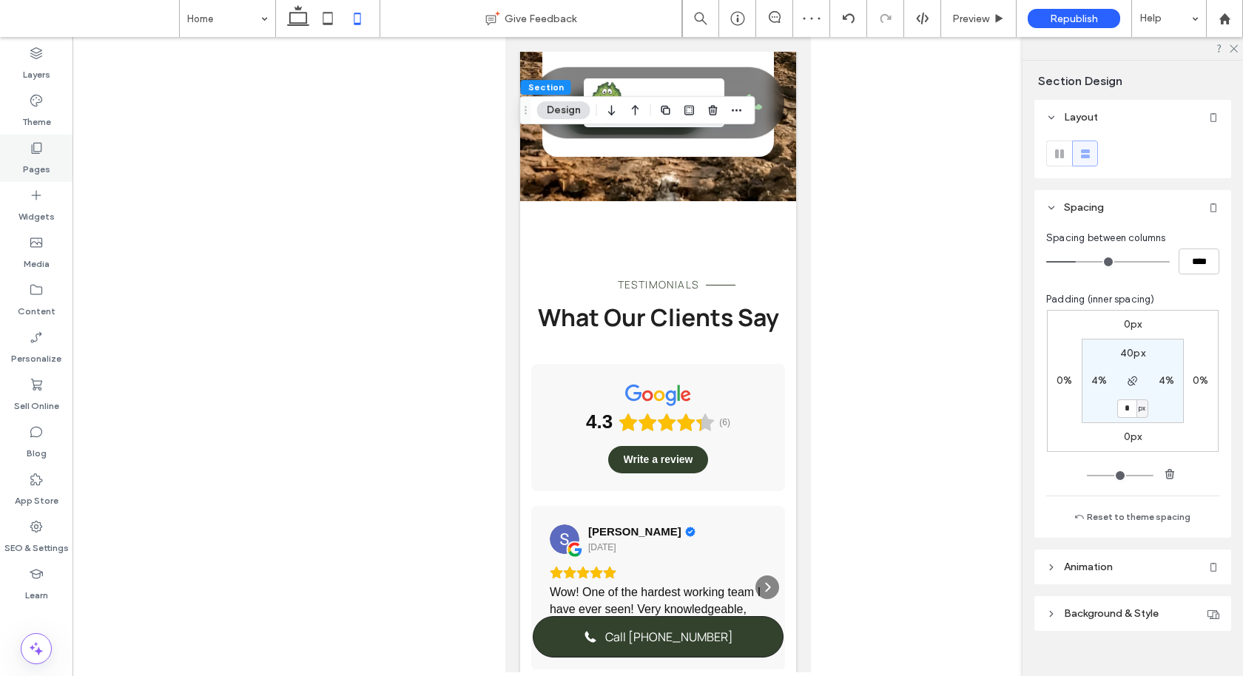
click at [34, 155] on label "Pages" at bounding box center [36, 165] width 27 height 21
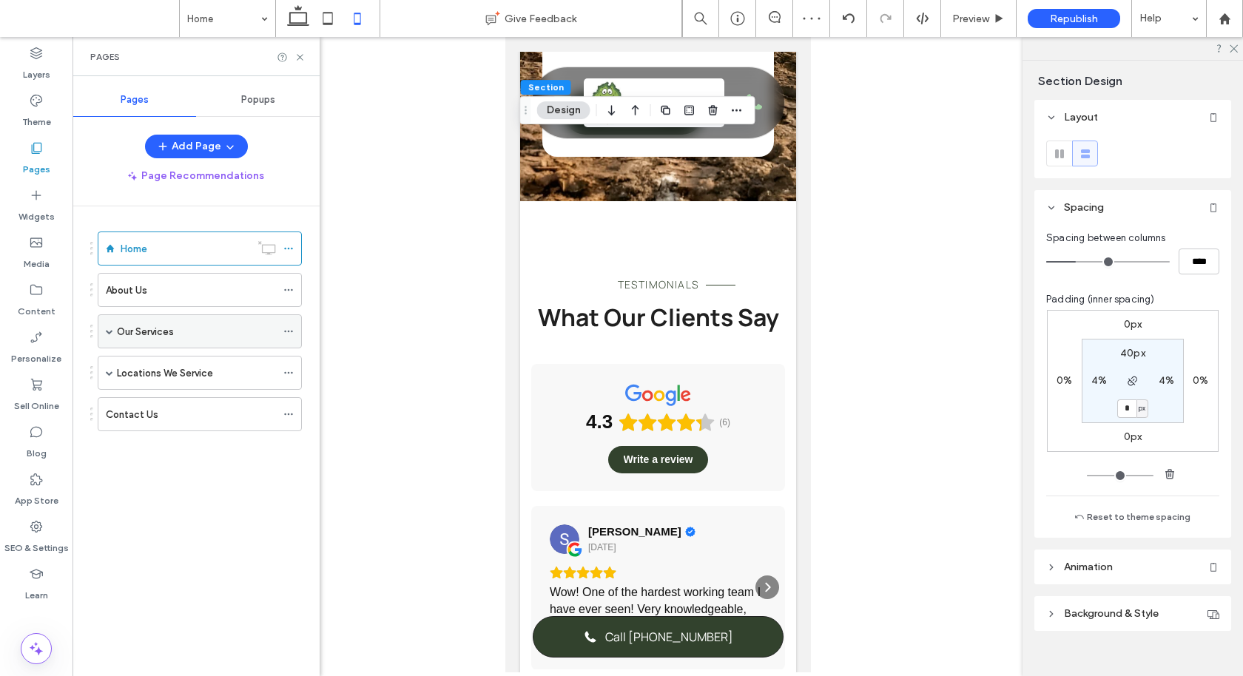
click at [178, 328] on div "Our Services" at bounding box center [196, 332] width 159 height 16
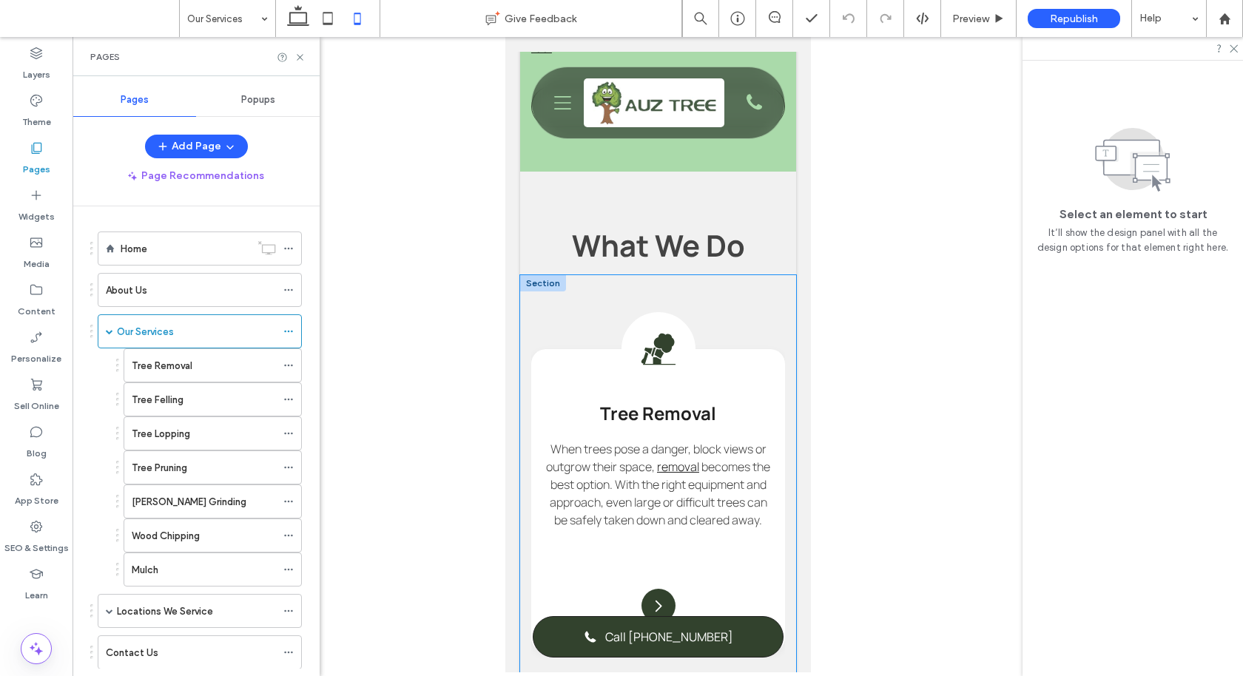
click at [783, 275] on div "Tree Removal Icon Tree Removal When trees pose a danger, block views or outgrow…" at bounding box center [657, 486] width 276 height 422
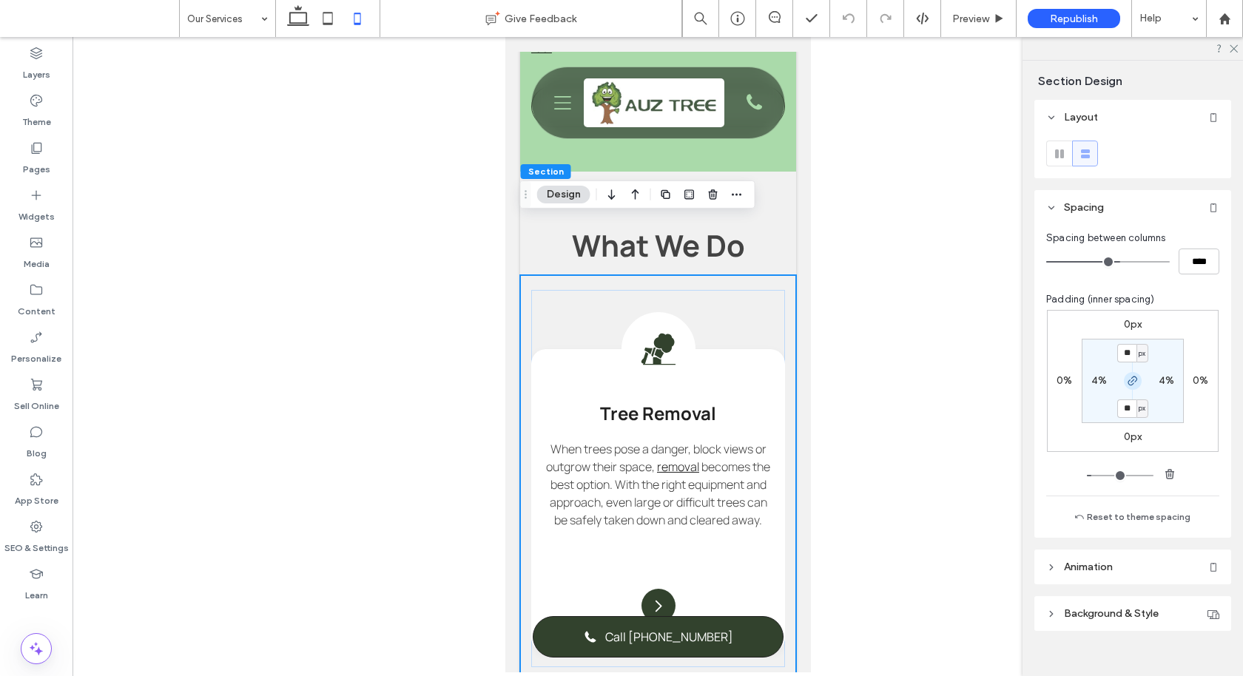
click at [1132, 376] on icon "button" at bounding box center [1132, 381] width 12 height 12
click at [1129, 356] on input "**" at bounding box center [1126, 353] width 19 height 18
type input "*"
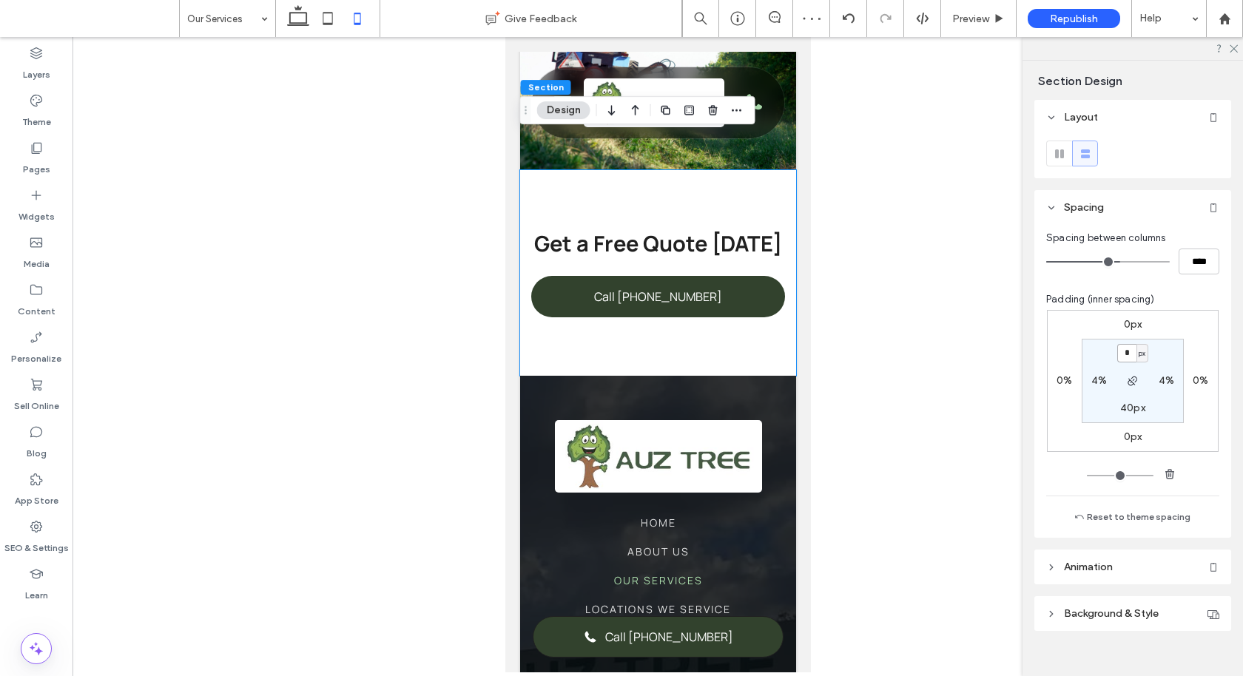
scroll to position [1629, 0]
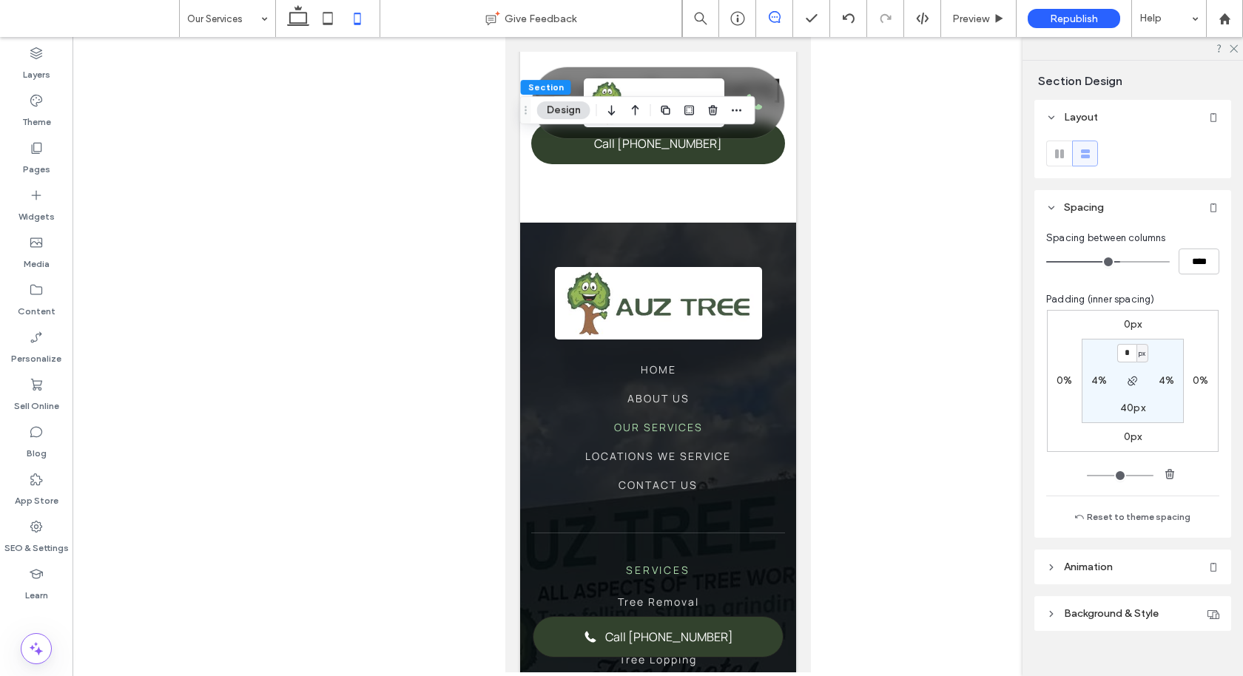
click at [766, 11] on span at bounding box center [774, 17] width 36 height 12
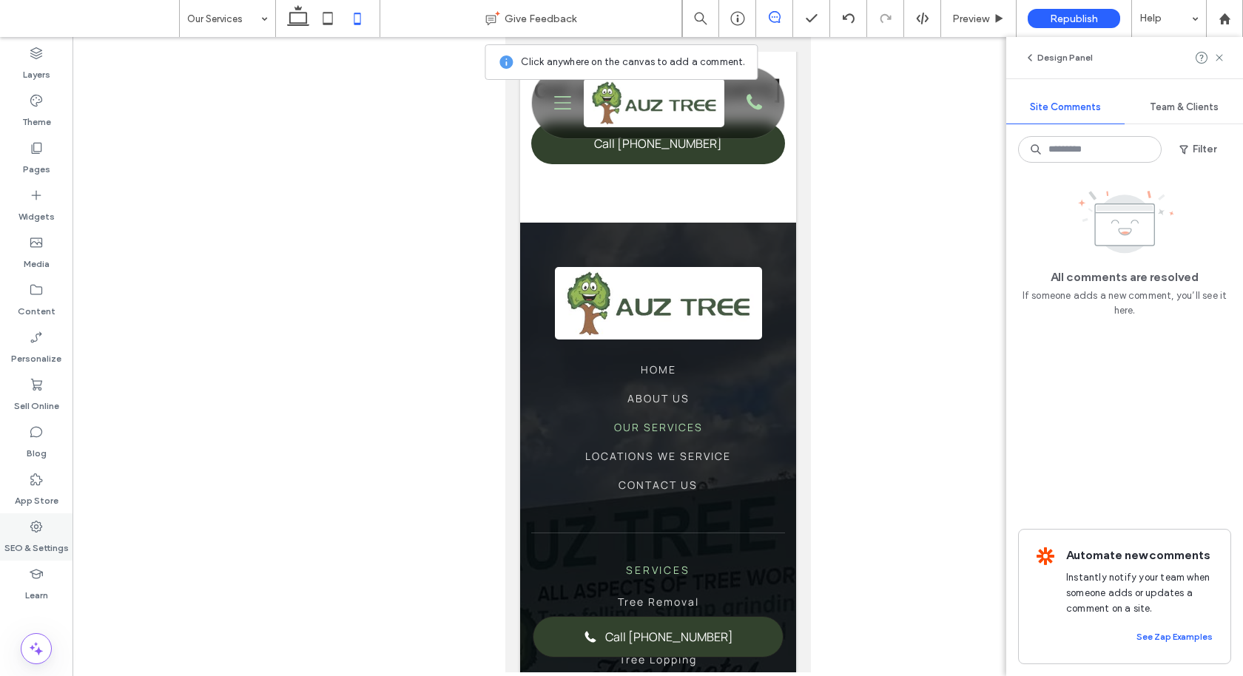
click at [30, 534] on label "SEO & Settings" at bounding box center [36, 544] width 64 height 21
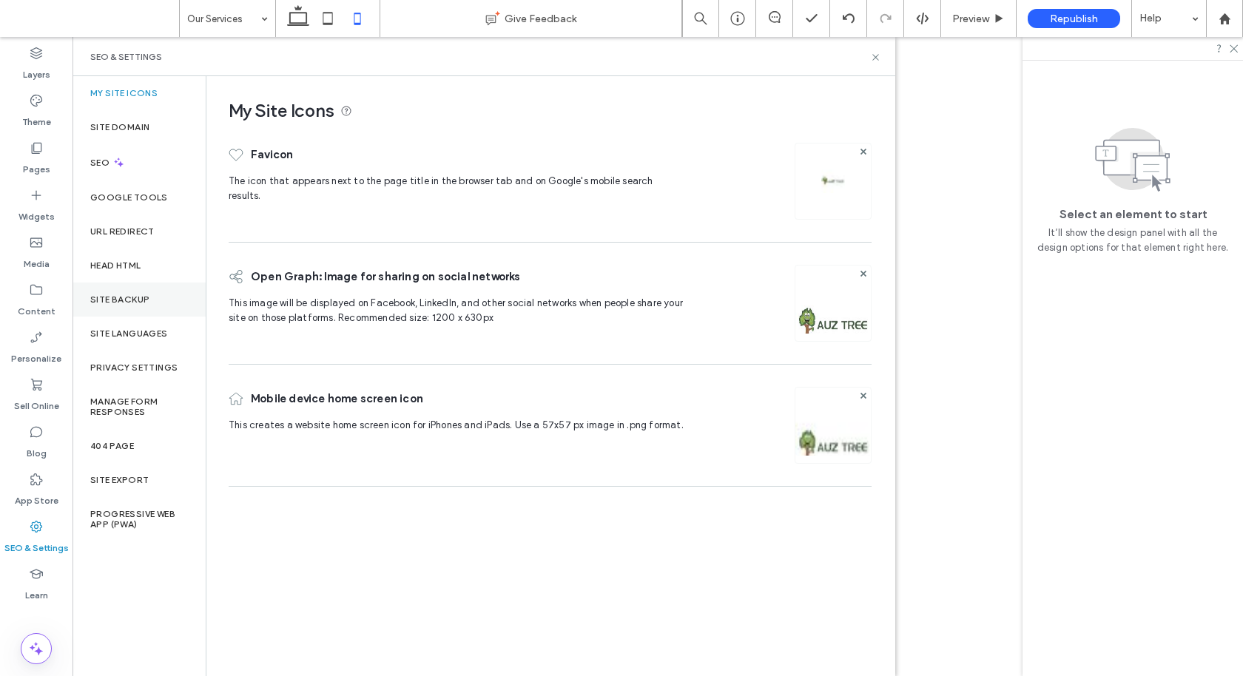
click at [109, 304] on div "Site Backup" at bounding box center [138, 300] width 133 height 34
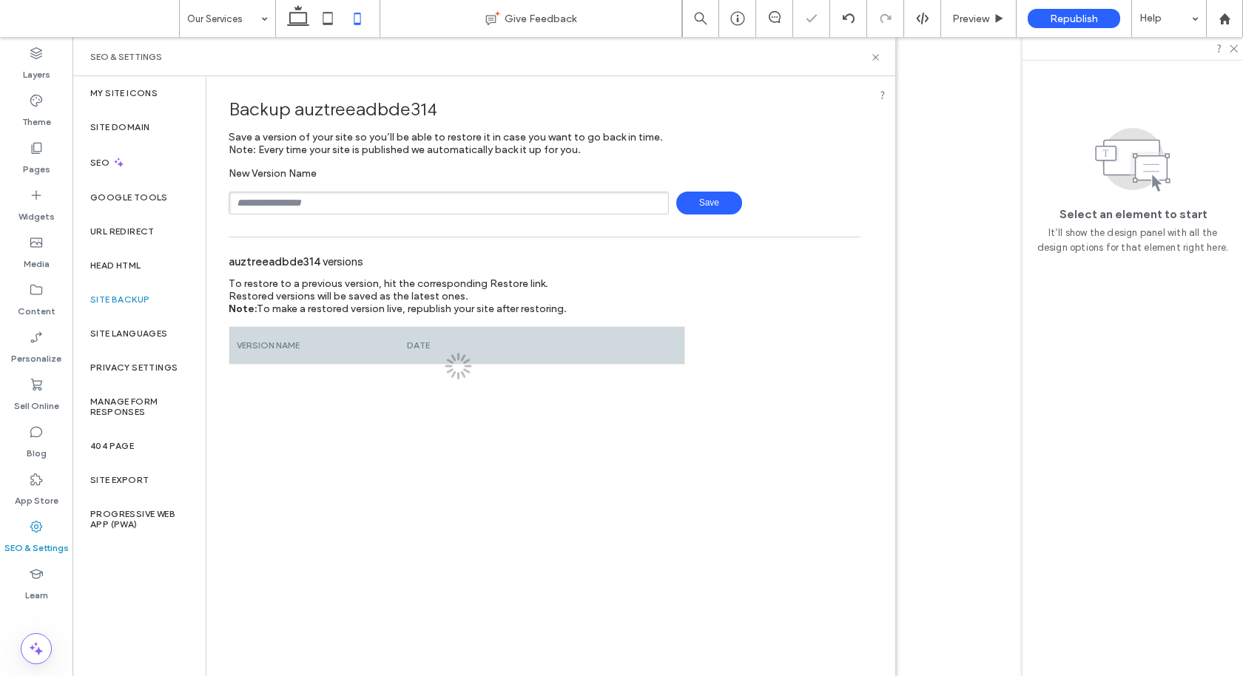
click at [364, 211] on input "text" at bounding box center [449, 203] width 440 height 23
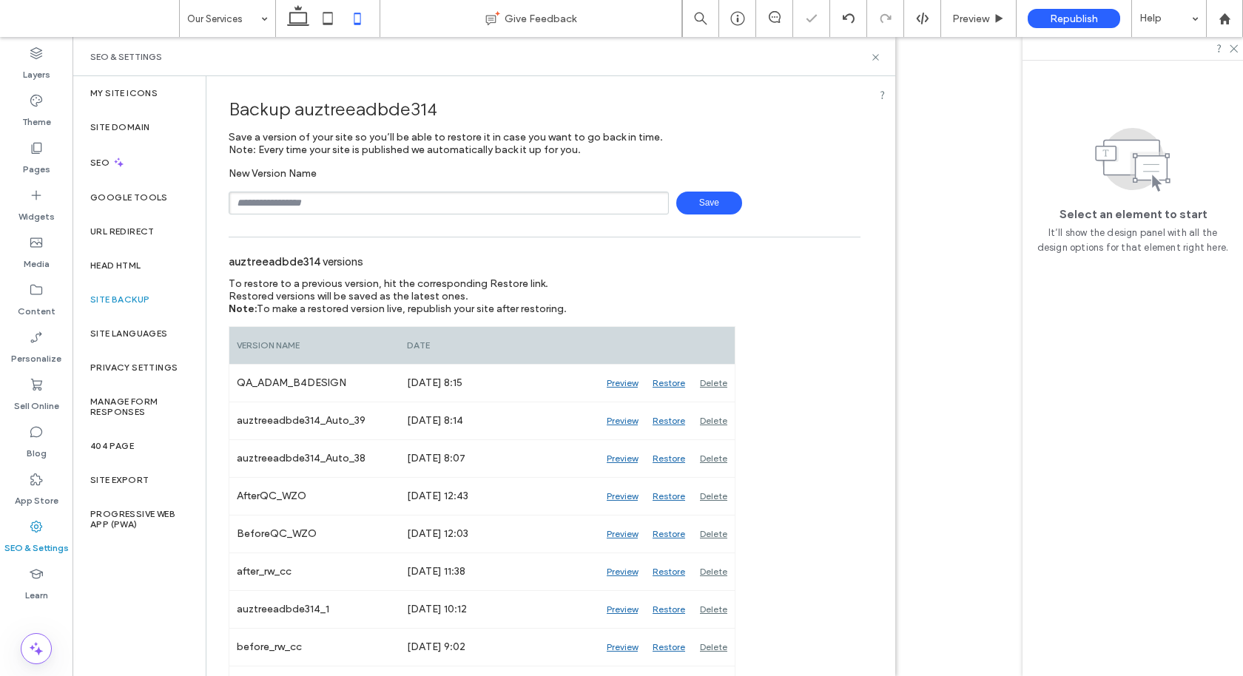
type input "**********"
click at [692, 202] on span "Save" at bounding box center [709, 203] width 66 height 23
